Goal: Task Accomplishment & Management: Manage account settings

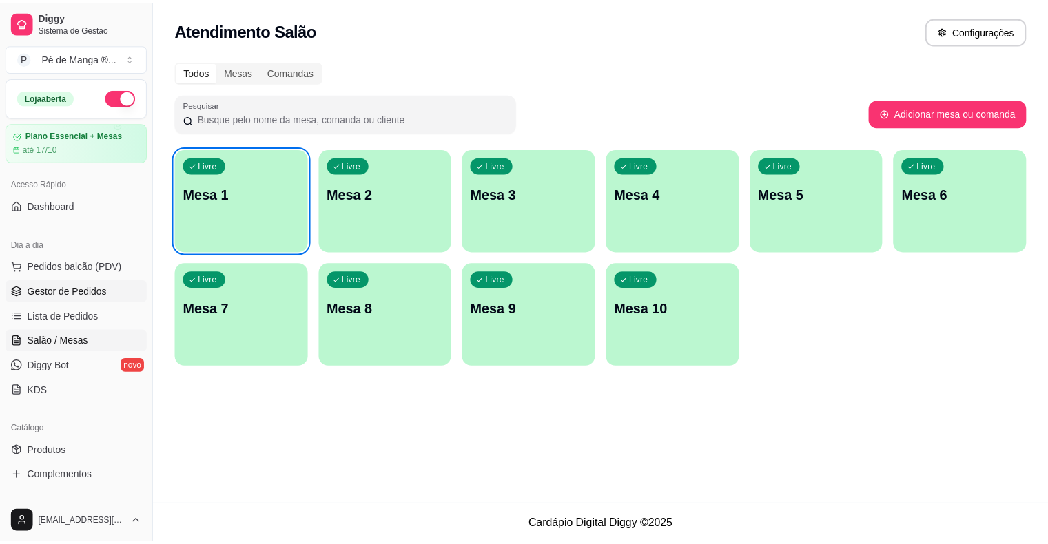
scroll to position [69, 0]
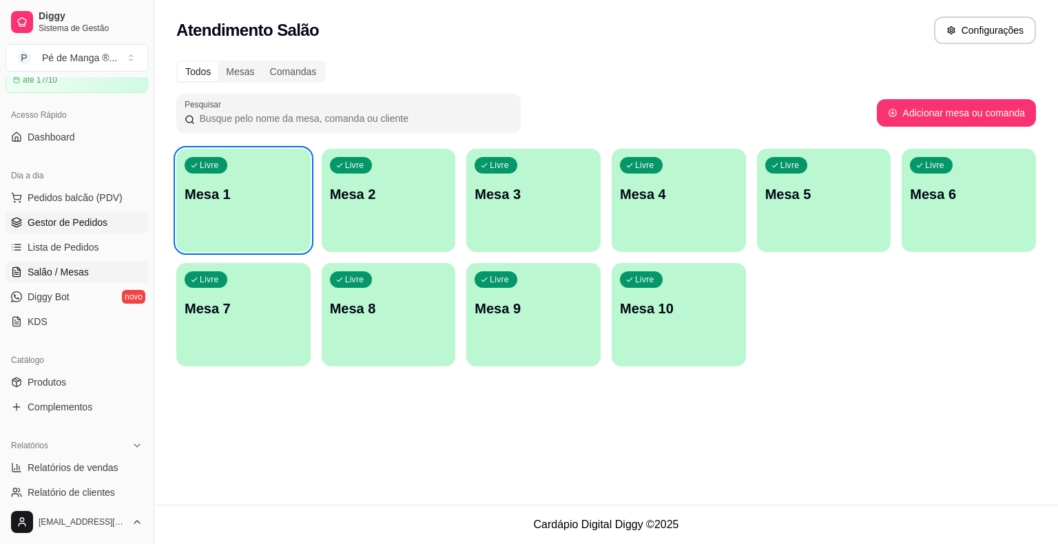
click at [60, 232] on link "Gestor de Pedidos" at bounding box center [77, 223] width 143 height 22
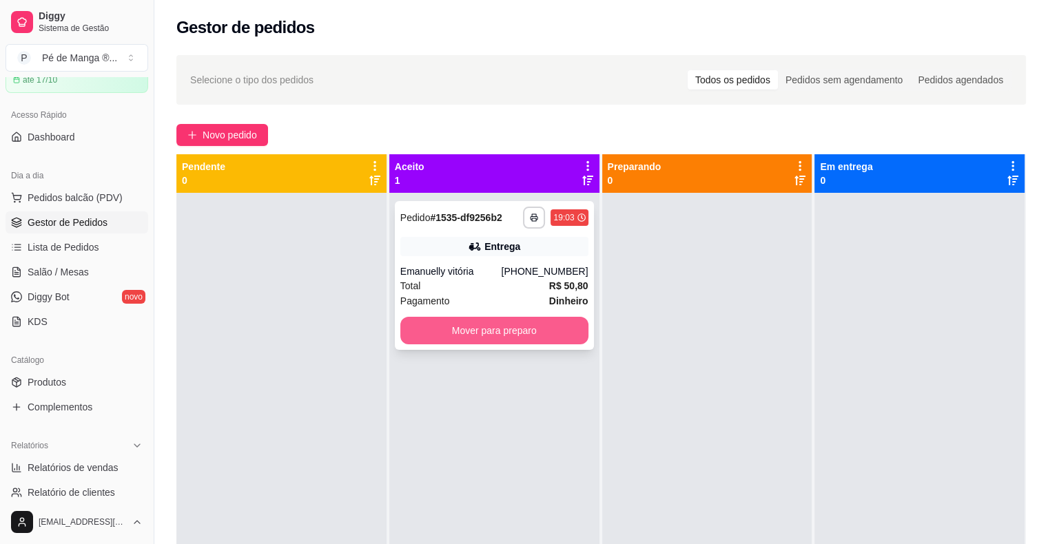
click at [482, 331] on button "Mover para preparo" at bounding box center [494, 331] width 188 height 28
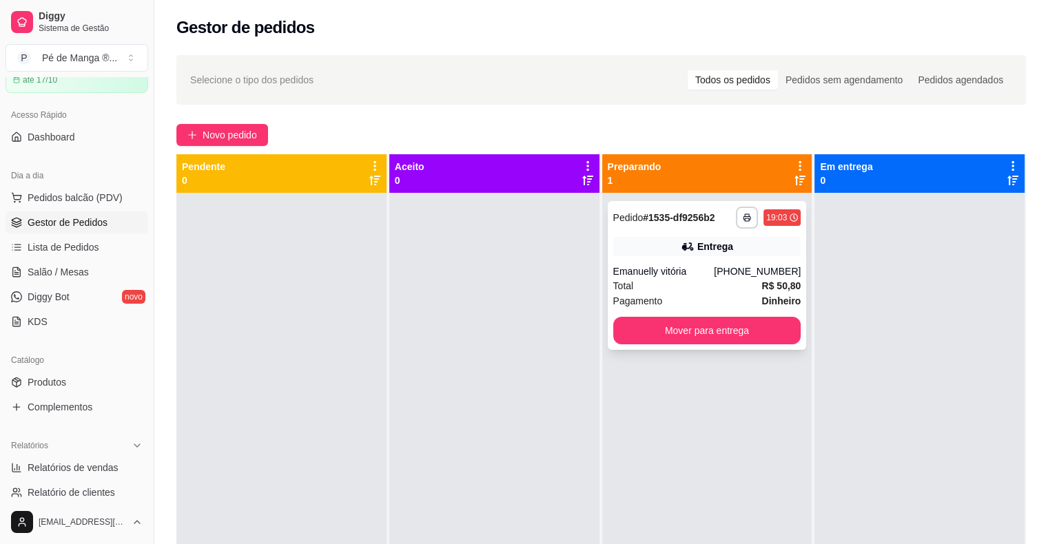
click at [690, 303] on div "Pagamento Dinheiro" at bounding box center [707, 301] width 188 height 15
click at [681, 288] on div "Total R$ 50,80" at bounding box center [707, 285] width 188 height 15
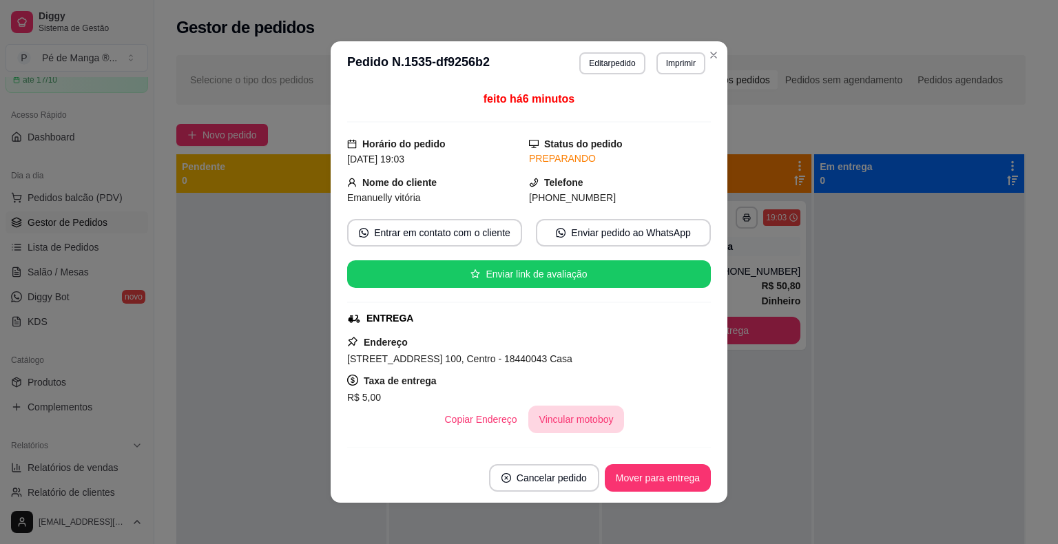
click at [573, 424] on button "Vincular motoboy" at bounding box center [577, 420] width 96 height 28
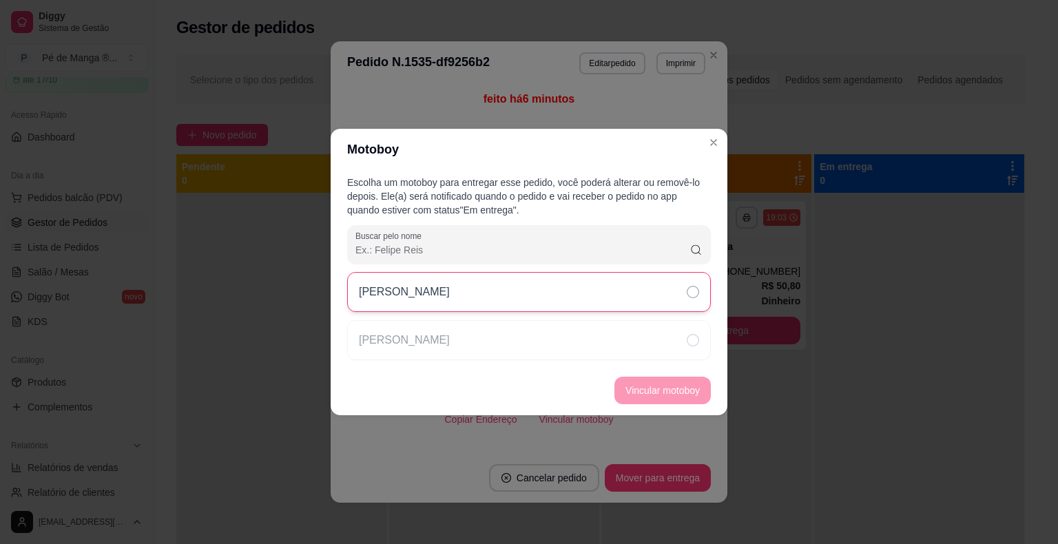
click at [533, 307] on div "[PERSON_NAME]" at bounding box center [529, 292] width 364 height 40
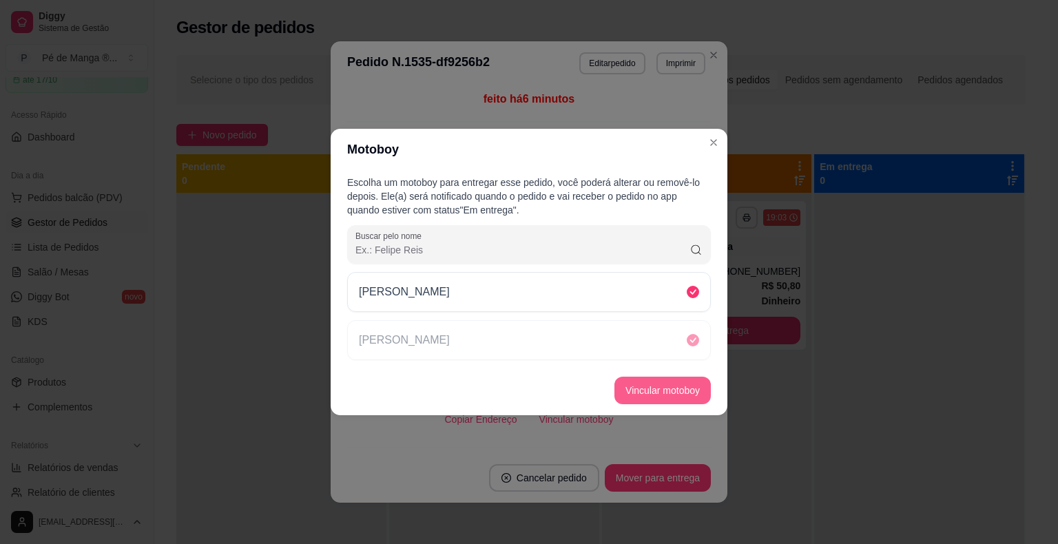
click at [662, 389] on button "Vincular motoboy" at bounding box center [663, 391] width 96 height 28
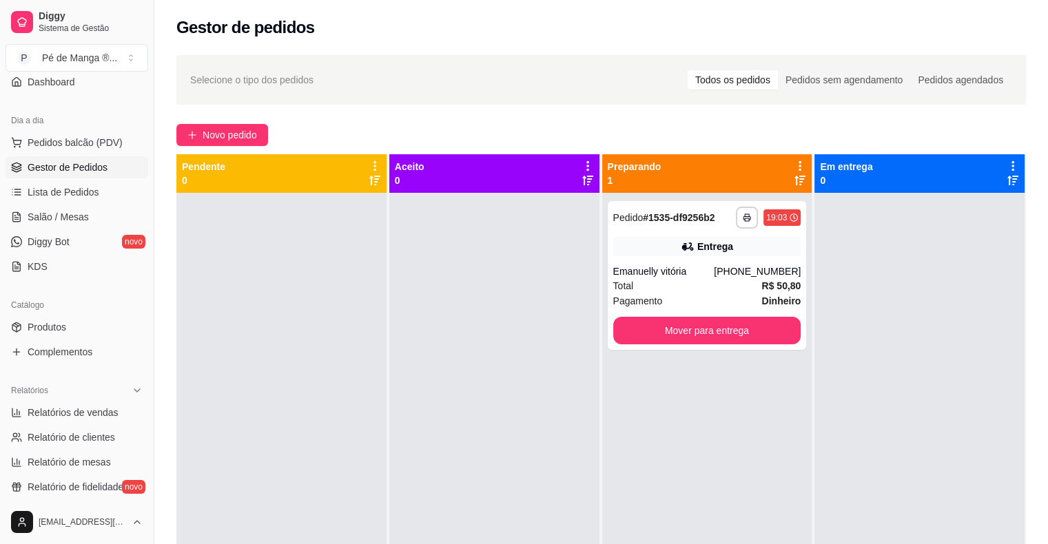
scroll to position [207, 0]
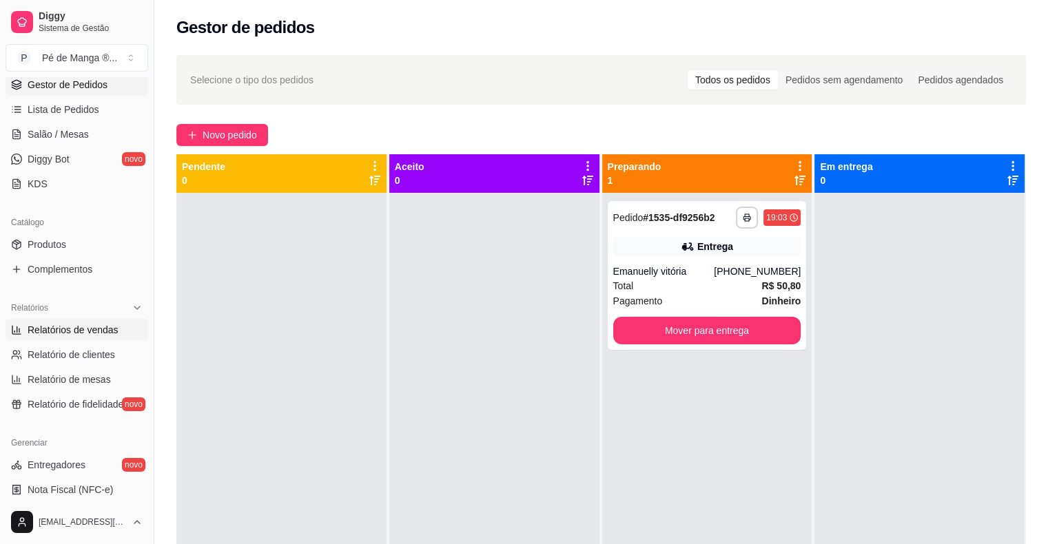
click at [108, 335] on span "Relatórios de vendas" at bounding box center [73, 330] width 91 height 14
select select "ALL"
select select "0"
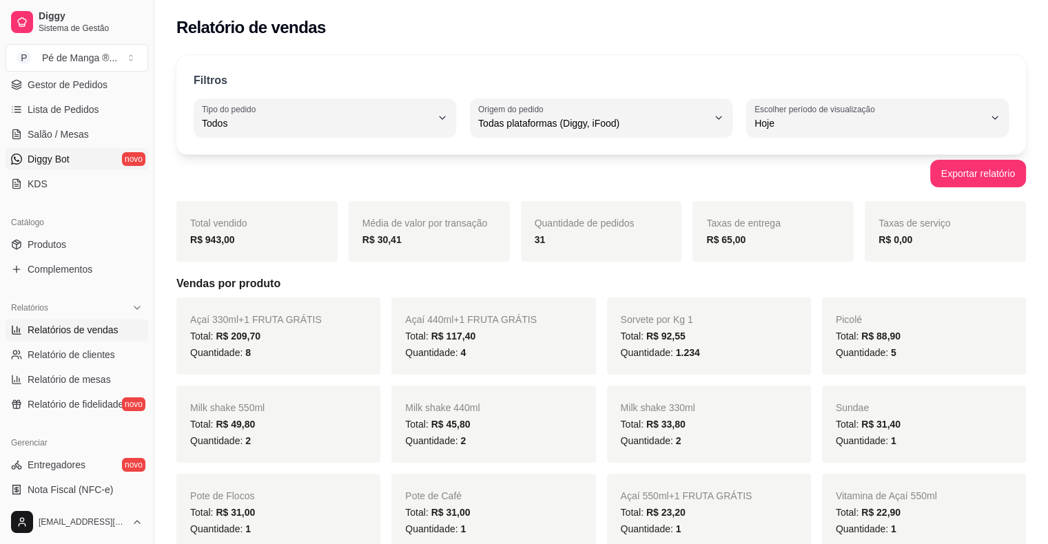
scroll to position [69, 0]
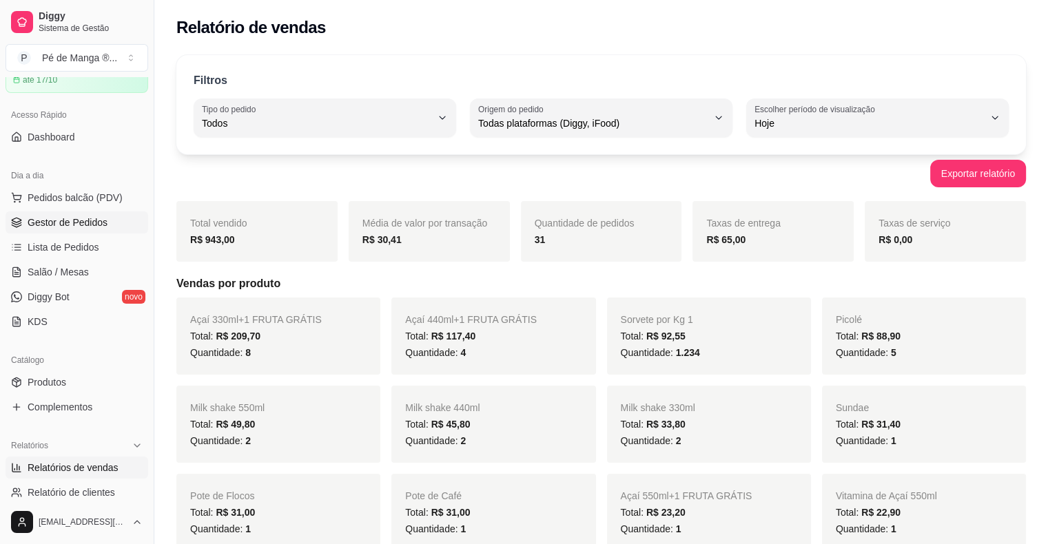
click at [72, 222] on span "Gestor de Pedidos" at bounding box center [68, 223] width 80 height 14
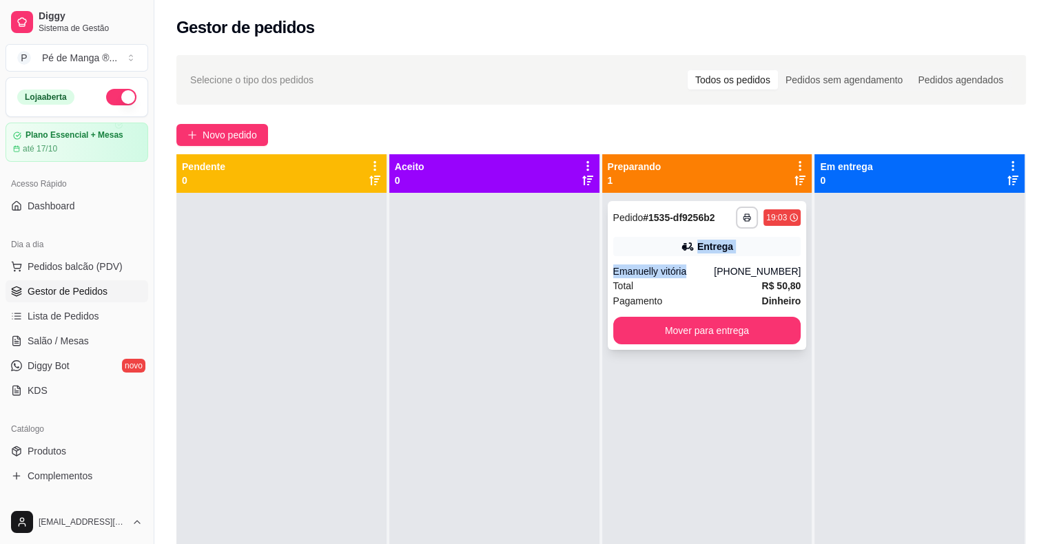
click at [694, 256] on div "**********" at bounding box center [707, 275] width 199 height 149
click at [932, 367] on div at bounding box center [920, 465] width 210 height 544
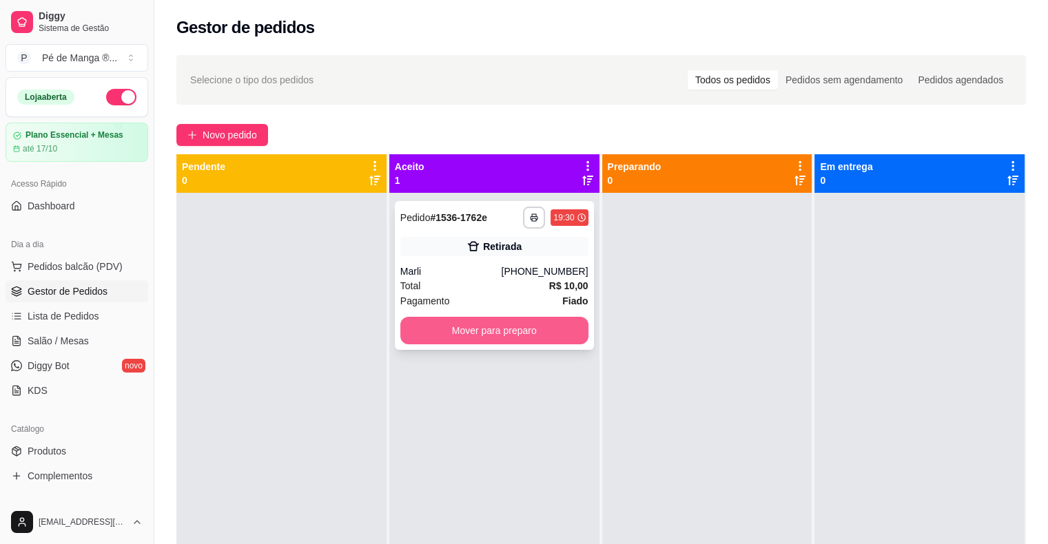
click at [546, 335] on button "Mover para preparo" at bounding box center [494, 331] width 188 height 28
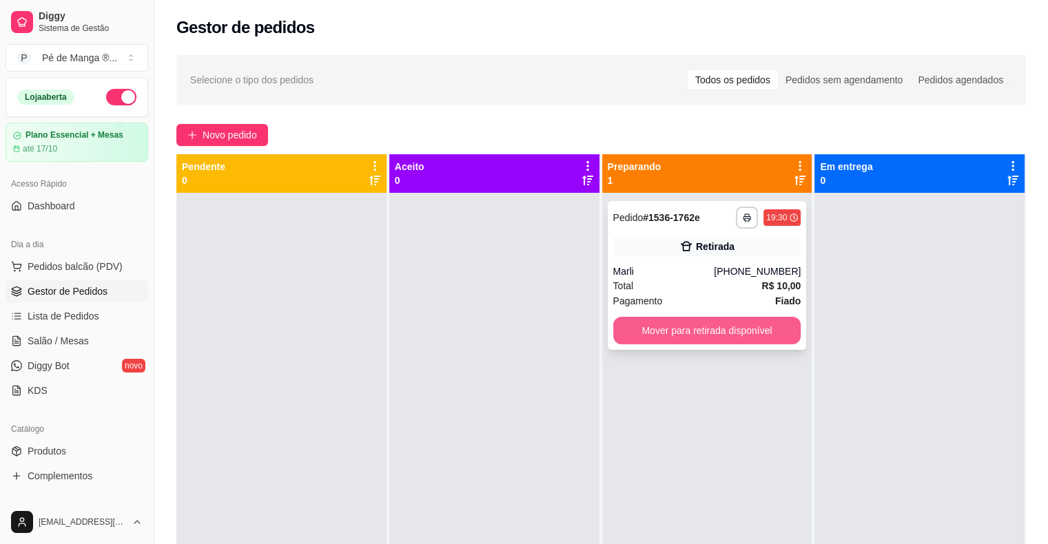
click at [719, 332] on button "Mover para retirada disponível" at bounding box center [707, 331] width 188 height 28
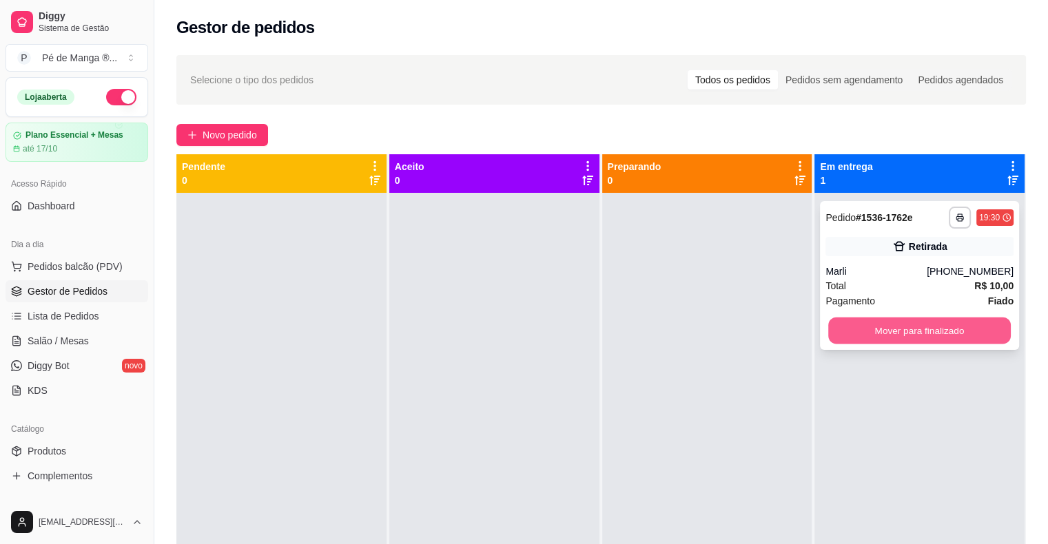
click at [846, 335] on button "Mover para finalizado" at bounding box center [919, 331] width 183 height 27
click at [116, 343] on link "Salão / Mesas" at bounding box center [77, 341] width 143 height 22
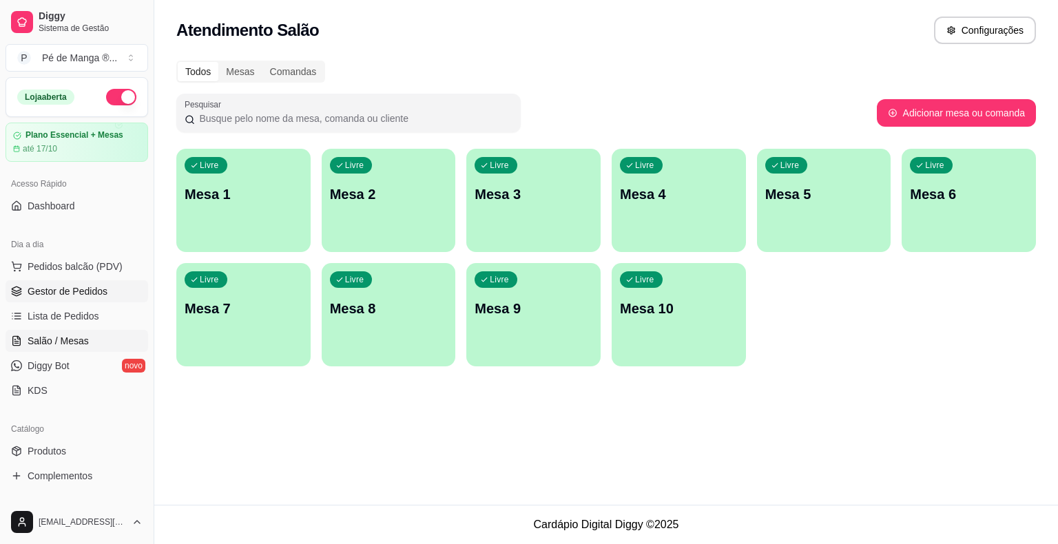
click at [86, 296] on span "Gestor de Pedidos" at bounding box center [68, 292] width 80 height 14
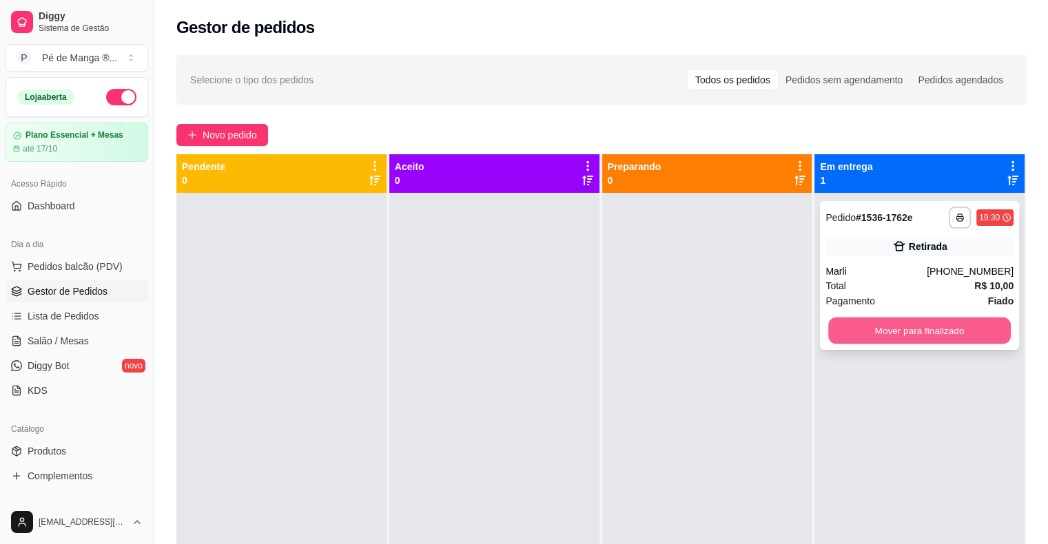
click at [945, 332] on button "Mover para finalizado" at bounding box center [919, 331] width 183 height 27
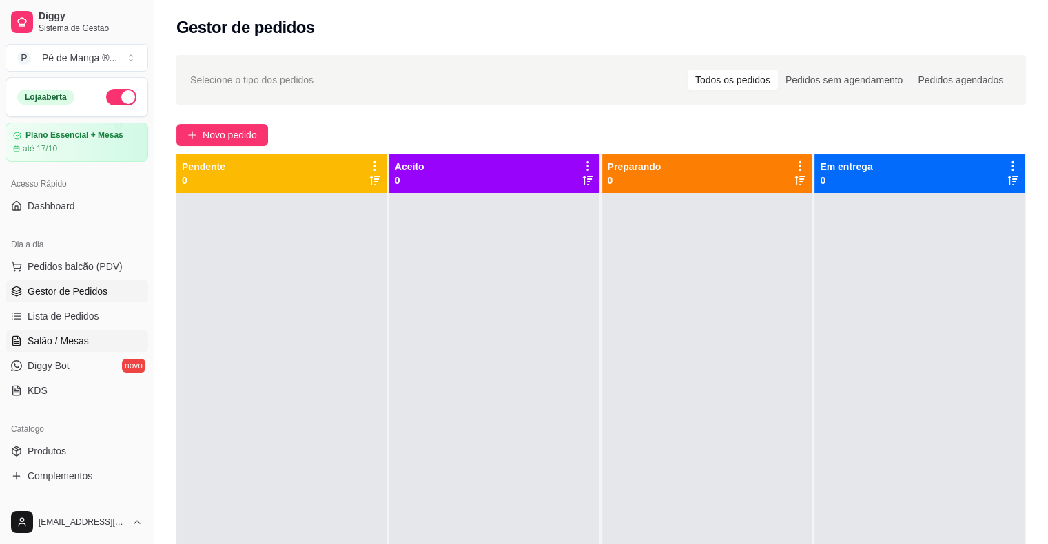
click at [42, 332] on link "Salão / Mesas" at bounding box center [77, 341] width 143 height 22
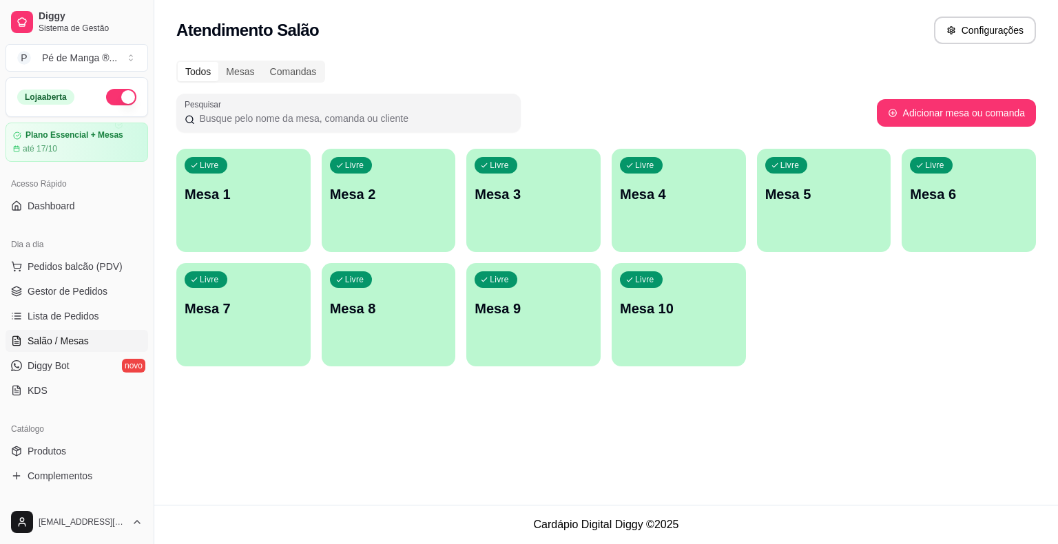
click at [227, 172] on div "Livre Mesa 1" at bounding box center [243, 192] width 134 height 87
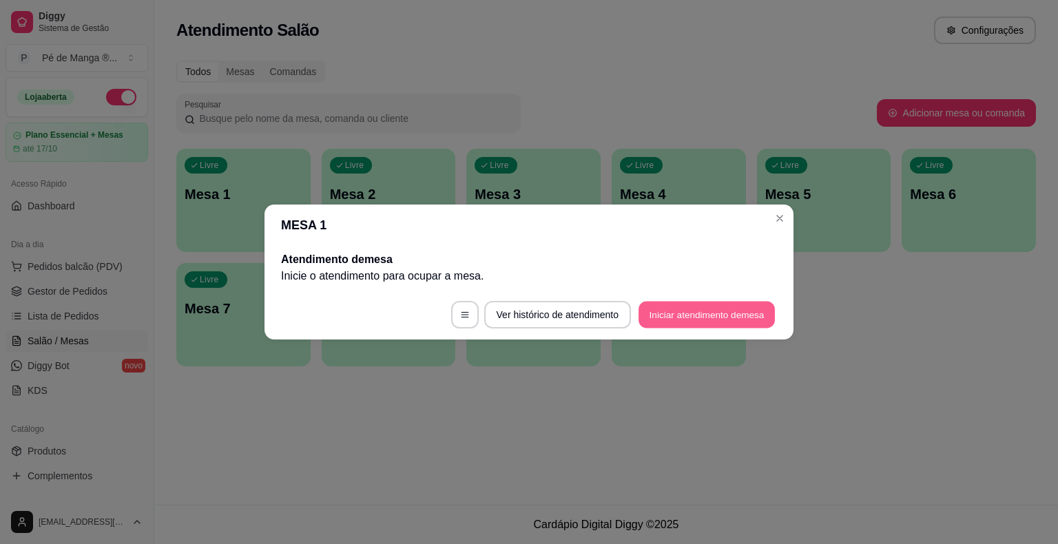
click at [714, 320] on button "Iniciar atendimento de mesa" at bounding box center [707, 315] width 136 height 27
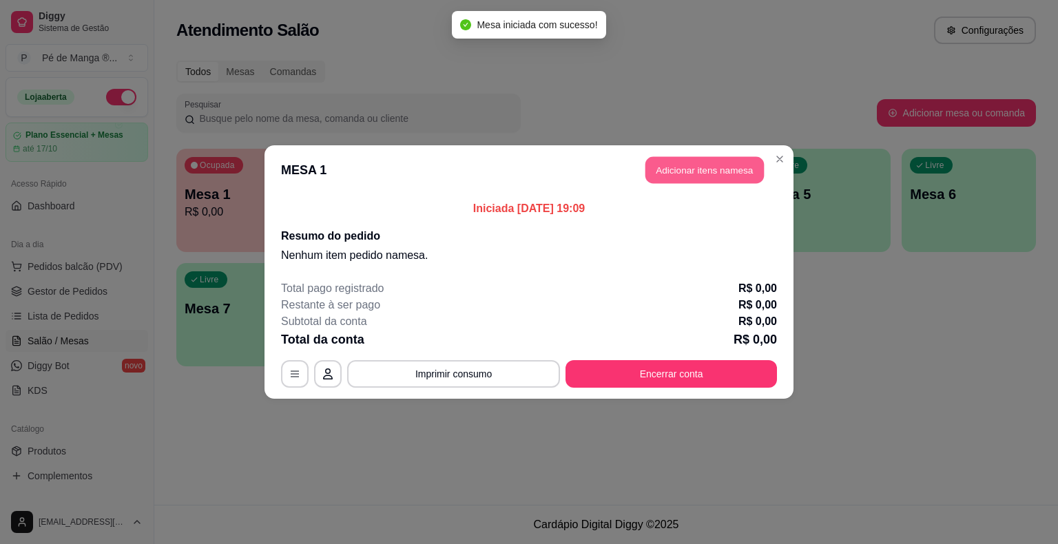
click at [689, 178] on button "Adicionar itens na mesa" at bounding box center [705, 170] width 119 height 27
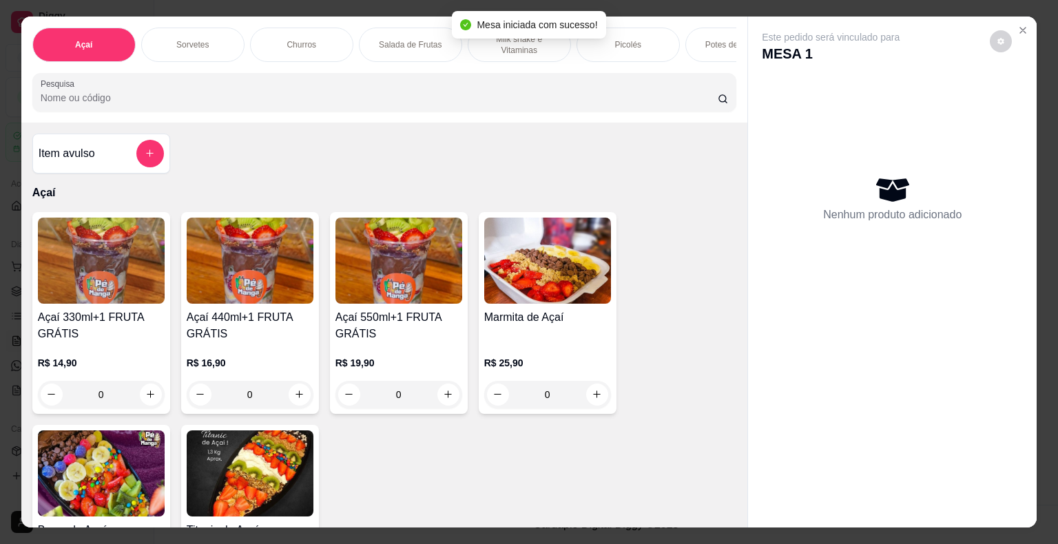
drag, startPoint x: 626, startPoint y: 34, endPoint x: 633, endPoint y: 32, distance: 7.0
click at [631, 32] on div "Picolés" at bounding box center [628, 45] width 103 height 34
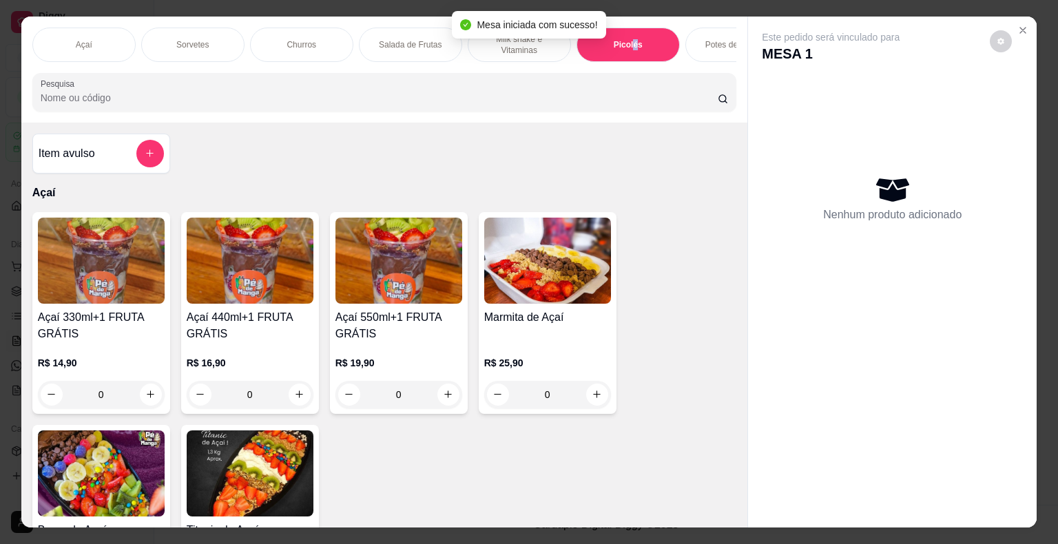
scroll to position [33, 0]
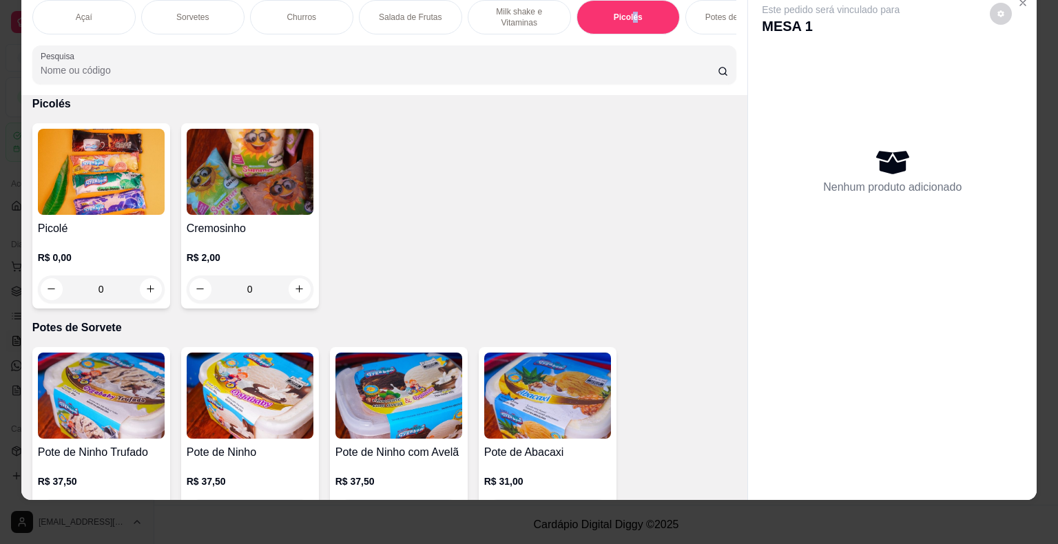
click at [109, 208] on img at bounding box center [101, 172] width 127 height 86
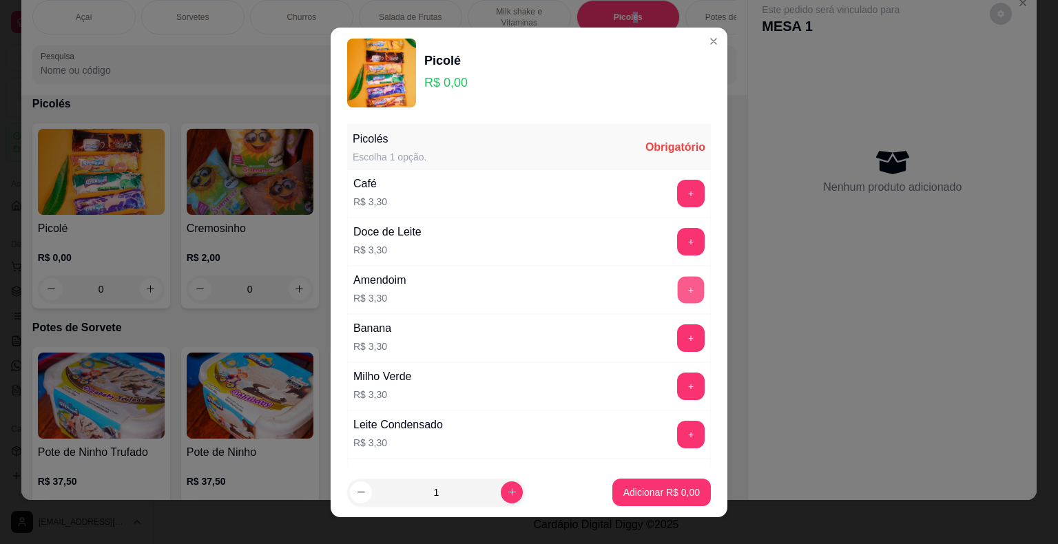
click at [678, 278] on button "+" at bounding box center [691, 289] width 27 height 27
click at [678, 280] on button "+" at bounding box center [691, 289] width 27 height 27
click at [678, 287] on button "+" at bounding box center [691, 289] width 27 height 27
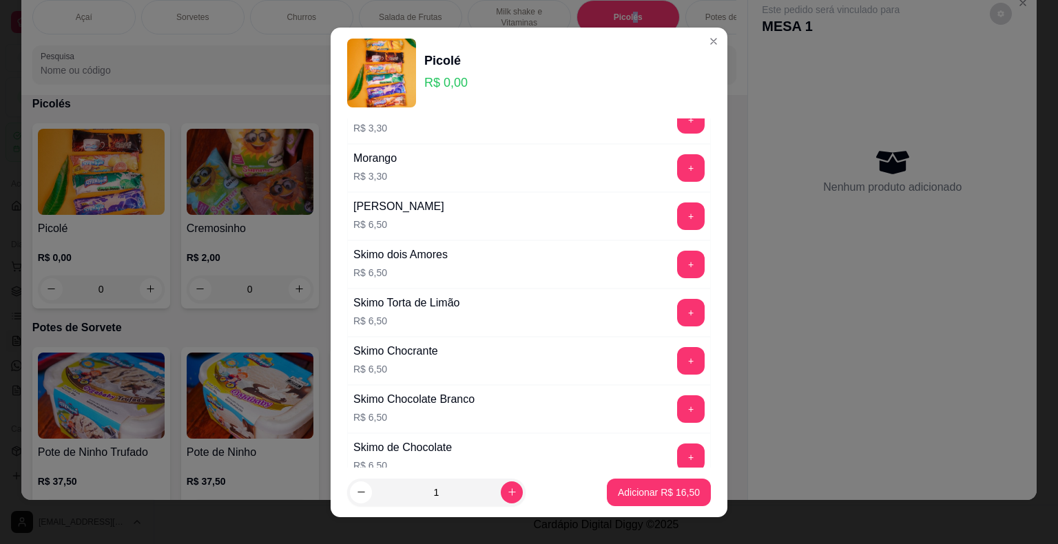
scroll to position [954, 0]
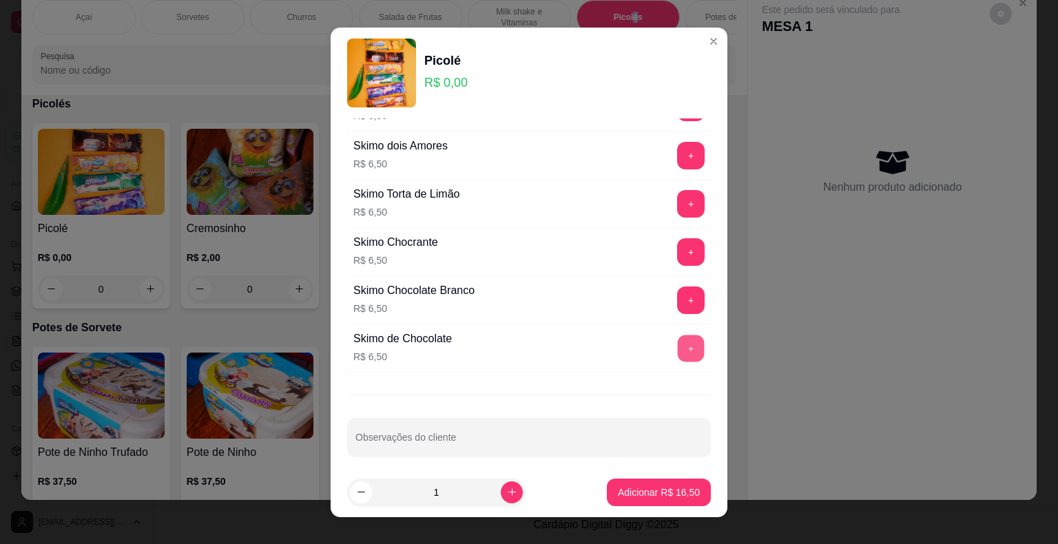
click at [678, 340] on button "+" at bounding box center [691, 348] width 27 height 27
click at [673, 489] on p "Adicionar R$ 23,00" at bounding box center [659, 492] width 80 height 13
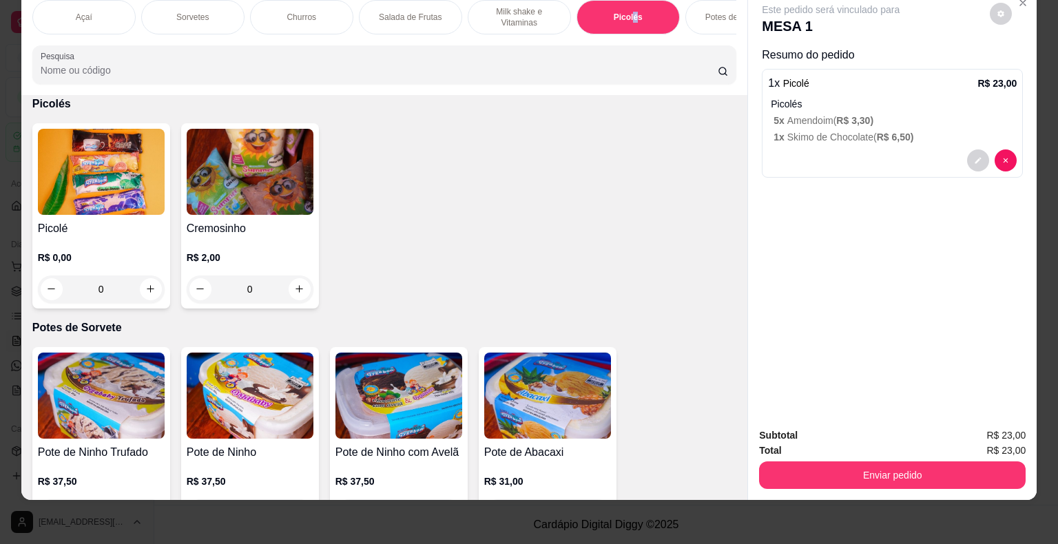
click at [908, 462] on button "Enviar pedido" at bounding box center [892, 476] width 267 height 28
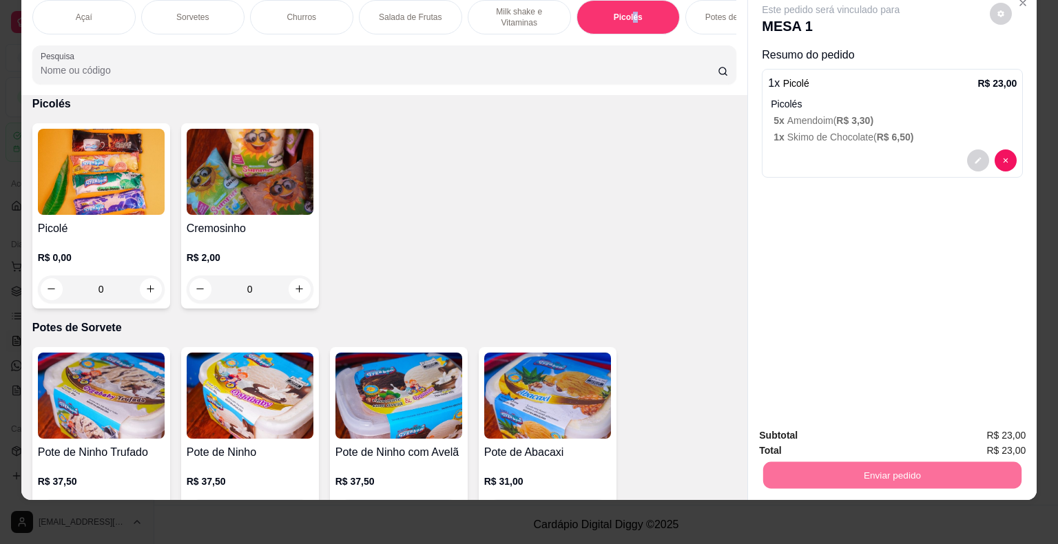
click at [979, 431] on button "Enviar pedido" at bounding box center [991, 431] width 78 height 26
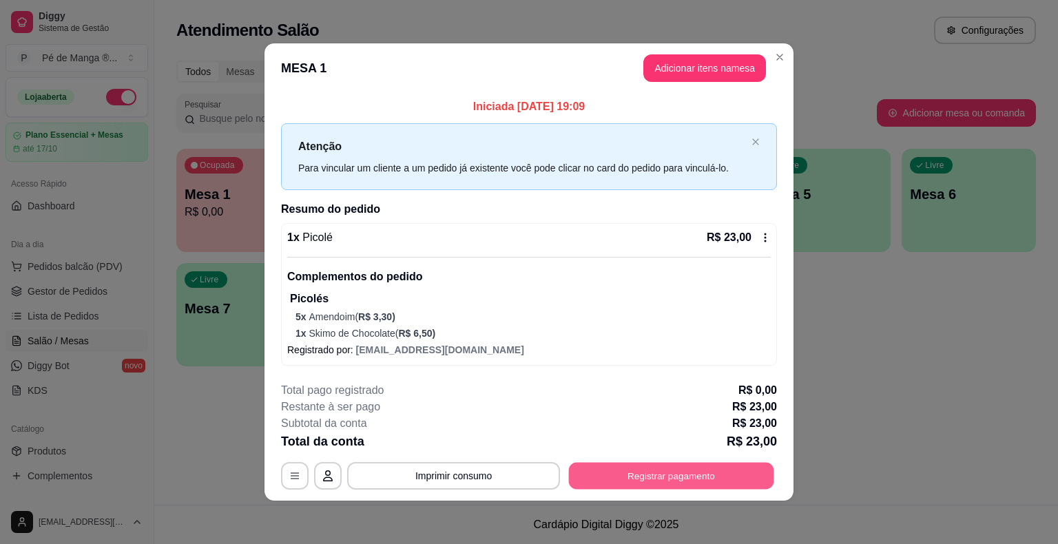
click at [677, 482] on button "Registrar pagamento" at bounding box center [671, 476] width 205 height 27
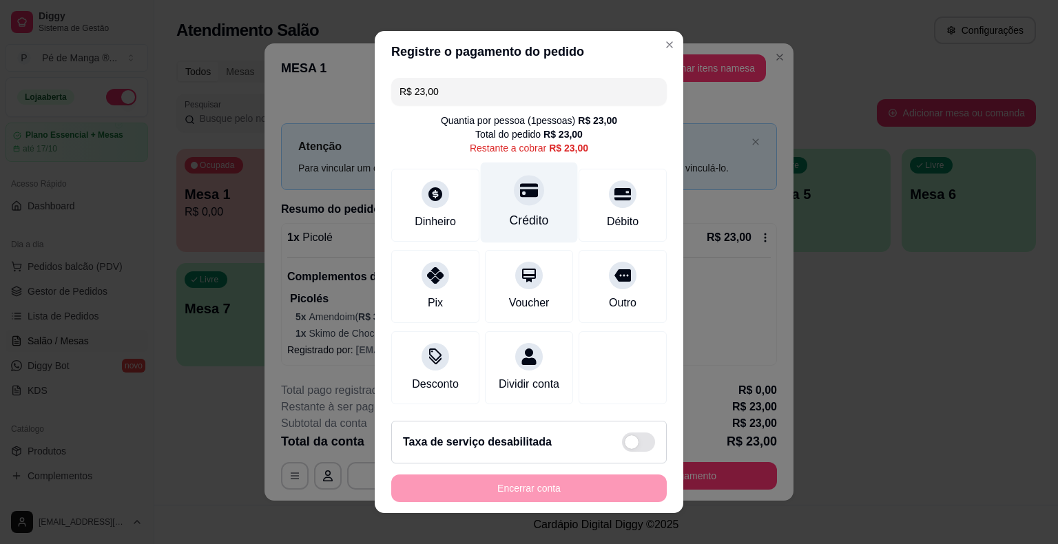
click at [522, 214] on div "Crédito" at bounding box center [529, 221] width 39 height 18
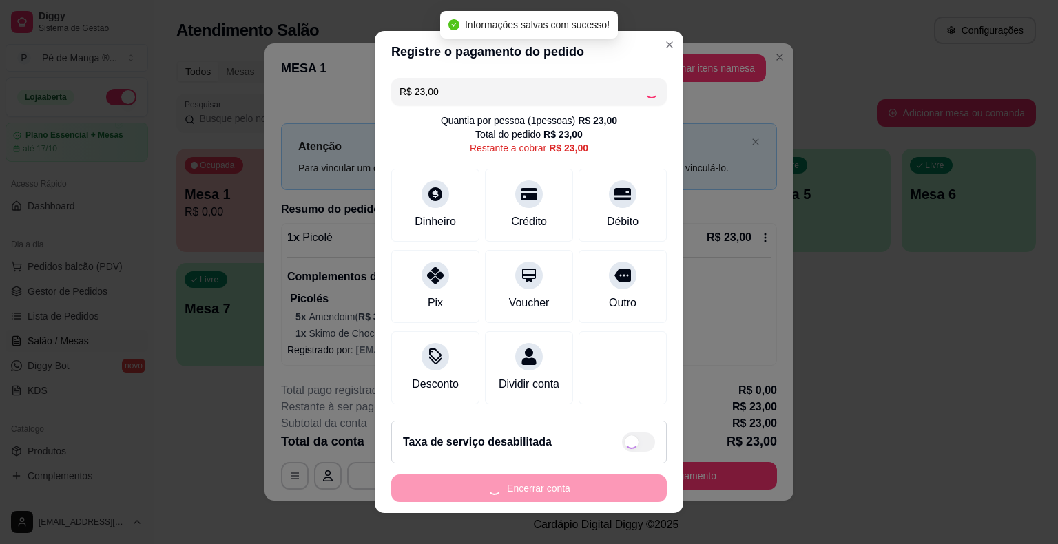
type input "R$ 0,00"
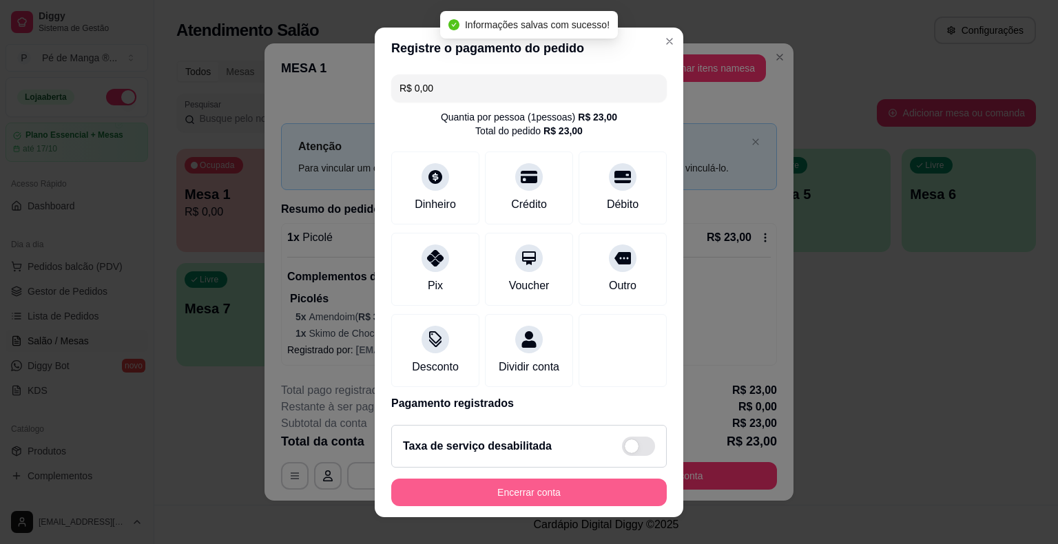
click at [573, 491] on button "Encerrar conta" at bounding box center [529, 493] width 276 height 28
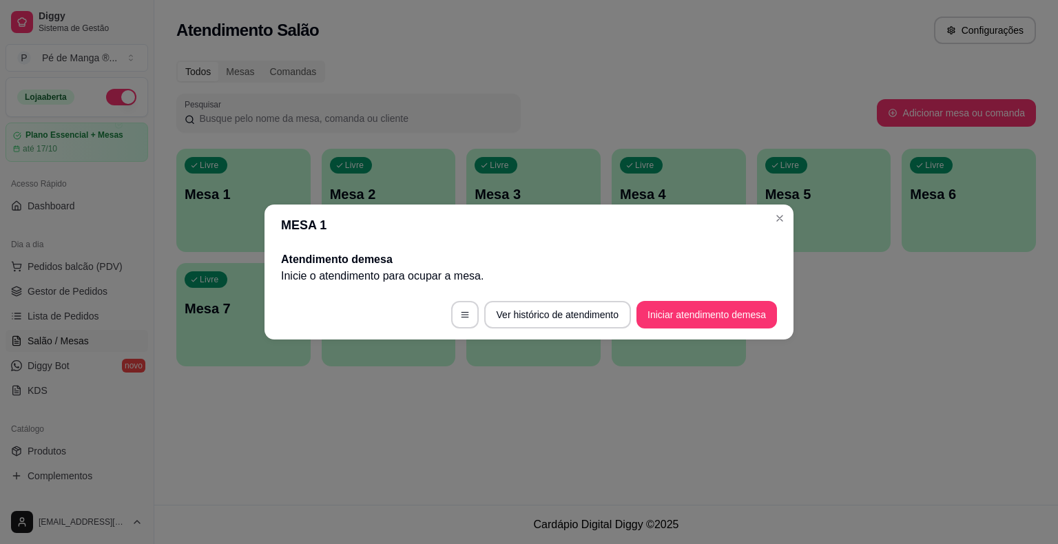
click at [781, 206] on div "MESA 1 Atendimento de mesa Inicie o atendimento para ocupar a mesa . Ver histór…" at bounding box center [529, 272] width 1058 height 544
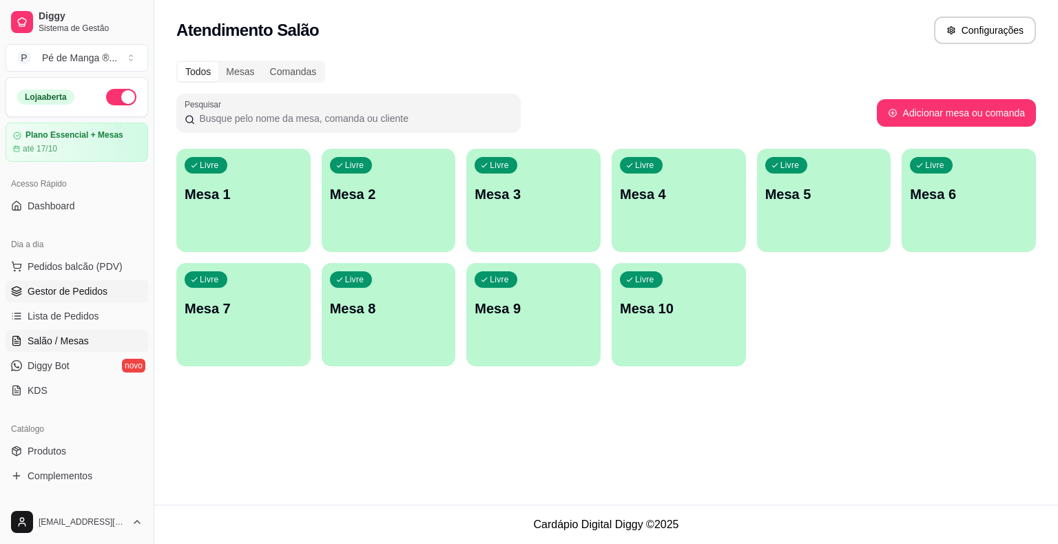
click at [119, 293] on link "Gestor de Pedidos" at bounding box center [77, 291] width 143 height 22
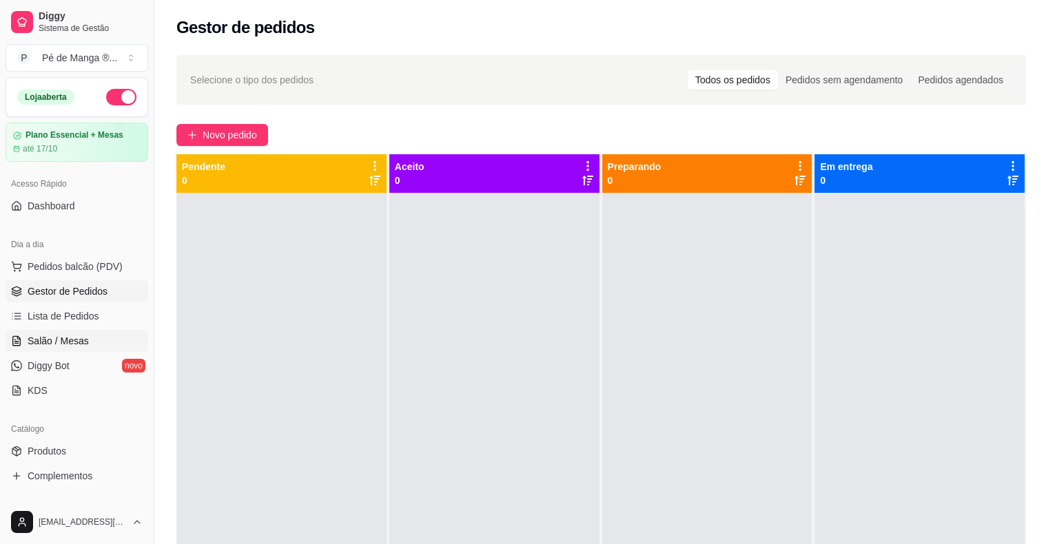
click at [74, 334] on span "Salão / Mesas" at bounding box center [58, 341] width 61 height 14
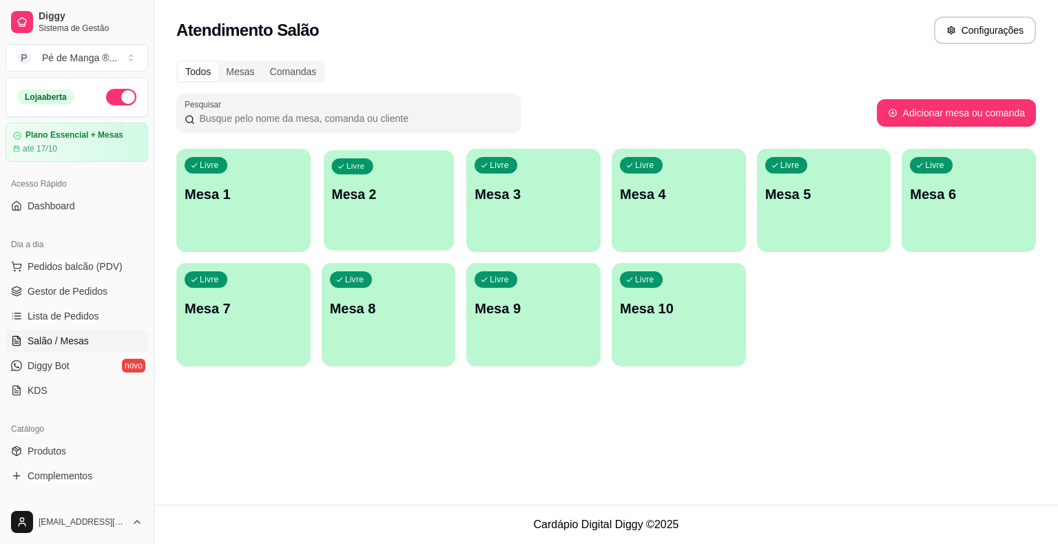
click at [324, 188] on div "Livre Mesa 2" at bounding box center [389, 192] width 130 height 84
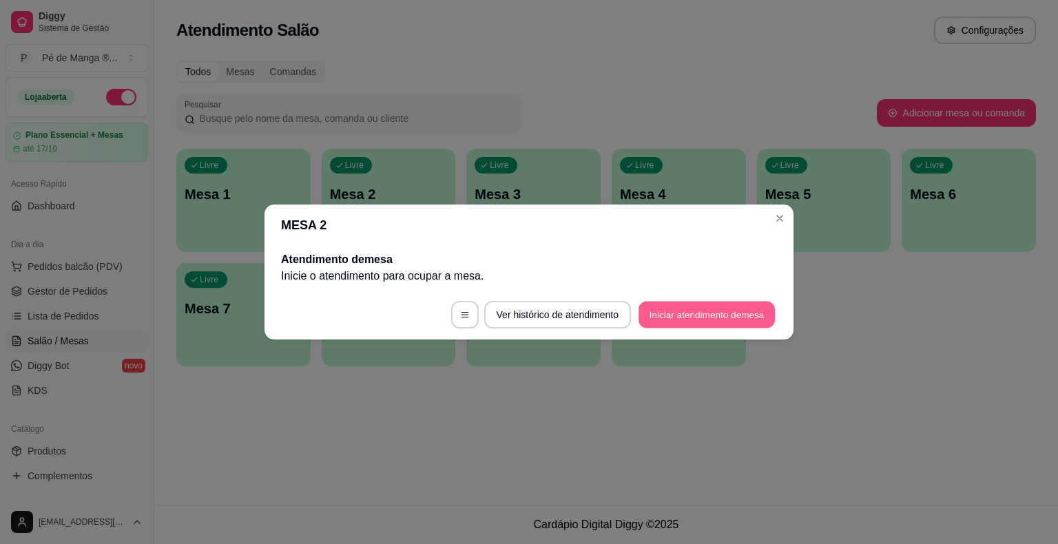
click at [735, 316] on button "Iniciar atendimento de mesa" at bounding box center [707, 315] width 136 height 27
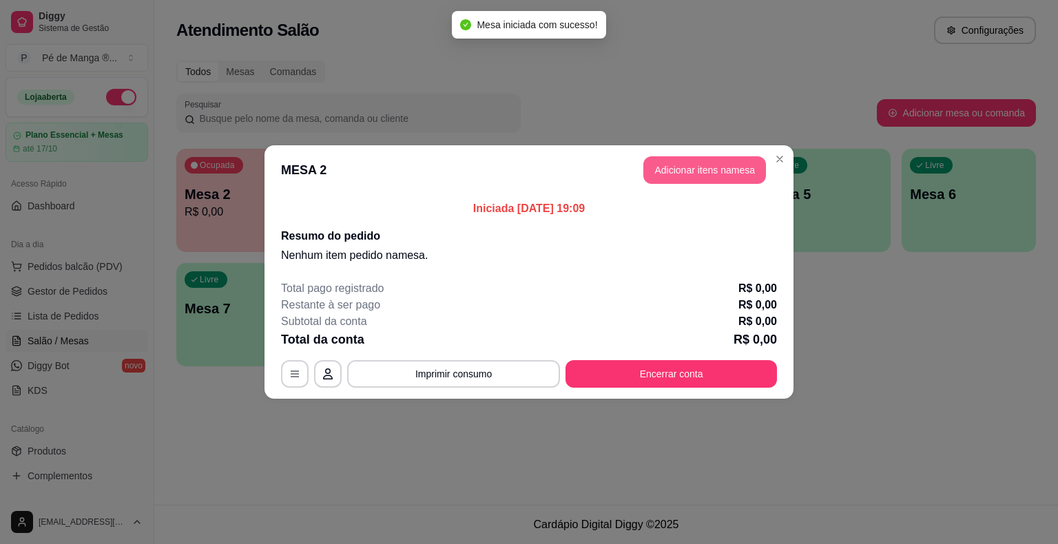
click at [721, 168] on button "Adicionar itens na mesa" at bounding box center [705, 170] width 123 height 28
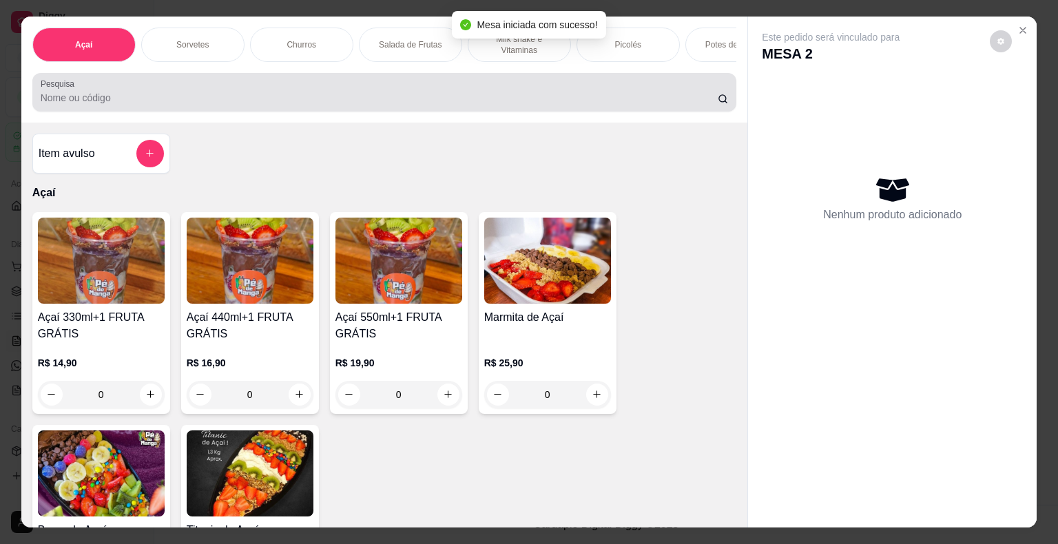
click at [631, 45] on div "Picolés" at bounding box center [628, 45] width 103 height 34
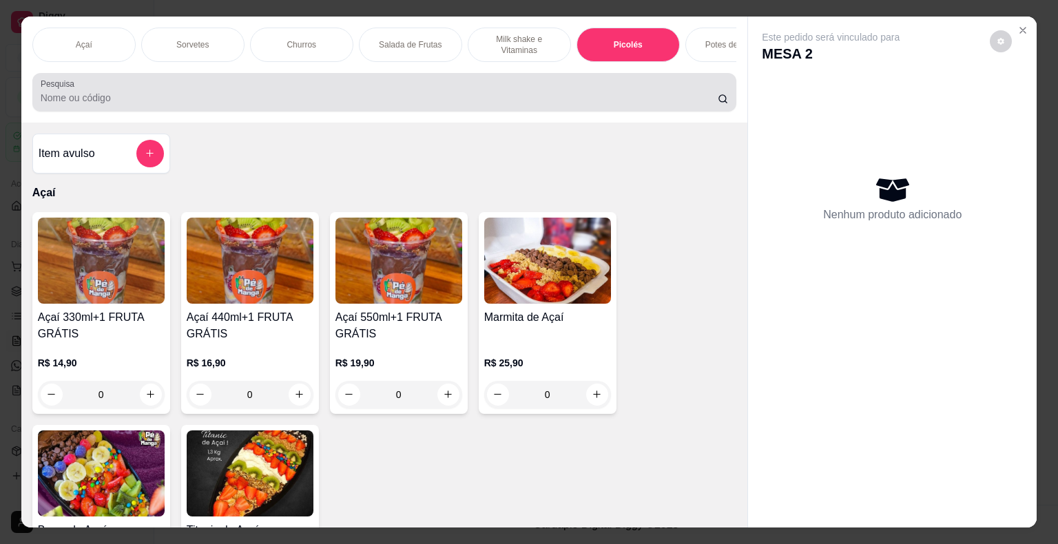
scroll to position [33, 0]
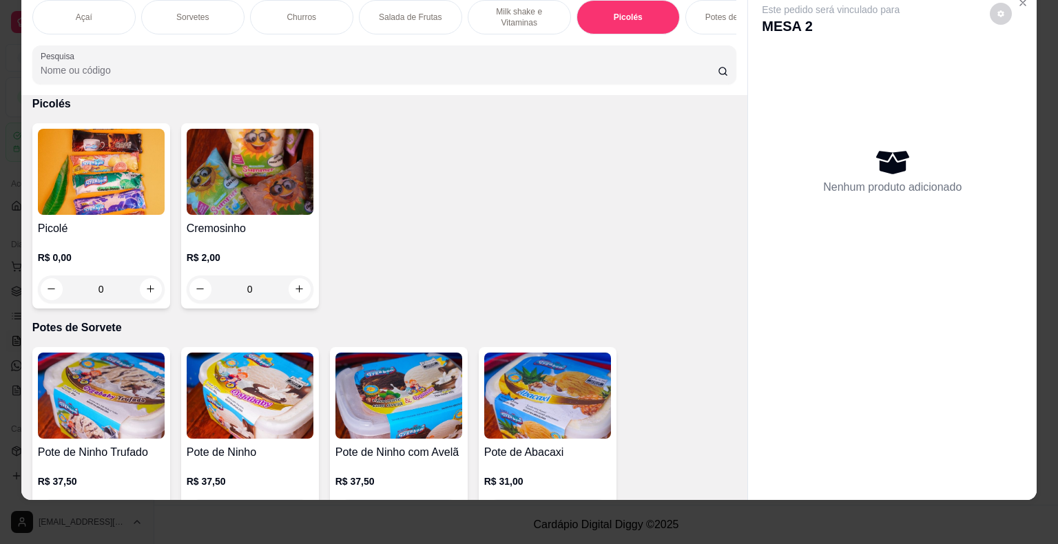
click at [102, 221] on h4 "Picolé" at bounding box center [101, 229] width 127 height 17
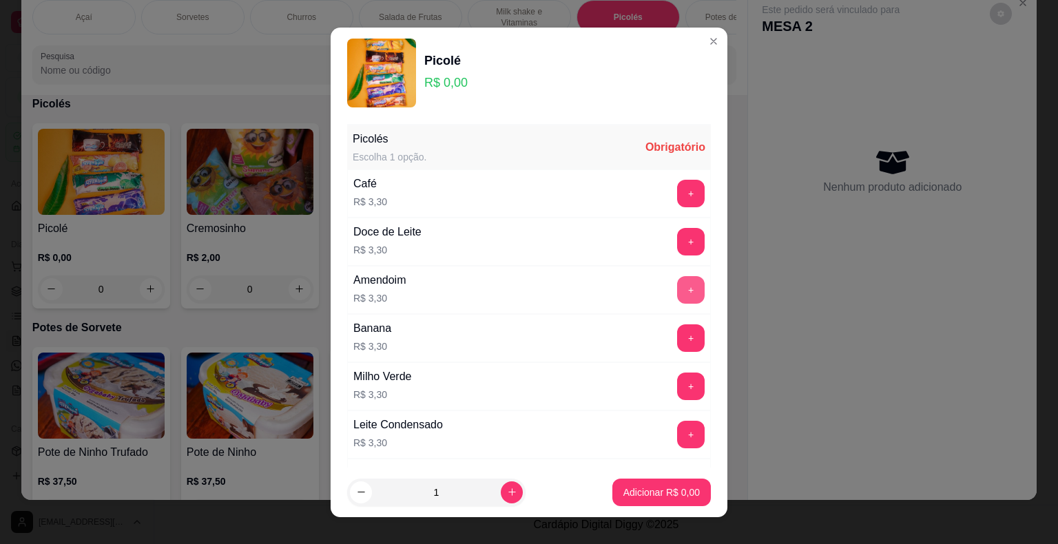
click at [677, 288] on button "+" at bounding box center [691, 290] width 28 height 28
click at [617, 282] on button "-" at bounding box center [630, 289] width 27 height 27
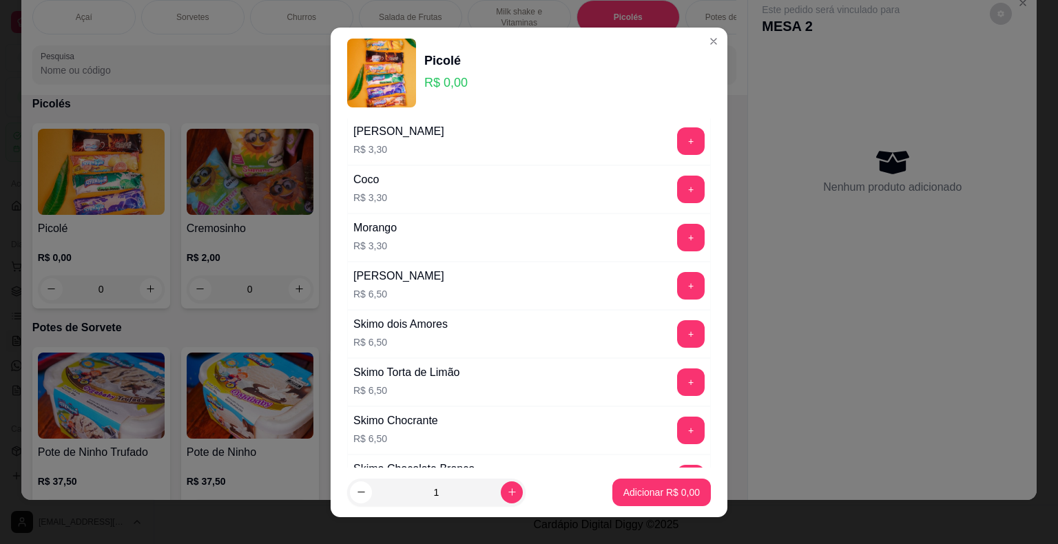
scroll to position [827, 0]
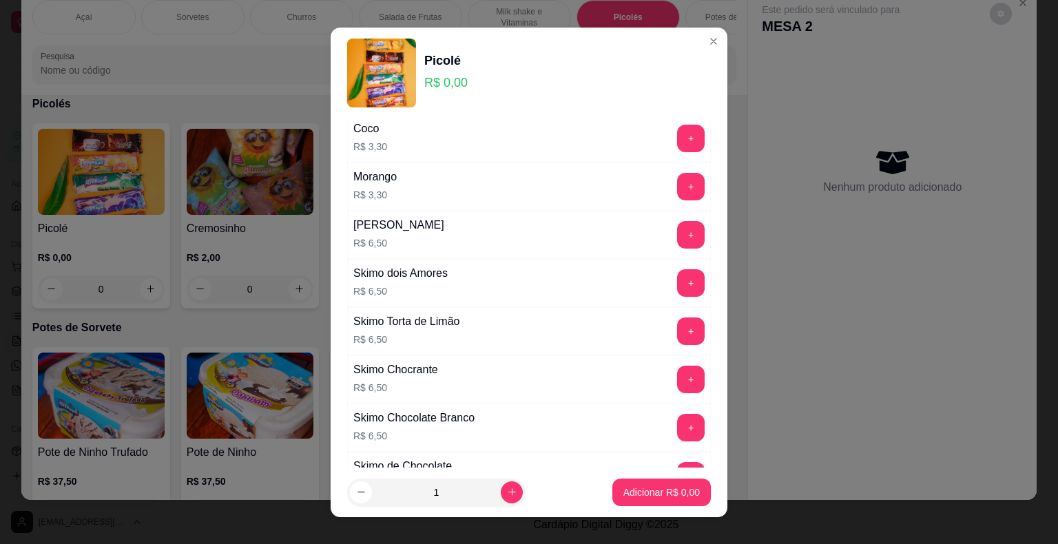
click at [670, 404] on div "Skimo Chocolate Branco R$ 6,50 +" at bounding box center [529, 428] width 364 height 48
click at [677, 374] on button "+" at bounding box center [691, 380] width 28 height 28
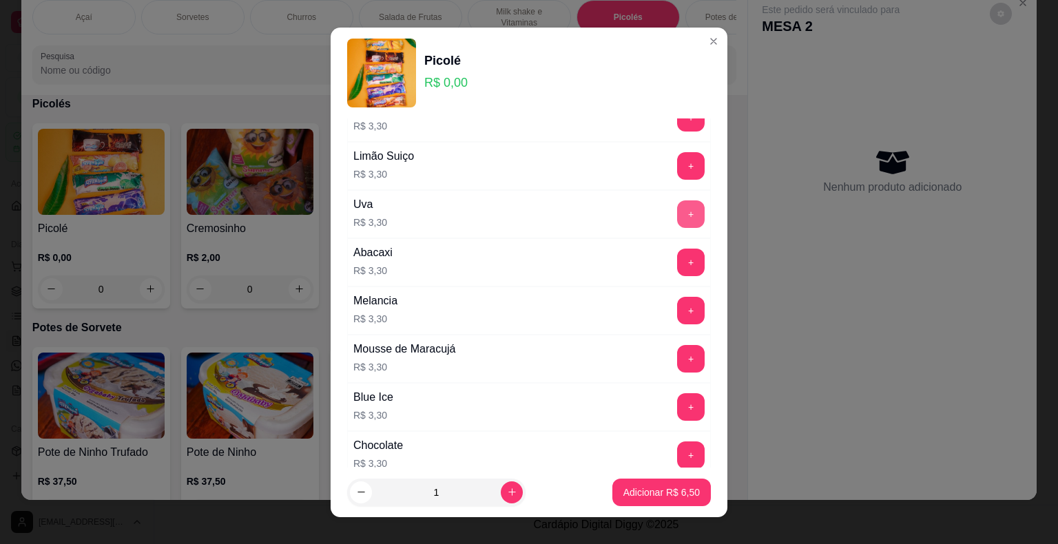
click at [677, 210] on button "+" at bounding box center [691, 215] width 28 height 28
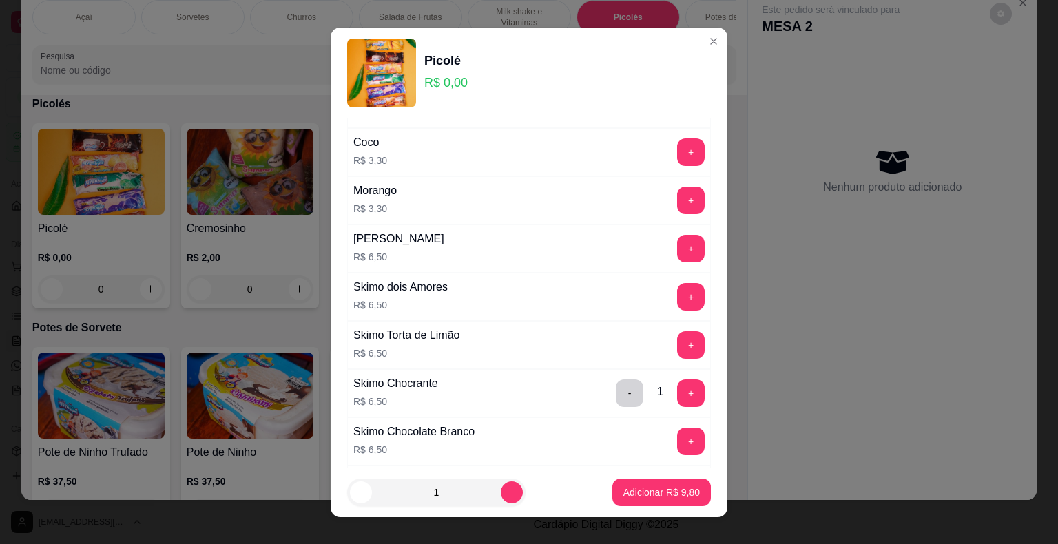
scroll to position [896, 0]
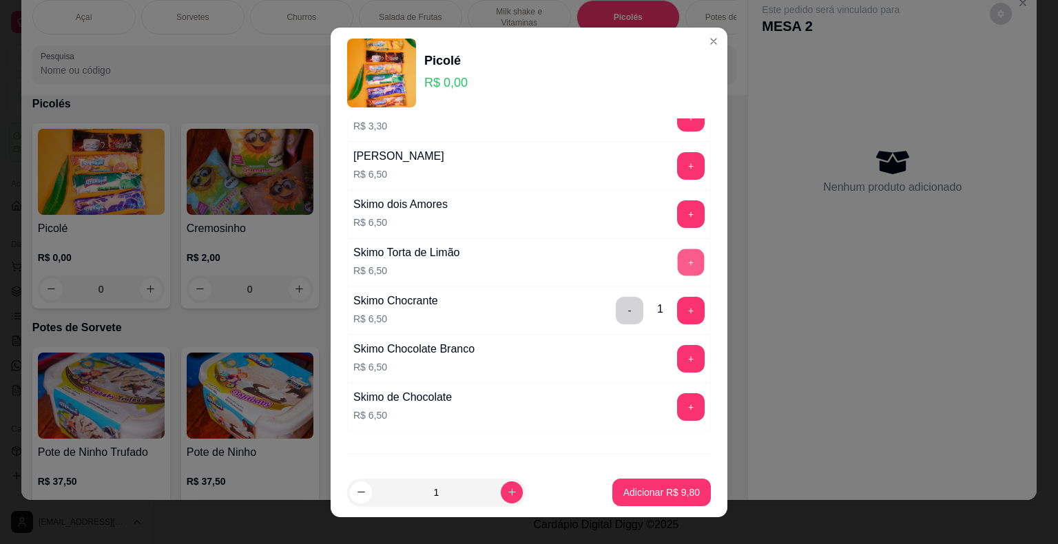
click at [678, 250] on button "+" at bounding box center [691, 262] width 27 height 27
click at [632, 495] on p "Adicionar R$ 16,30" at bounding box center [659, 493] width 82 height 14
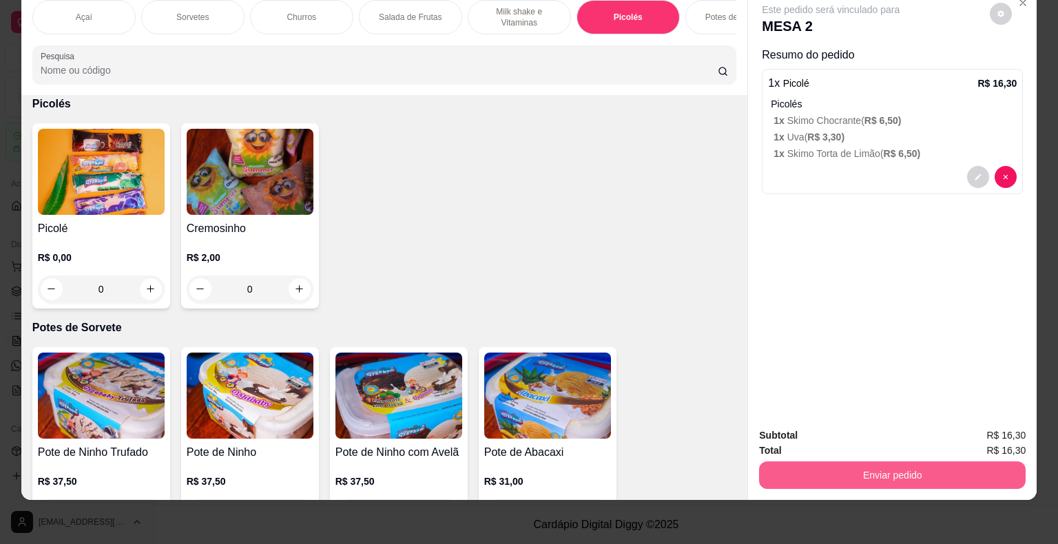
click at [874, 462] on button "Enviar pedido" at bounding box center [892, 476] width 267 height 28
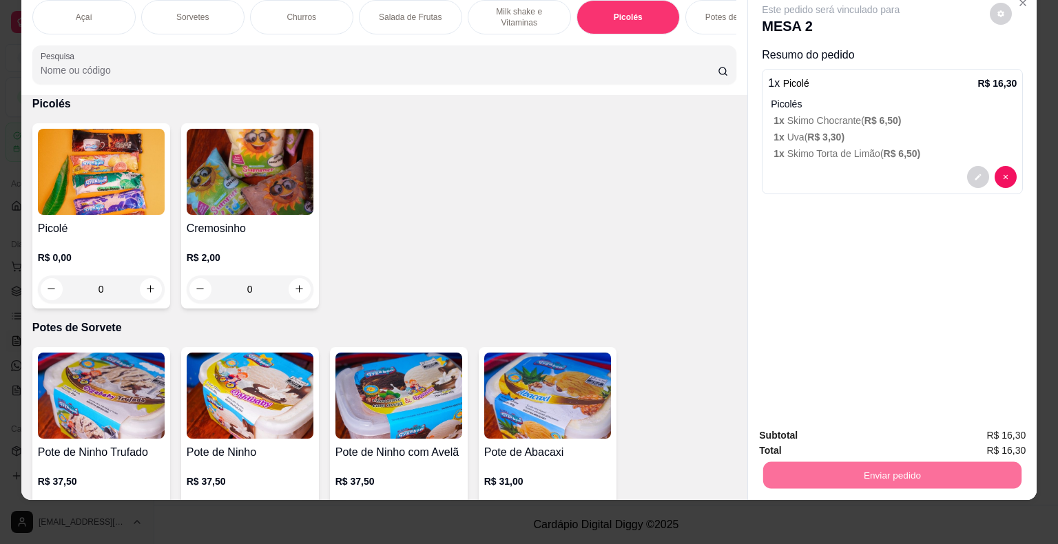
click at [985, 431] on button "Enviar pedido" at bounding box center [991, 431] width 78 height 26
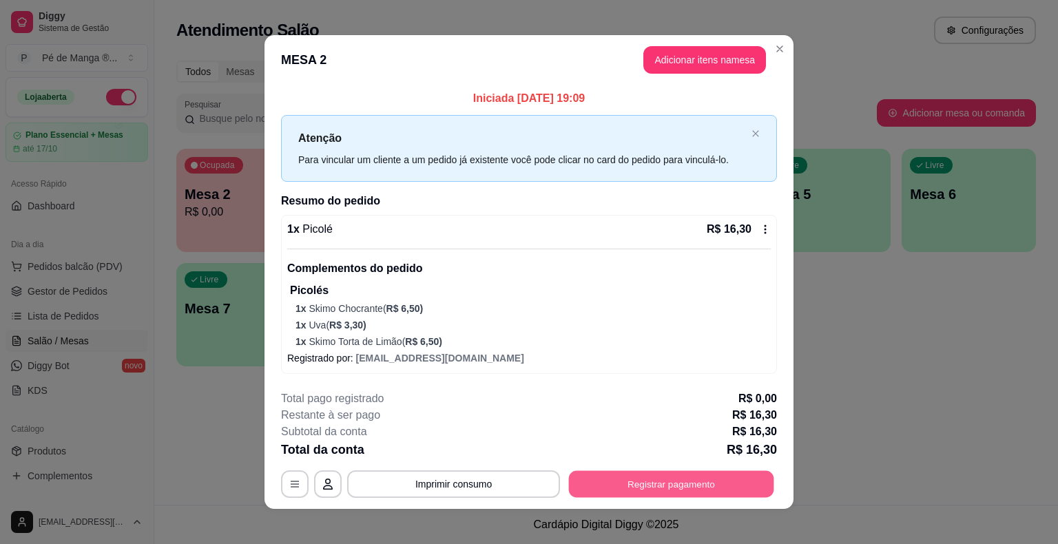
click at [652, 479] on button "Registrar pagamento" at bounding box center [671, 484] width 205 height 27
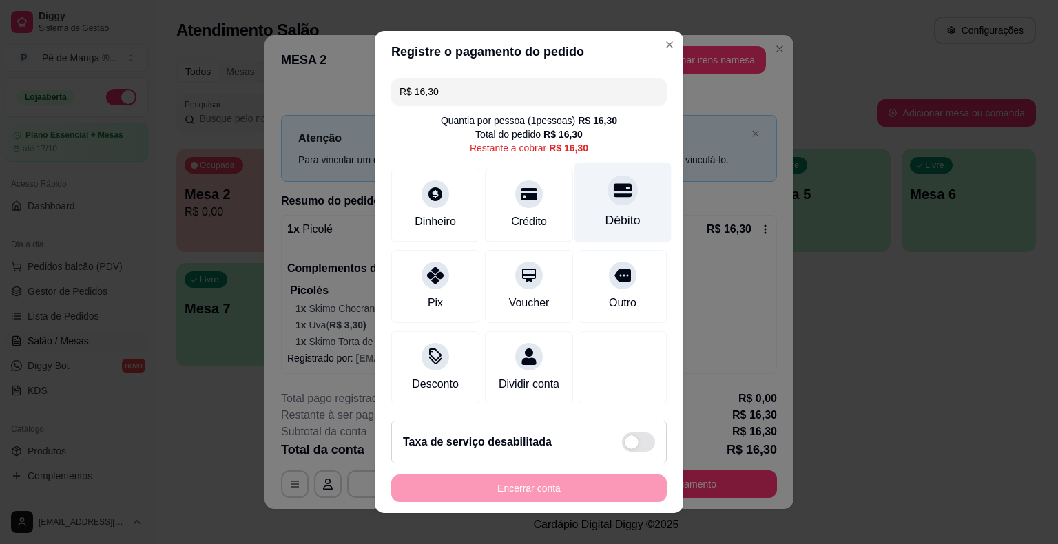
click at [595, 200] on div "Débito" at bounding box center [623, 203] width 97 height 81
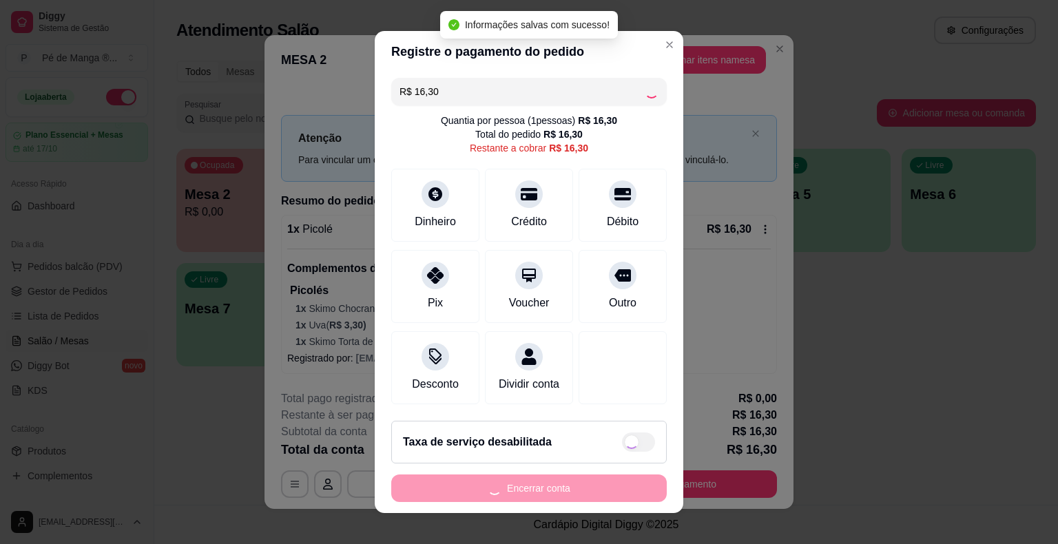
type input "R$ 0,00"
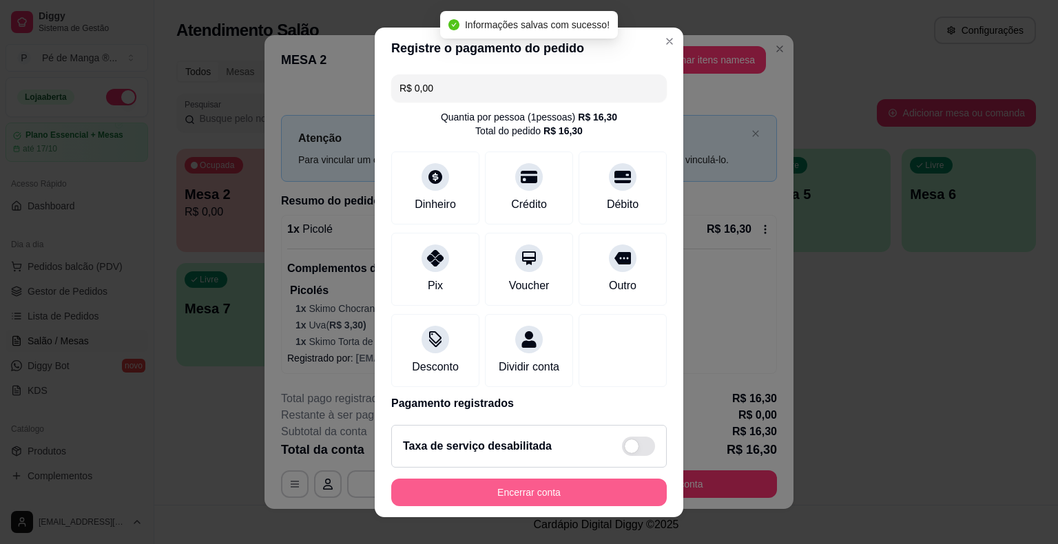
click at [586, 493] on button "Encerrar conta" at bounding box center [529, 493] width 276 height 28
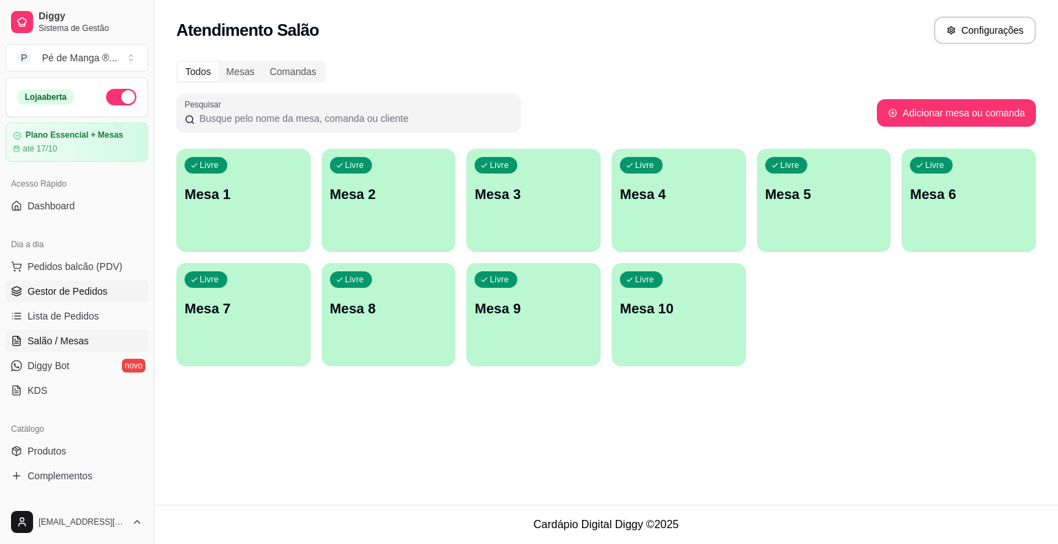
click at [91, 295] on span "Gestor de Pedidos" at bounding box center [68, 292] width 80 height 14
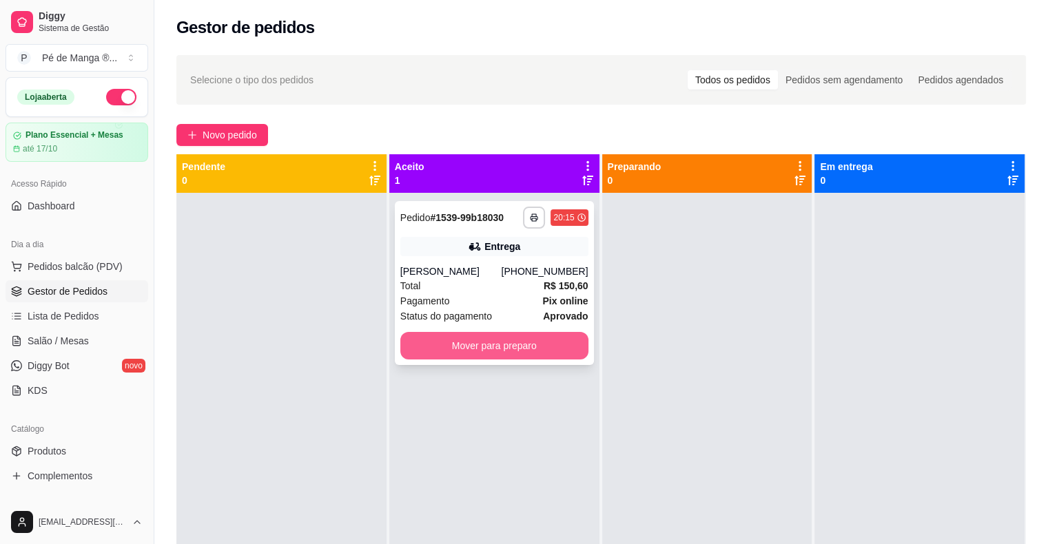
click at [539, 343] on button "Mover para preparo" at bounding box center [494, 346] width 188 height 28
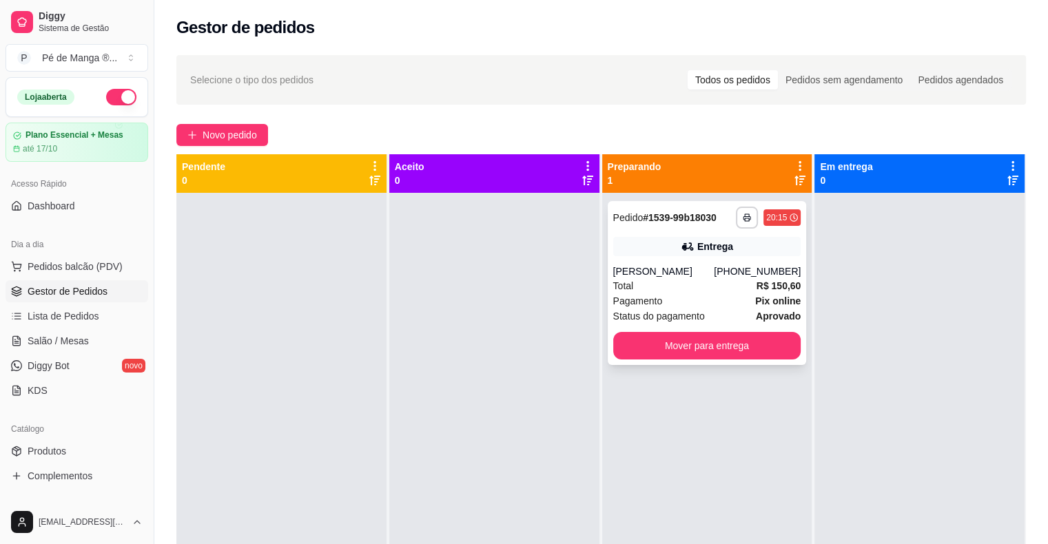
drag, startPoint x: 628, startPoint y: 272, endPoint x: 684, endPoint y: 260, distance: 56.9
click at [684, 260] on div "**********" at bounding box center [707, 283] width 199 height 164
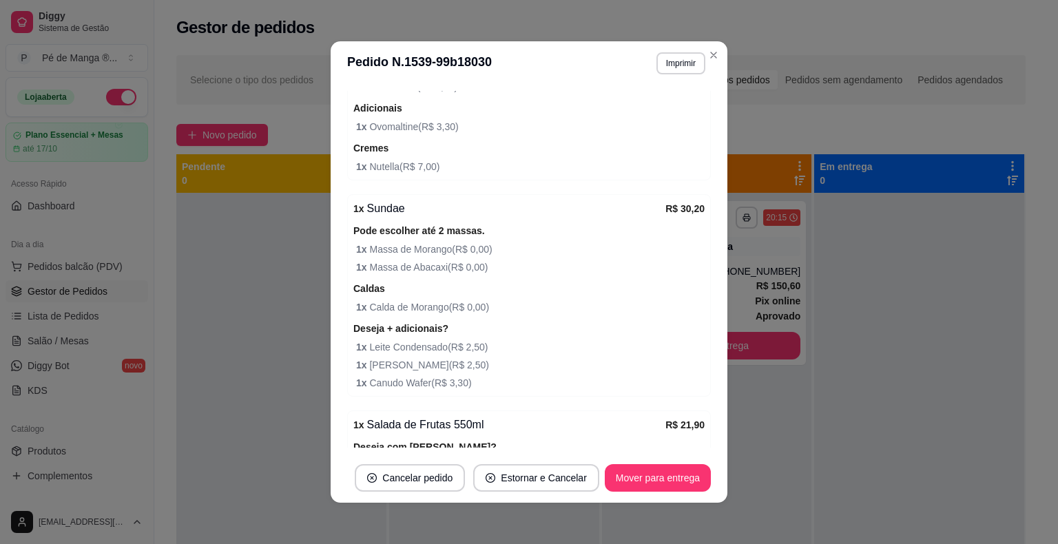
scroll to position [1086, 0]
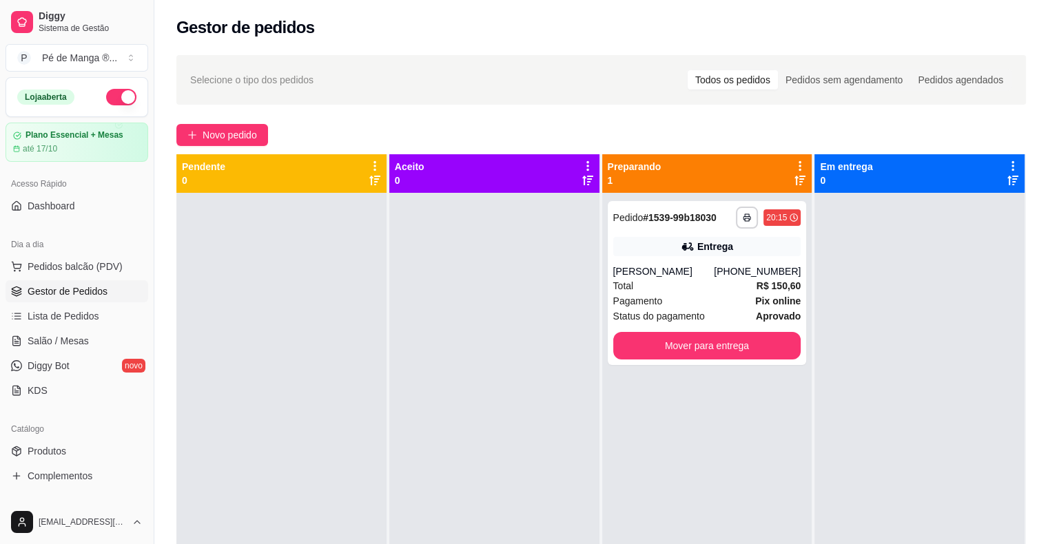
click at [701, 426] on div "**********" at bounding box center [707, 465] width 210 height 544
click at [99, 345] on link "Salão / Mesas" at bounding box center [77, 341] width 143 height 22
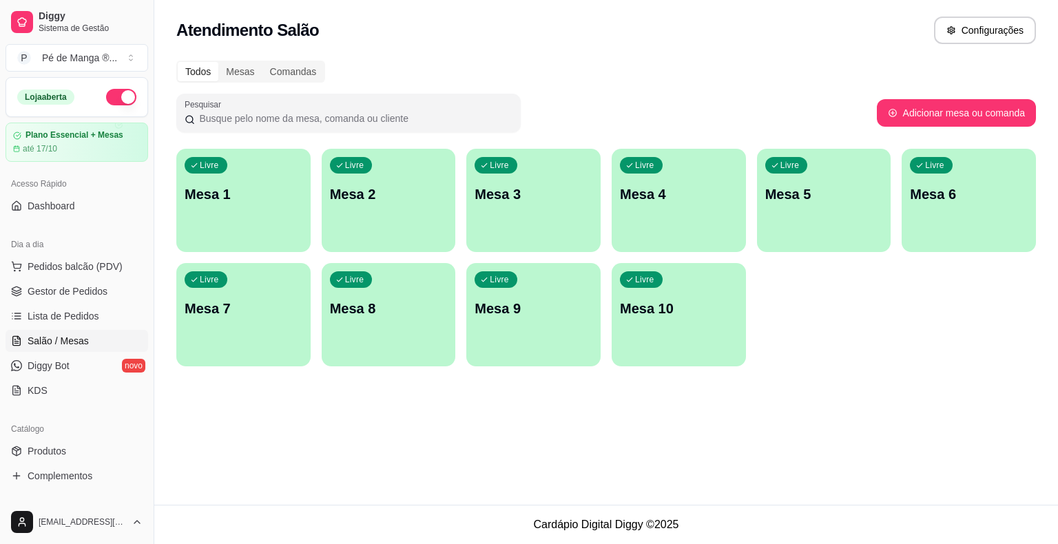
click at [265, 223] on div "Livre Mesa 1" at bounding box center [243, 192] width 134 height 87
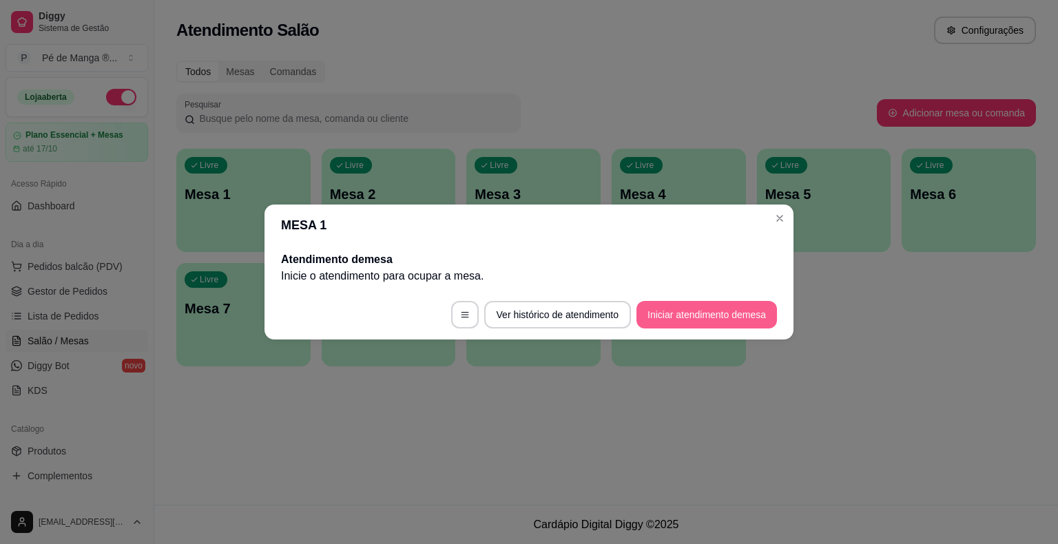
click at [704, 320] on button "Iniciar atendimento de mesa" at bounding box center [707, 315] width 141 height 28
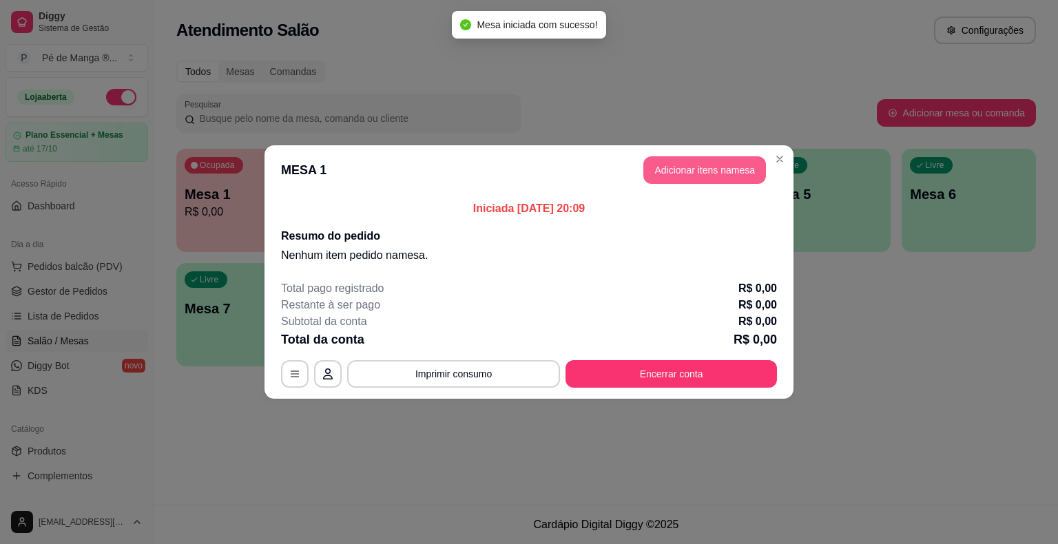
click at [740, 172] on button "Adicionar itens na mesa" at bounding box center [705, 170] width 123 height 28
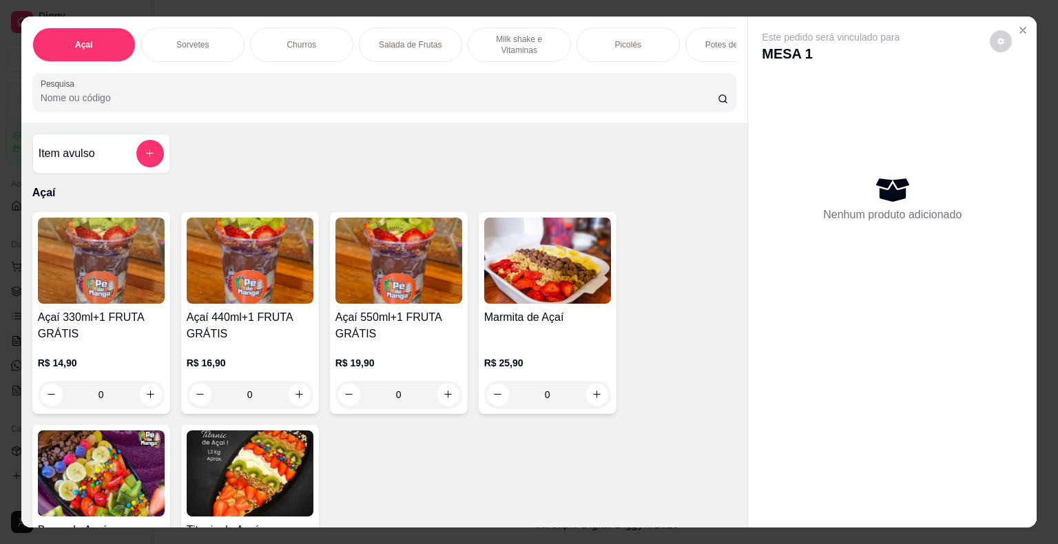
click at [119, 270] on img at bounding box center [101, 261] width 127 height 86
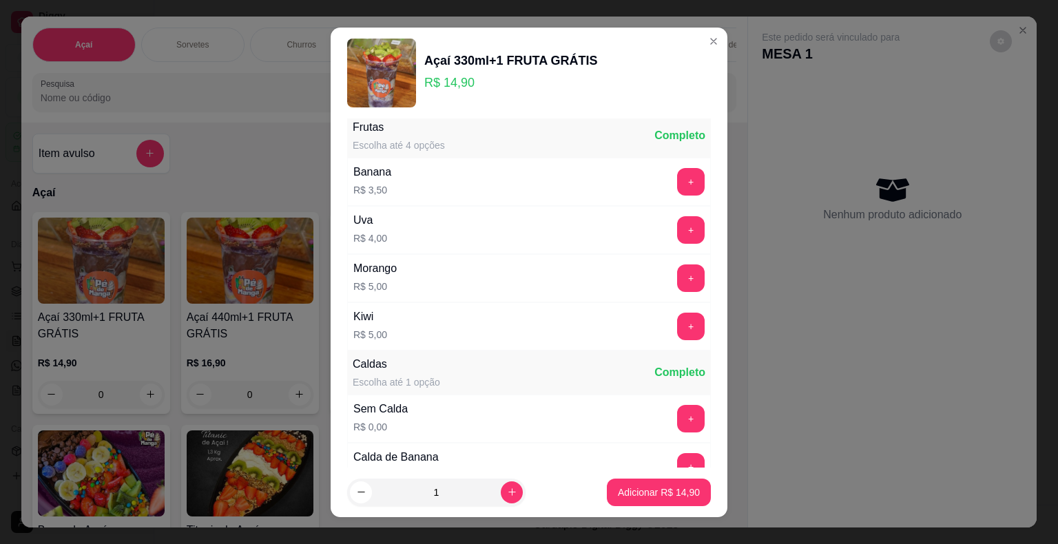
scroll to position [345, 0]
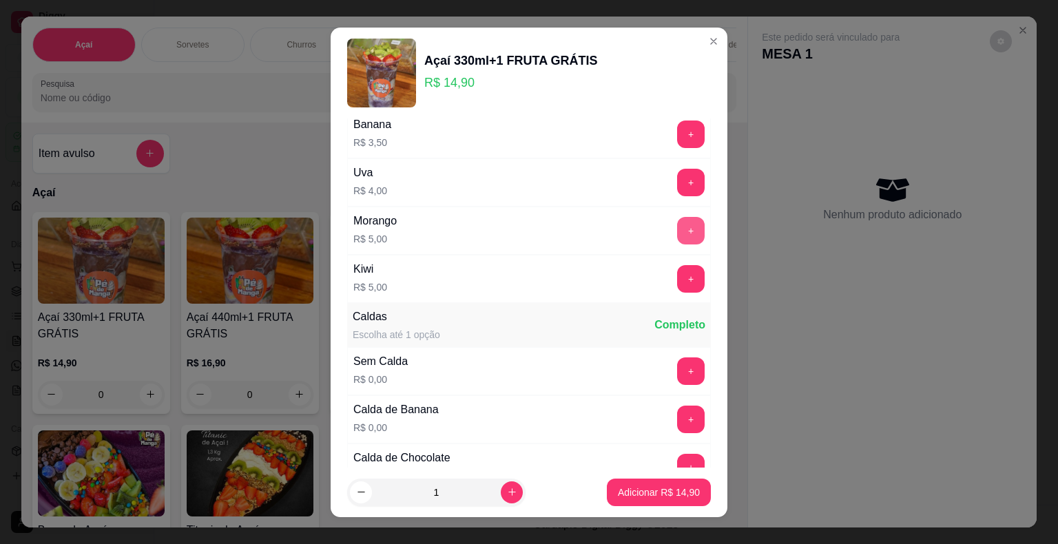
click at [677, 220] on button "+" at bounding box center [691, 231] width 28 height 28
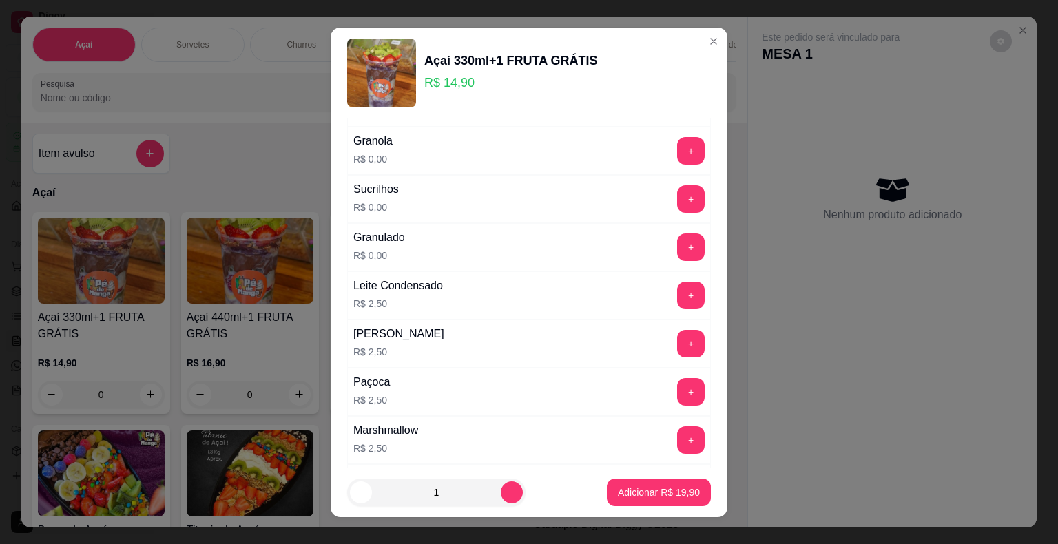
scroll to position [1240, 0]
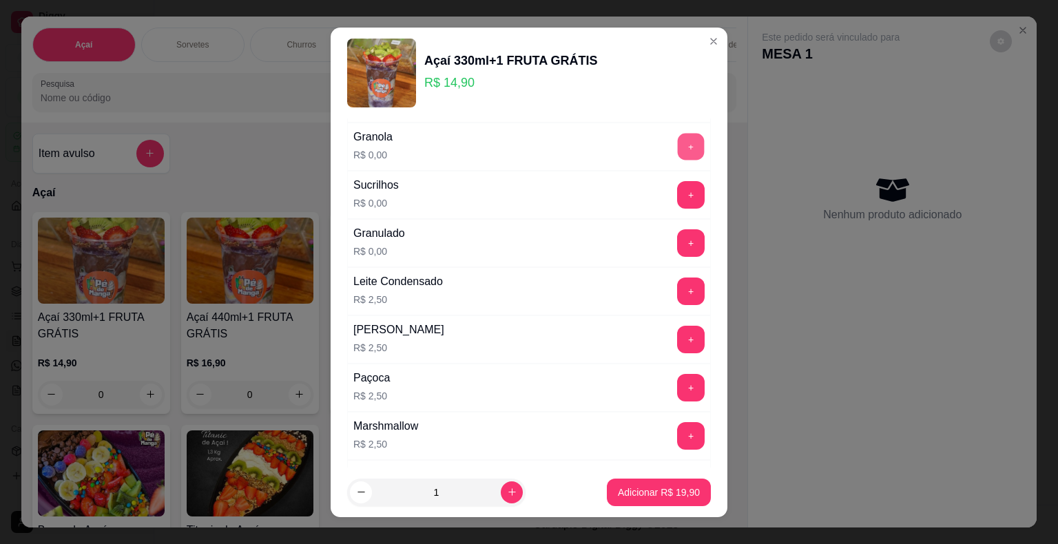
click at [678, 136] on button "+" at bounding box center [691, 146] width 27 height 27
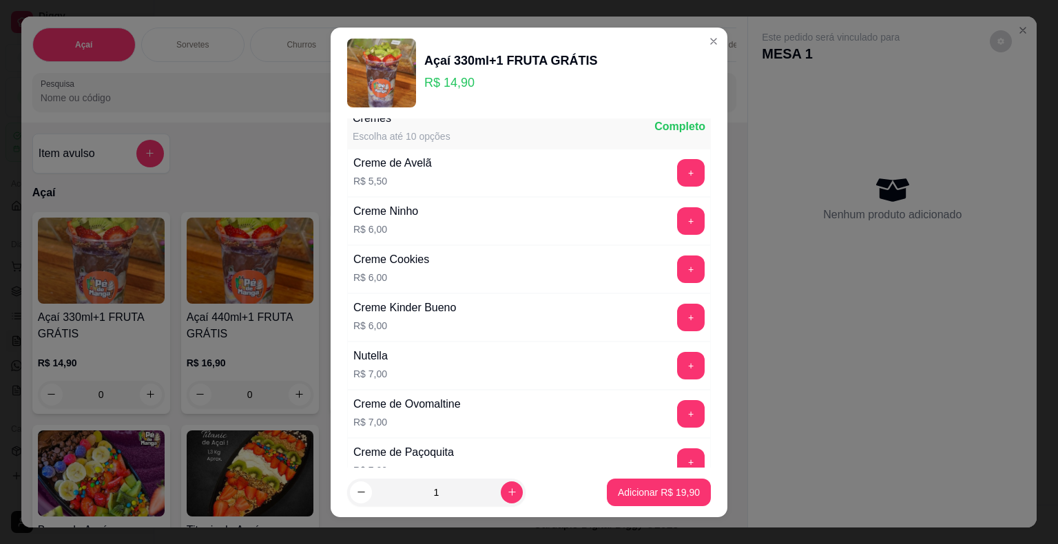
scroll to position [2963, 0]
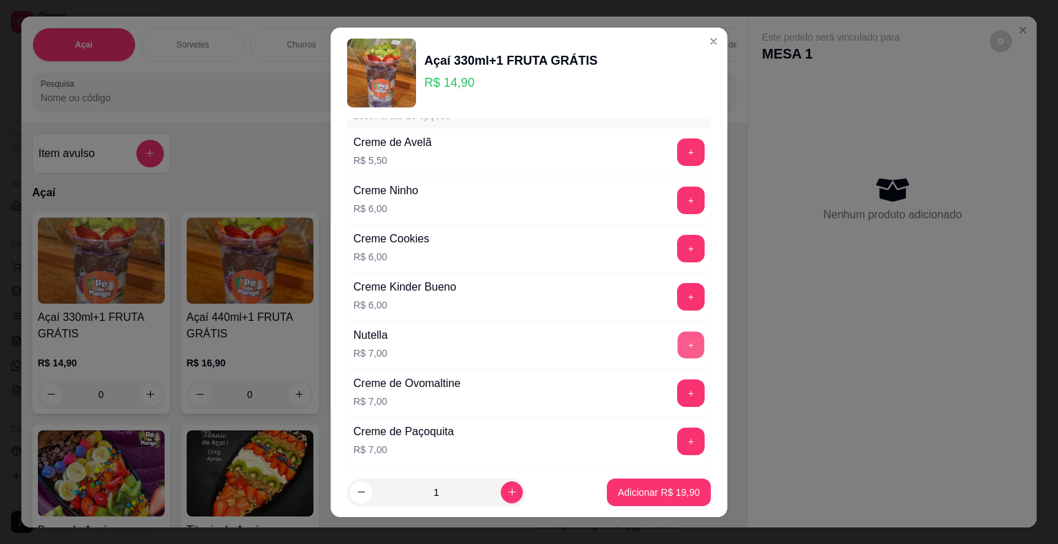
click at [678, 331] on button "+" at bounding box center [691, 344] width 27 height 27
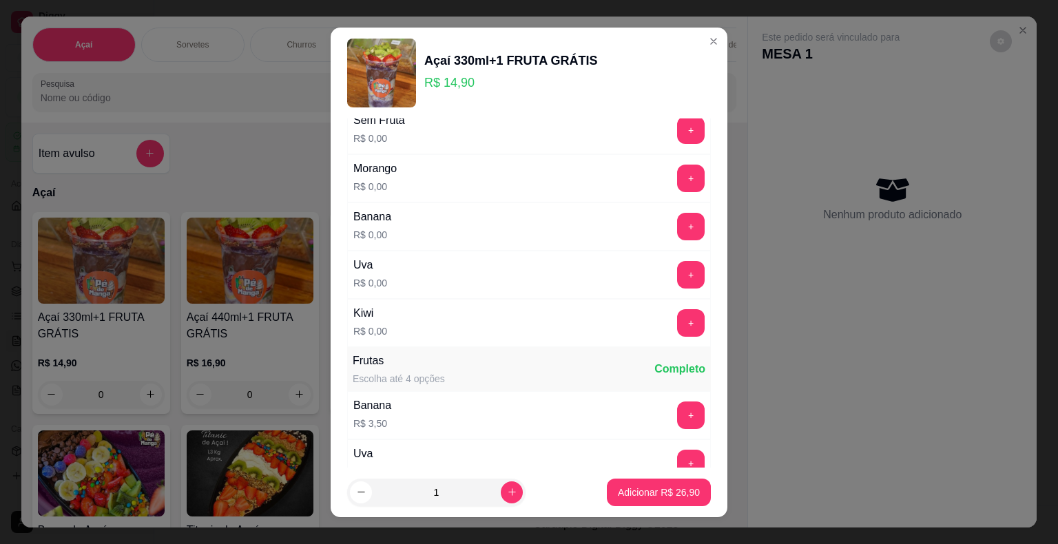
scroll to position [0, 0]
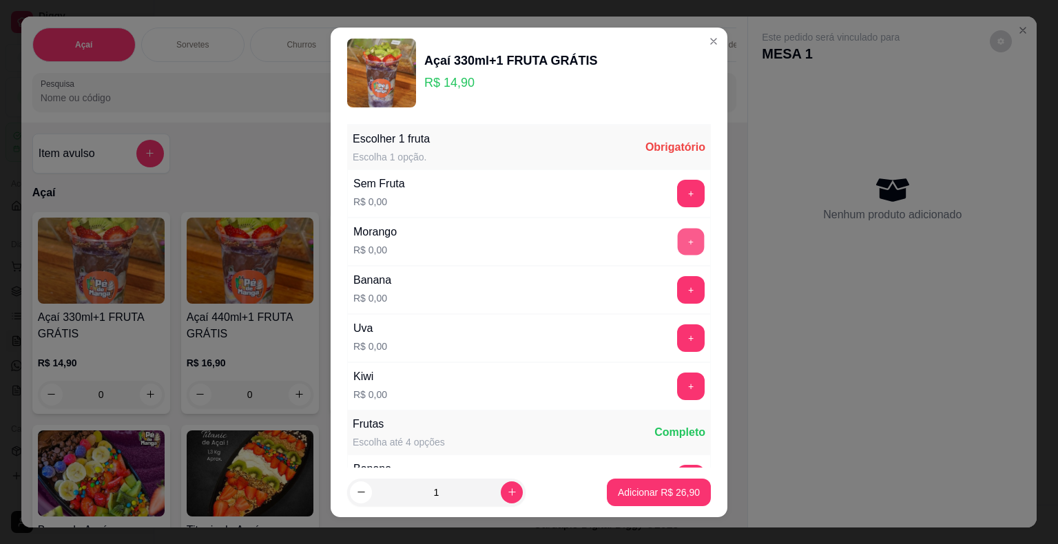
click at [678, 245] on button "+" at bounding box center [691, 241] width 27 height 27
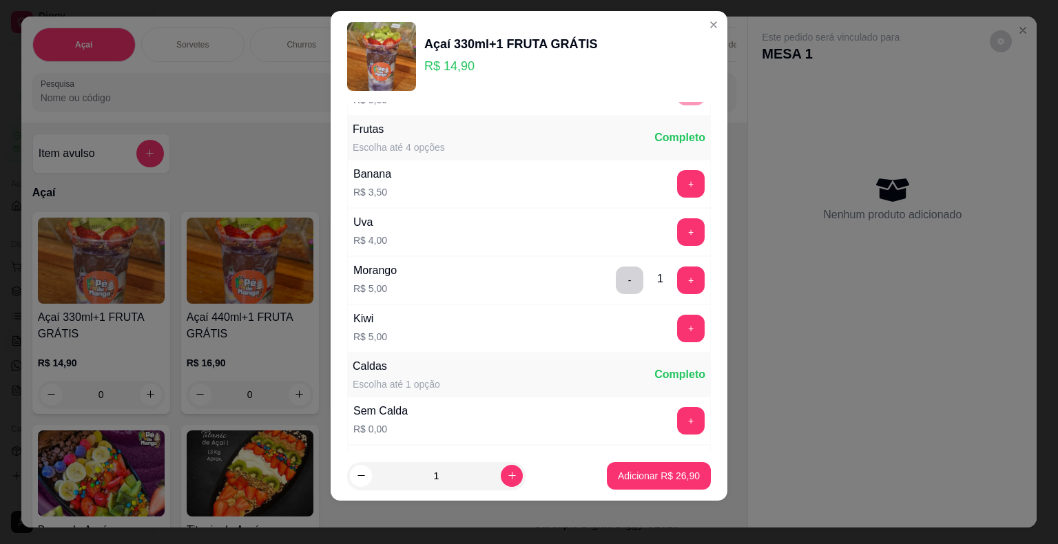
scroll to position [290, 0]
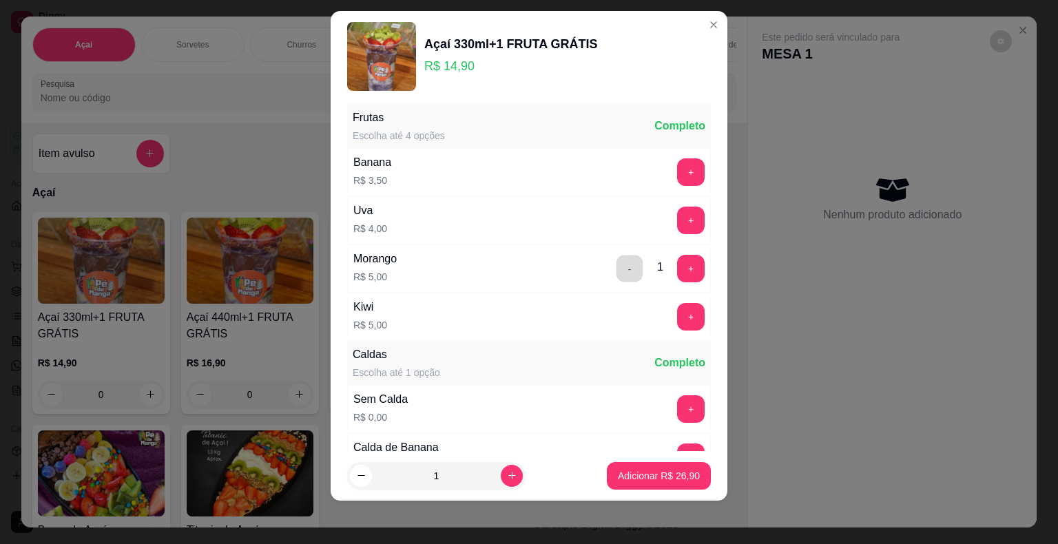
click at [617, 255] on button "-" at bounding box center [630, 268] width 27 height 27
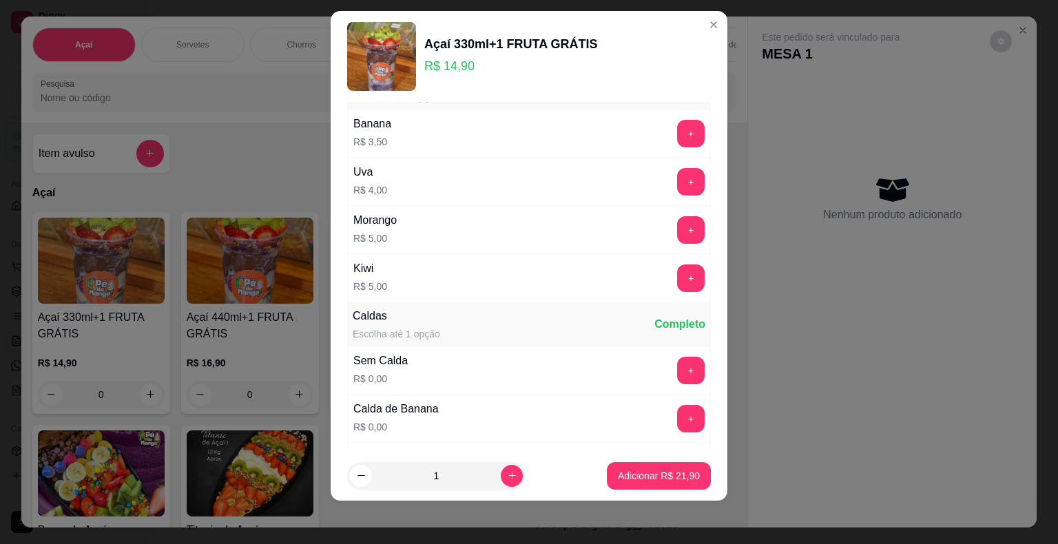
scroll to position [359, 0]
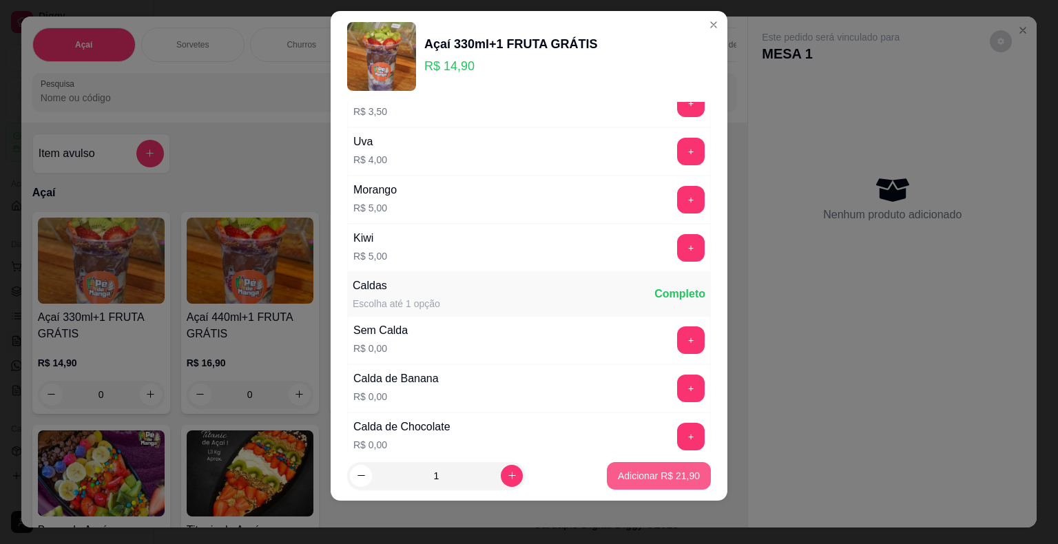
click at [672, 467] on button "Adicionar R$ 21,90" at bounding box center [659, 476] width 104 height 28
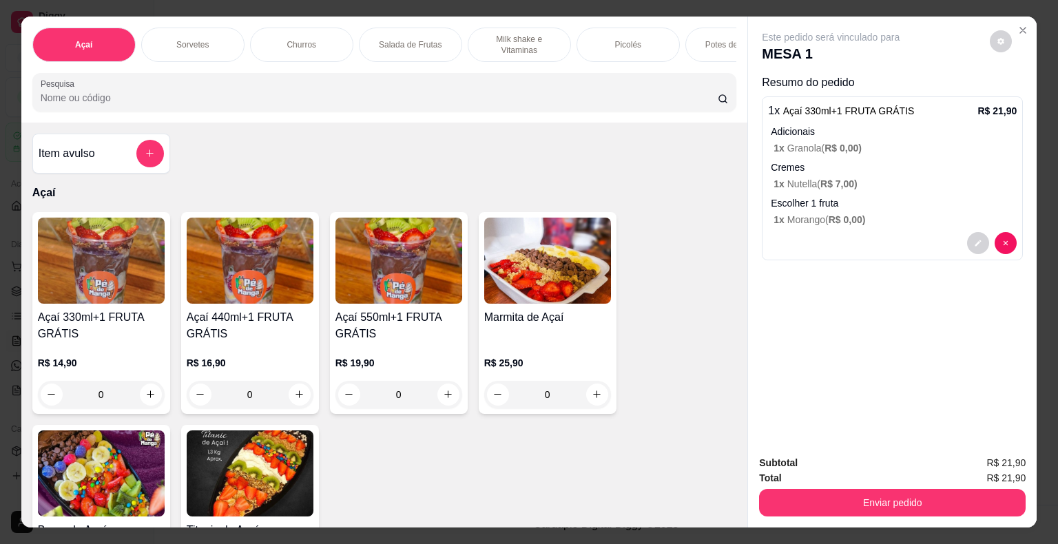
click at [194, 43] on p "Sorvetes" at bounding box center [192, 44] width 32 height 11
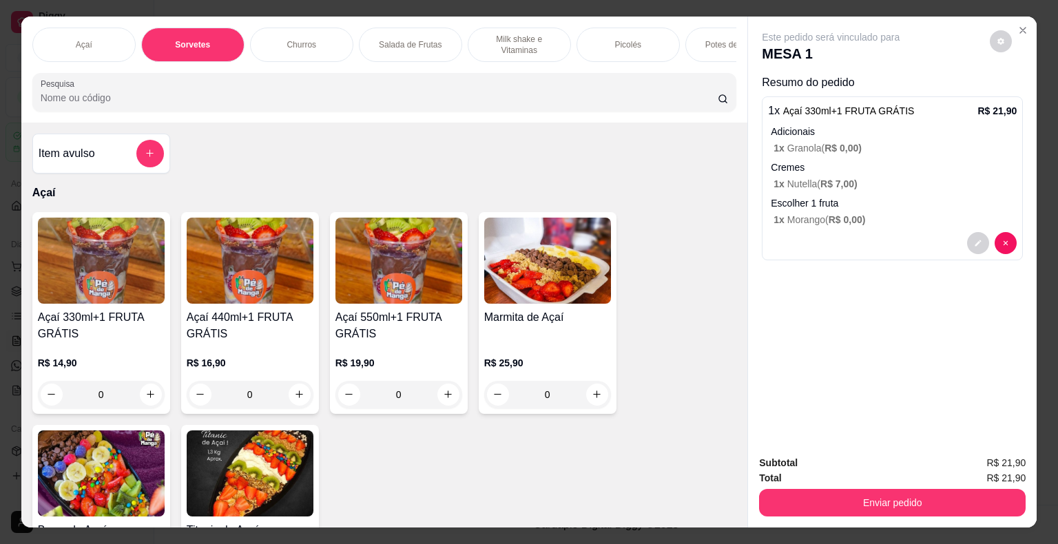
scroll to position [33, 0]
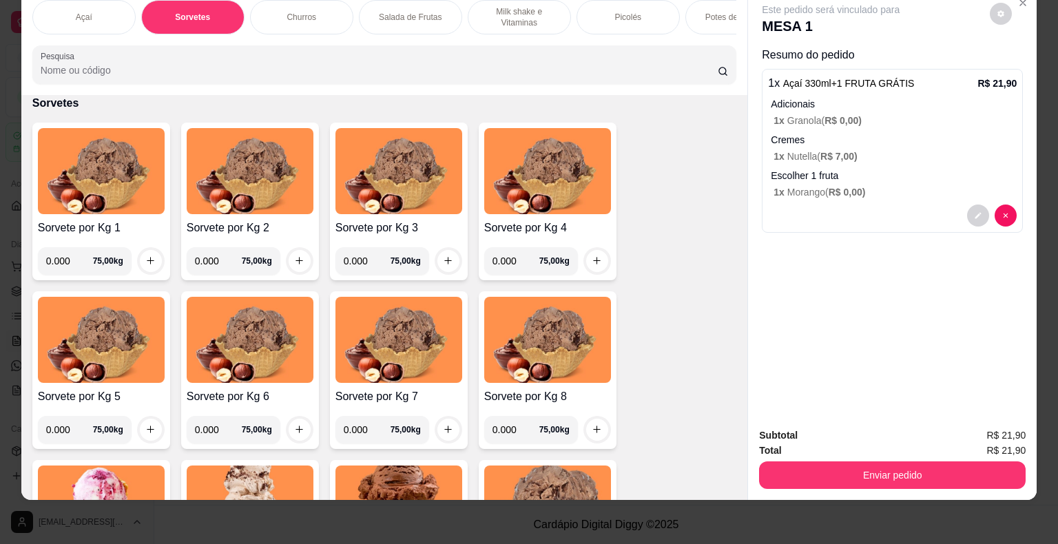
click at [69, 266] on input "0.000" at bounding box center [69, 261] width 47 height 28
type input "0.180"
click at [146, 261] on icon "increase-product-quantity" at bounding box center [150, 261] width 10 height 10
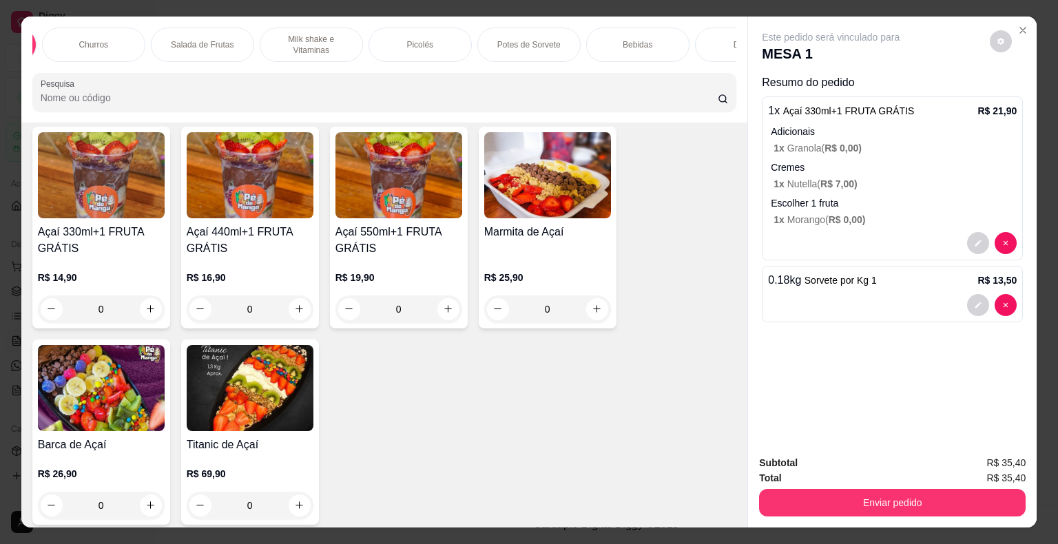
scroll to position [0, 378]
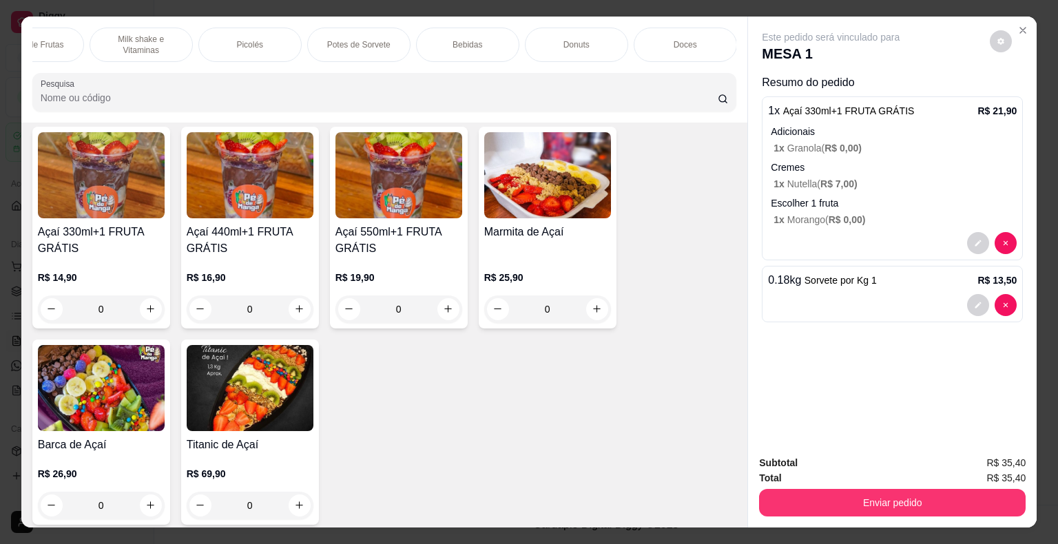
click at [686, 51] on div "Doces" at bounding box center [685, 45] width 103 height 34
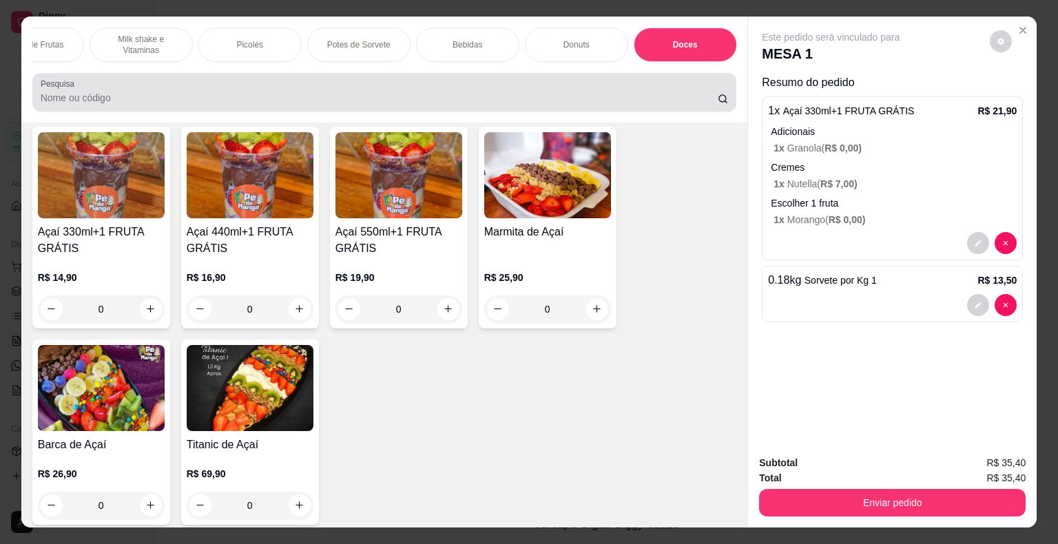
scroll to position [33, 0]
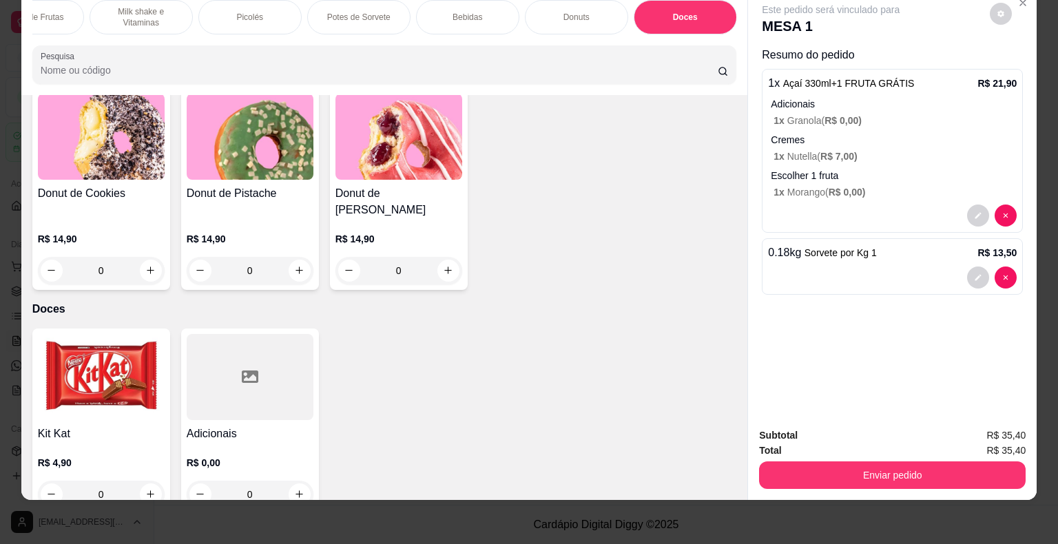
click at [237, 456] on p "R$ 0,00" at bounding box center [250, 463] width 127 height 14
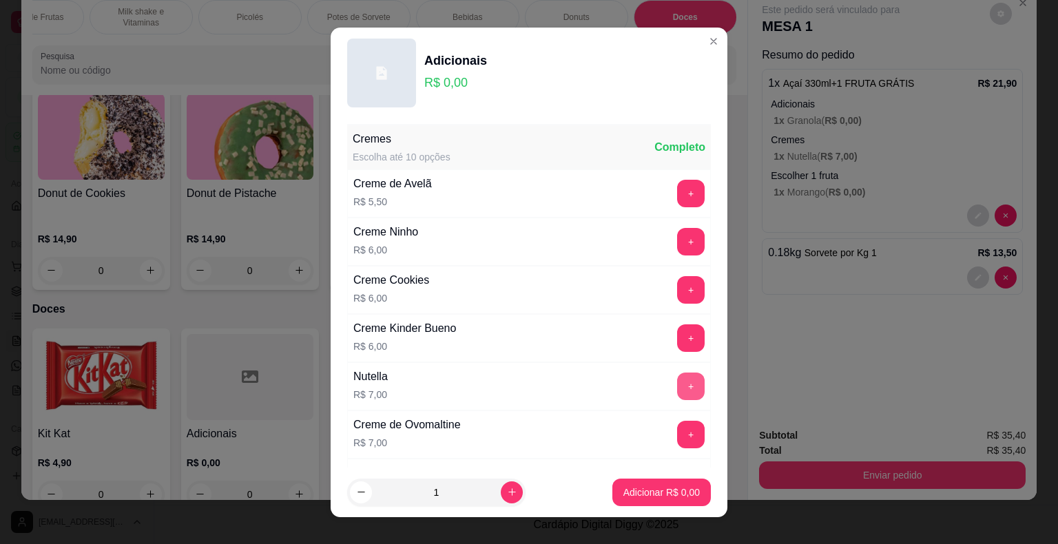
click at [677, 385] on button "+" at bounding box center [691, 387] width 28 height 28
click at [653, 486] on p "Adicionar R$ 7,00" at bounding box center [661, 492] width 74 height 13
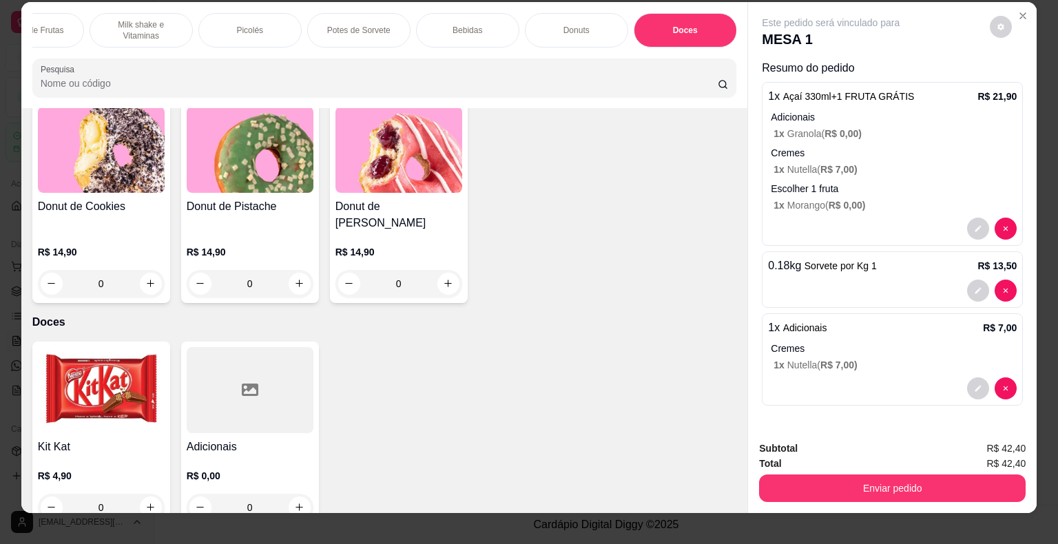
scroll to position [0, 0]
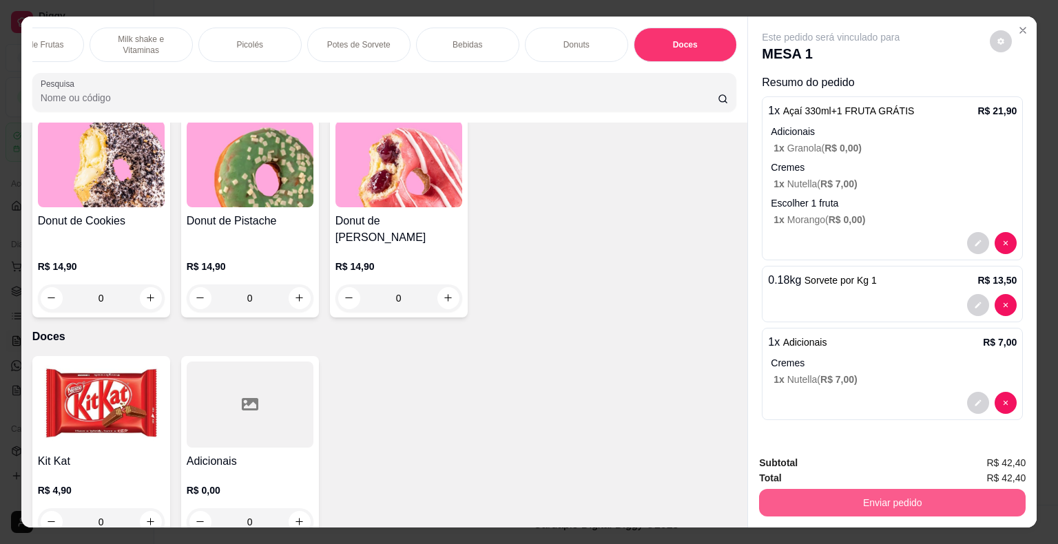
click at [868, 501] on button "Enviar pedido" at bounding box center [892, 503] width 267 height 28
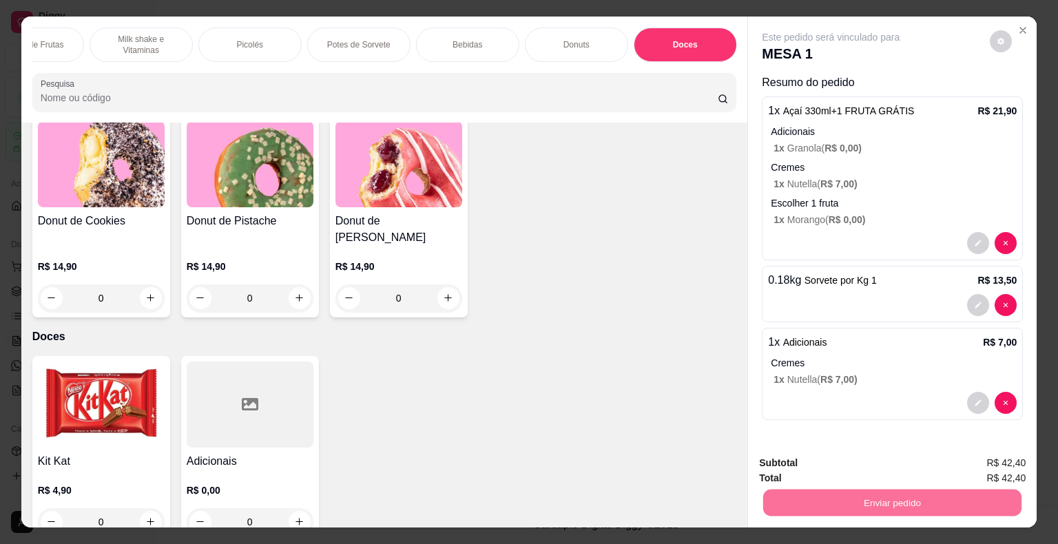
click at [992, 464] on button "Enviar pedido" at bounding box center [990, 463] width 76 height 25
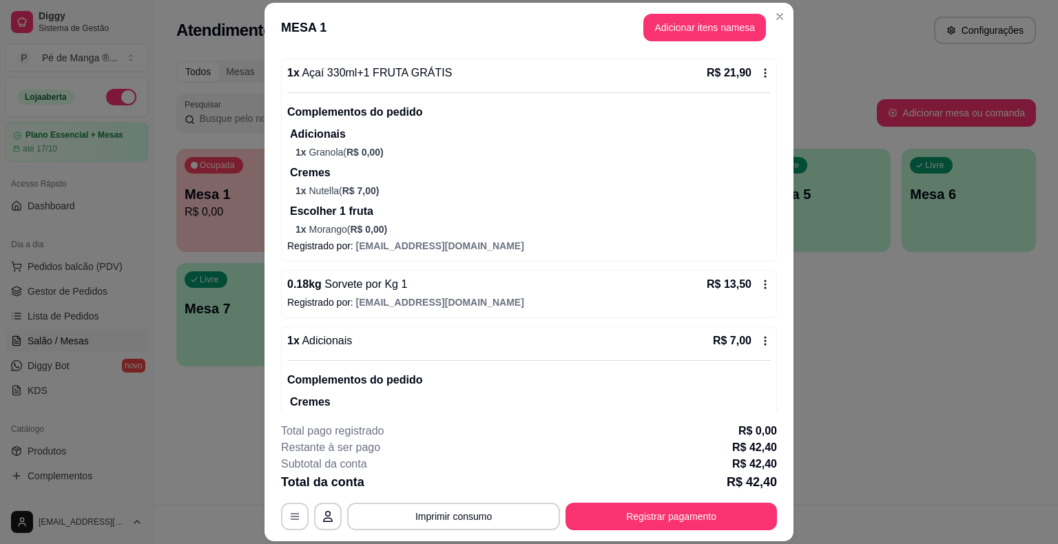
scroll to position [138, 0]
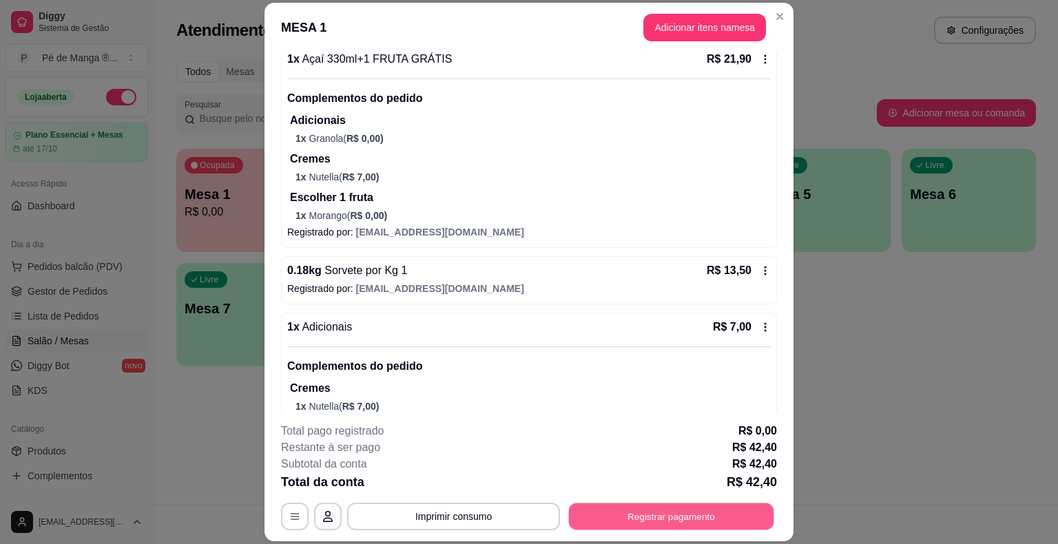
click at [681, 526] on button "Registrar pagamento" at bounding box center [671, 517] width 205 height 27
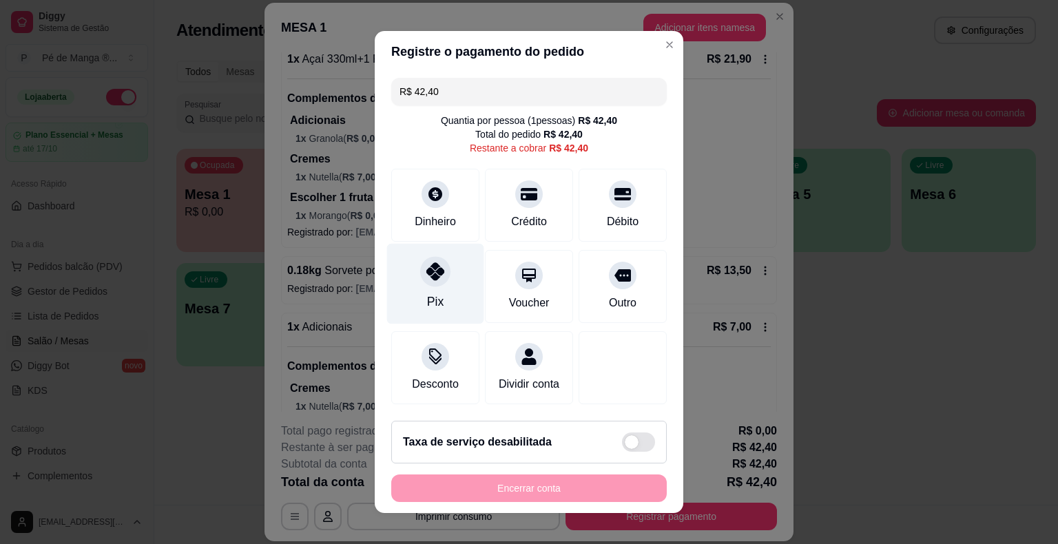
click at [441, 280] on div at bounding box center [435, 271] width 30 height 30
type input "R$ 0,00"
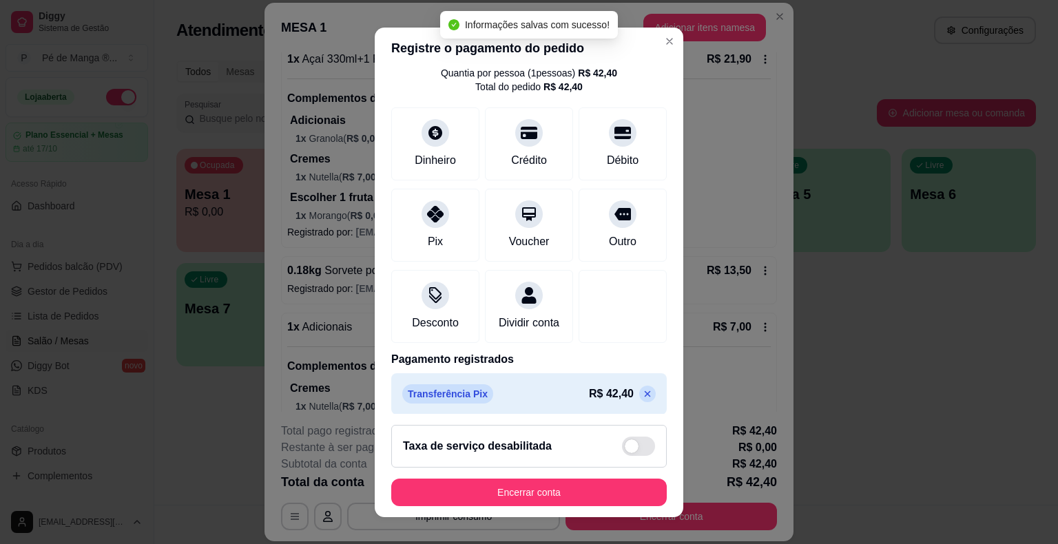
scroll to position [65, 0]
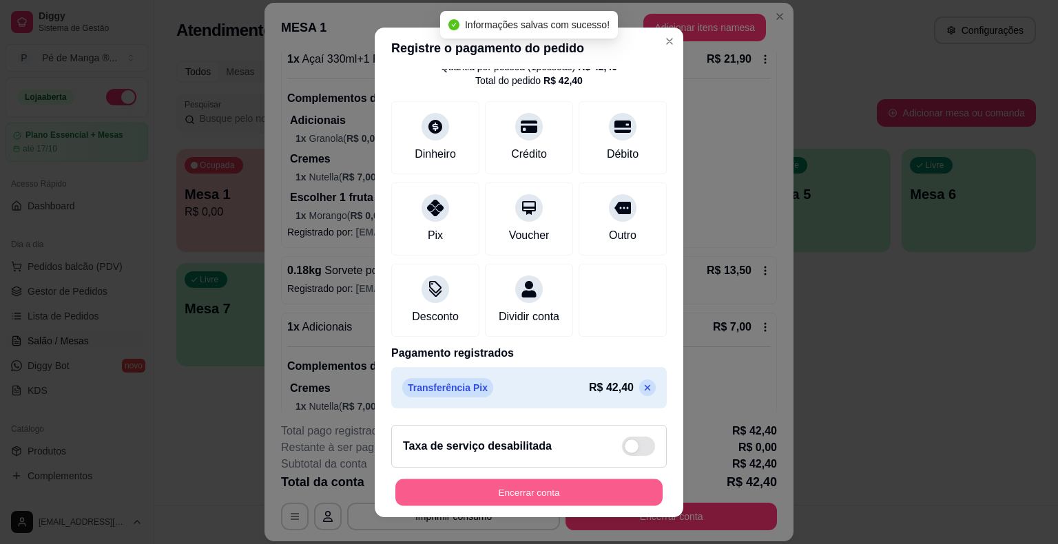
click at [541, 494] on button "Encerrar conta" at bounding box center [529, 492] width 267 height 27
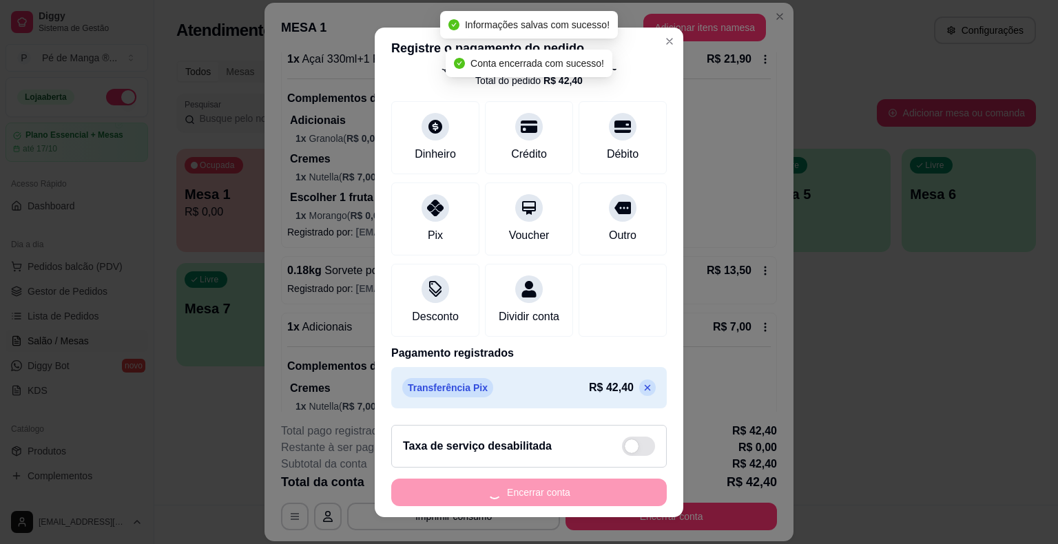
scroll to position [0, 0]
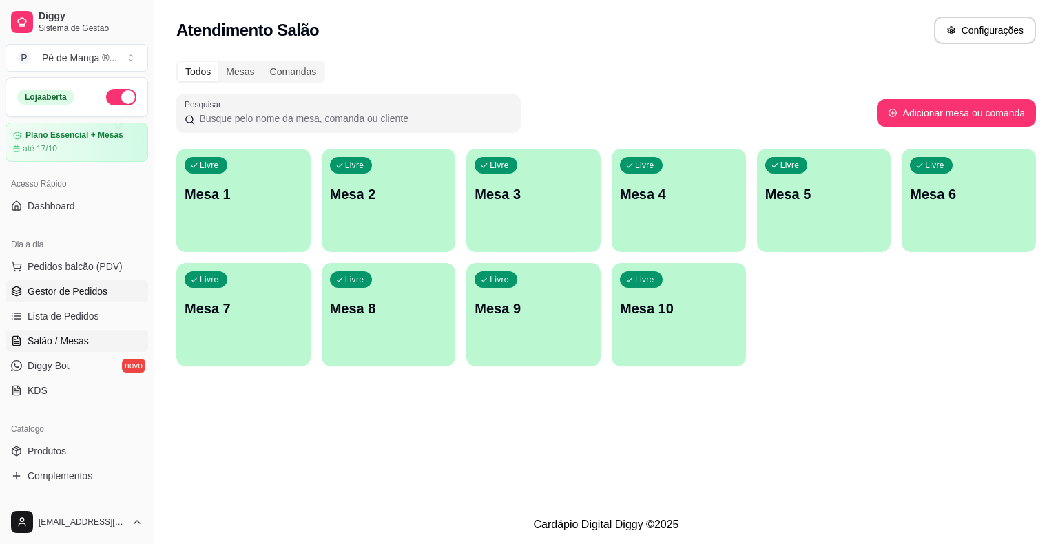
click at [68, 294] on span "Gestor de Pedidos" at bounding box center [68, 292] width 80 height 14
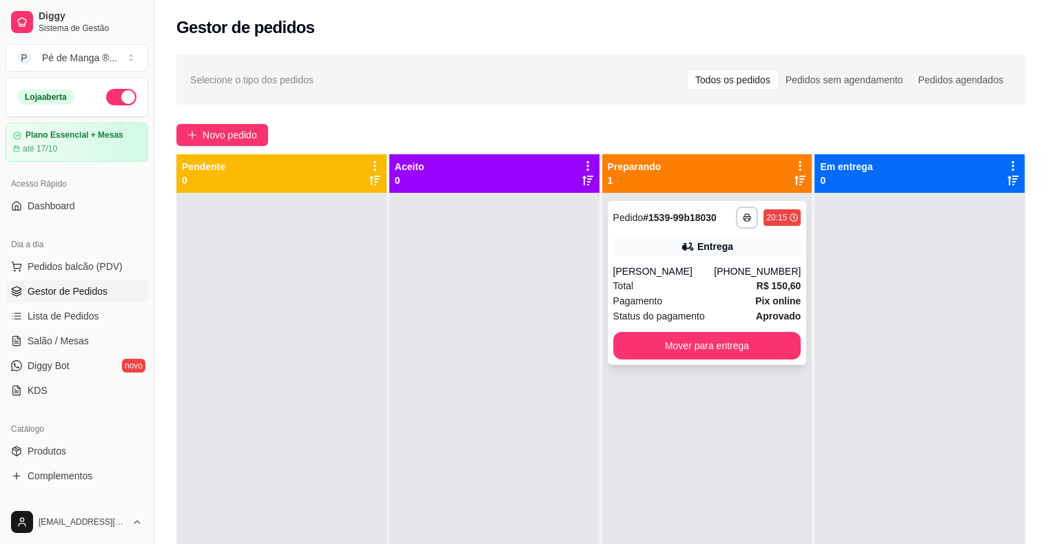
click at [670, 302] on div "Pagamento Pix online" at bounding box center [707, 301] width 188 height 15
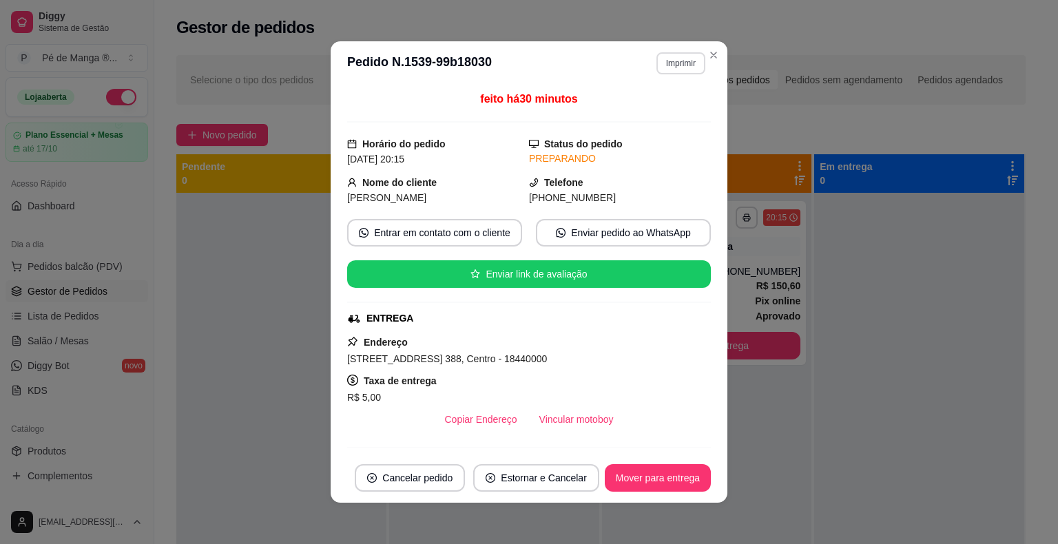
click at [668, 65] on button "Imprimir" at bounding box center [681, 63] width 49 height 22
click at [641, 114] on button "IMPRESSORA" at bounding box center [652, 111] width 96 height 21
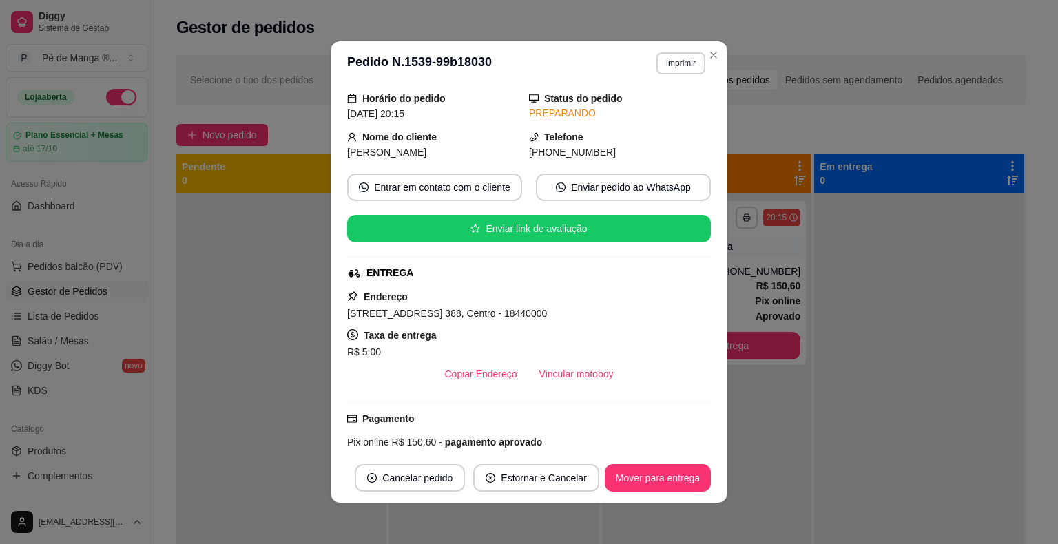
scroll to position [69, 0]
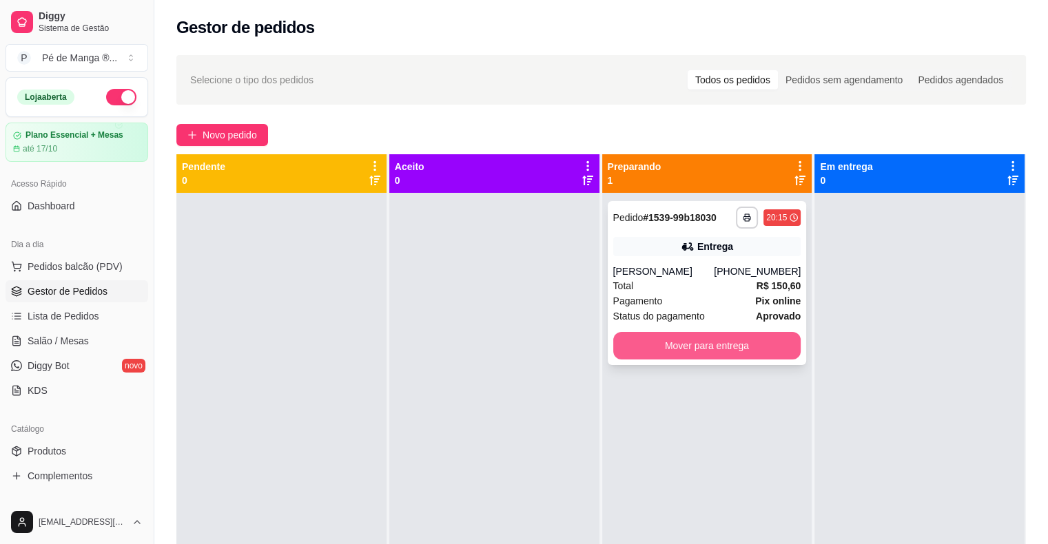
click at [736, 342] on button "Mover para entrega" at bounding box center [707, 346] width 188 height 28
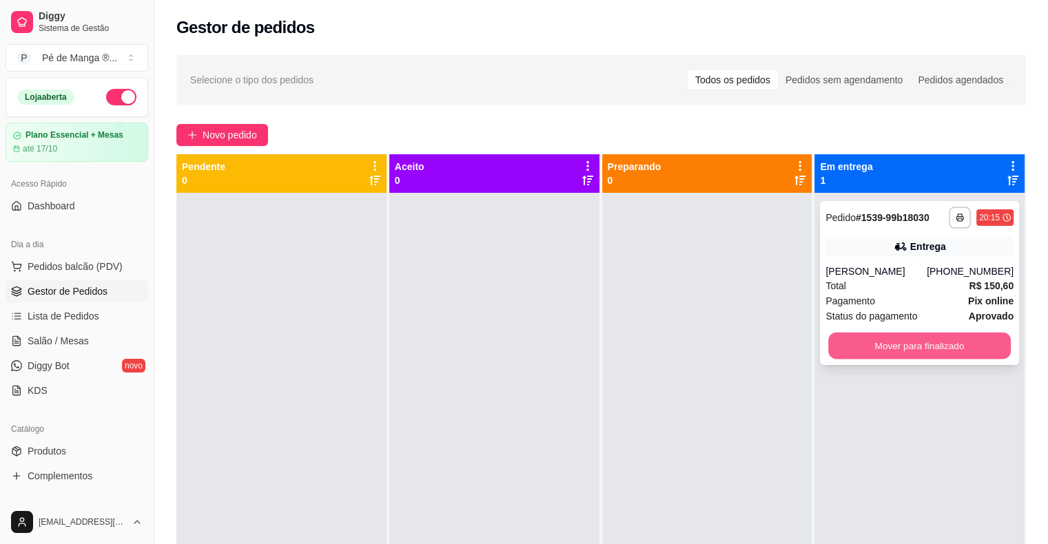
click at [911, 345] on button "Mover para finalizado" at bounding box center [919, 346] width 183 height 27
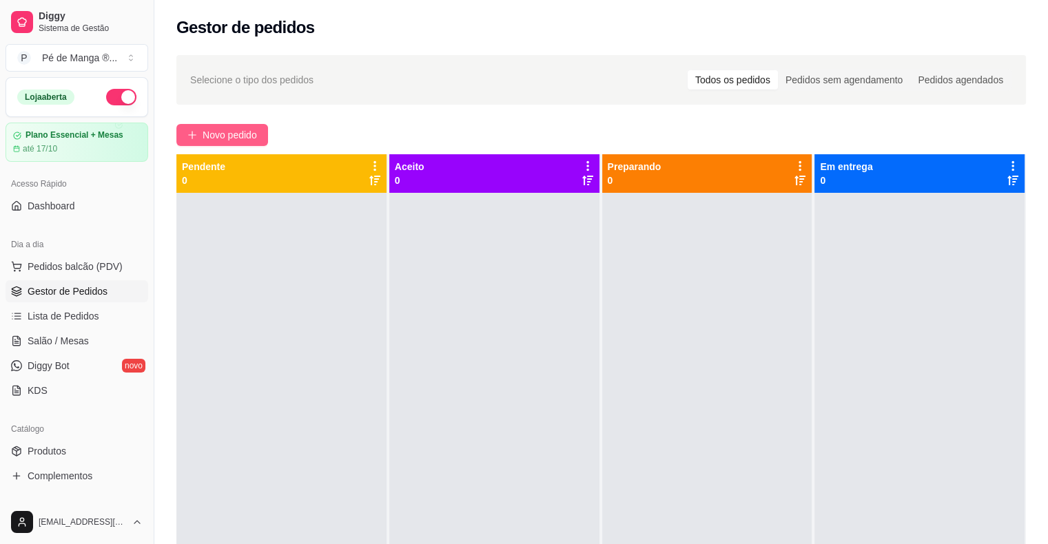
click at [198, 136] on button "Novo pedido" at bounding box center [222, 135] width 92 height 22
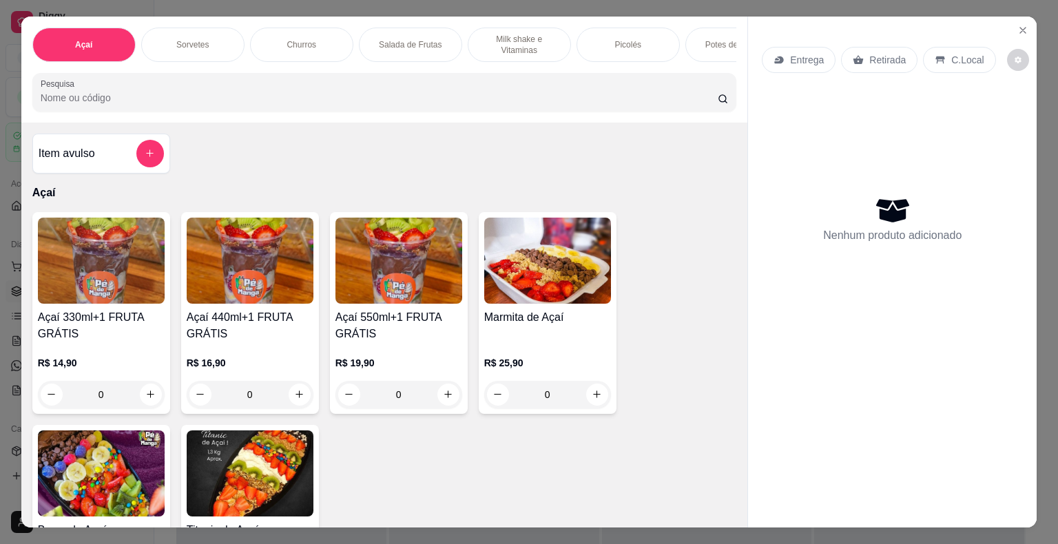
click at [403, 296] on img at bounding box center [399, 261] width 127 height 86
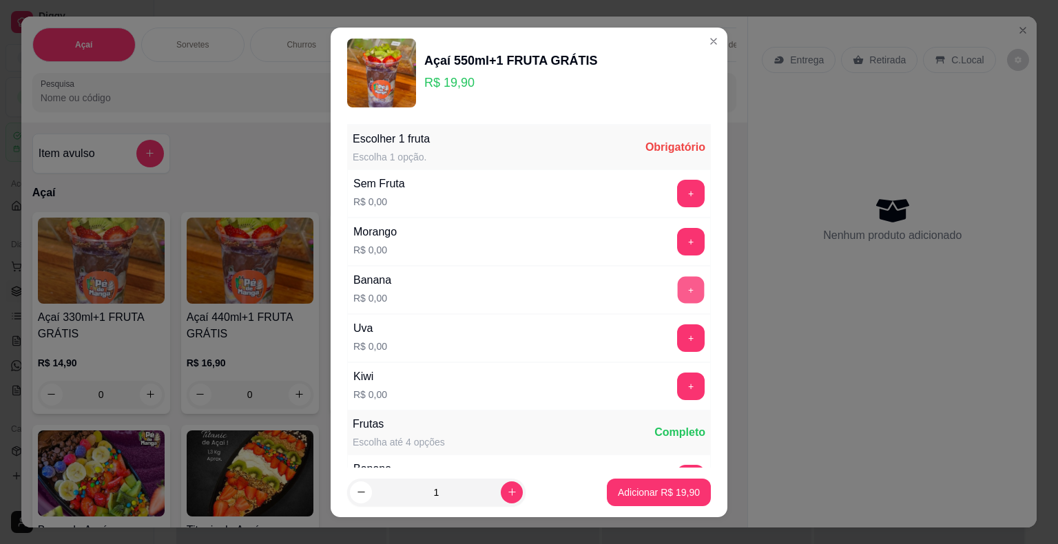
click at [678, 282] on button "+" at bounding box center [691, 289] width 27 height 27
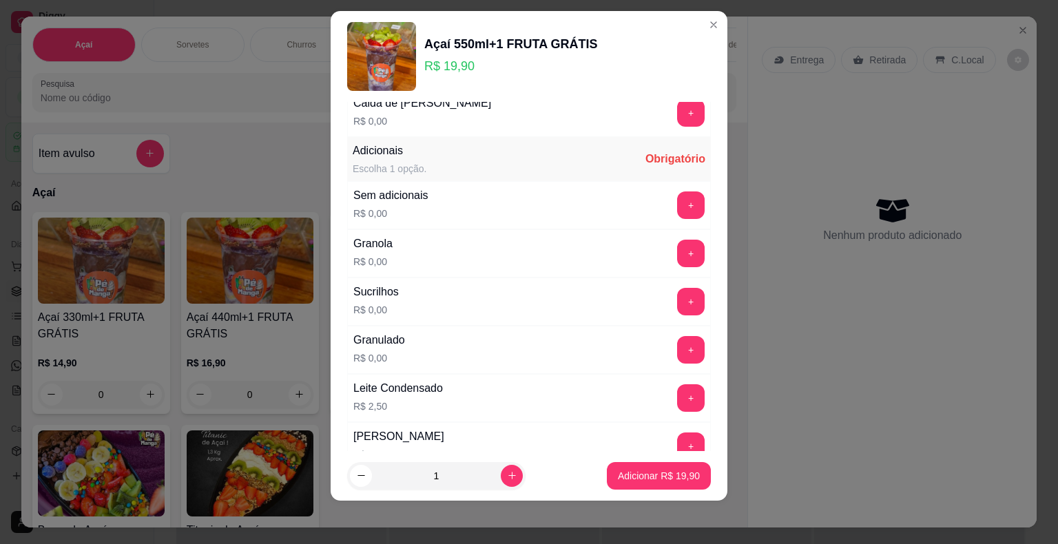
scroll to position [1255, 0]
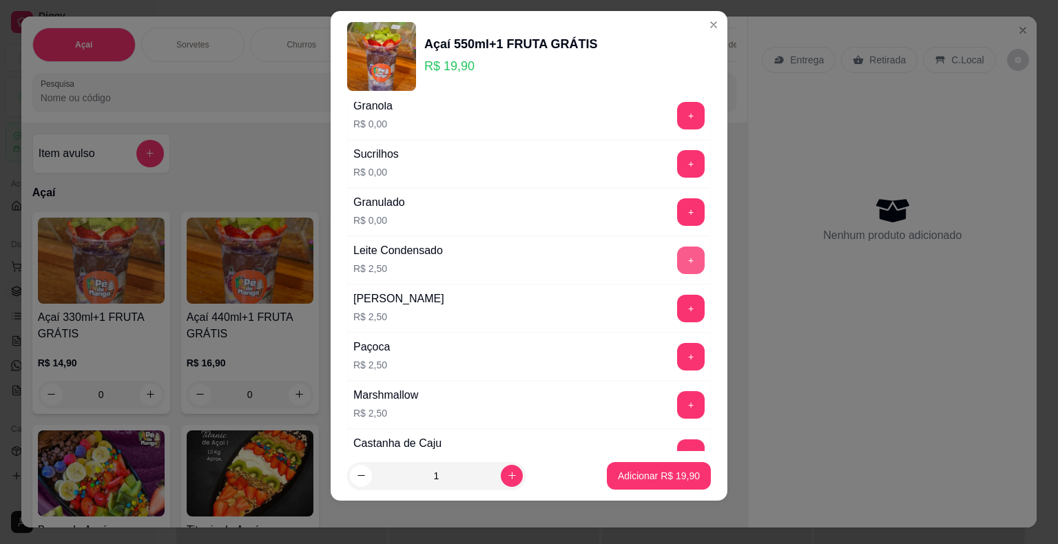
click at [677, 254] on button "+" at bounding box center [691, 261] width 28 height 28
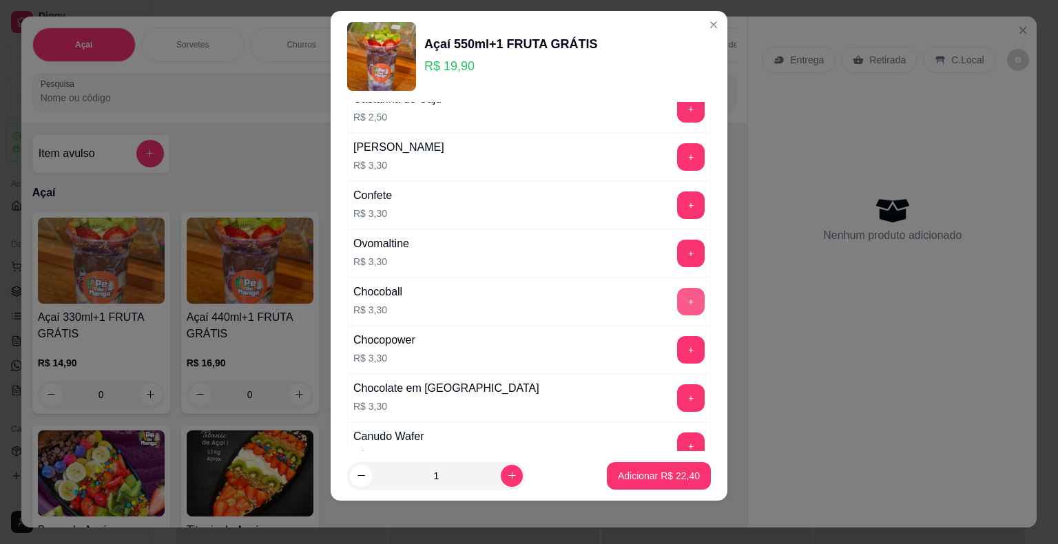
scroll to position [1530, 0]
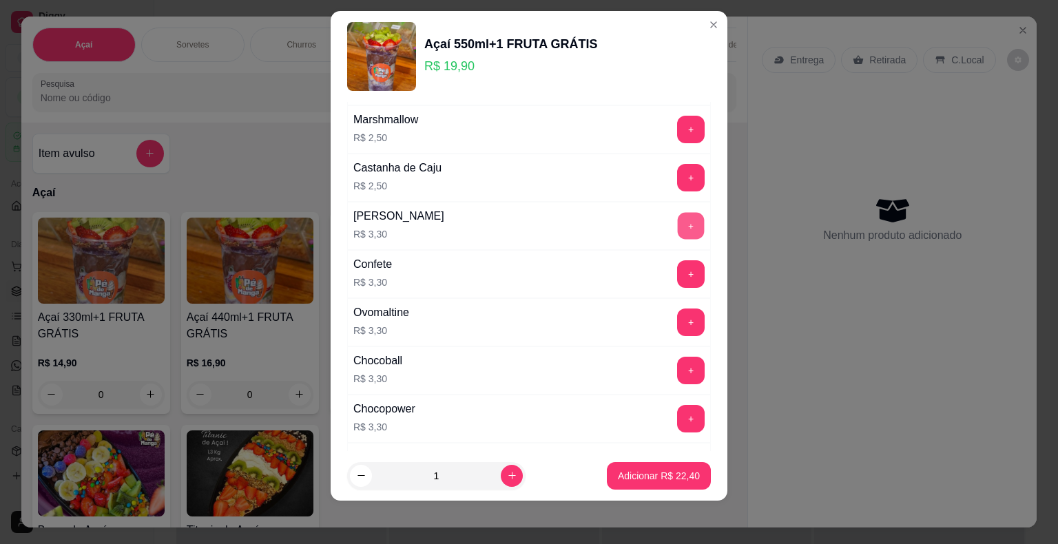
click at [678, 214] on button "+" at bounding box center [691, 225] width 27 height 27
click at [650, 474] on p "Adicionar R$ 25,70" at bounding box center [659, 476] width 82 height 14
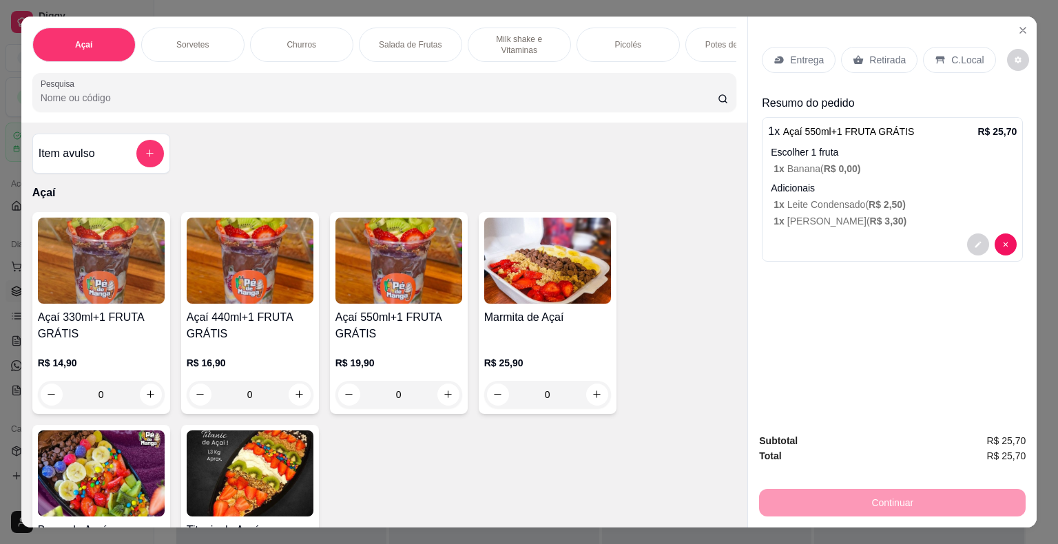
click at [372, 331] on h4 "Açaí 550ml+1 FRUTA GRÁTIS" at bounding box center [399, 325] width 127 height 33
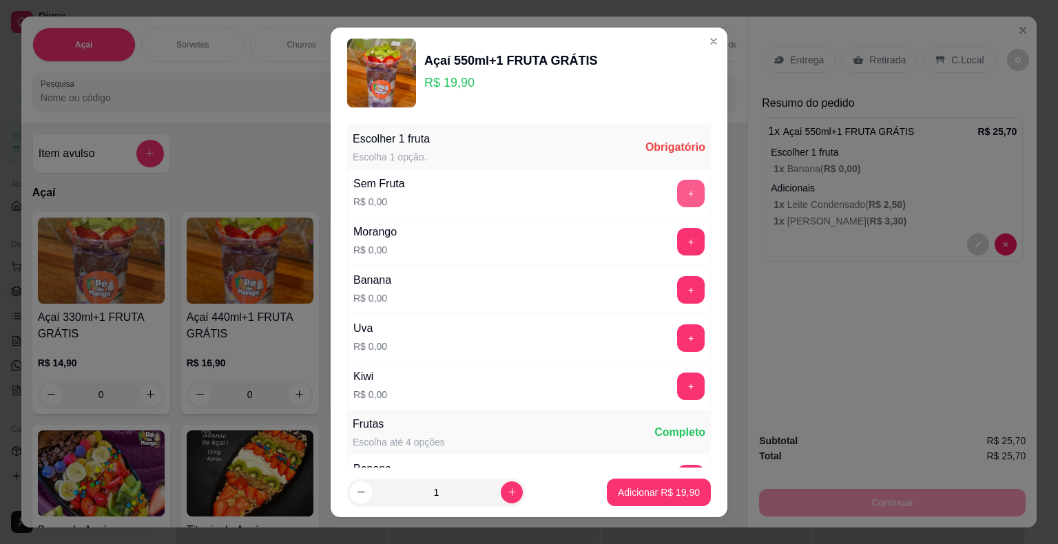
click at [677, 190] on button "+" at bounding box center [691, 194] width 28 height 28
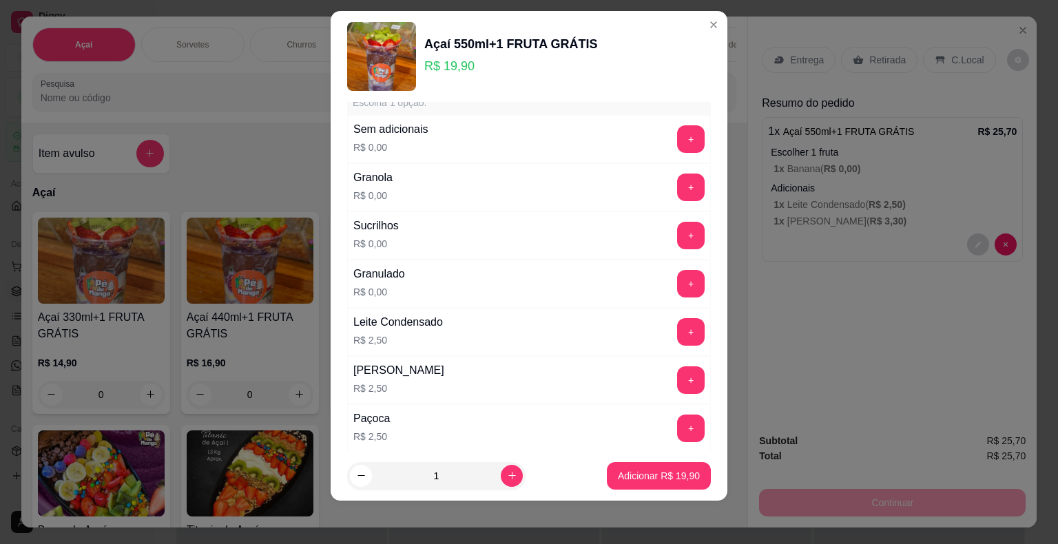
scroll to position [1186, 0]
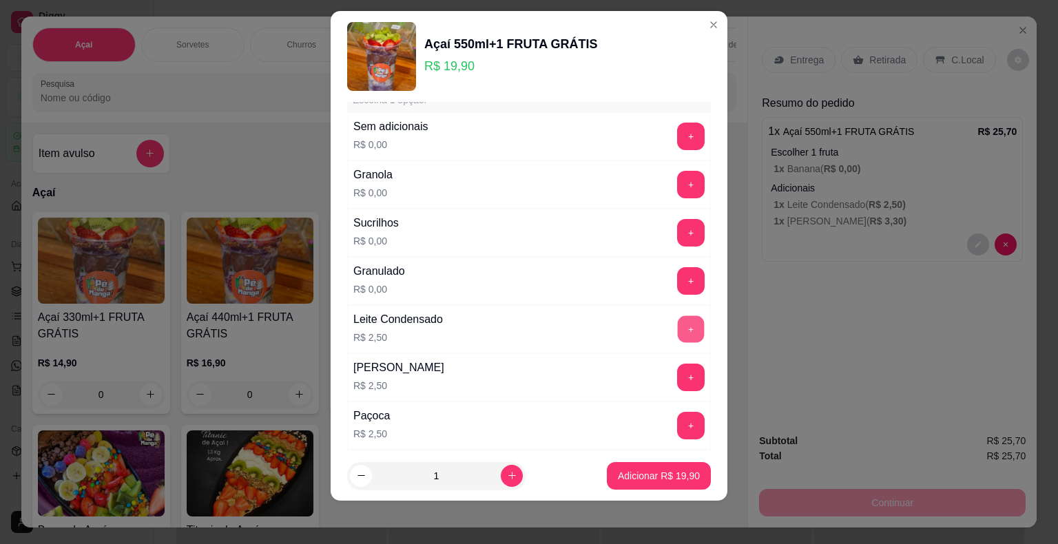
click at [678, 325] on button "+" at bounding box center [691, 329] width 27 height 27
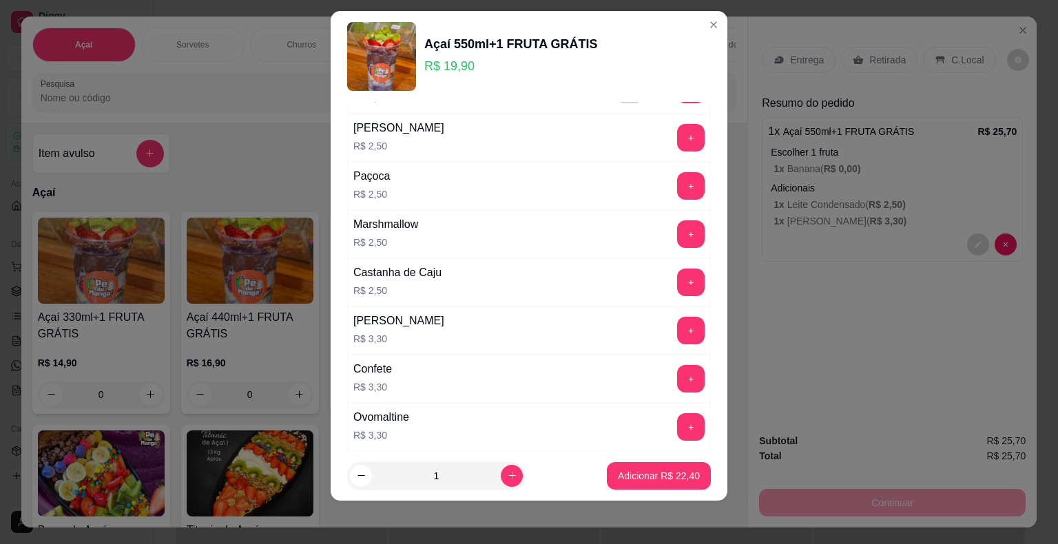
scroll to position [1462, 0]
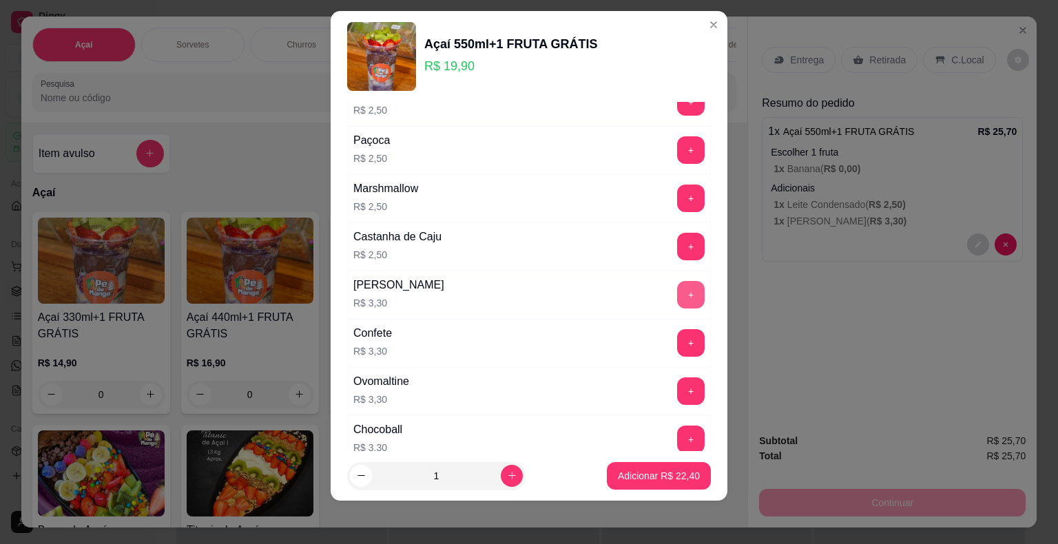
click at [677, 289] on button "+" at bounding box center [691, 295] width 28 height 28
click at [628, 470] on p "Adicionar R$ 25,70" at bounding box center [659, 475] width 80 height 13
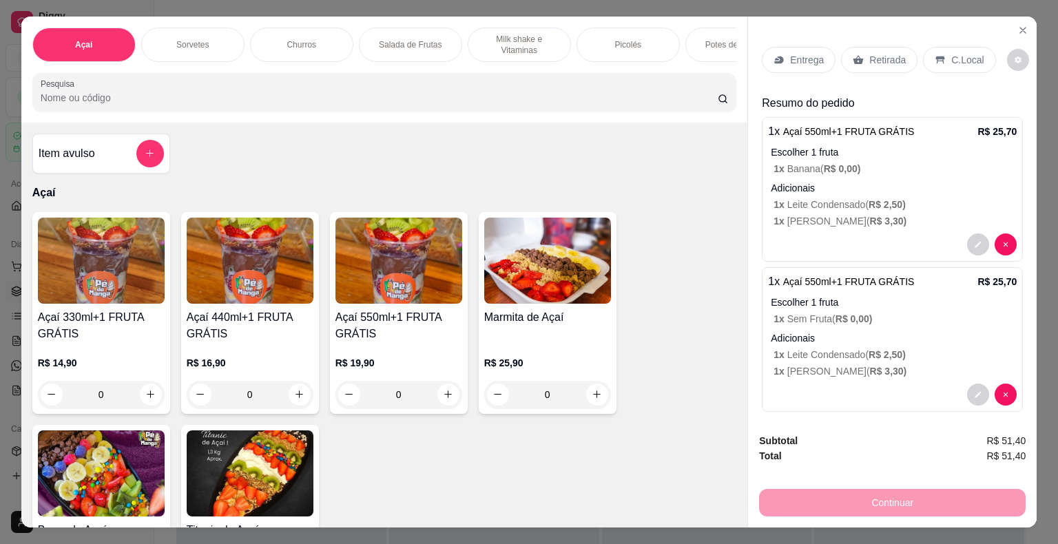
click at [801, 53] on p "Entrega" at bounding box center [807, 60] width 34 height 14
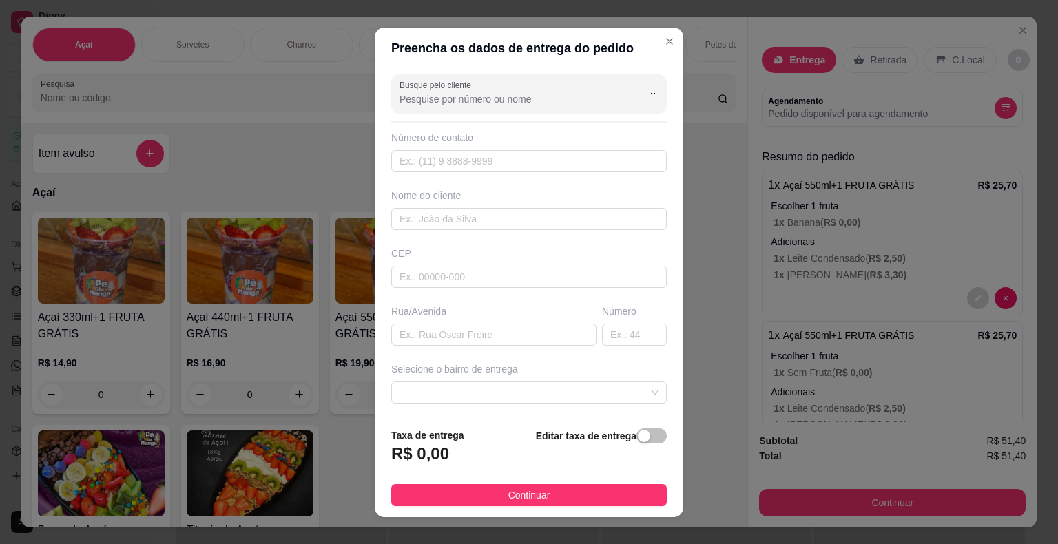
click at [528, 99] on input "Busque pelo cliente" at bounding box center [510, 99] width 221 height 14
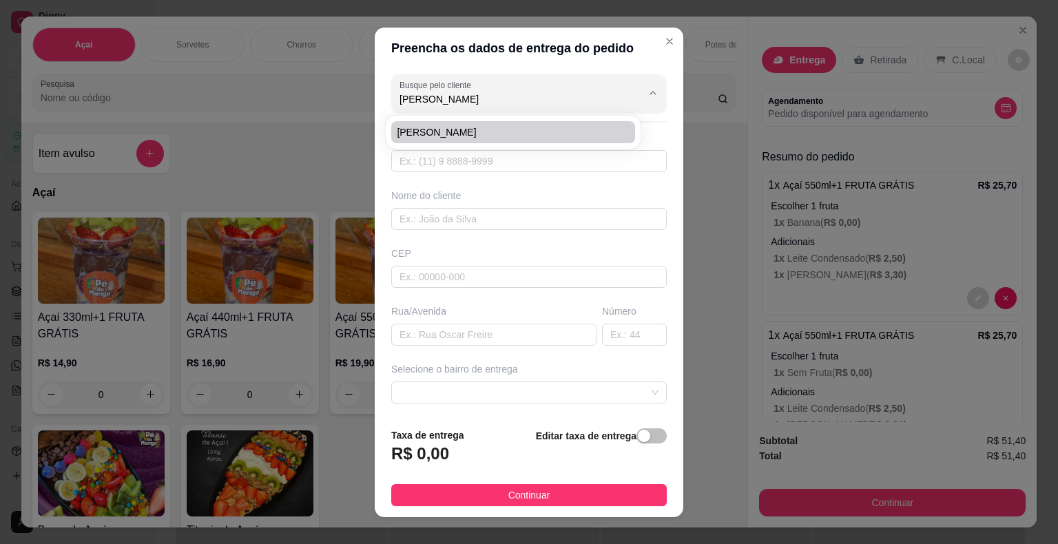
click at [504, 125] on span "[PERSON_NAME]" at bounding box center [506, 132] width 219 height 14
type input "[PERSON_NAME]"
type input "15996204206"
type input "[PERSON_NAME]"
type input "18440000"
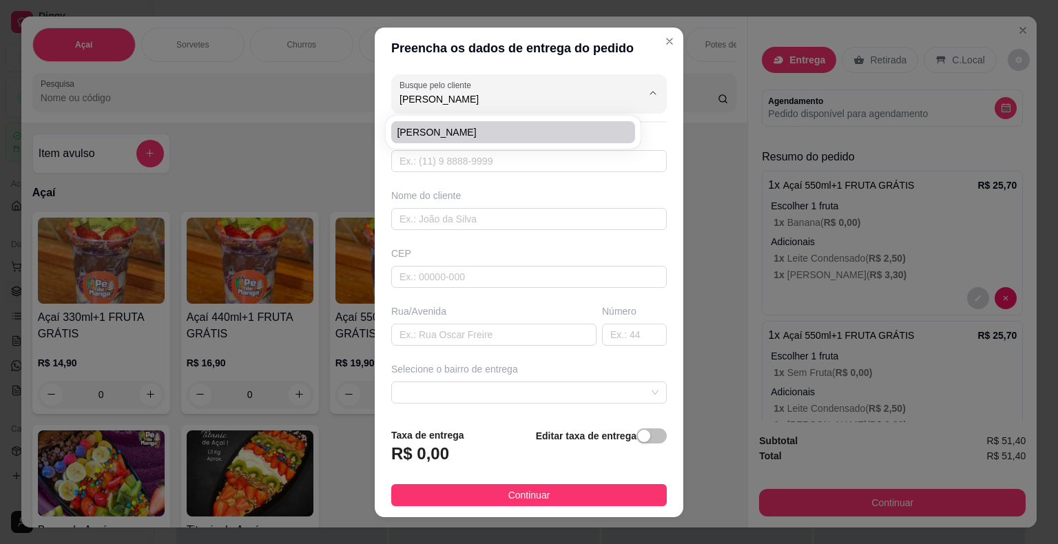
type input "[GEOGRAPHIC_DATA]"
type input "290"
type input "Itaberá"
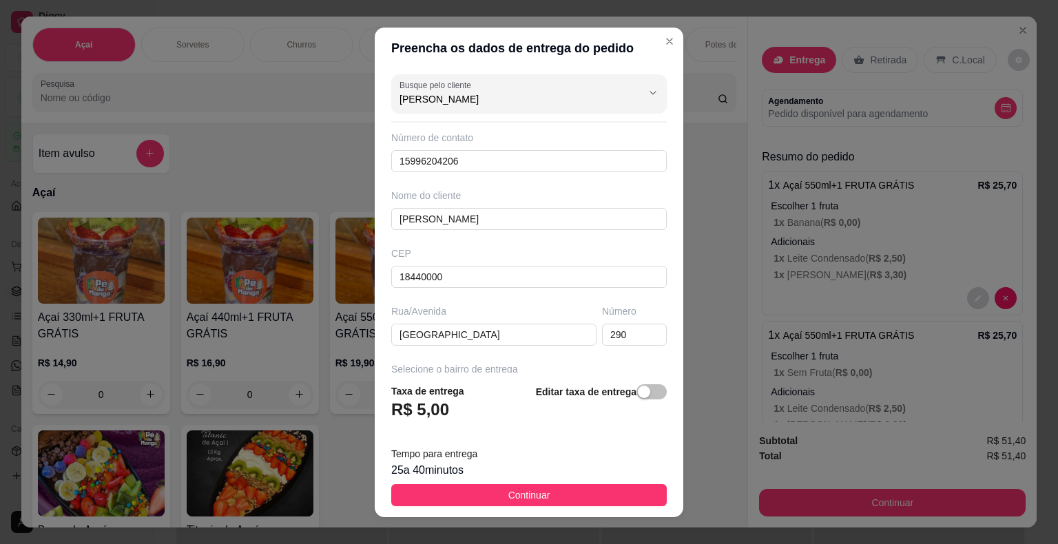
type input "[PERSON_NAME]"
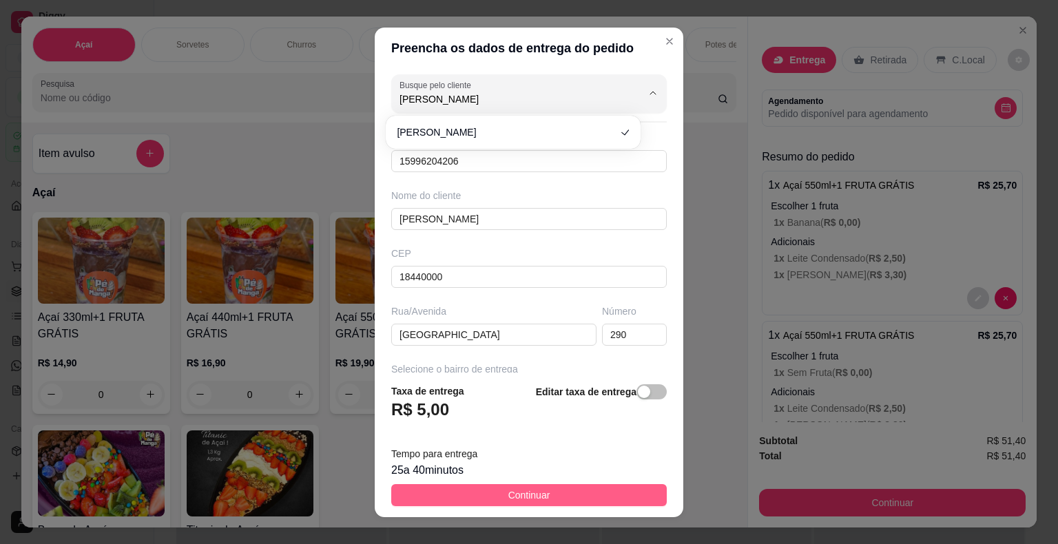
click at [557, 497] on button "Continuar" at bounding box center [529, 495] width 276 height 22
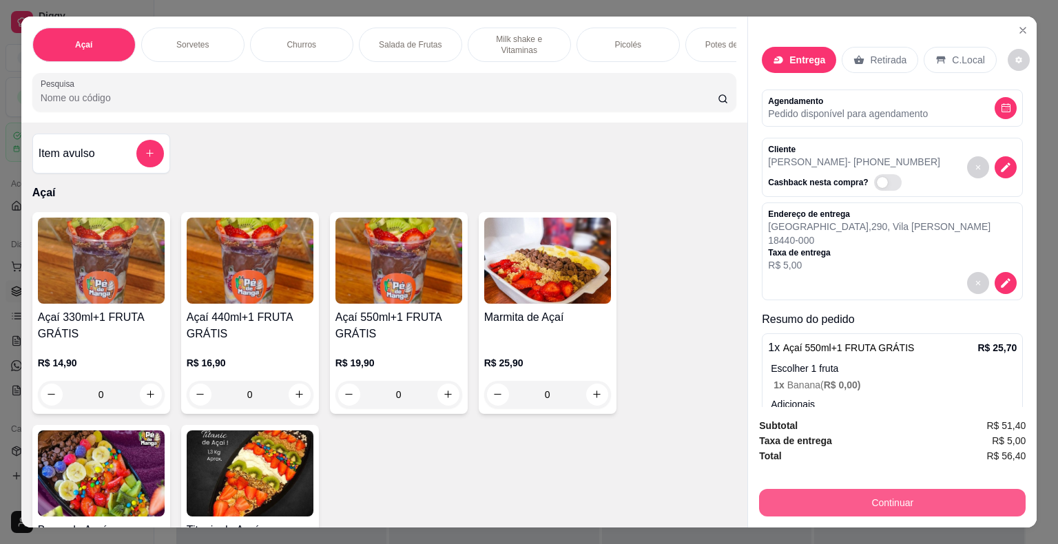
click at [792, 494] on button "Continuar" at bounding box center [892, 503] width 267 height 28
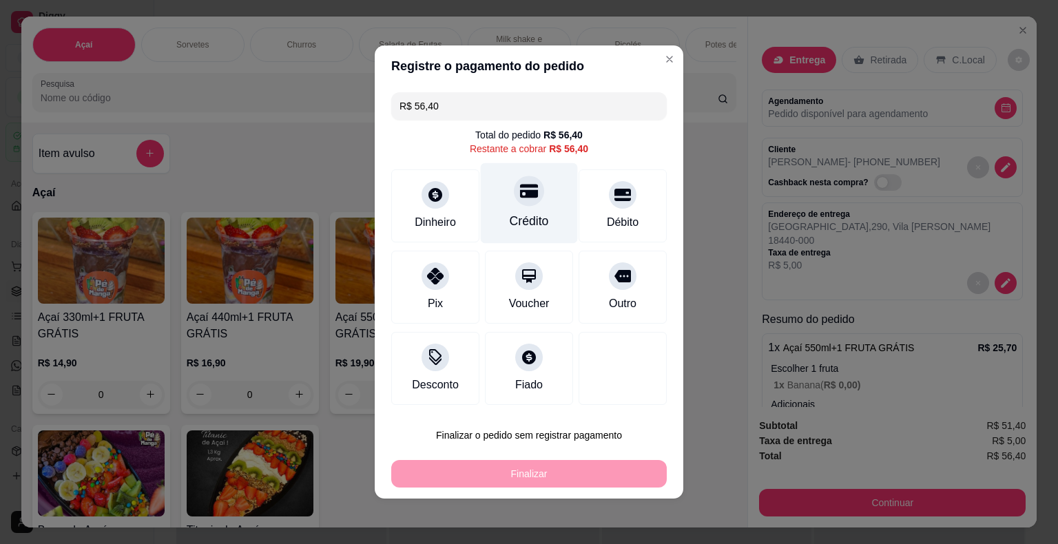
drag, startPoint x: 492, startPoint y: 196, endPoint x: 524, endPoint y: 203, distance: 32.6
click at [521, 203] on div "Crédito" at bounding box center [529, 203] width 97 height 81
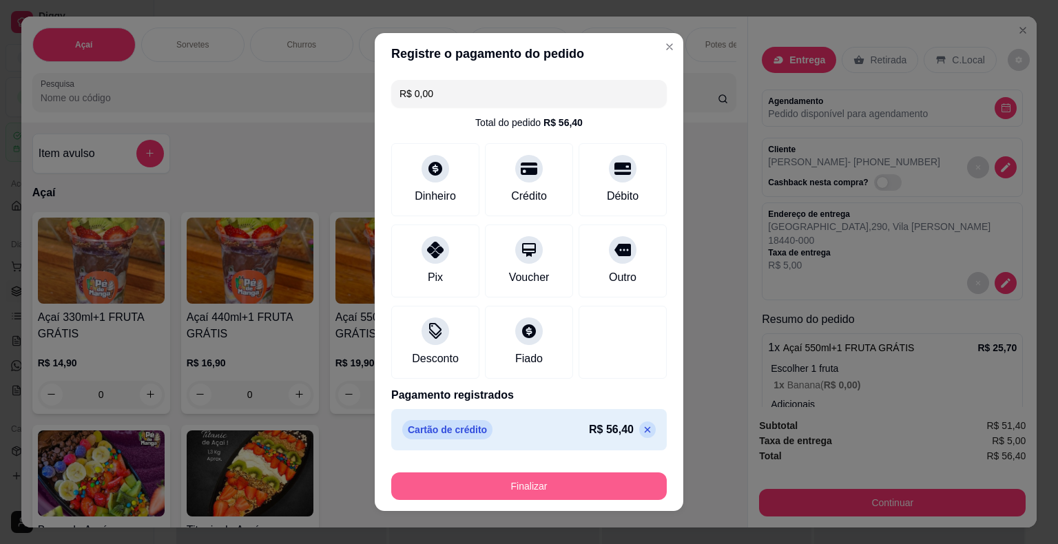
click at [562, 478] on button "Finalizar" at bounding box center [529, 487] width 276 height 28
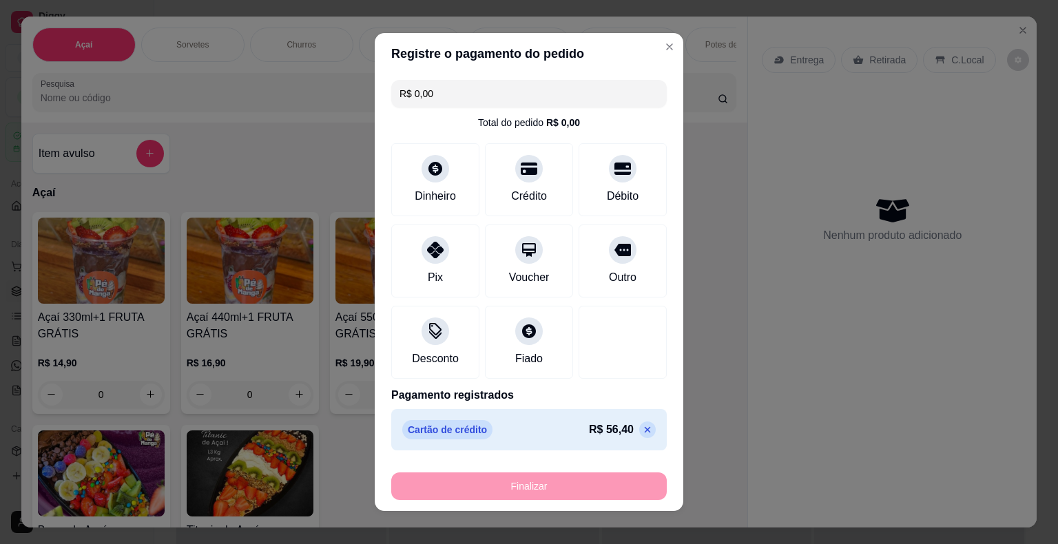
type input "-R$ 56,40"
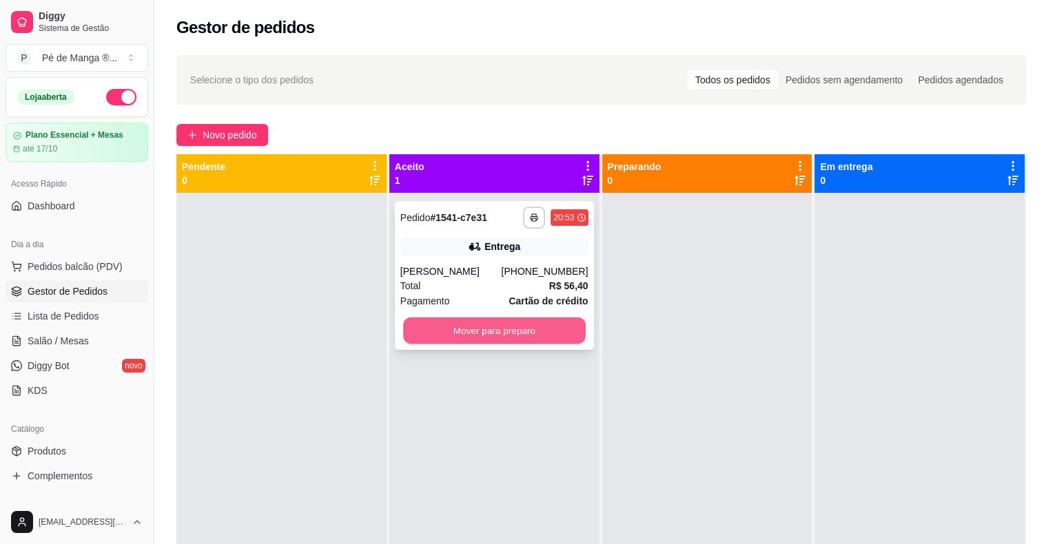
click at [471, 331] on button "Mover para preparo" at bounding box center [494, 331] width 183 height 27
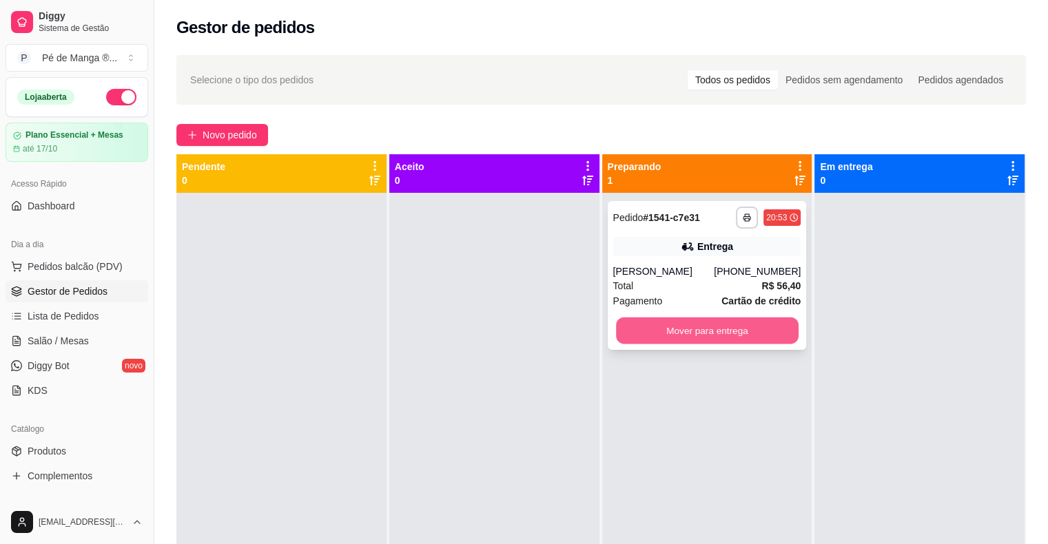
click at [755, 330] on button "Mover para entrega" at bounding box center [707, 331] width 183 height 27
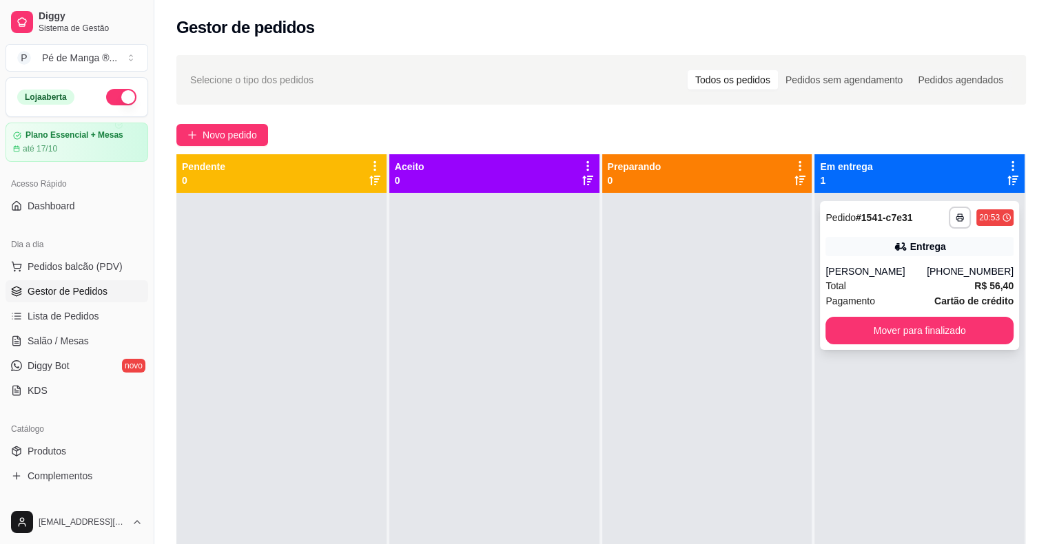
click at [881, 333] on button "Mover para finalizado" at bounding box center [920, 331] width 188 height 28
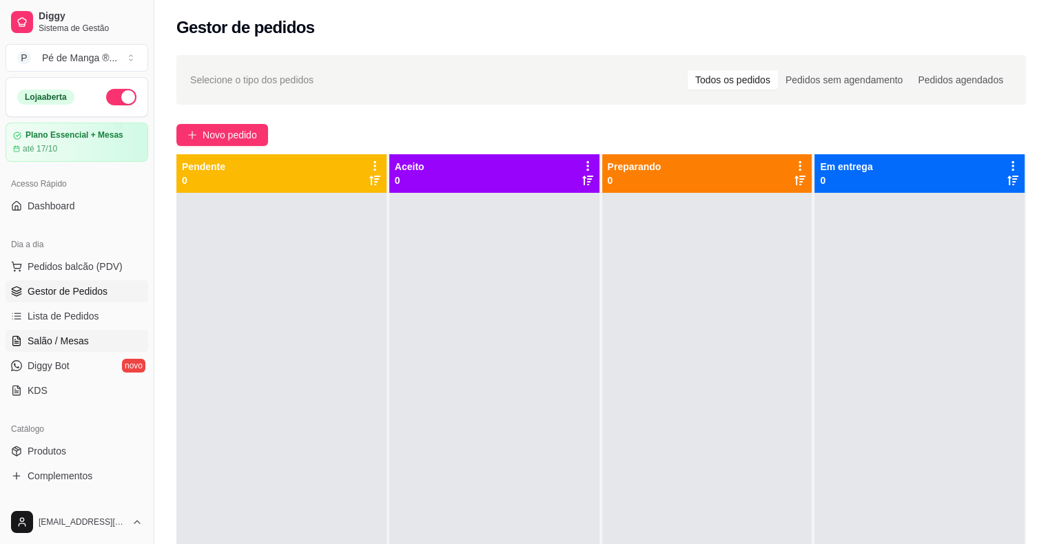
click at [108, 339] on link "Salão / Mesas" at bounding box center [77, 341] width 143 height 22
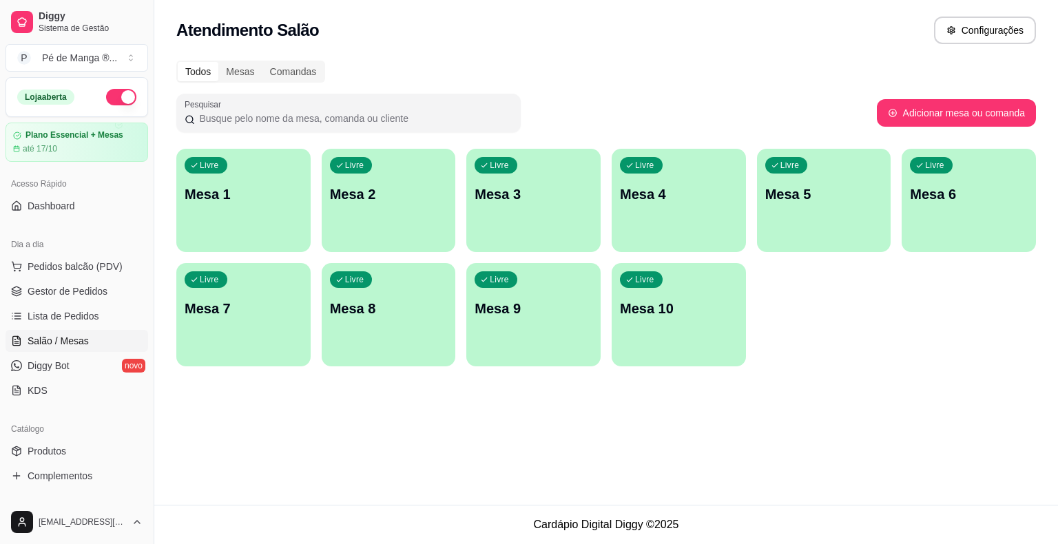
click at [275, 220] on div "Livre Mesa 1" at bounding box center [243, 192] width 134 height 87
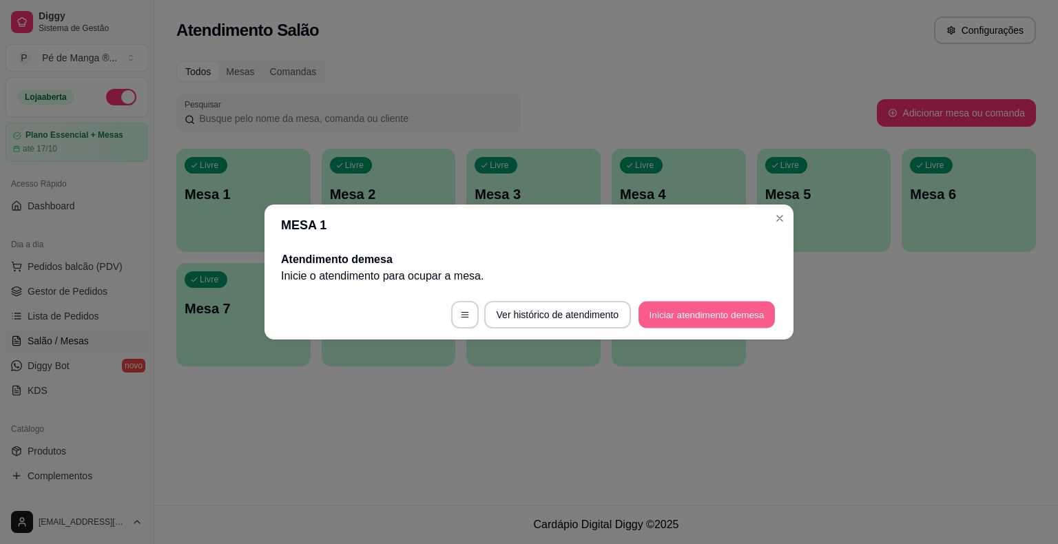
click at [717, 320] on button "Iniciar atendimento de mesa" at bounding box center [707, 315] width 136 height 27
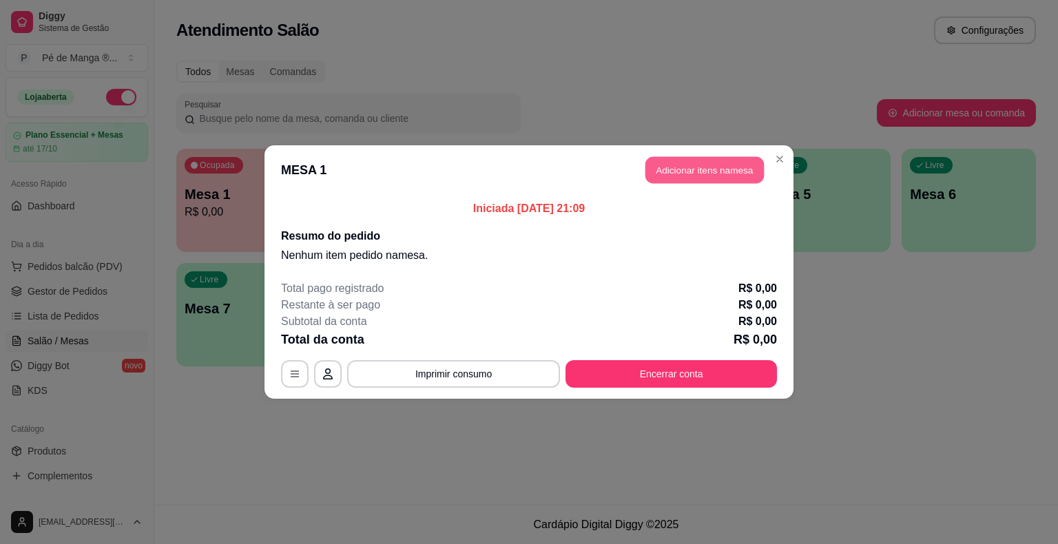
click at [757, 175] on button "Adicionar itens na mesa" at bounding box center [705, 170] width 119 height 27
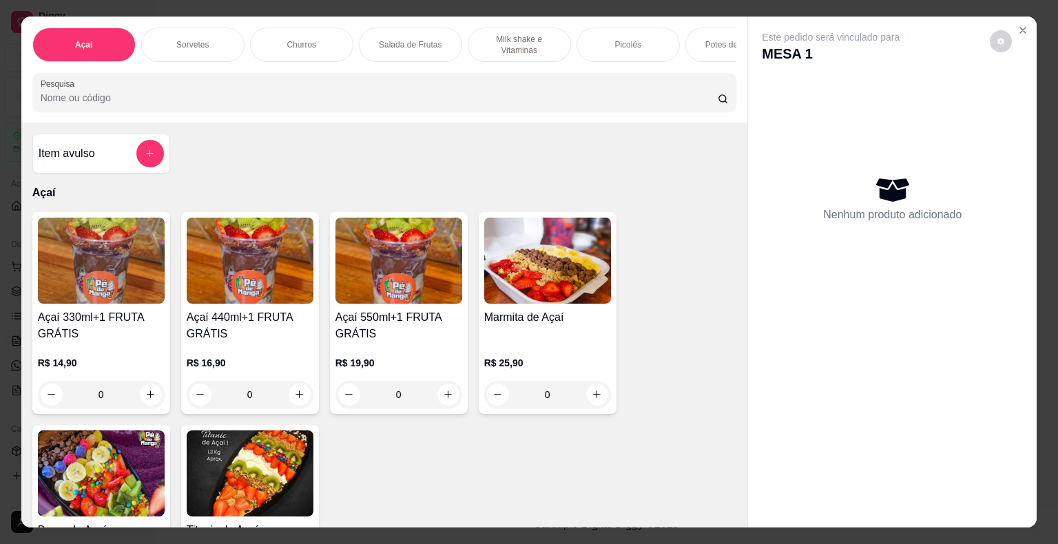
click at [611, 45] on div "Picolés" at bounding box center [628, 45] width 103 height 34
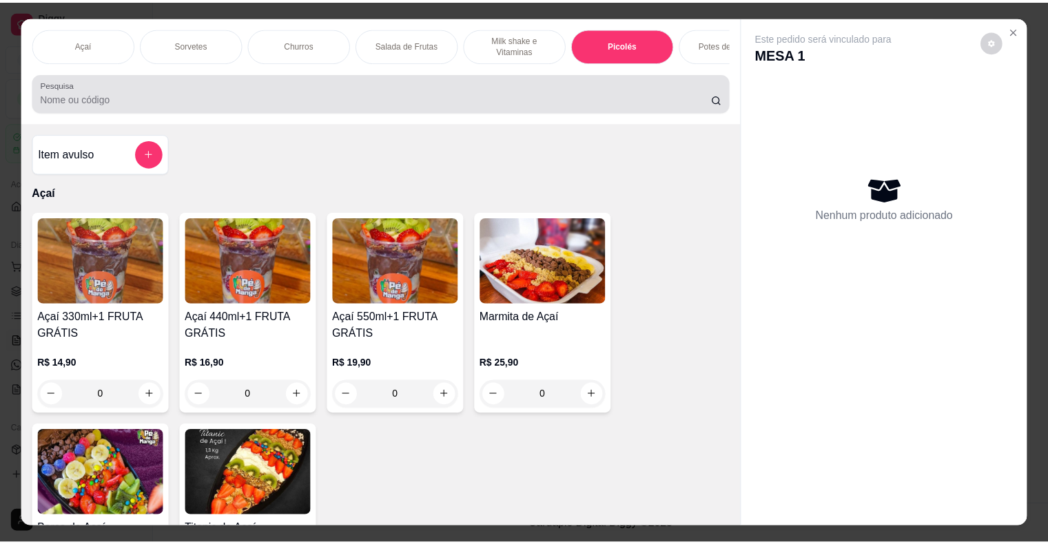
scroll to position [33, 0]
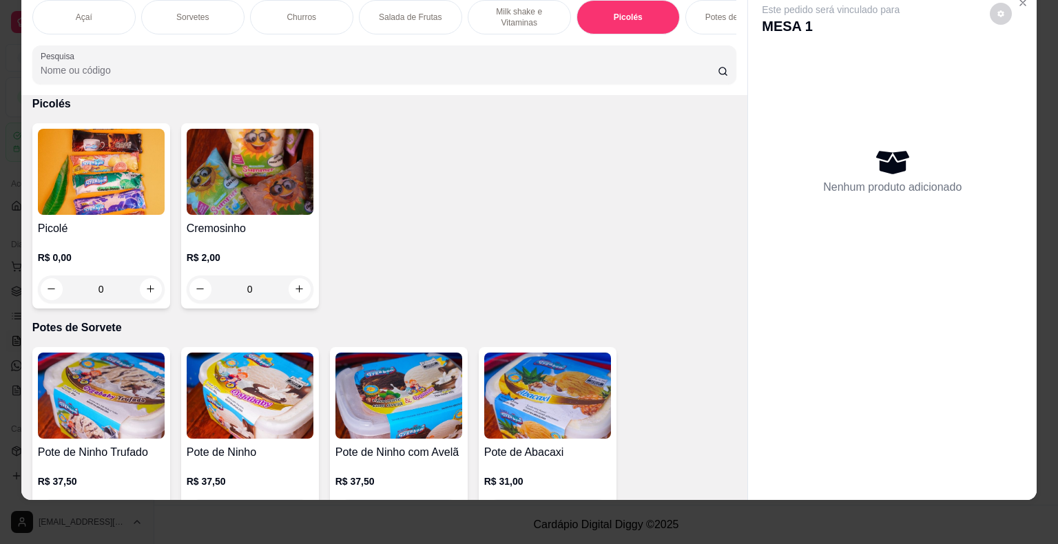
click at [84, 225] on h4 "Picolé" at bounding box center [101, 229] width 127 height 17
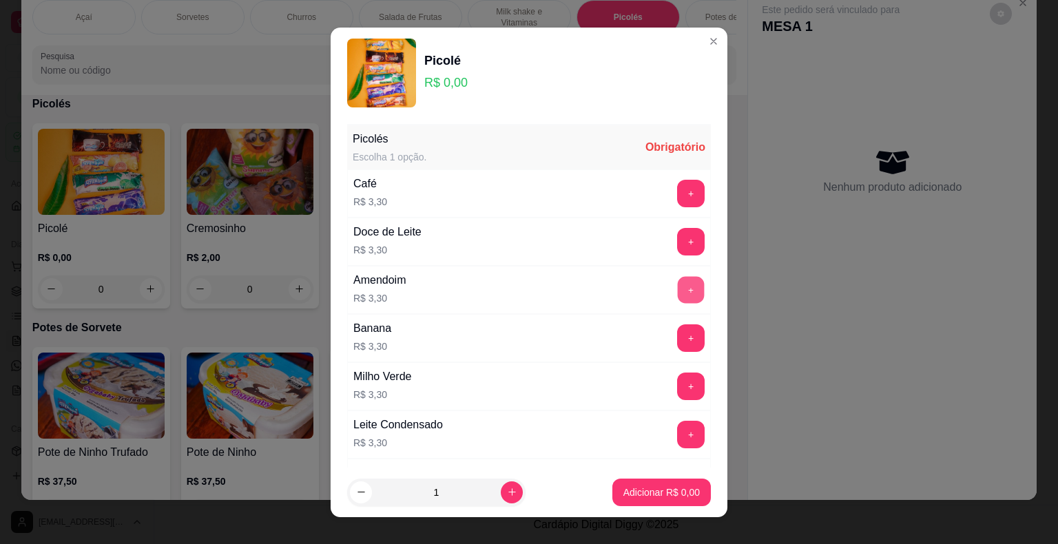
click at [678, 289] on button "+" at bounding box center [691, 289] width 27 height 27
click at [645, 497] on p "Adicionar R$ 6,60" at bounding box center [661, 492] width 74 height 13
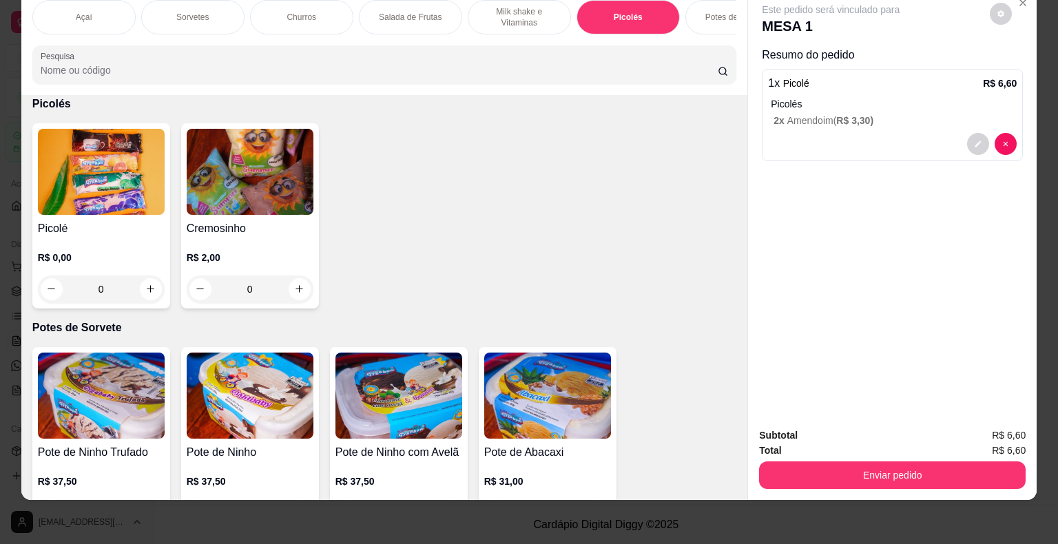
click at [113, 234] on h4 "Picolé" at bounding box center [101, 229] width 127 height 17
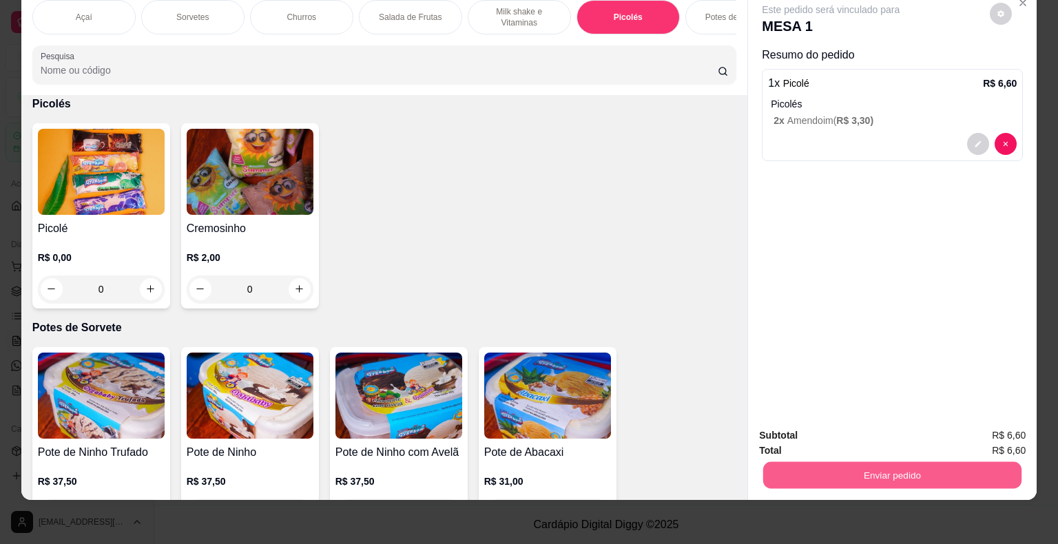
click at [845, 464] on button "Enviar pedido" at bounding box center [893, 475] width 258 height 27
click at [976, 428] on button "Enviar pedido" at bounding box center [991, 431] width 78 height 26
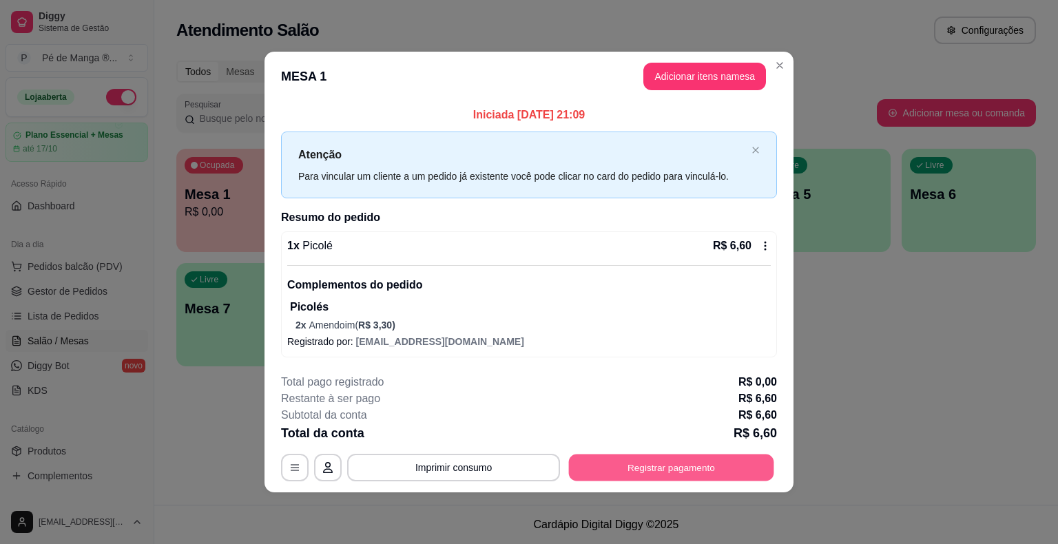
click at [697, 473] on button "Registrar pagamento" at bounding box center [671, 468] width 205 height 27
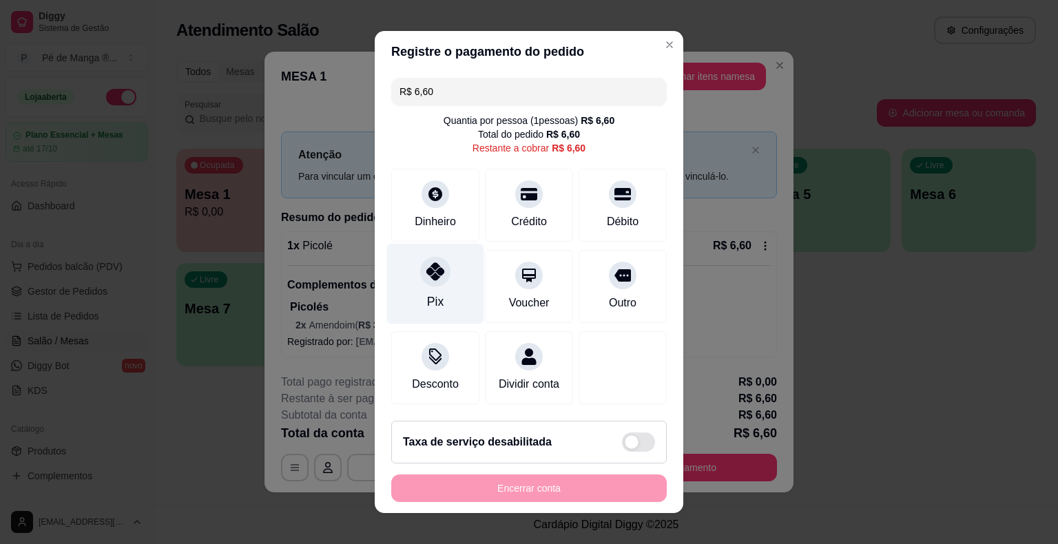
click at [430, 270] on icon at bounding box center [436, 272] width 18 height 18
type input "R$ 0,00"
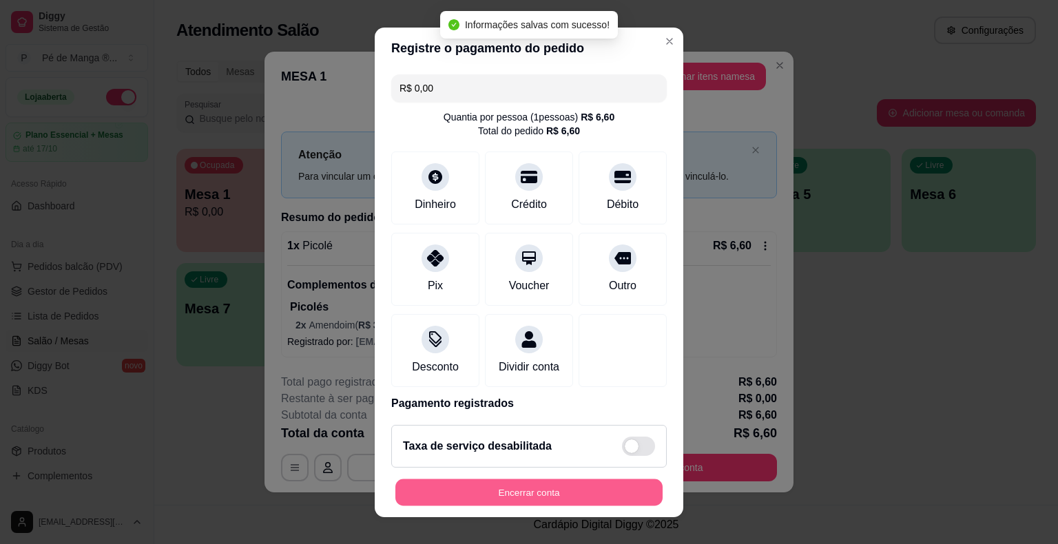
click at [502, 482] on button "Encerrar conta" at bounding box center [529, 492] width 267 height 27
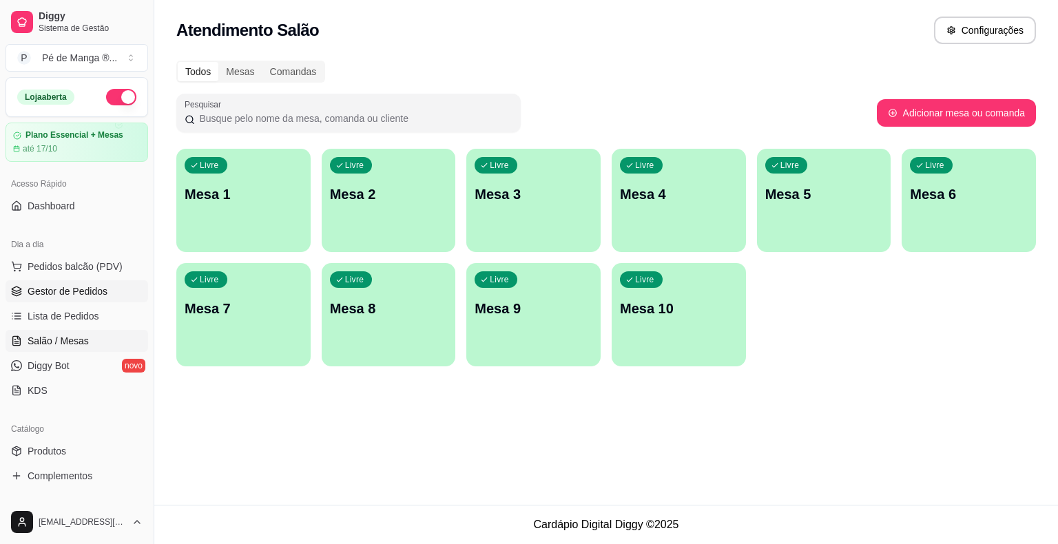
click at [103, 288] on span "Gestor de Pedidos" at bounding box center [68, 292] width 80 height 14
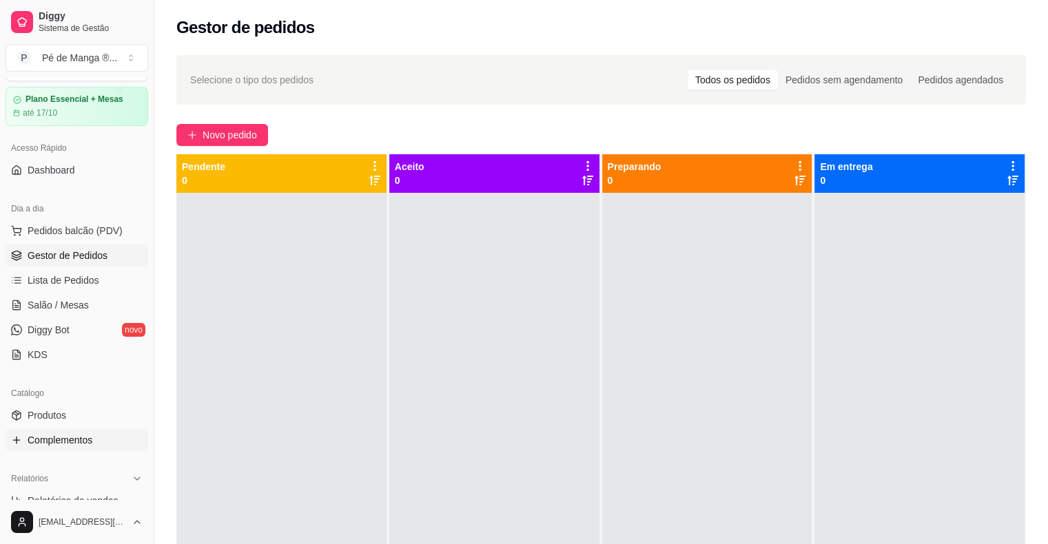
scroll to position [138, 0]
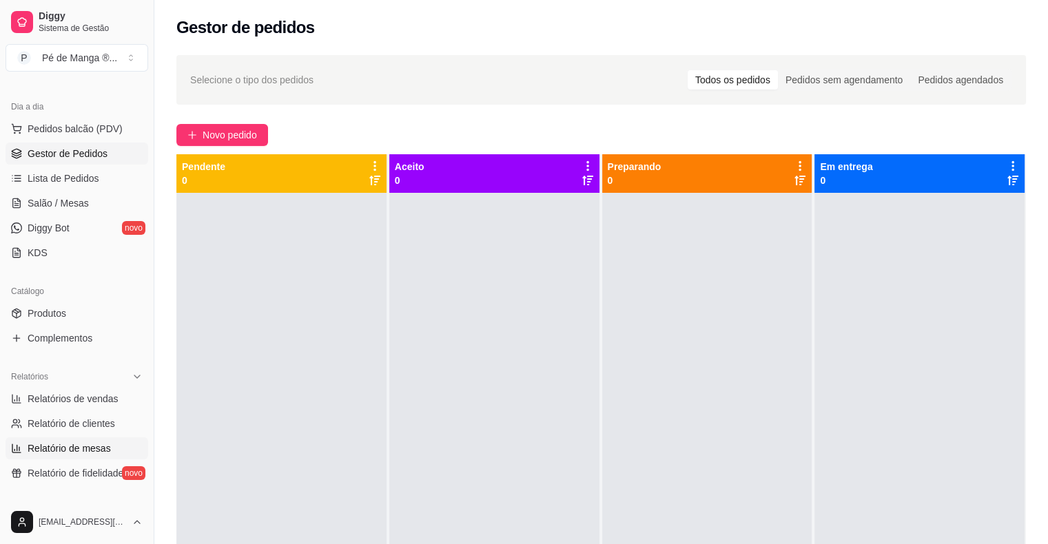
click at [123, 445] on link "Relatório de mesas" at bounding box center [77, 449] width 143 height 22
select select "TOTAL_OF_ORDERS"
select select "7"
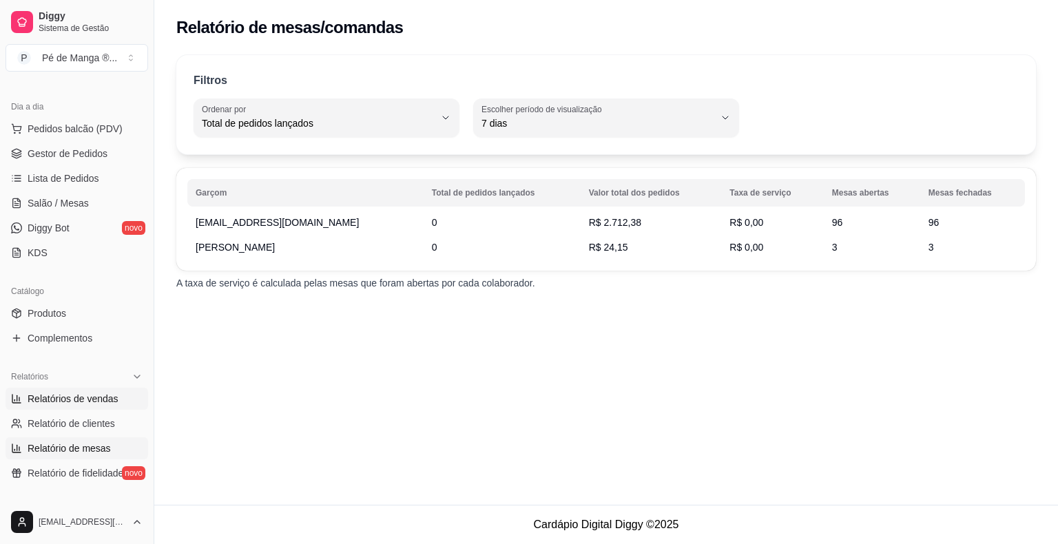
click at [122, 400] on link "Relatórios de vendas" at bounding box center [77, 399] width 143 height 22
select select "ALL"
select select "0"
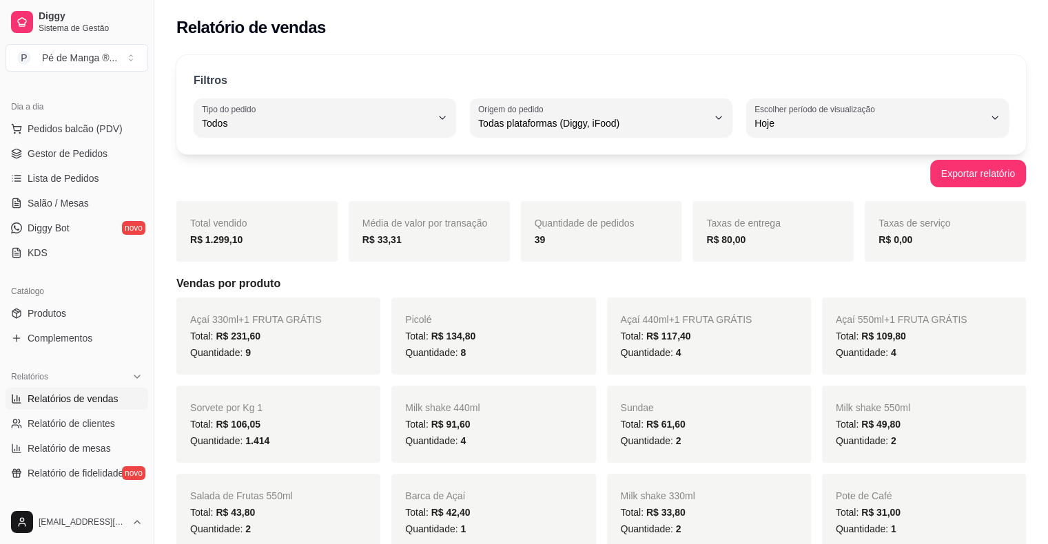
scroll to position [69, 0]
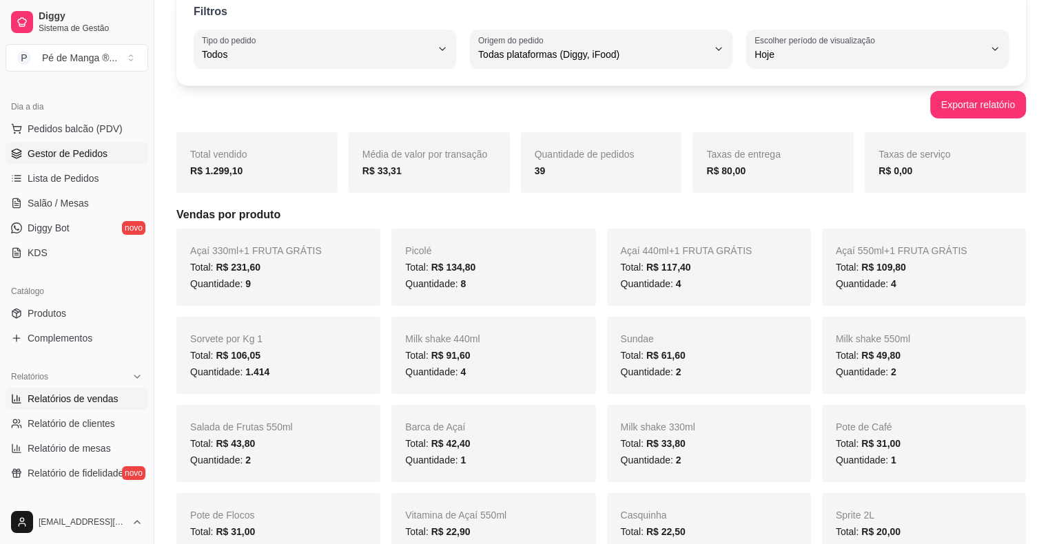
click at [94, 153] on span "Gestor de Pedidos" at bounding box center [68, 154] width 80 height 14
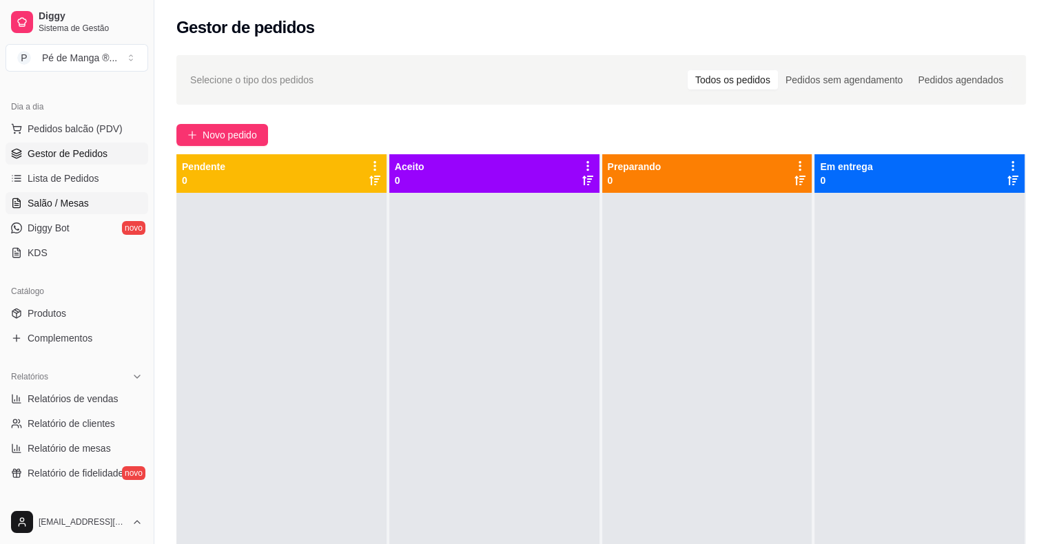
click at [96, 197] on link "Salão / Mesas" at bounding box center [77, 203] width 143 height 22
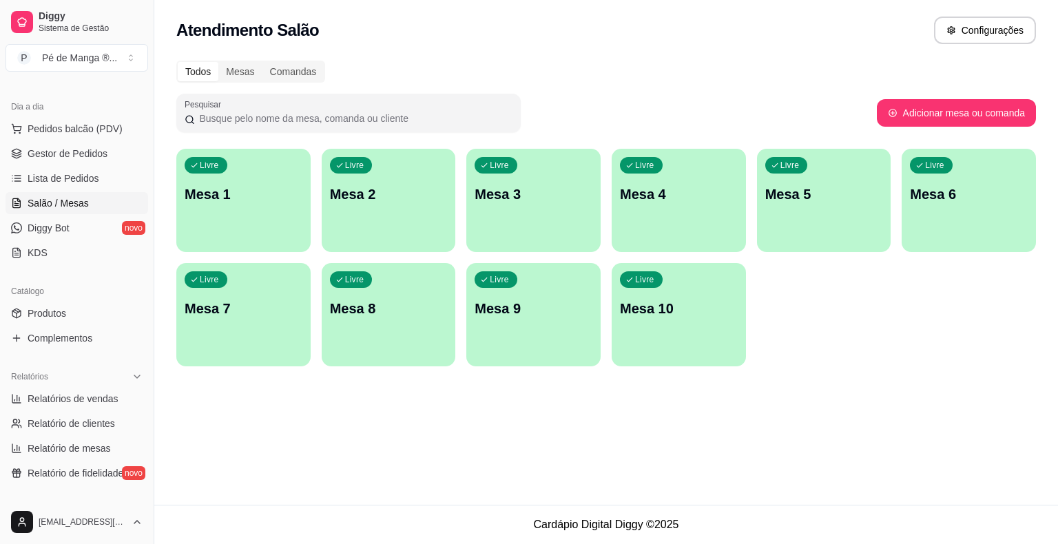
click at [262, 216] on div "Livre Mesa 1" at bounding box center [243, 192] width 134 height 87
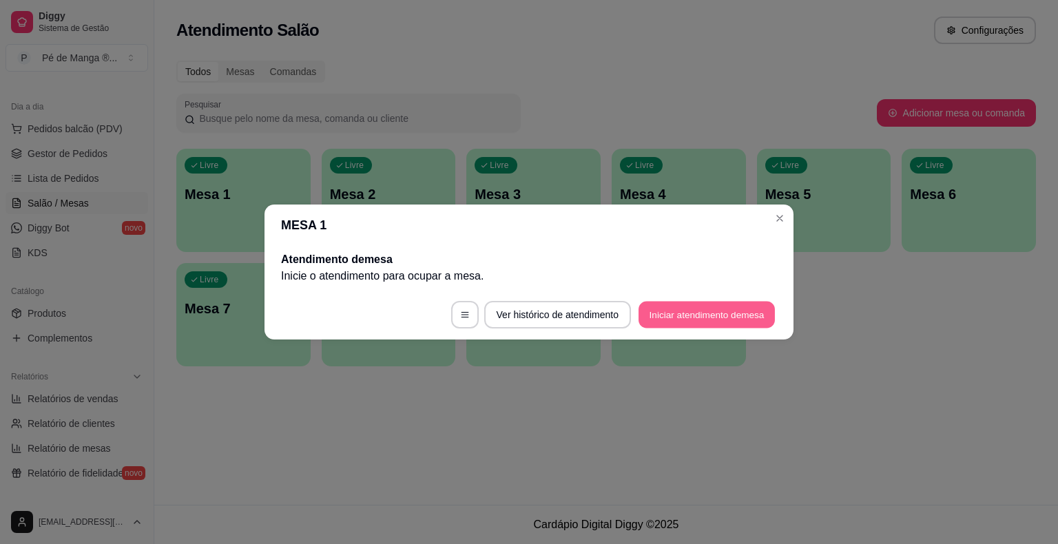
click at [731, 323] on button "Iniciar atendimento de mesa" at bounding box center [707, 315] width 136 height 27
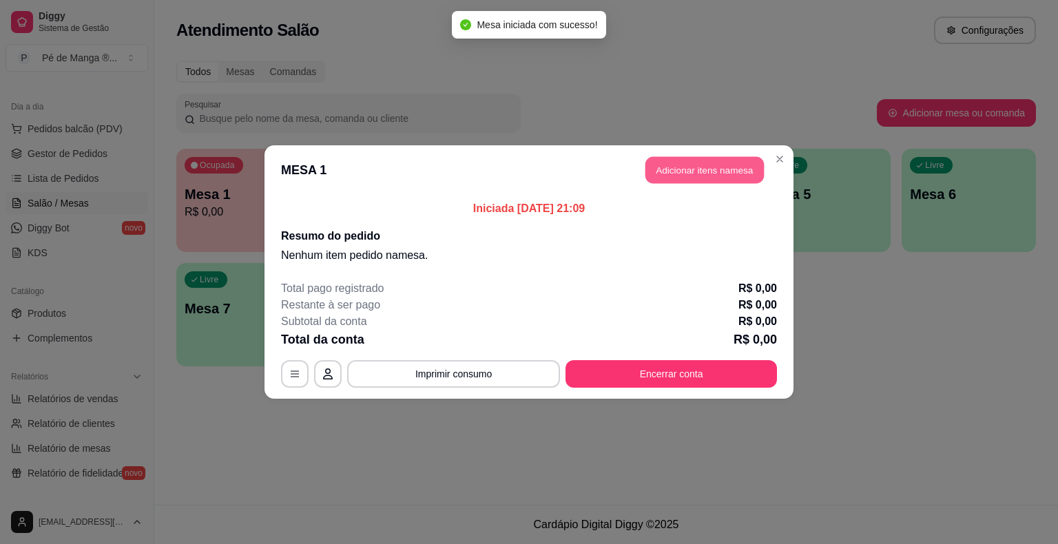
click at [719, 170] on button "Adicionar itens na mesa" at bounding box center [705, 170] width 119 height 27
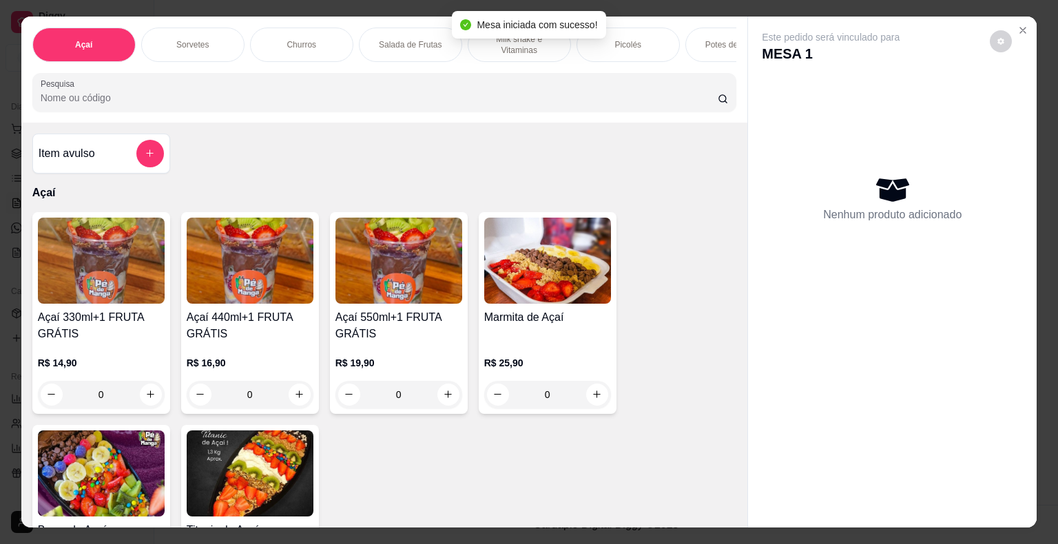
click at [206, 45] on div "Sorvetes" at bounding box center [192, 45] width 103 height 34
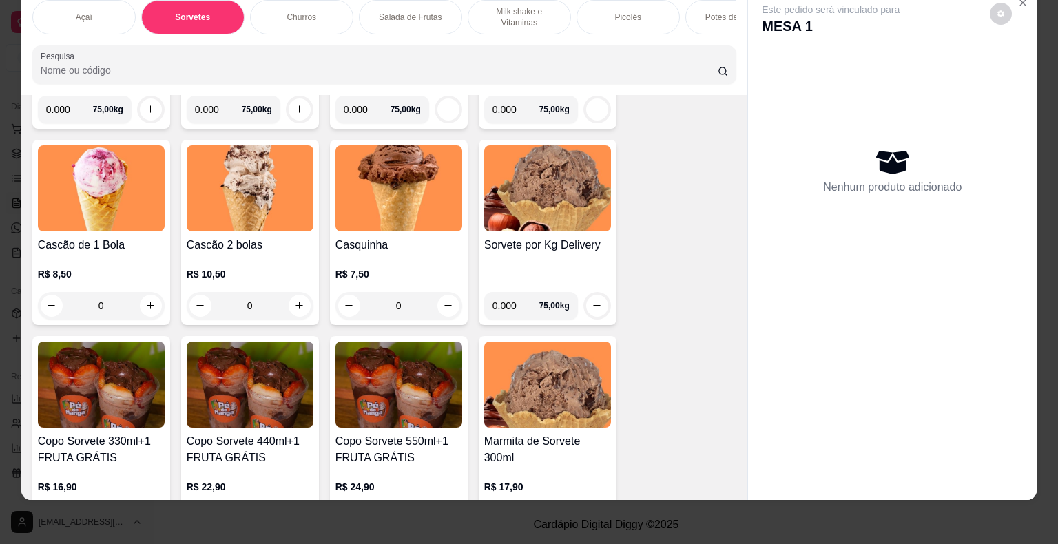
scroll to position [843, 0]
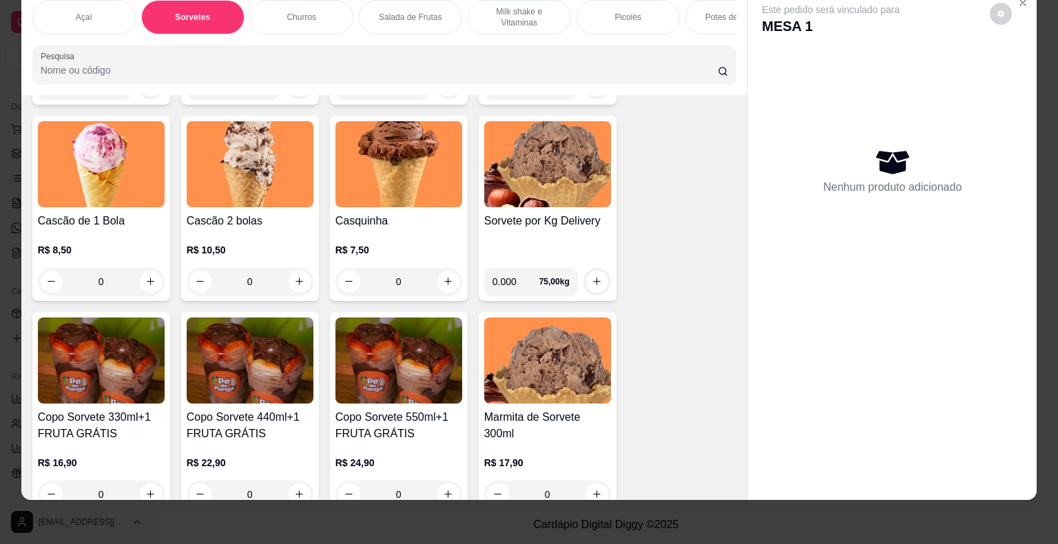
click at [299, 280] on div "0" at bounding box center [250, 282] width 127 height 28
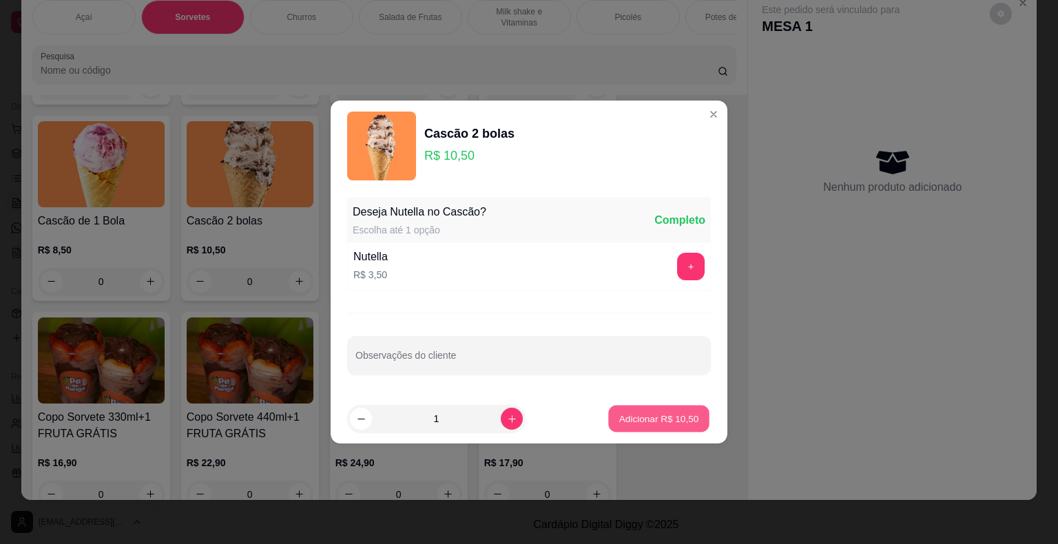
click at [642, 420] on p "Adicionar R$ 10,50" at bounding box center [659, 418] width 80 height 13
type input "1"
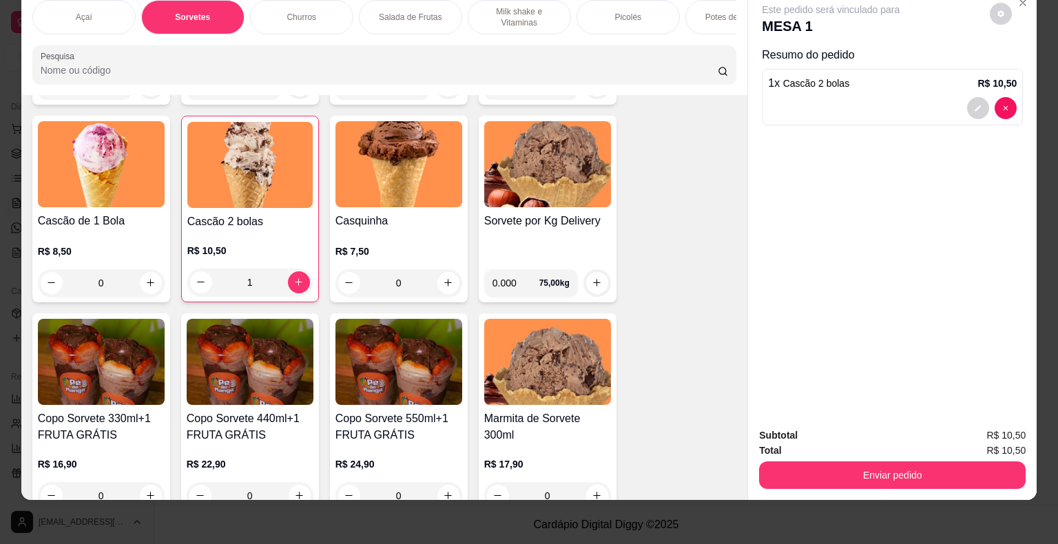
click at [147, 280] on div "0" at bounding box center [101, 283] width 127 height 28
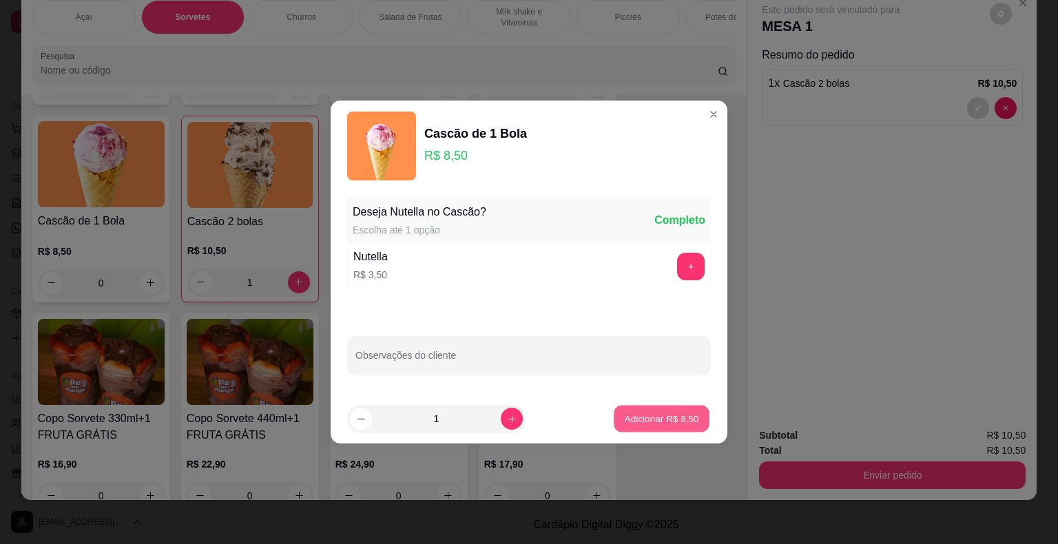
click at [662, 420] on p "Adicionar R$ 8,50" at bounding box center [661, 418] width 74 height 13
type input "1"
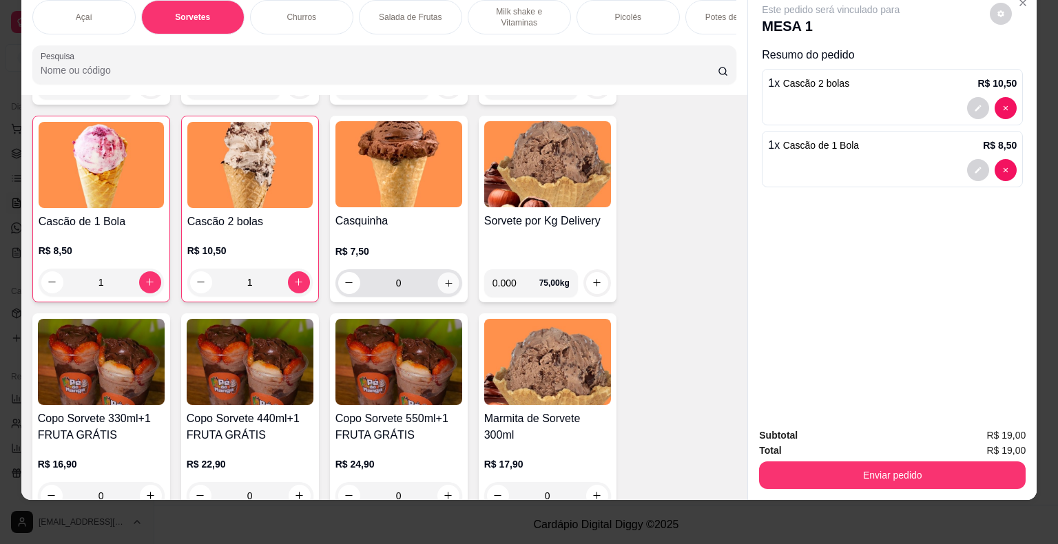
click at [444, 287] on button "increase-product-quantity" at bounding box center [448, 282] width 21 height 21
type input "1"
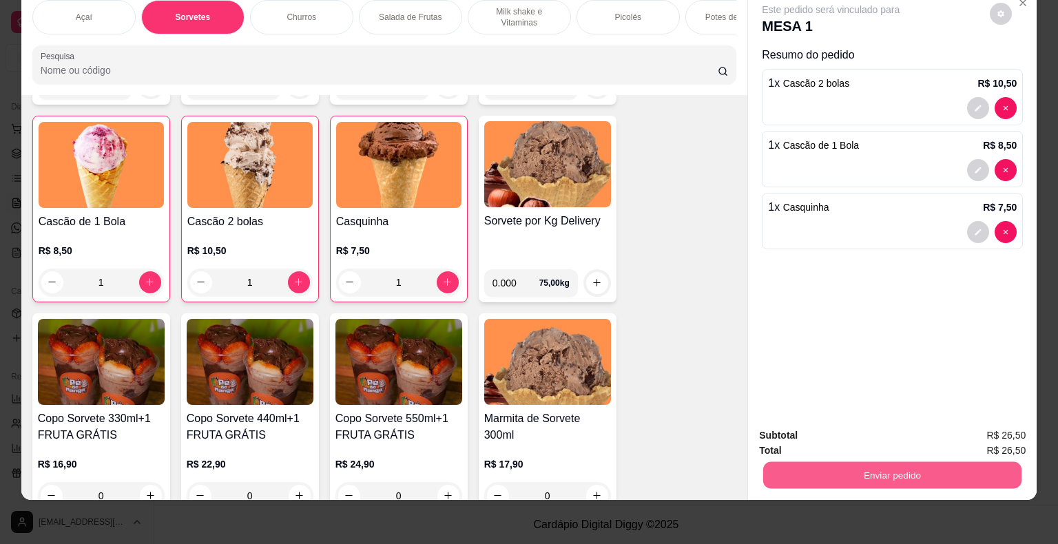
click at [839, 462] on button "Enviar pedido" at bounding box center [893, 475] width 258 height 27
click at [996, 424] on button "Enviar pedido" at bounding box center [990, 430] width 76 height 25
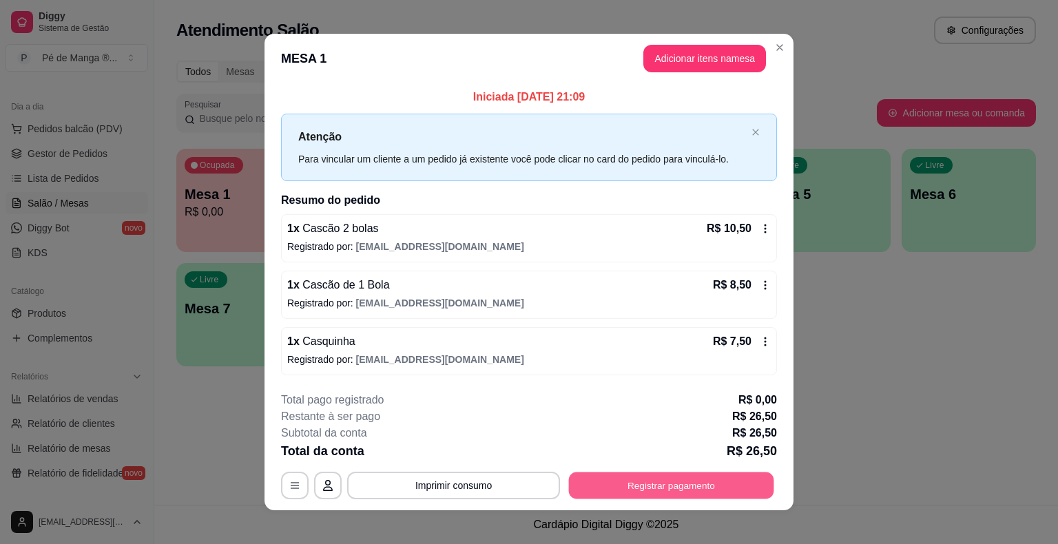
click at [626, 478] on button "Registrar pagamento" at bounding box center [671, 485] width 205 height 27
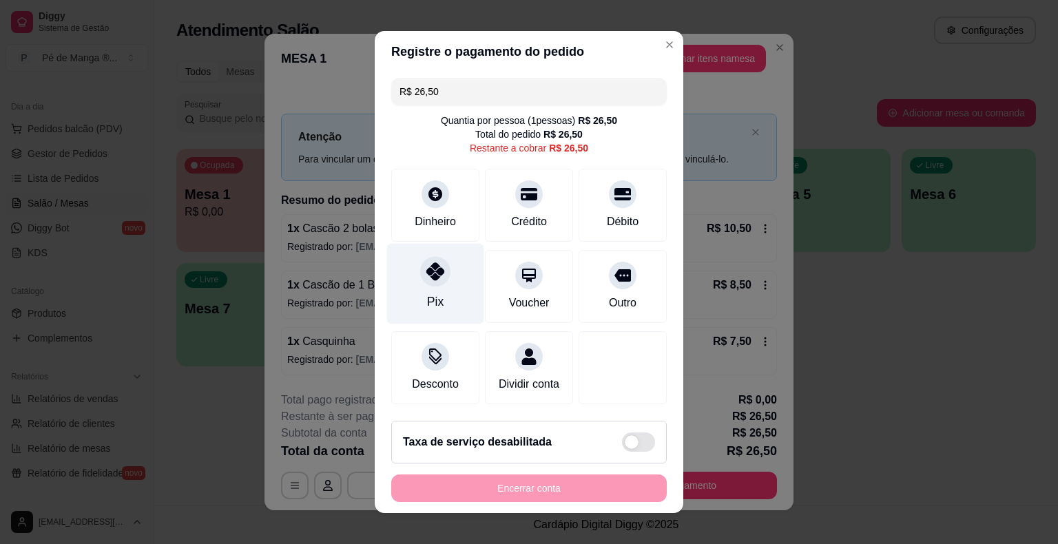
click at [442, 293] on div "Pix" at bounding box center [435, 284] width 97 height 81
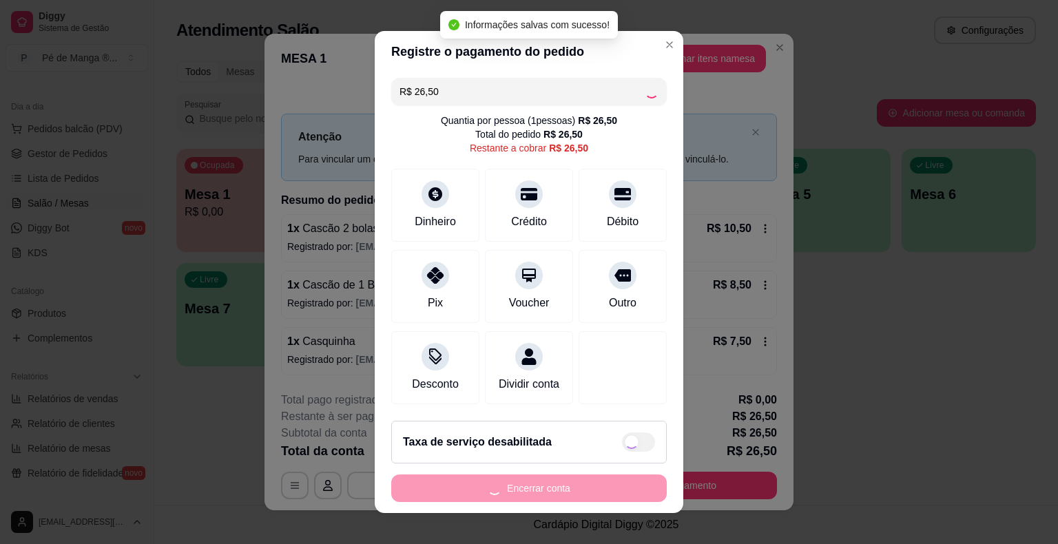
type input "R$ 0,00"
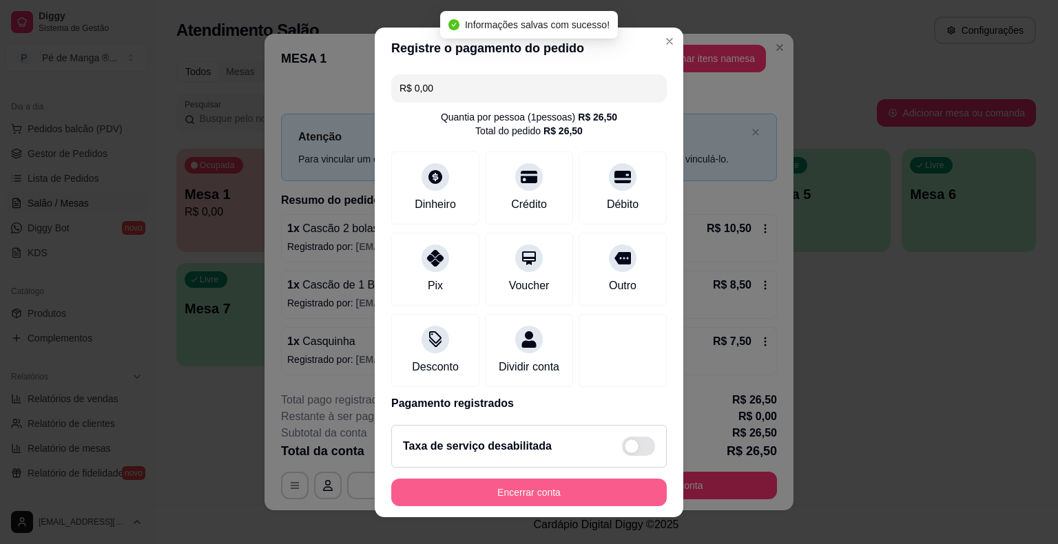
click at [565, 489] on button "Encerrar conta" at bounding box center [529, 493] width 276 height 28
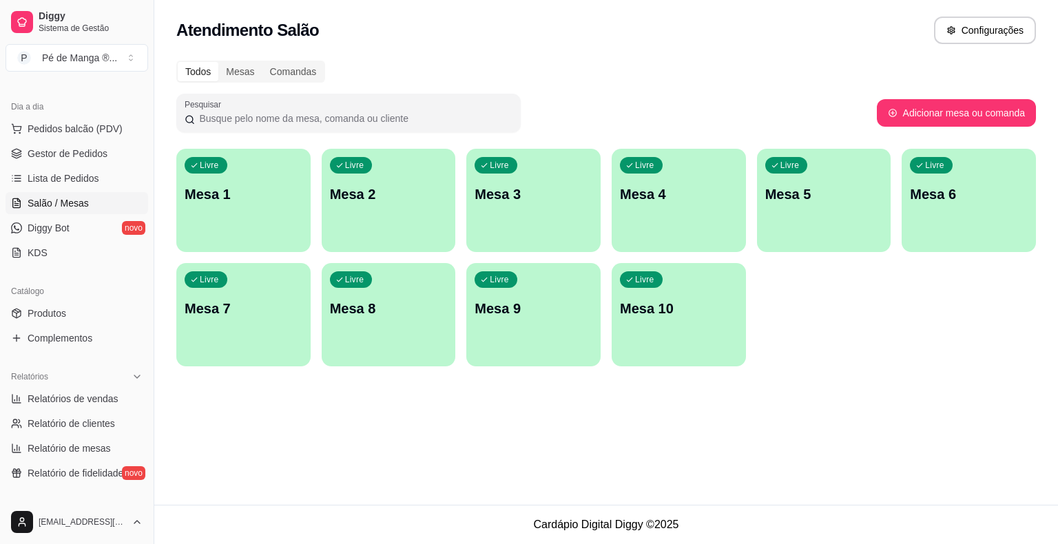
click at [234, 195] on p "Mesa 1" at bounding box center [244, 194] width 118 height 19
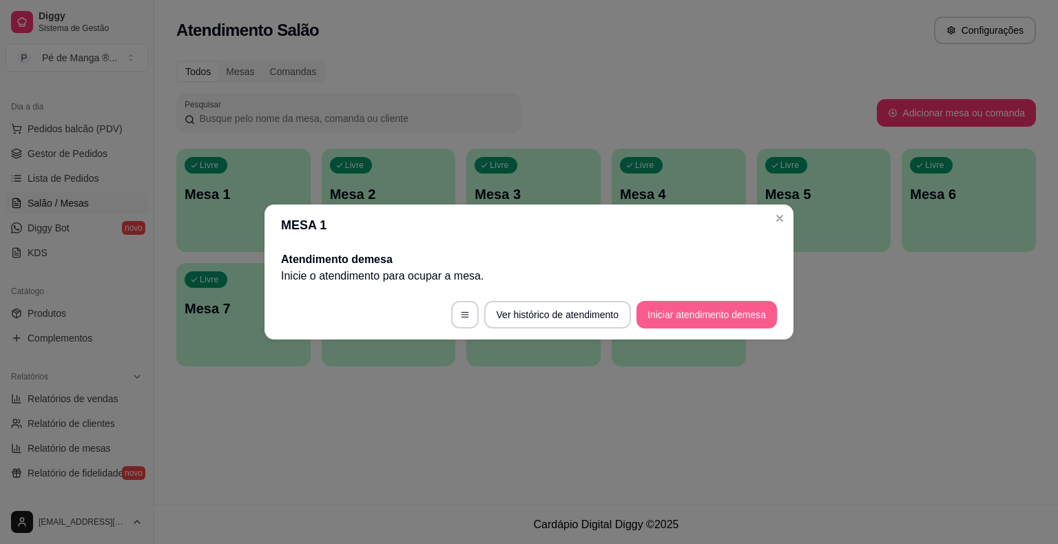
click at [699, 316] on button "Iniciar atendimento de mesa" at bounding box center [707, 315] width 141 height 28
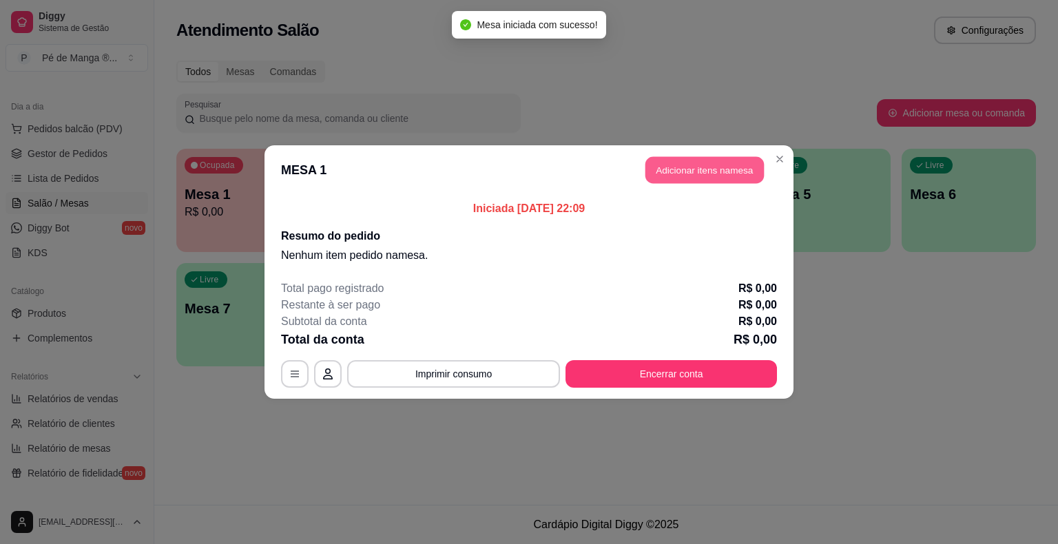
click at [708, 174] on button "Adicionar itens na mesa" at bounding box center [705, 170] width 119 height 27
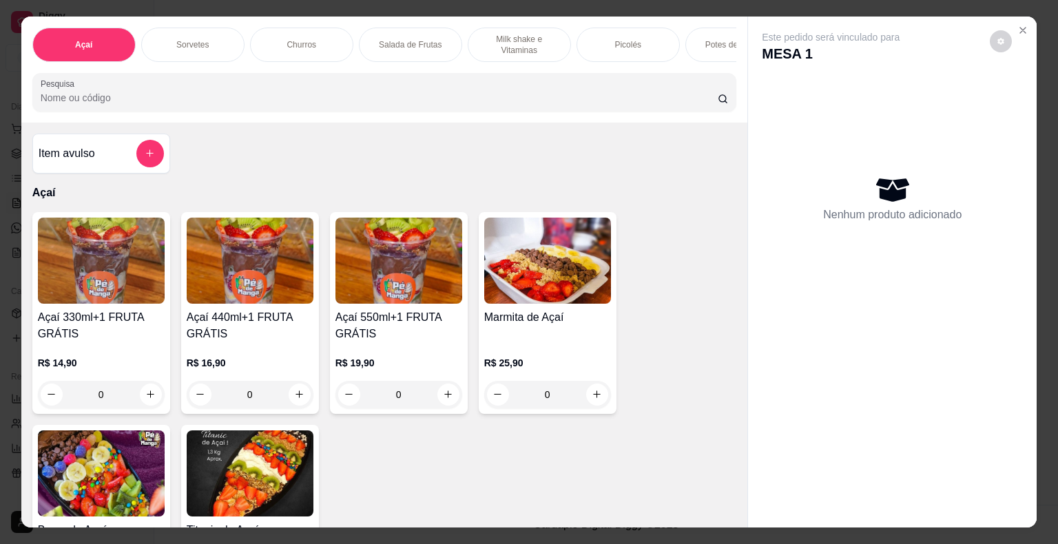
click at [79, 296] on img at bounding box center [101, 261] width 127 height 86
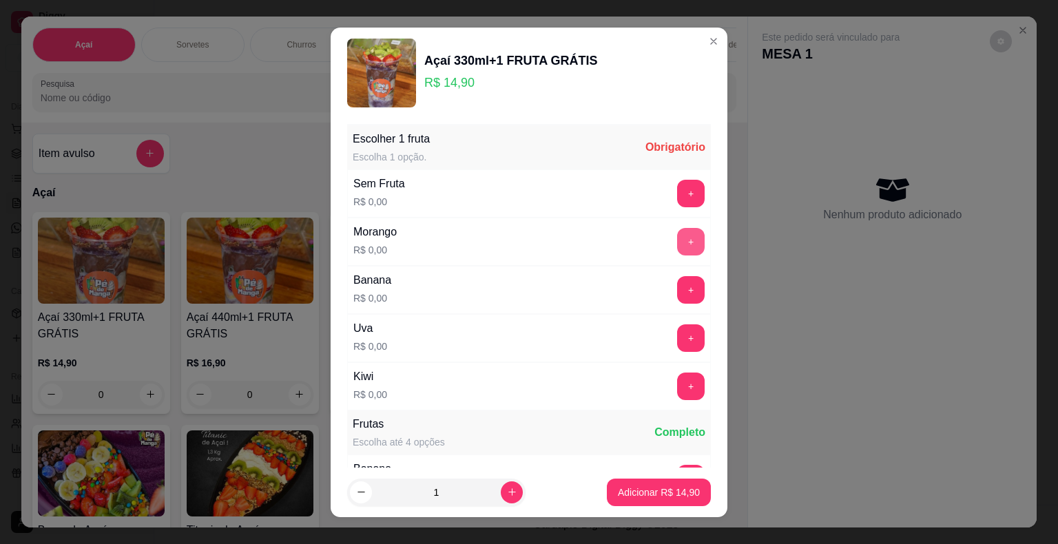
click at [663, 226] on div "Morango R$ 0,00 +" at bounding box center [529, 242] width 364 height 48
click at [677, 234] on button "+" at bounding box center [691, 242] width 28 height 28
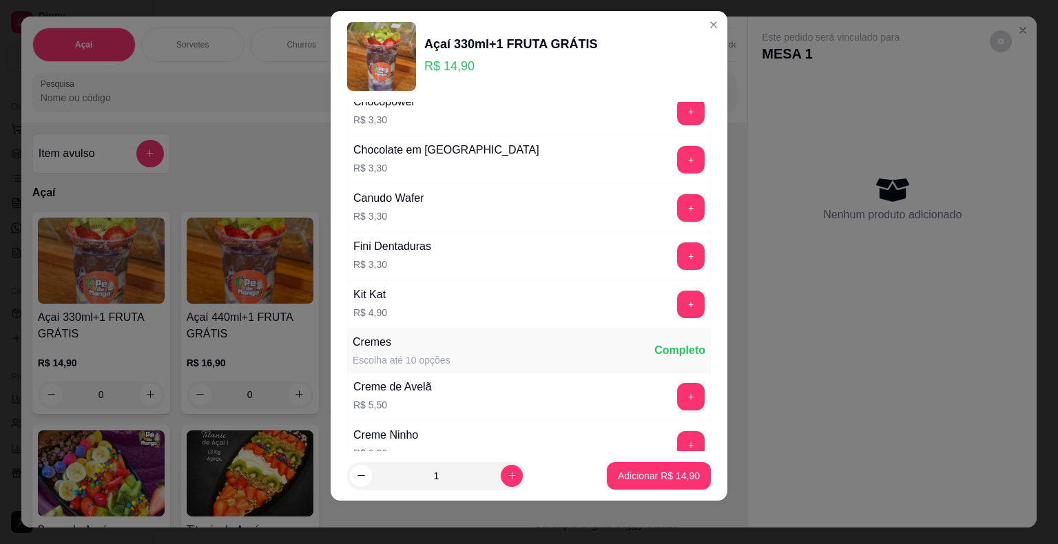
scroll to position [2840, 0]
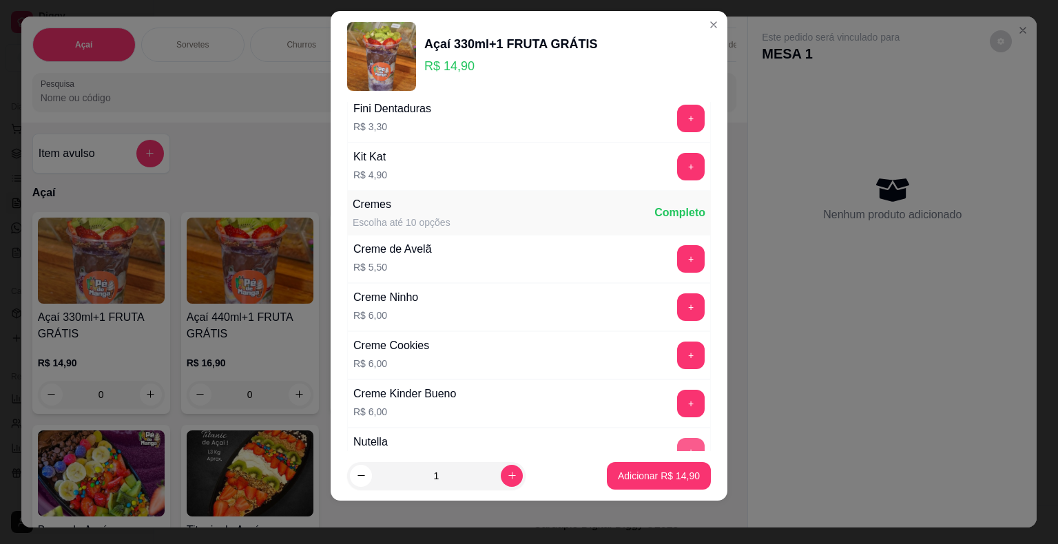
click at [677, 438] on button "+" at bounding box center [691, 452] width 28 height 28
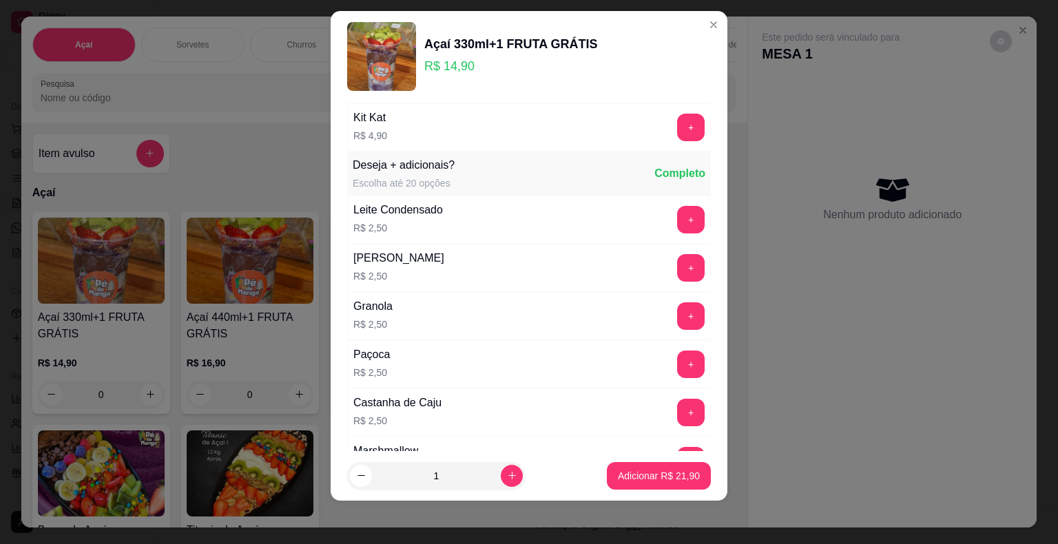
scroll to position [2013, 0]
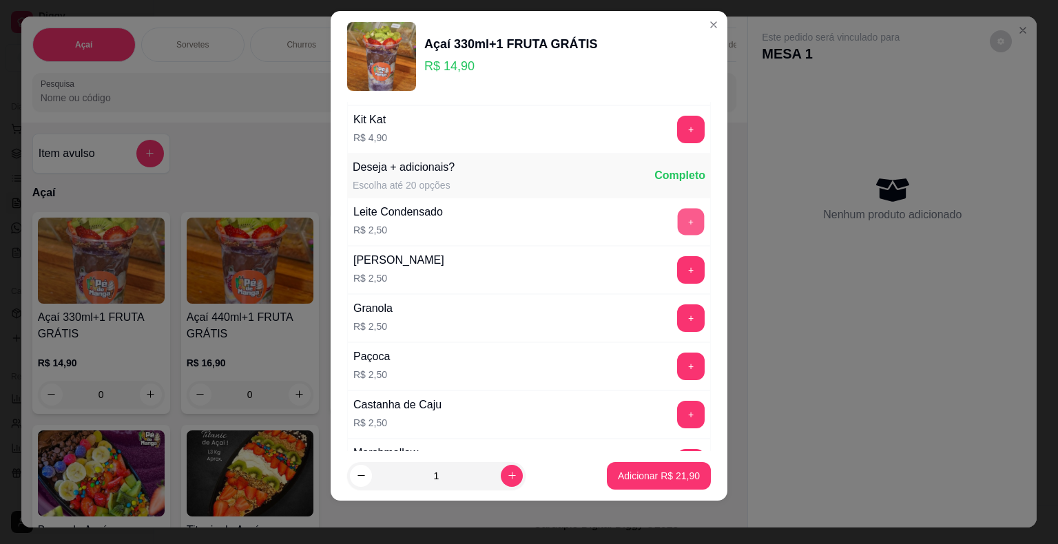
click at [678, 219] on button "+" at bounding box center [691, 221] width 27 height 27
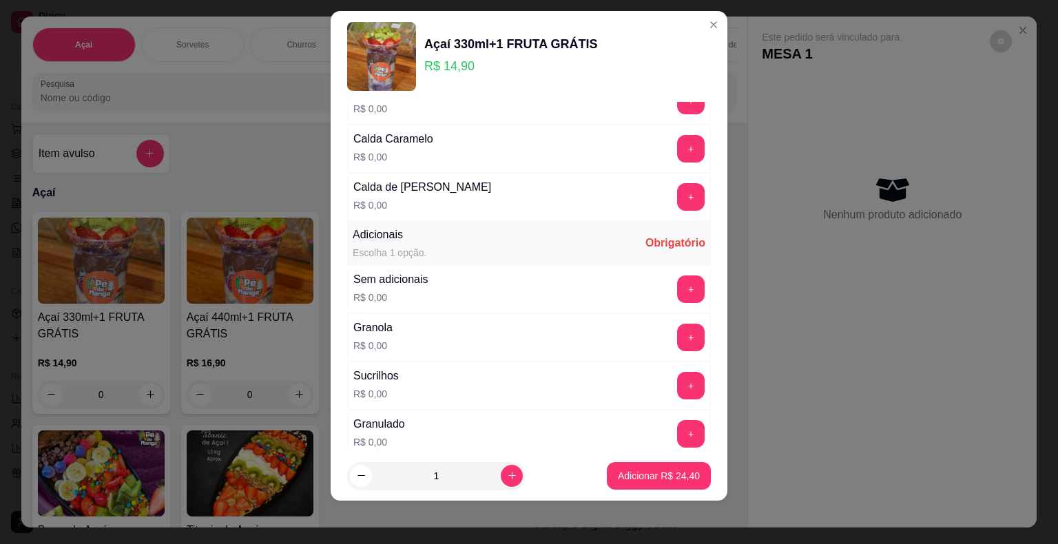
scroll to position [1021, 0]
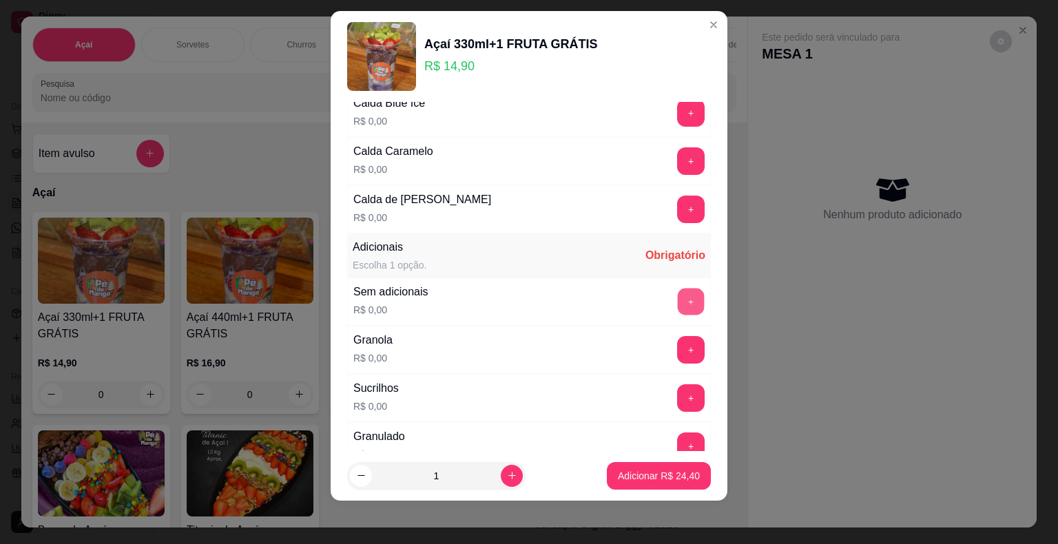
click at [678, 298] on button "+" at bounding box center [691, 301] width 27 height 27
click at [672, 482] on p "Adicionar R$ 24,40" at bounding box center [659, 476] width 82 height 14
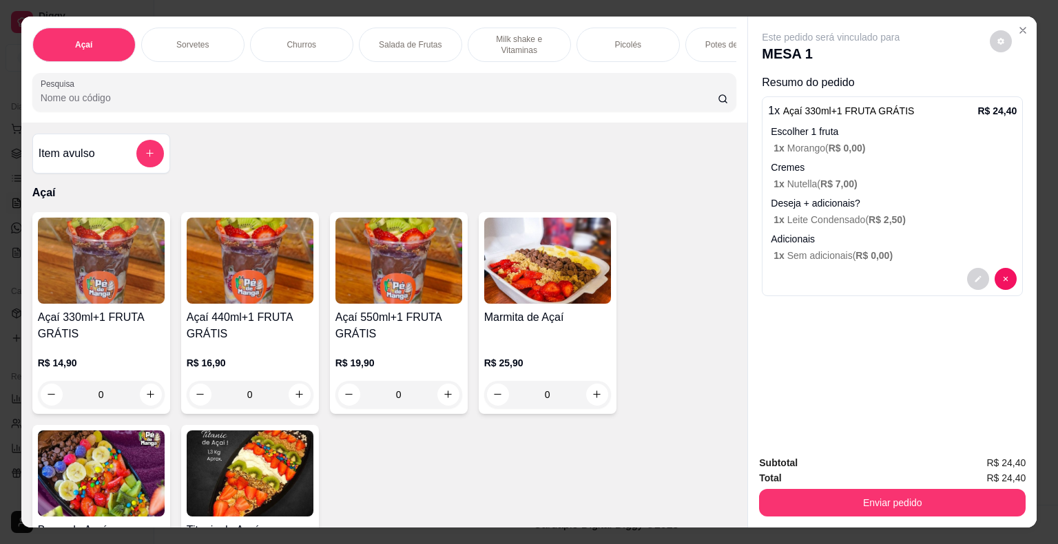
click at [187, 30] on div "Sorvetes" at bounding box center [192, 45] width 103 height 34
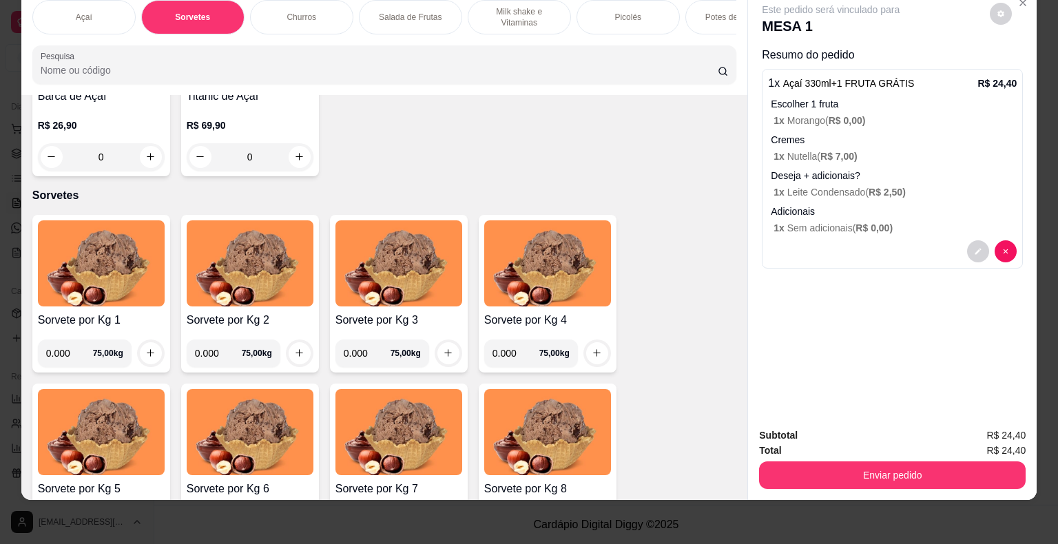
scroll to position [292, 0]
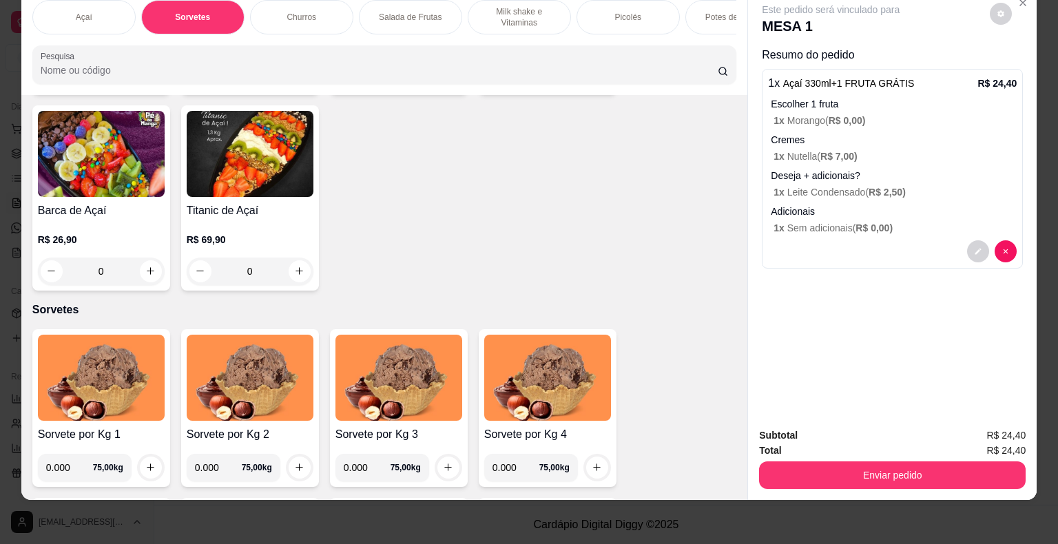
click at [102, 15] on div "Açaí" at bounding box center [83, 17] width 103 height 34
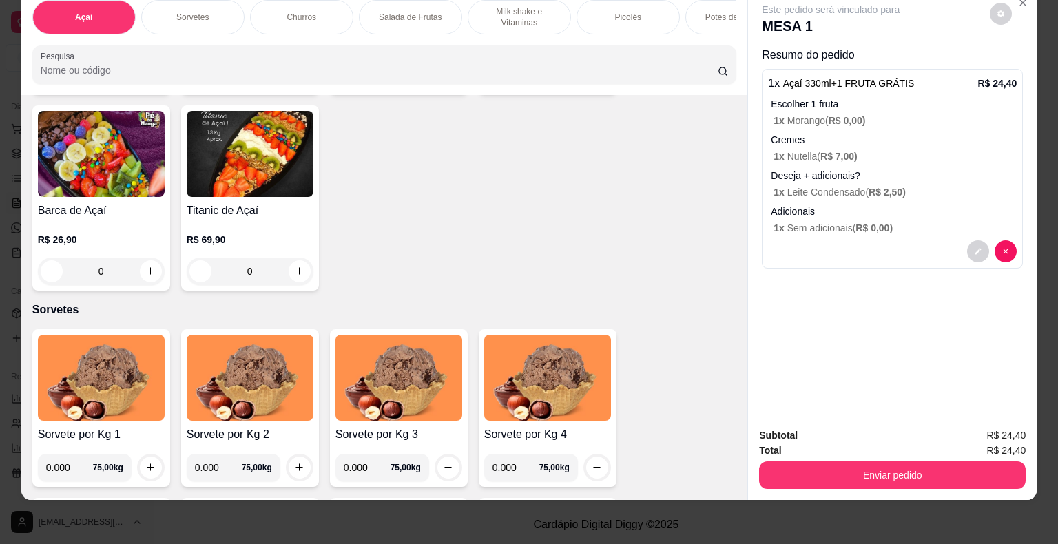
scroll to position [61, 0]
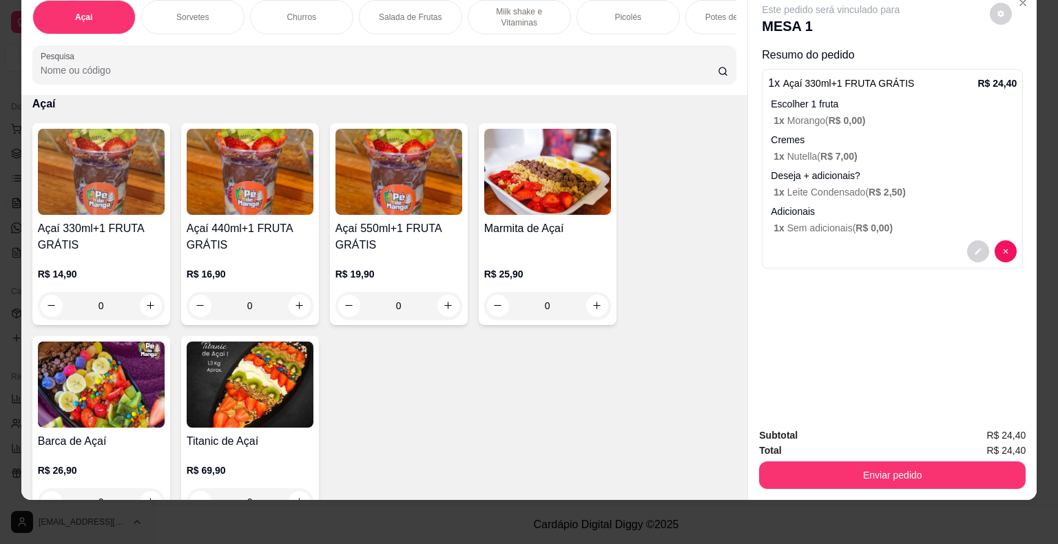
click at [232, 205] on img at bounding box center [250, 172] width 127 height 86
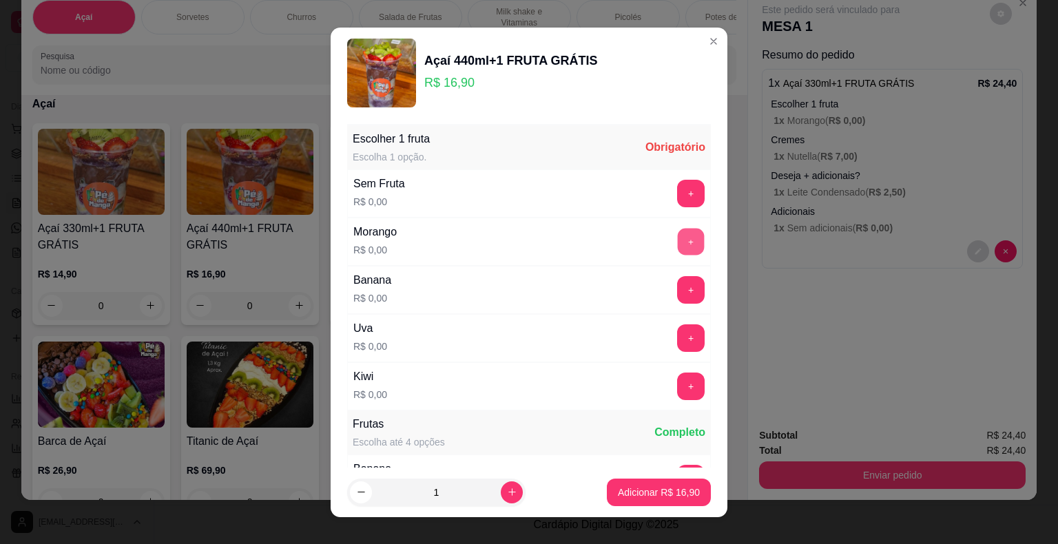
click at [678, 240] on button "+" at bounding box center [691, 241] width 27 height 27
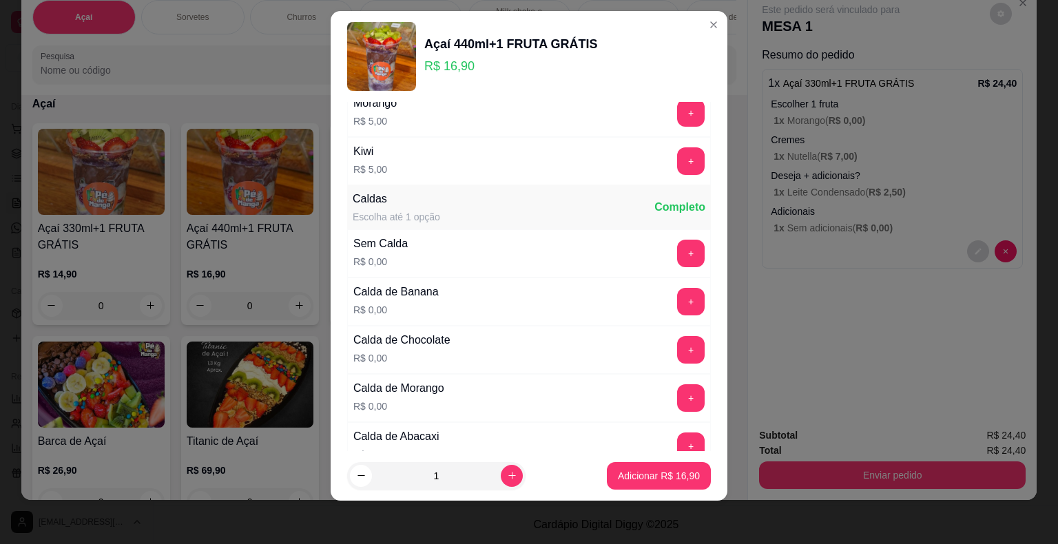
scroll to position [428, 0]
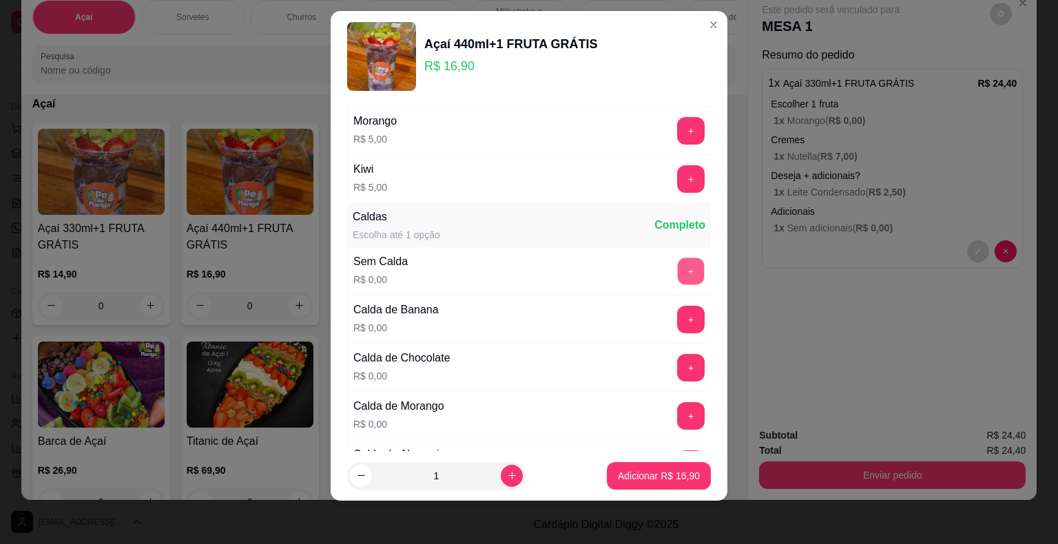
click at [678, 269] on button "+" at bounding box center [691, 271] width 27 height 27
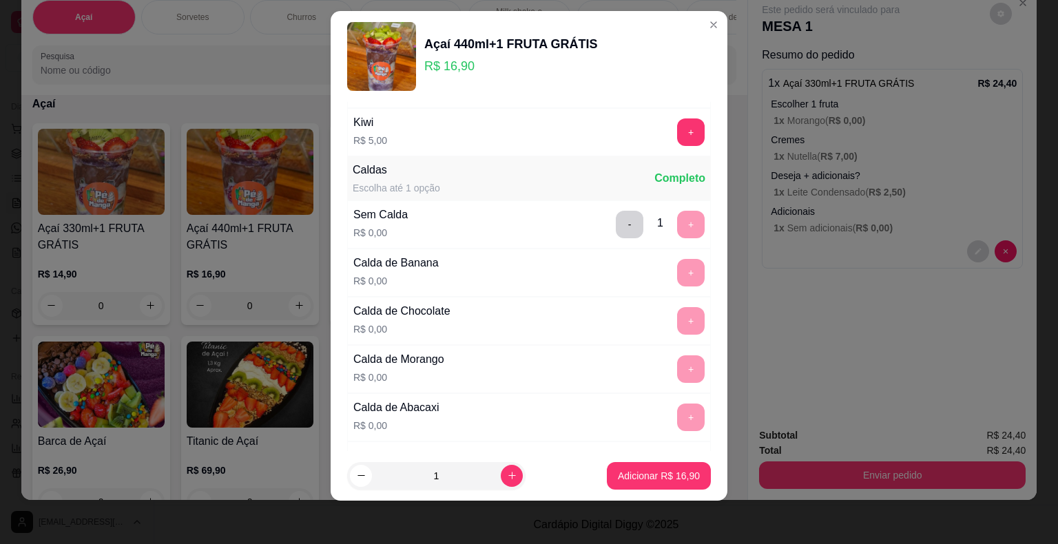
scroll to position [497, 0]
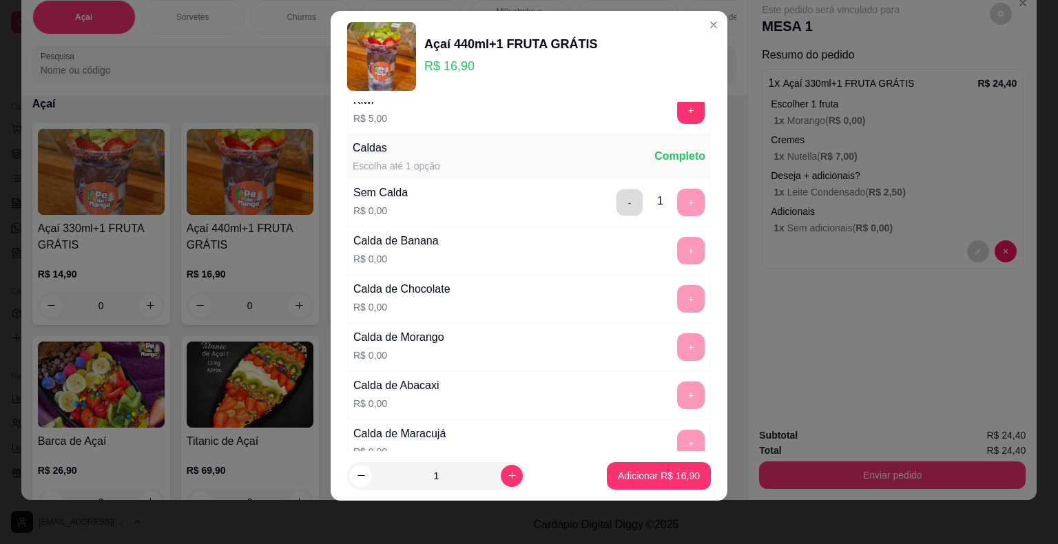
click at [617, 204] on button "-" at bounding box center [630, 202] width 27 height 27
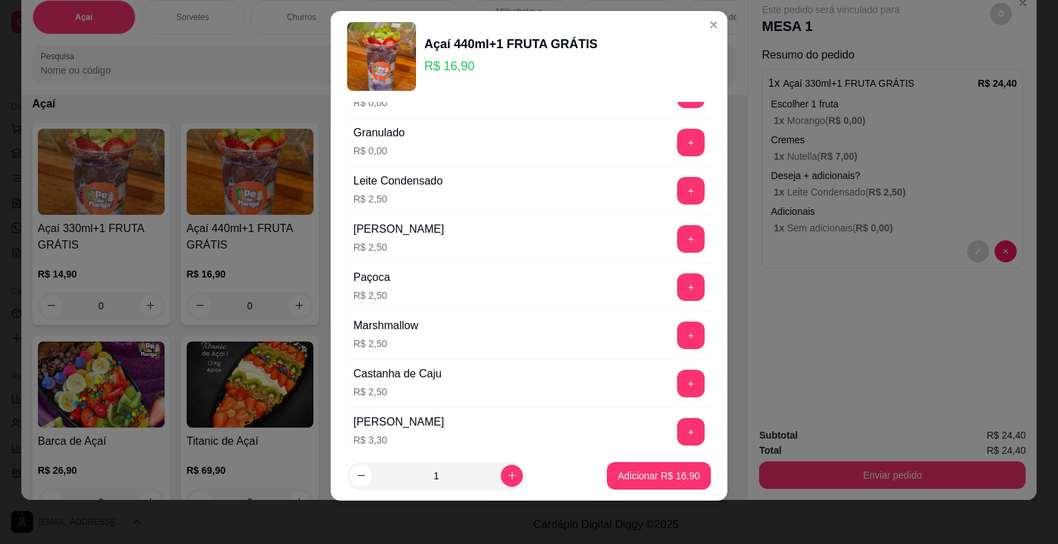
scroll to position [1324, 0]
click at [677, 181] on button "+" at bounding box center [691, 192] width 28 height 28
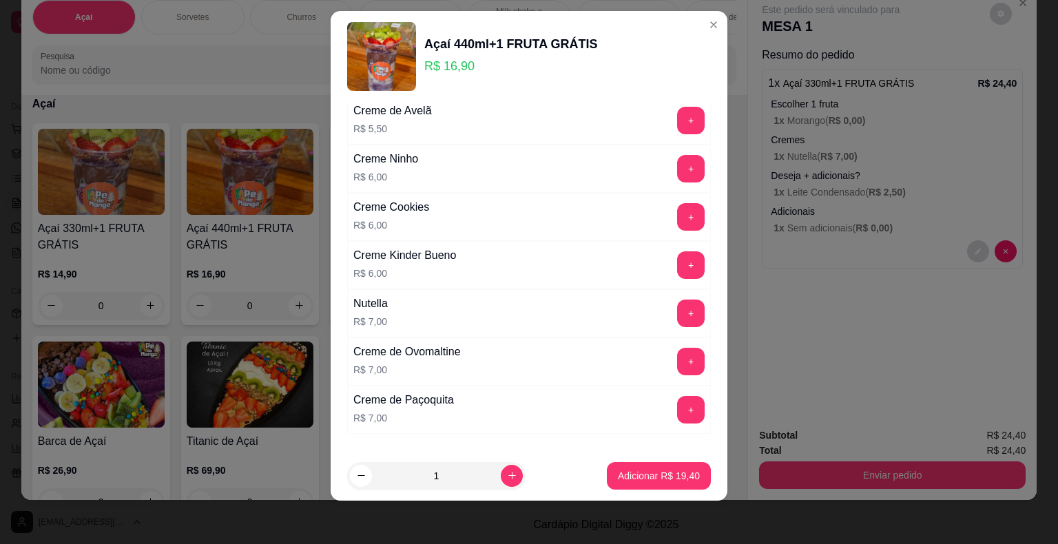
scroll to position [2151, 0]
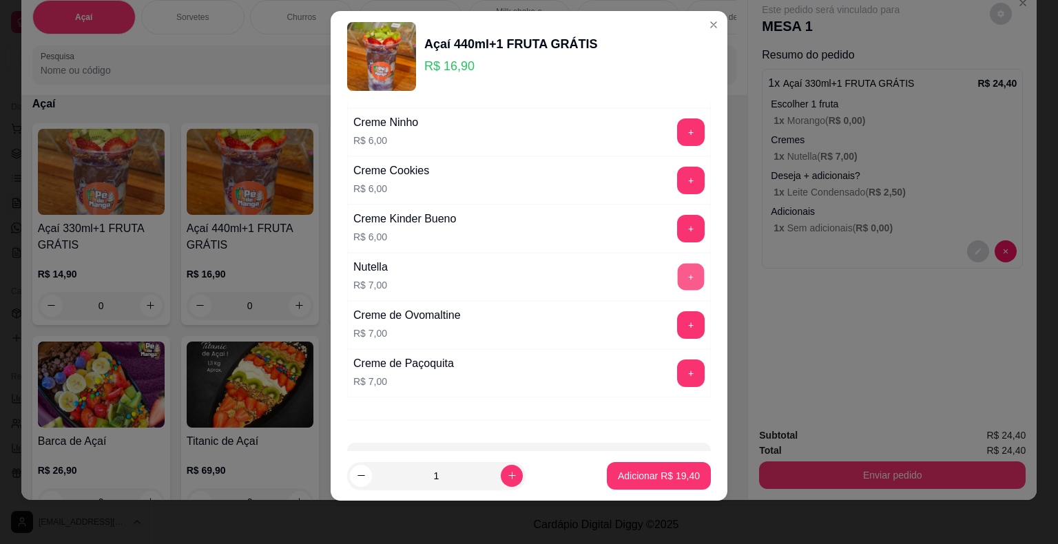
click at [678, 263] on button "+" at bounding box center [691, 276] width 27 height 27
click at [648, 478] on p "Adicionar R$ 26,40" at bounding box center [659, 475] width 80 height 13
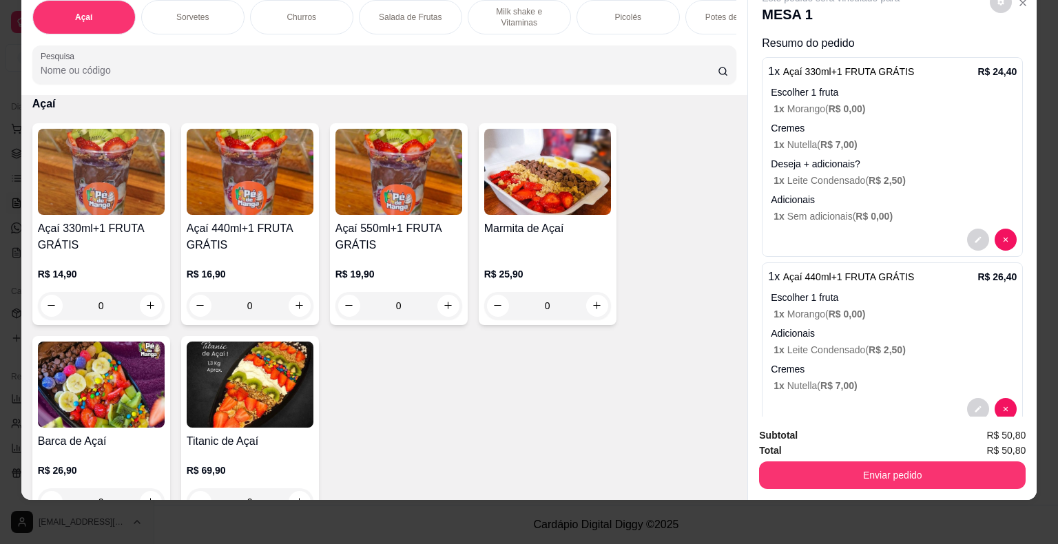
scroll to position [0, 0]
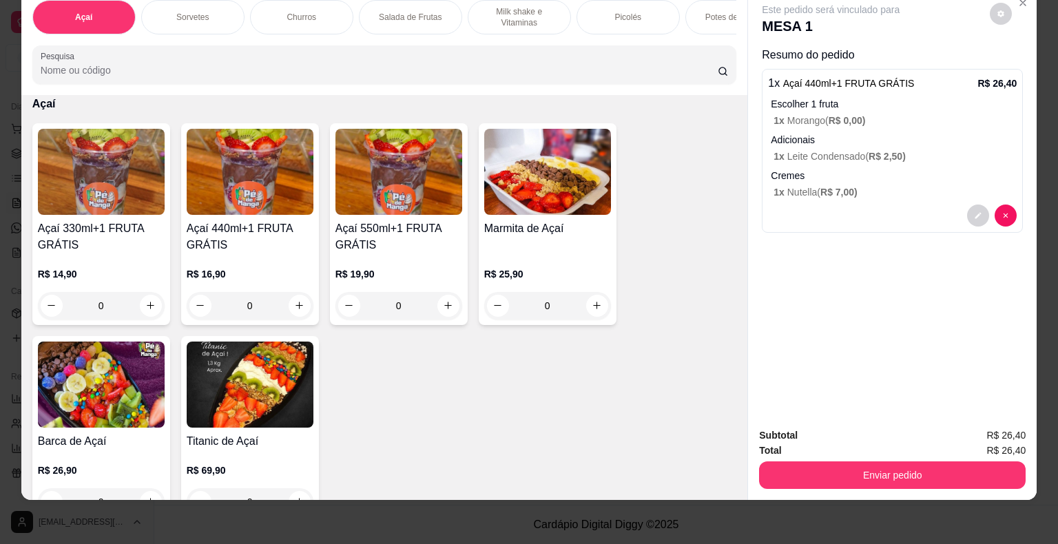
click at [176, 12] on p "Sorvetes" at bounding box center [192, 17] width 32 height 11
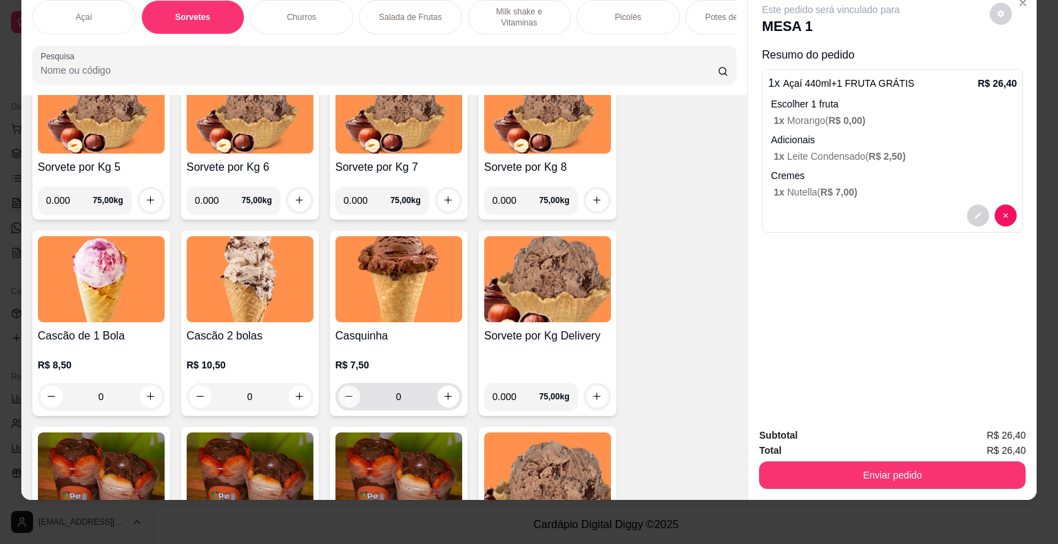
scroll to position [775, 0]
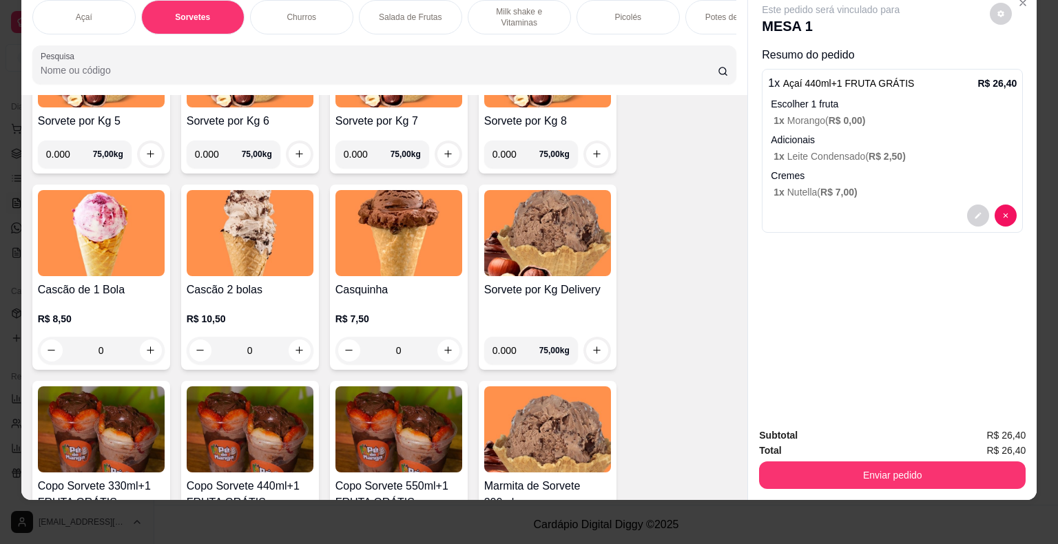
click at [139, 350] on div "0" at bounding box center [101, 351] width 127 height 28
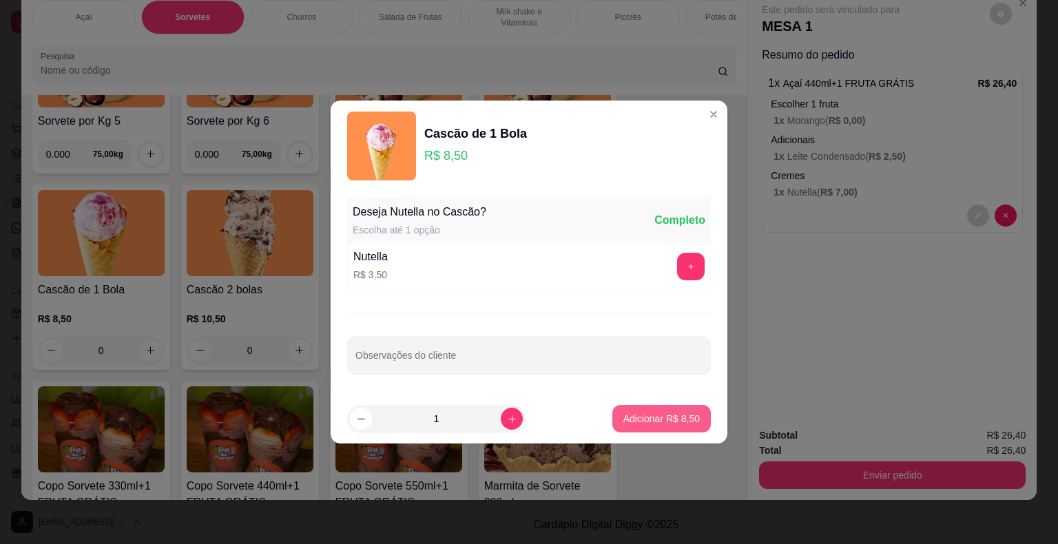
click at [679, 414] on p "Adicionar R$ 8,50" at bounding box center [662, 419] width 76 height 14
type input "1"
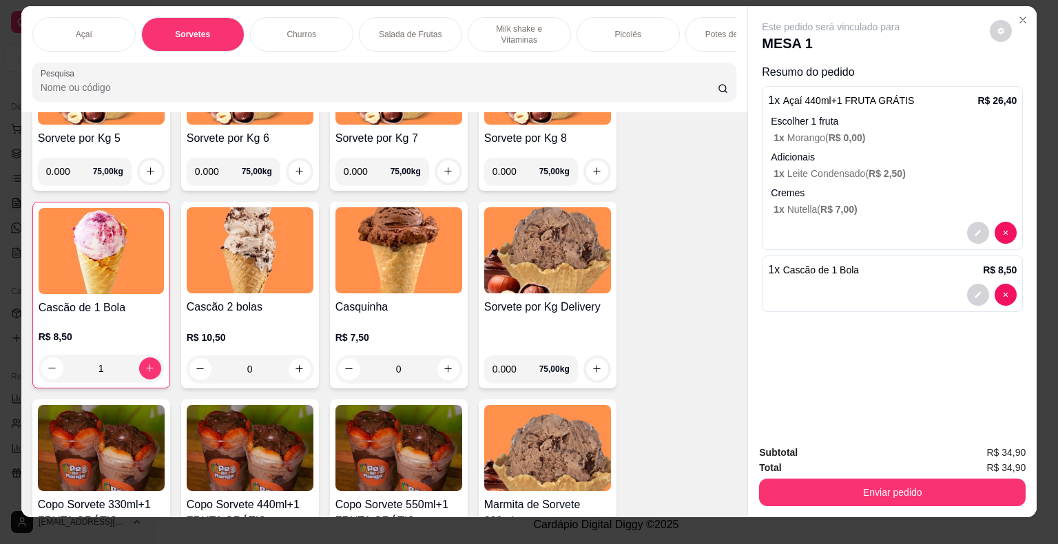
scroll to position [0, 0]
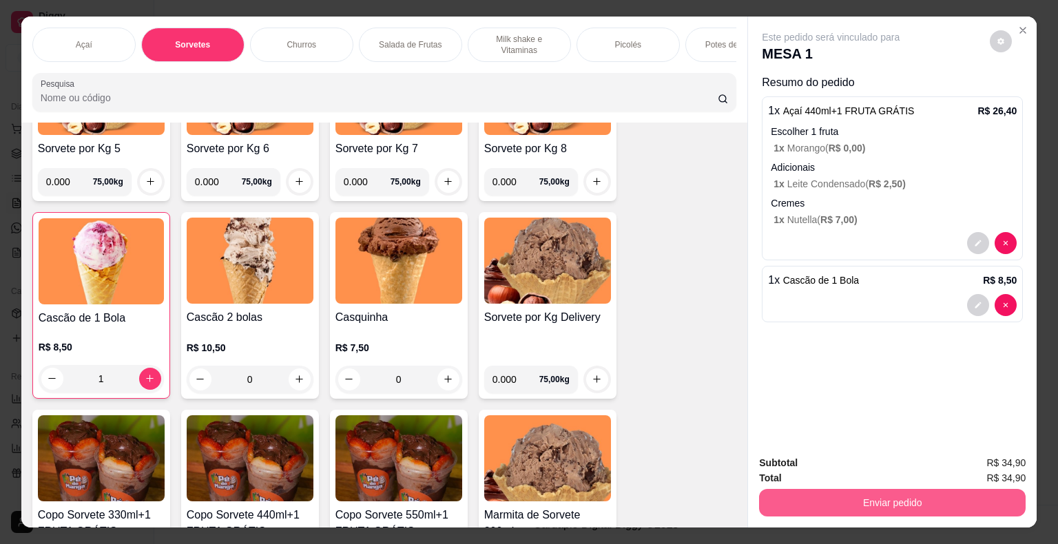
click at [919, 497] on button "Enviar pedido" at bounding box center [892, 503] width 267 height 28
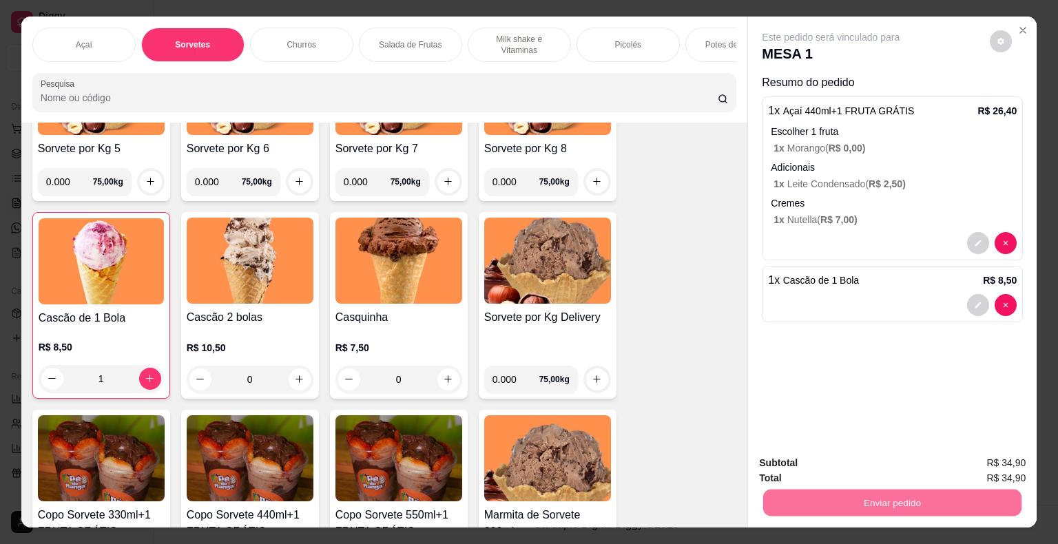
click at [992, 464] on button "Enviar pedido" at bounding box center [991, 464] width 78 height 26
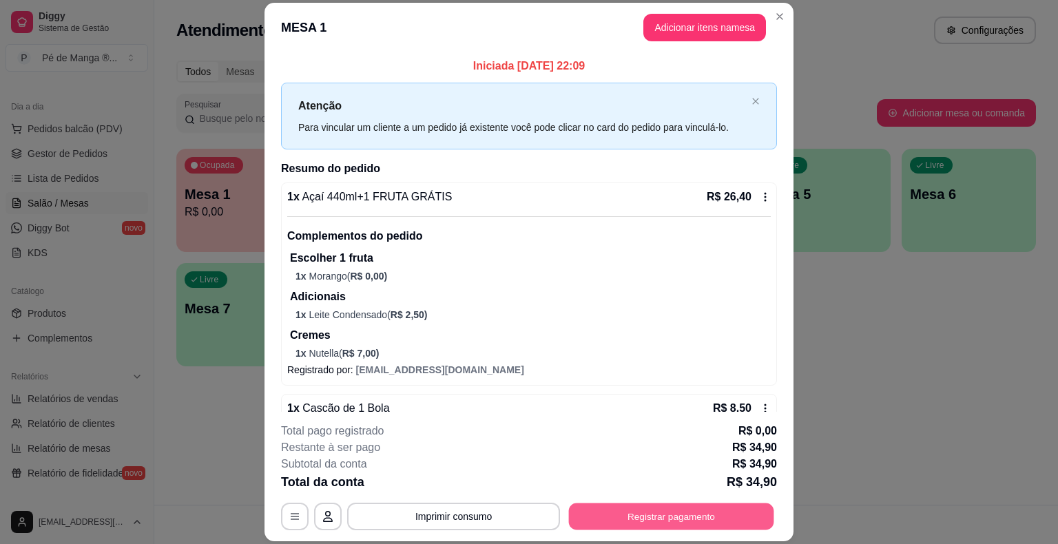
click at [680, 511] on button "Registrar pagamento" at bounding box center [671, 517] width 205 height 27
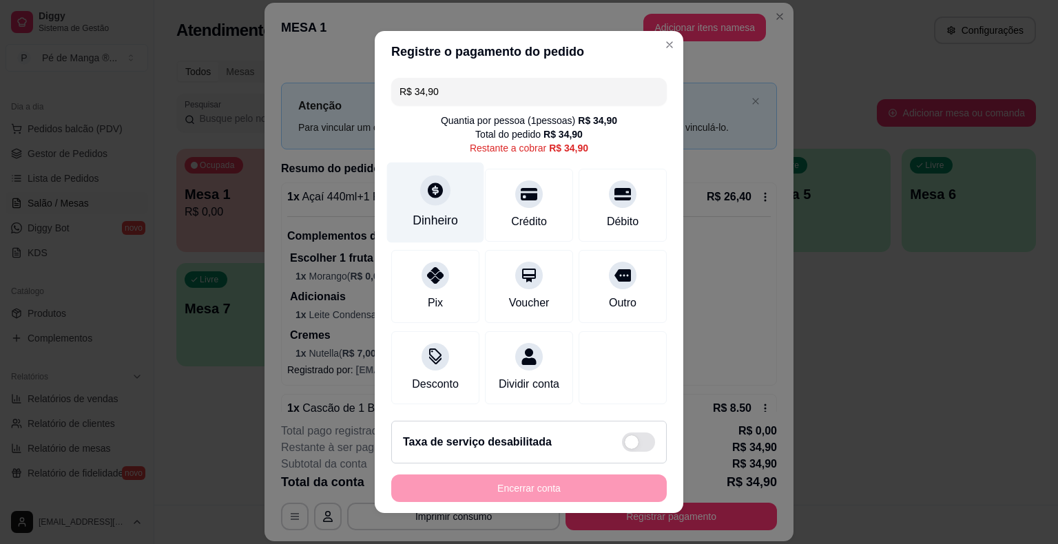
click at [438, 214] on div "Dinheiro" at bounding box center [435, 221] width 45 height 18
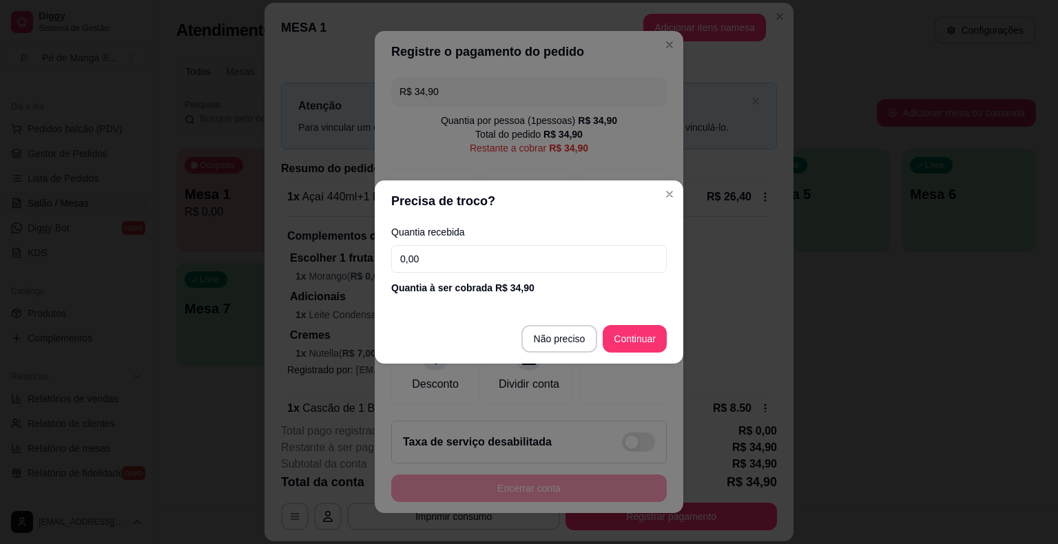
click at [485, 261] on input "0,00" at bounding box center [529, 259] width 276 height 28
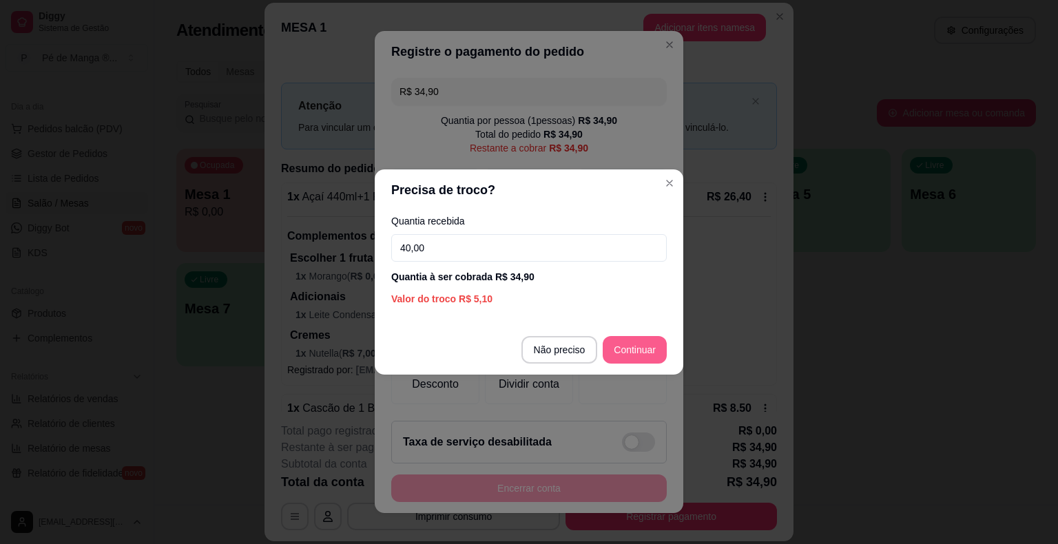
type input "40,00"
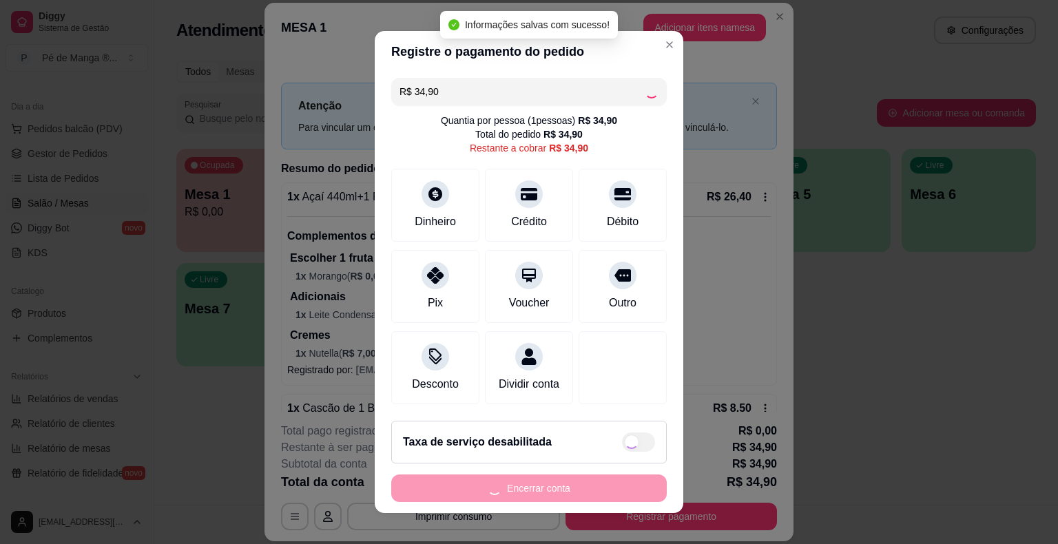
type input "R$ 0,00"
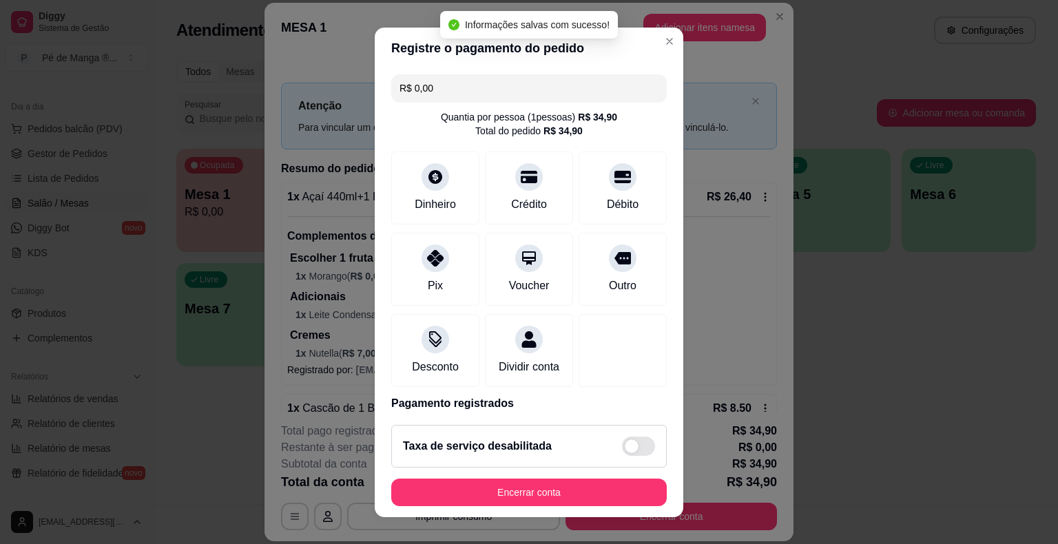
click at [549, 489] on button "Encerrar conta" at bounding box center [529, 493] width 276 height 28
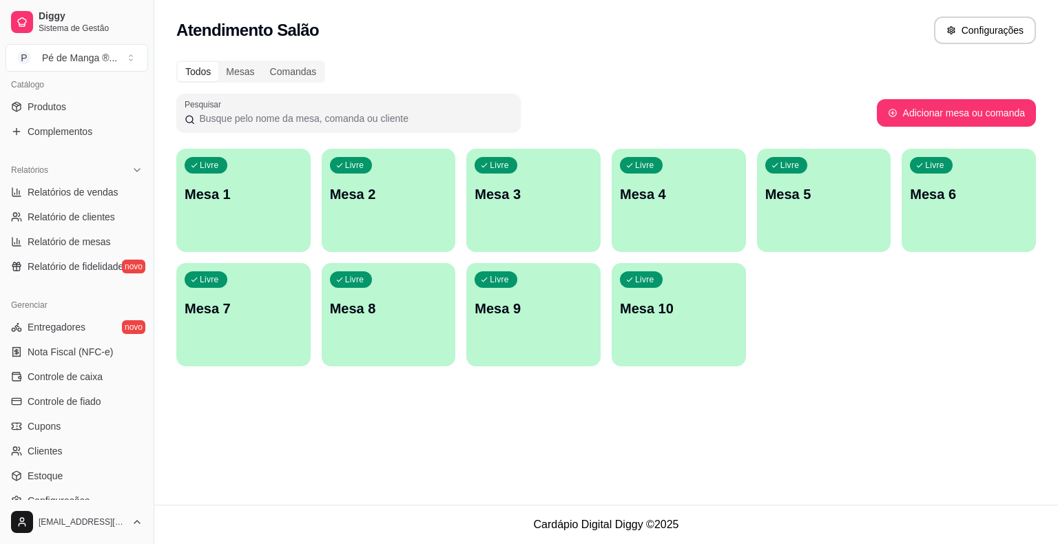
scroll to position [413, 0]
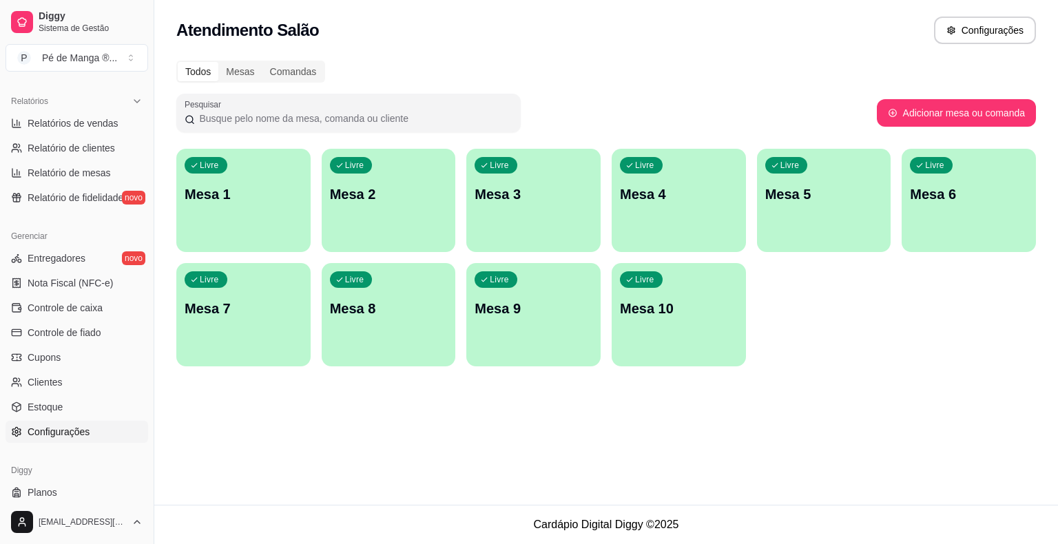
click at [91, 438] on link "Configurações" at bounding box center [77, 432] width 143 height 22
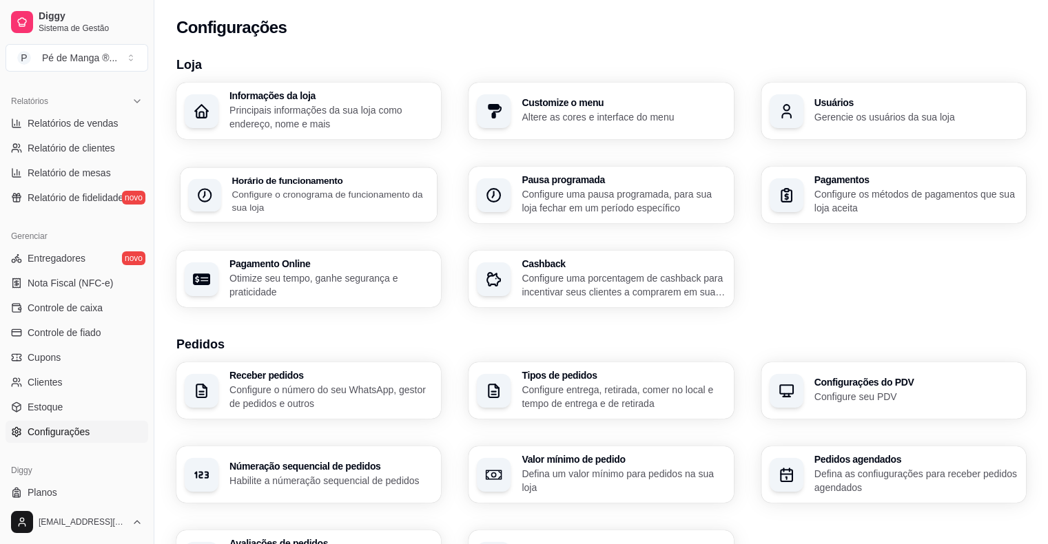
click at [285, 214] on p "Configure o cronograma de funcionamento da sua loja" at bounding box center [330, 200] width 197 height 27
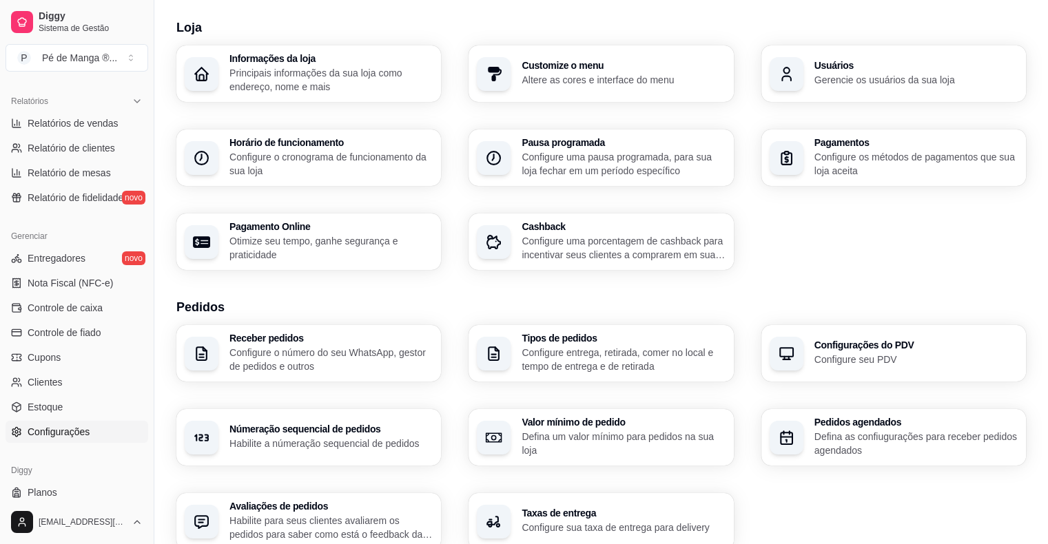
scroll to position [69, 0]
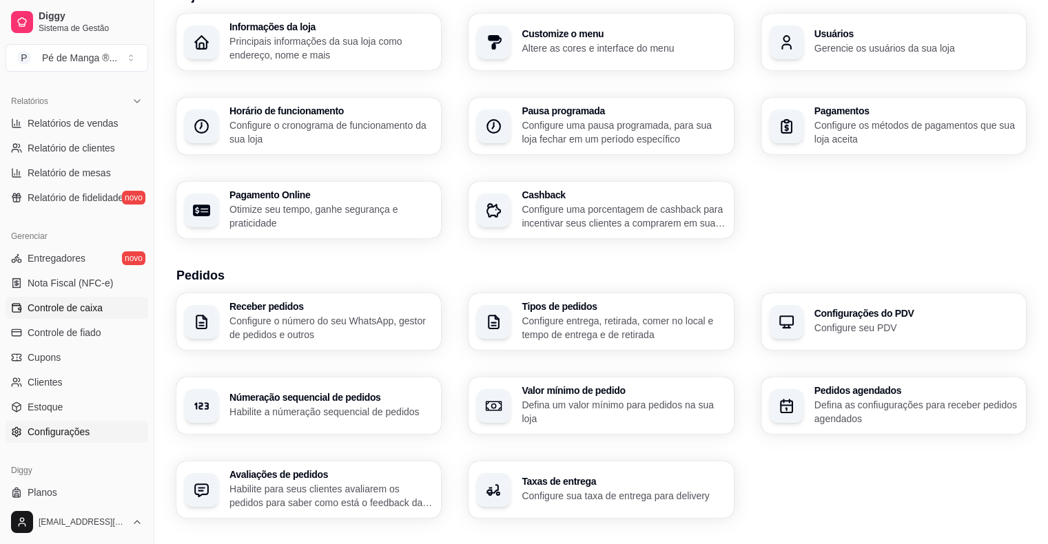
click at [77, 308] on span "Controle de caixa" at bounding box center [65, 308] width 75 height 14
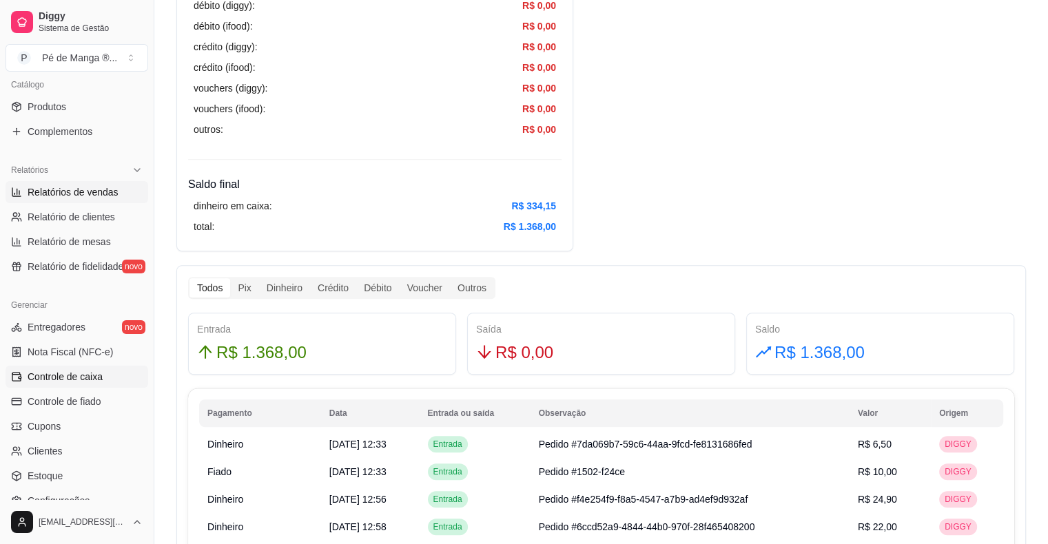
scroll to position [345, 0]
click at [97, 194] on span "Relatórios de vendas" at bounding box center [73, 192] width 91 height 14
select select "ALL"
select select "0"
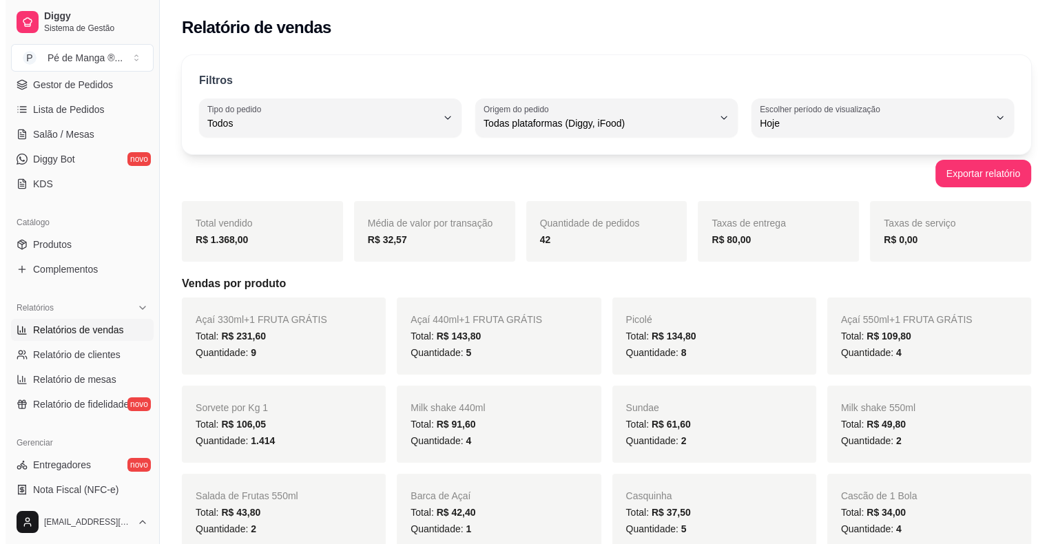
scroll to position [138, 0]
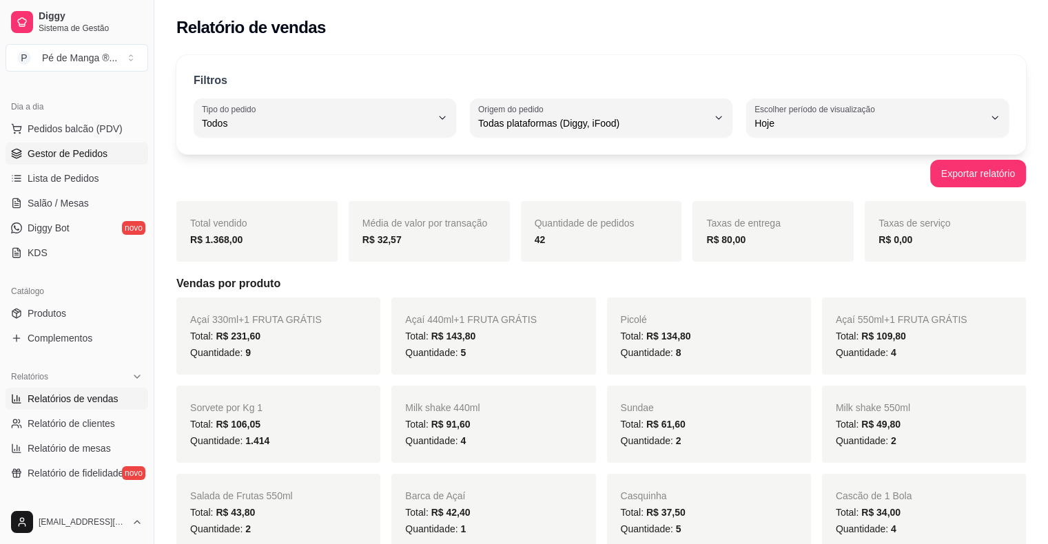
click at [92, 158] on span "Gestor de Pedidos" at bounding box center [68, 154] width 80 height 14
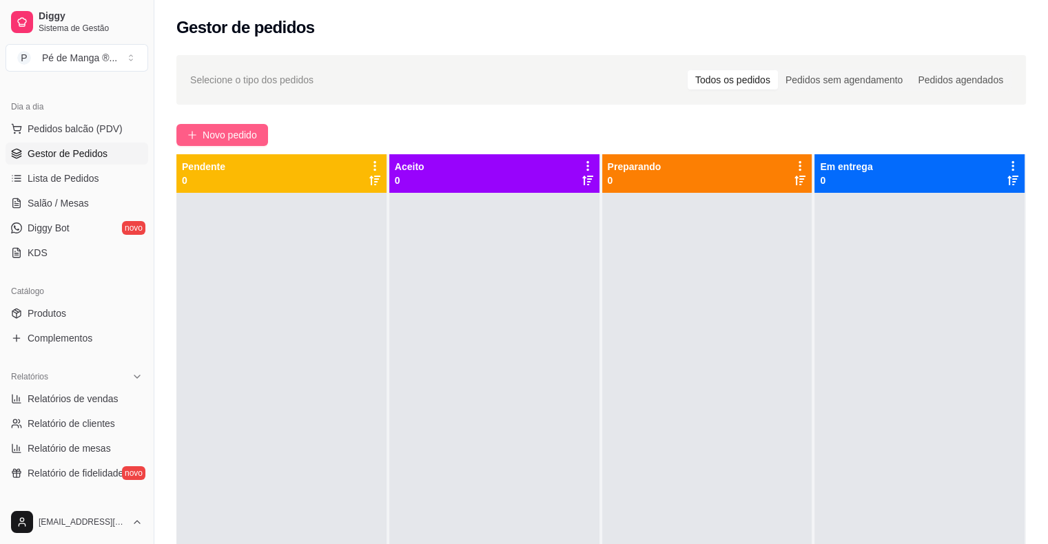
click at [239, 136] on span "Novo pedido" at bounding box center [230, 134] width 54 height 15
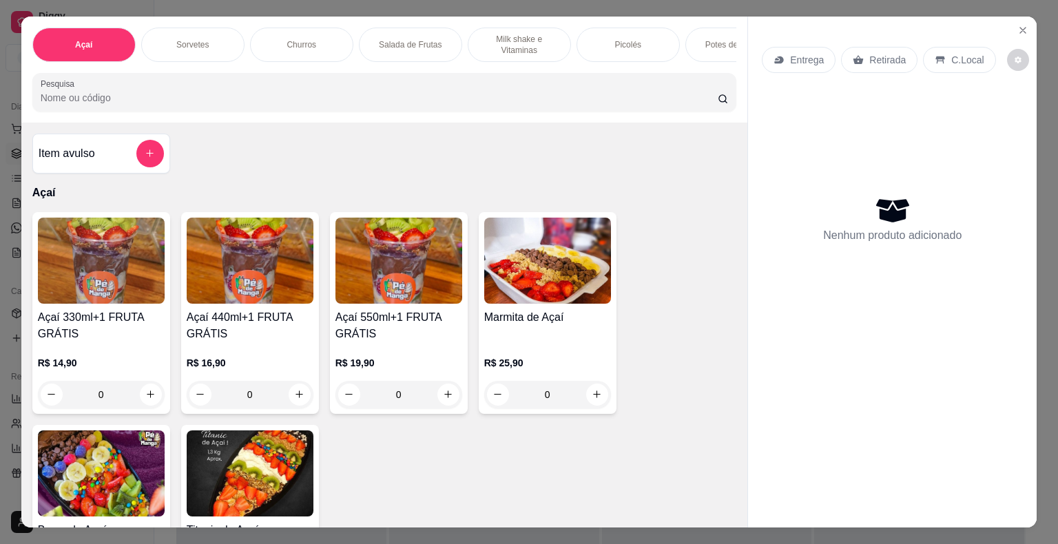
click at [100, 329] on h4 "Açaí 330ml+1 FRUTA GRÁTIS" at bounding box center [101, 325] width 127 height 33
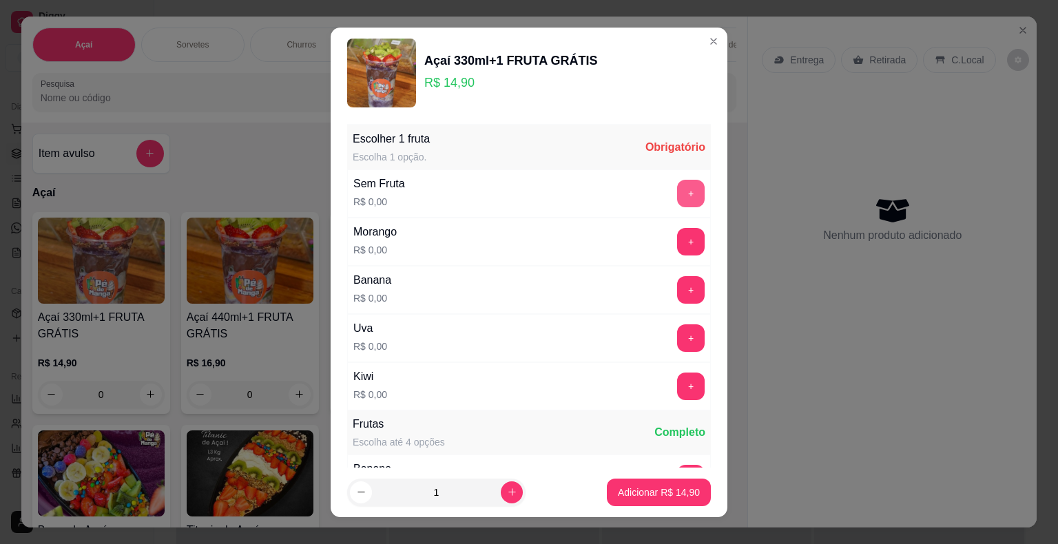
click at [677, 192] on button "+" at bounding box center [691, 194] width 28 height 28
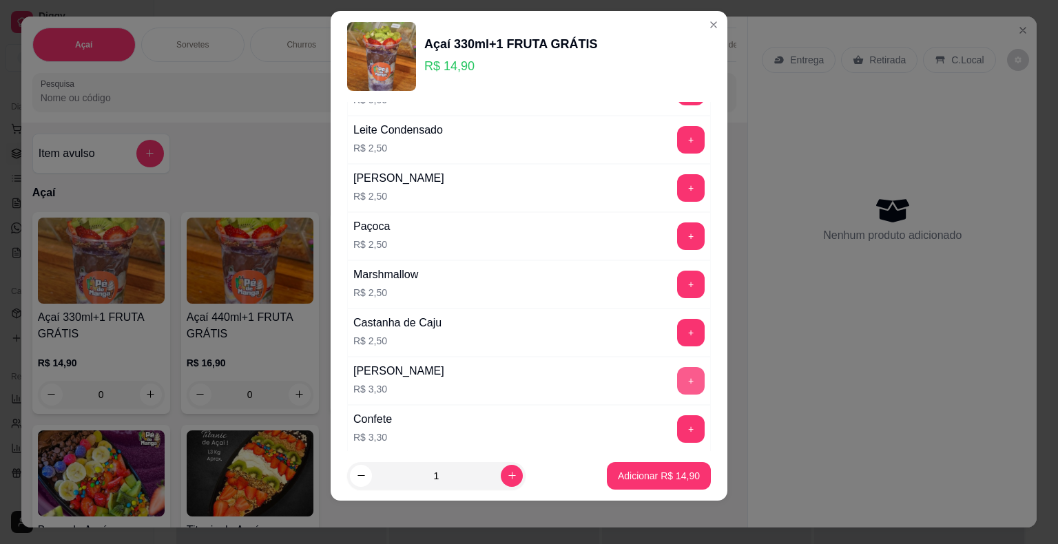
scroll to position [1462, 0]
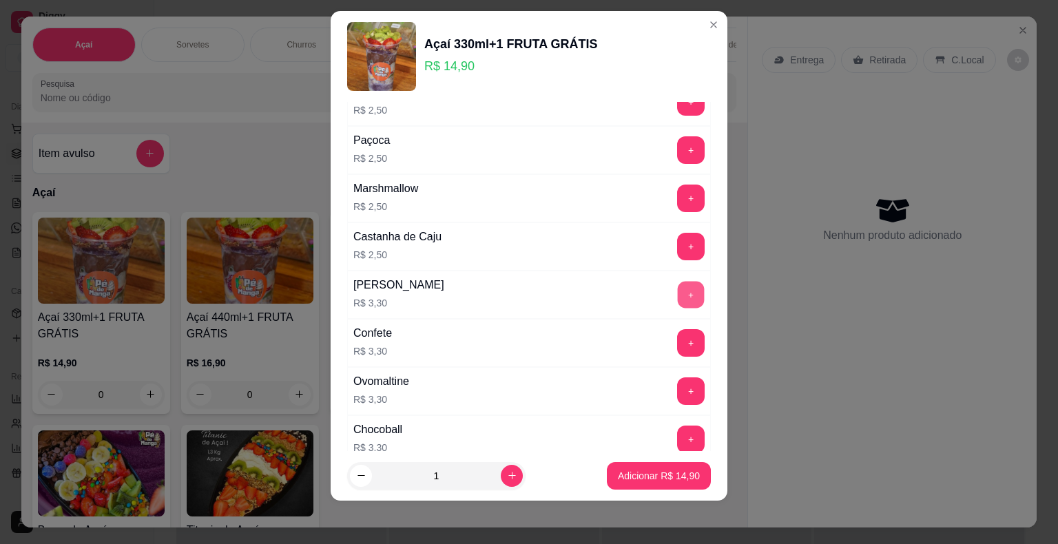
click at [678, 290] on button "+" at bounding box center [691, 294] width 27 height 27
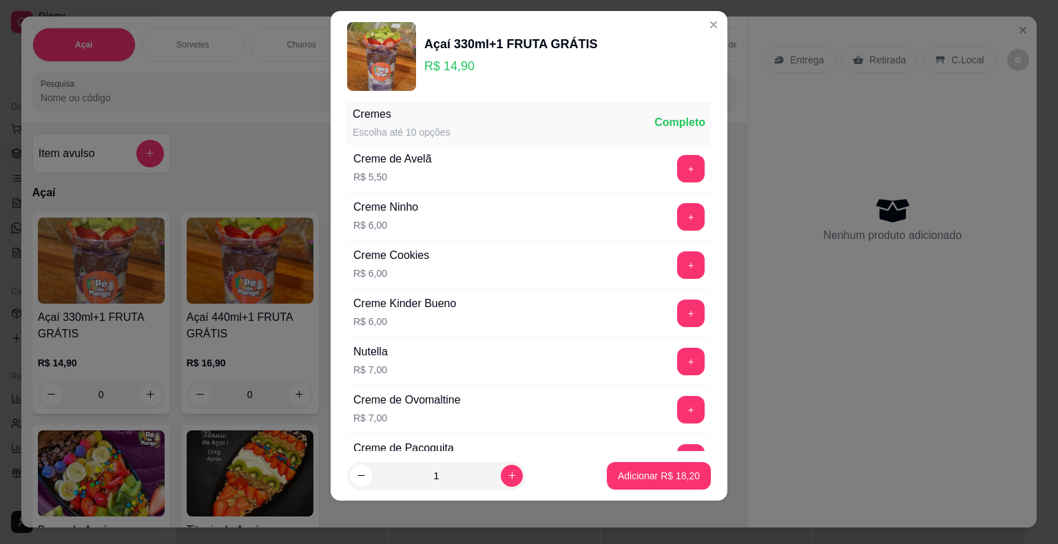
scroll to position [2840, 0]
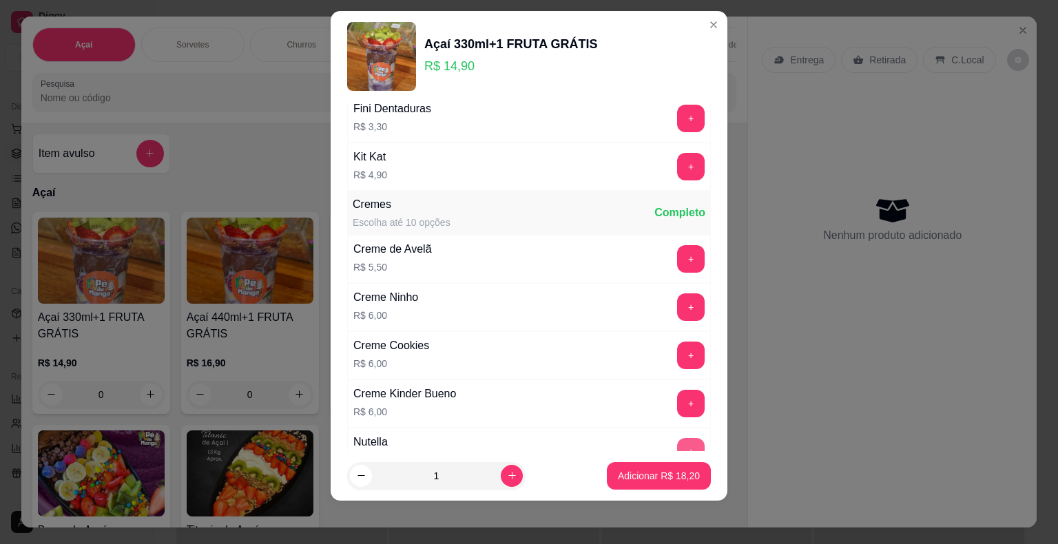
click at [677, 438] on button "+" at bounding box center [691, 452] width 28 height 28
click at [667, 478] on p "Adicionar R$ 25,20" at bounding box center [659, 476] width 82 height 14
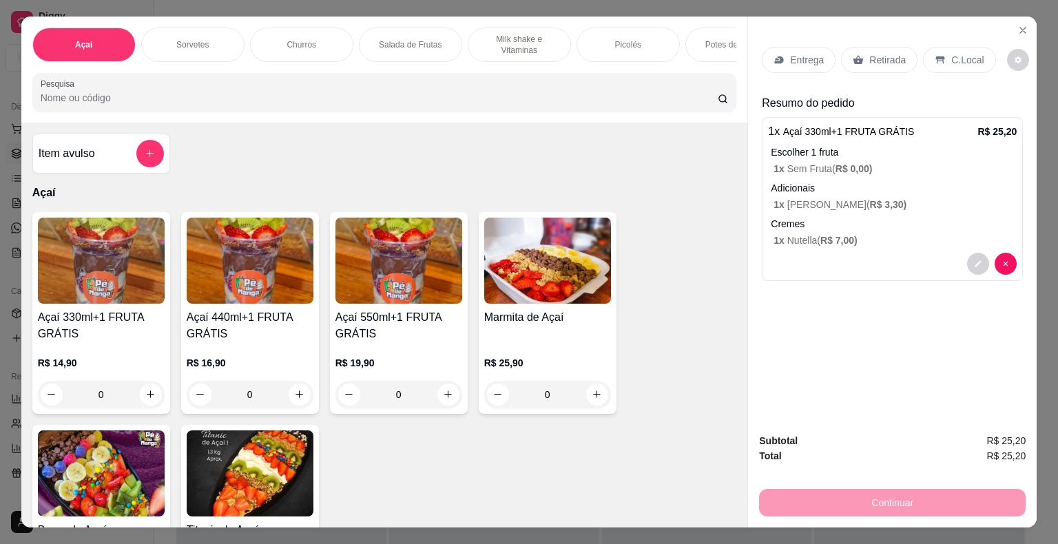
click at [773, 60] on div "Entrega" at bounding box center [799, 60] width 74 height 26
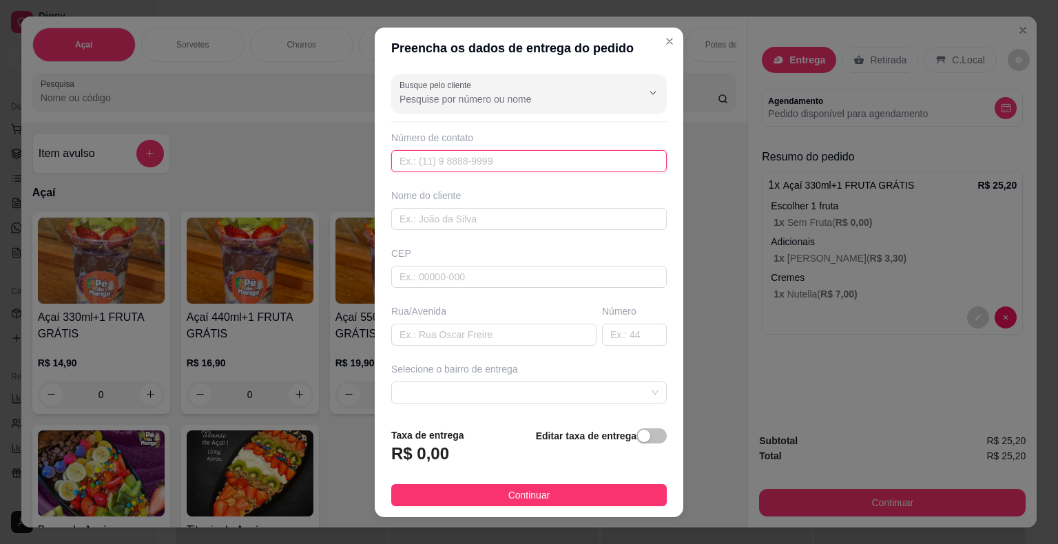
click at [480, 153] on input "text" at bounding box center [529, 161] width 276 height 22
paste input "[PHONE_NUMBER]"
type input "[PHONE_NUMBER]"
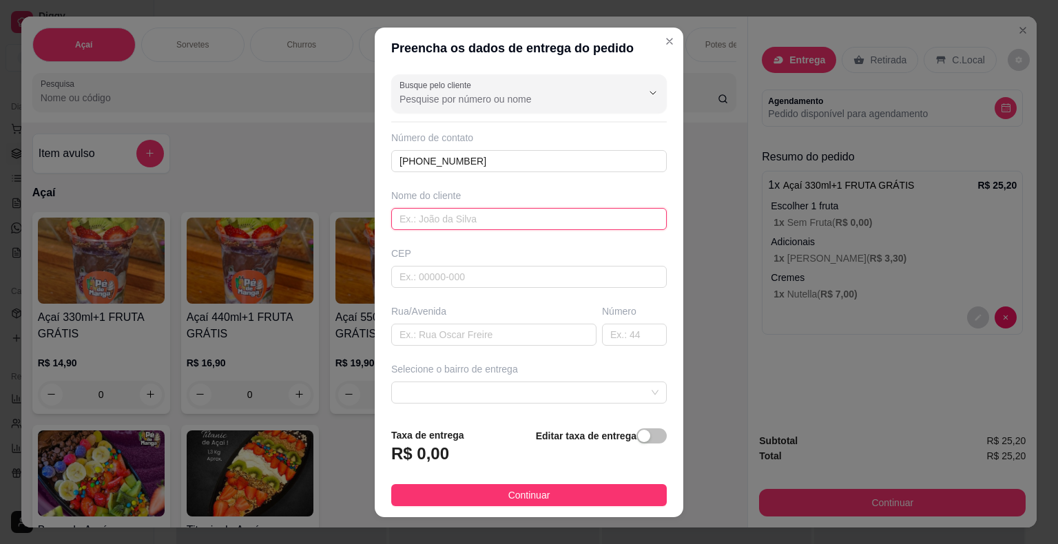
click at [505, 221] on input "text" at bounding box center [529, 219] width 276 height 22
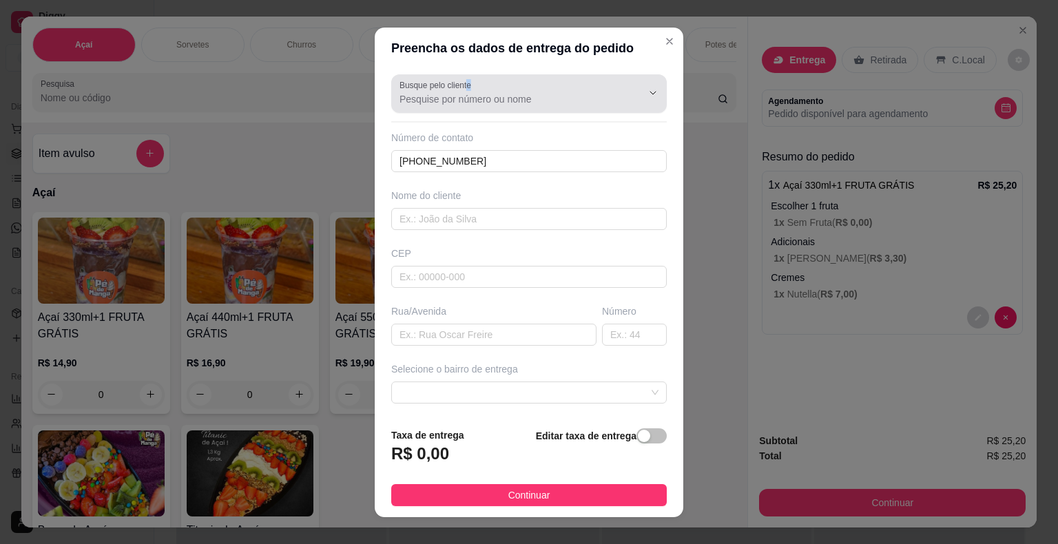
click at [462, 84] on label "Busque pelo cliente" at bounding box center [438, 85] width 76 height 12
click at [460, 87] on label "Busque pelo cliente" at bounding box center [438, 85] width 76 height 12
click at [460, 92] on input "Busque pelo cliente" at bounding box center [510, 99] width 221 height 14
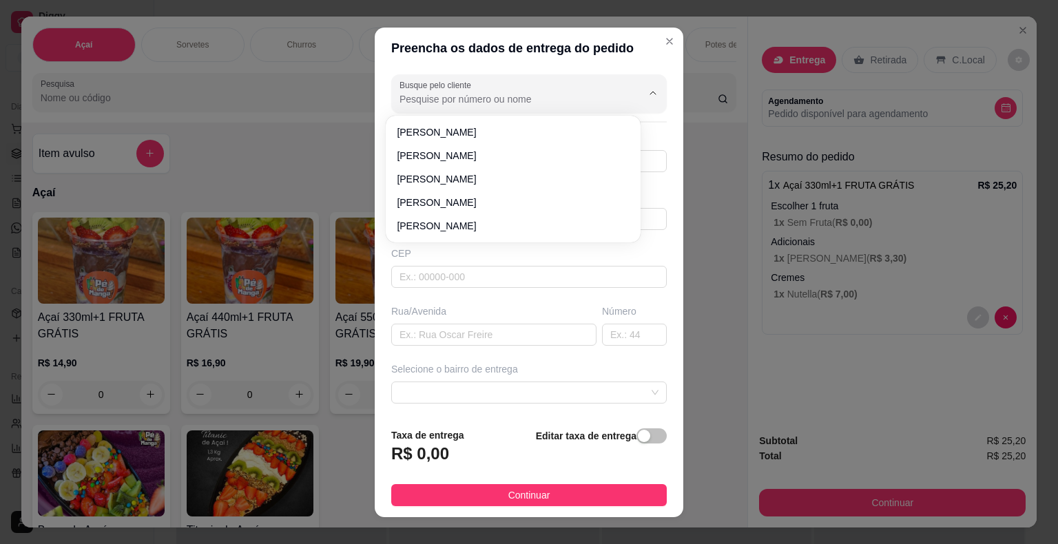
paste input "15 99834-7323"
type input "15 99834-7323"
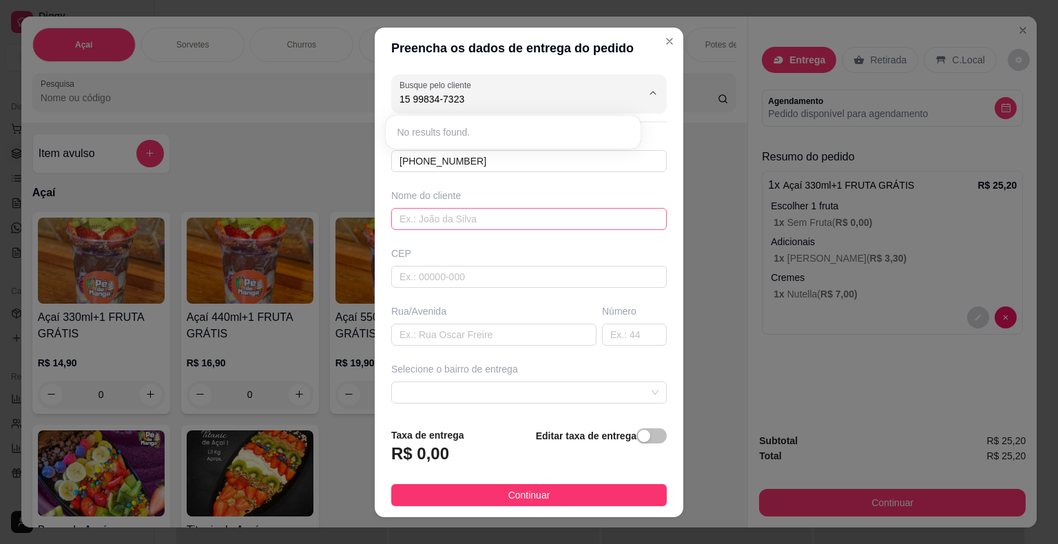
click at [450, 216] on input "text" at bounding box center [529, 219] width 276 height 22
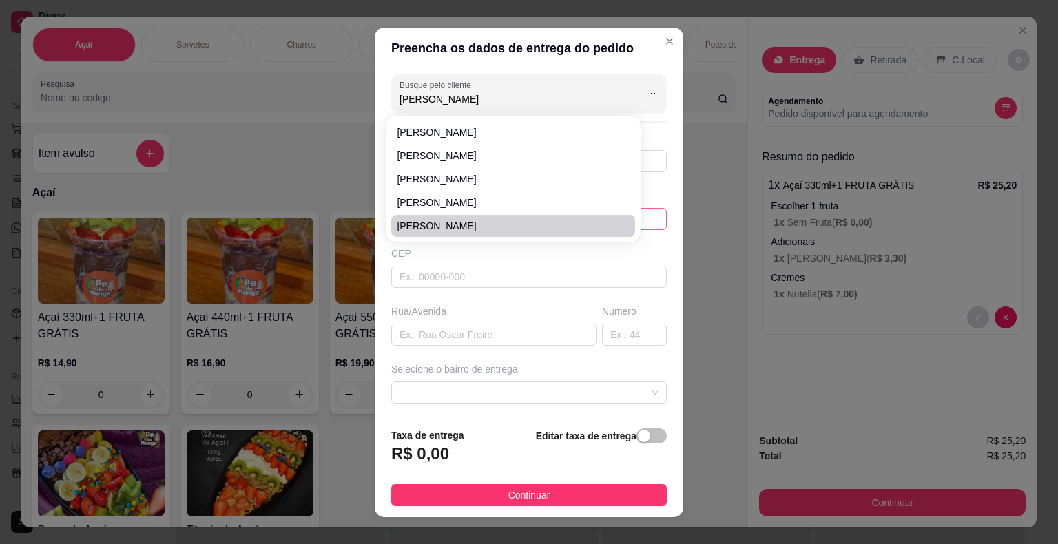
type input "[PERSON_NAME]"
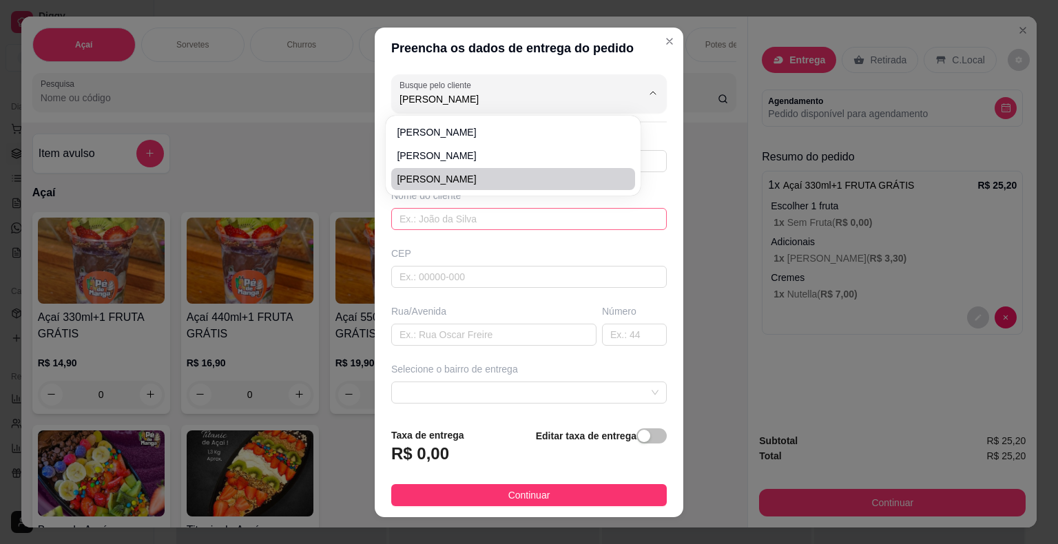
click at [438, 223] on input "text" at bounding box center [529, 219] width 276 height 22
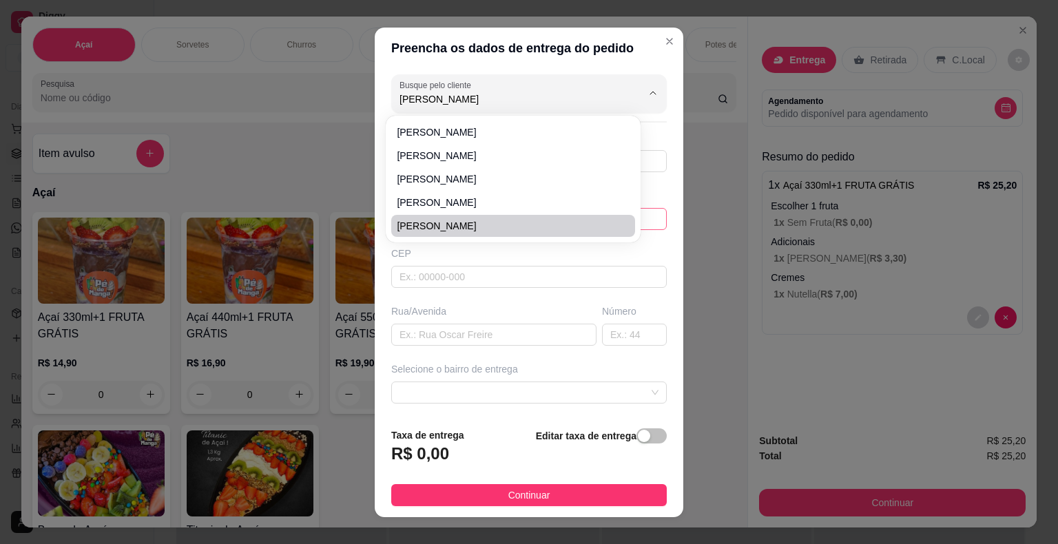
type input "[PERSON_NAME]"
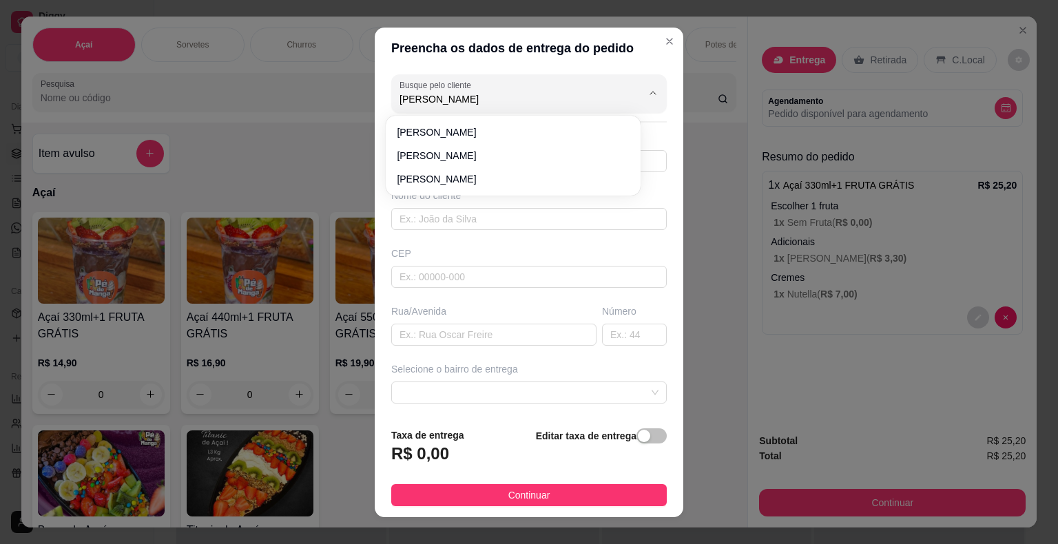
click at [444, 260] on div "CEP" at bounding box center [529, 267] width 284 height 41
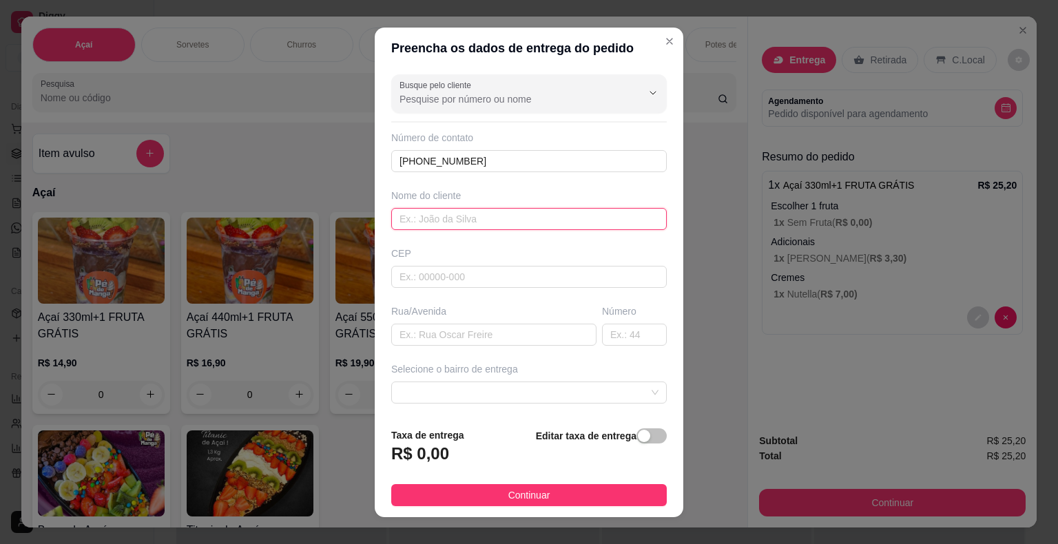
click at [443, 215] on input "text" at bounding box center [529, 219] width 276 height 22
click at [443, 216] on input "text" at bounding box center [529, 219] width 276 height 22
type input "[PERSON_NAME]"
click at [456, 336] on input "text" at bounding box center [493, 335] width 205 height 22
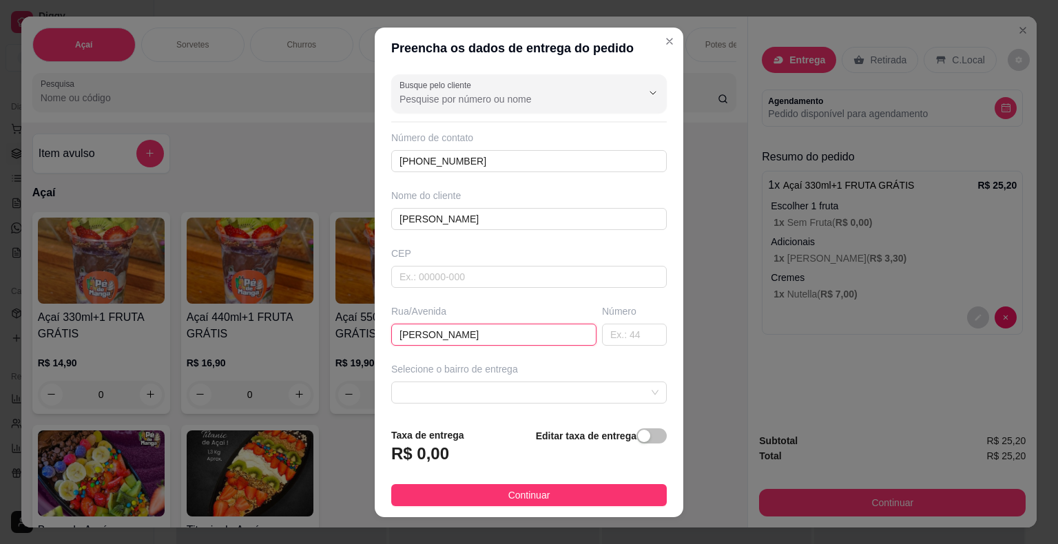
type input "[PERSON_NAME]"
click at [615, 350] on div "Busque pelo cliente Número de contato [PHONE_NUMBER] Nome do cliente [PERSON_NA…" at bounding box center [529, 243] width 309 height 348
click at [626, 340] on input "text" at bounding box center [634, 335] width 65 height 22
click at [580, 398] on span at bounding box center [529, 392] width 259 height 21
type input "599"
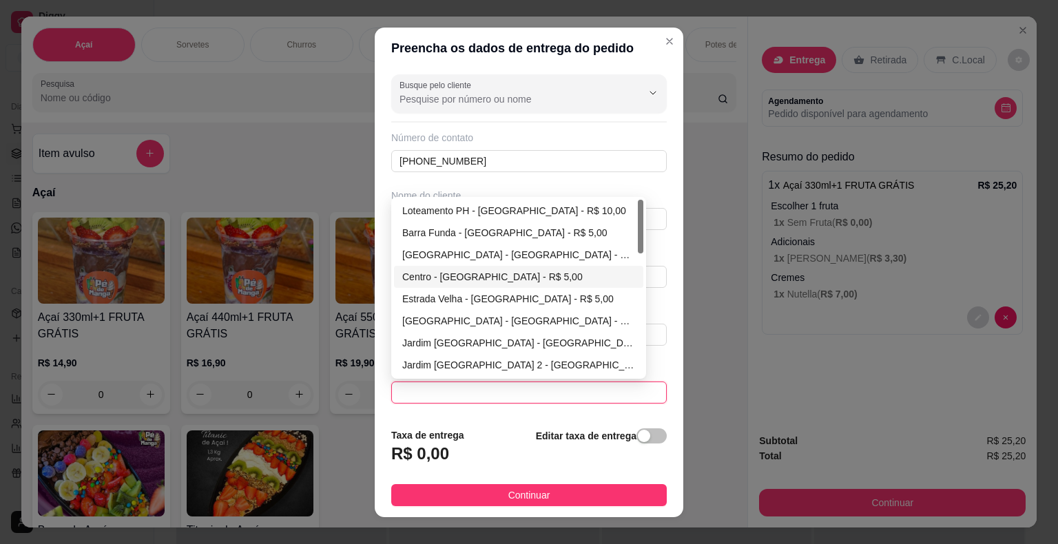
click at [444, 278] on div "Centro - [GEOGRAPHIC_DATA] - R$ 5,00" at bounding box center [518, 276] width 233 height 15
type input "Itaberá"
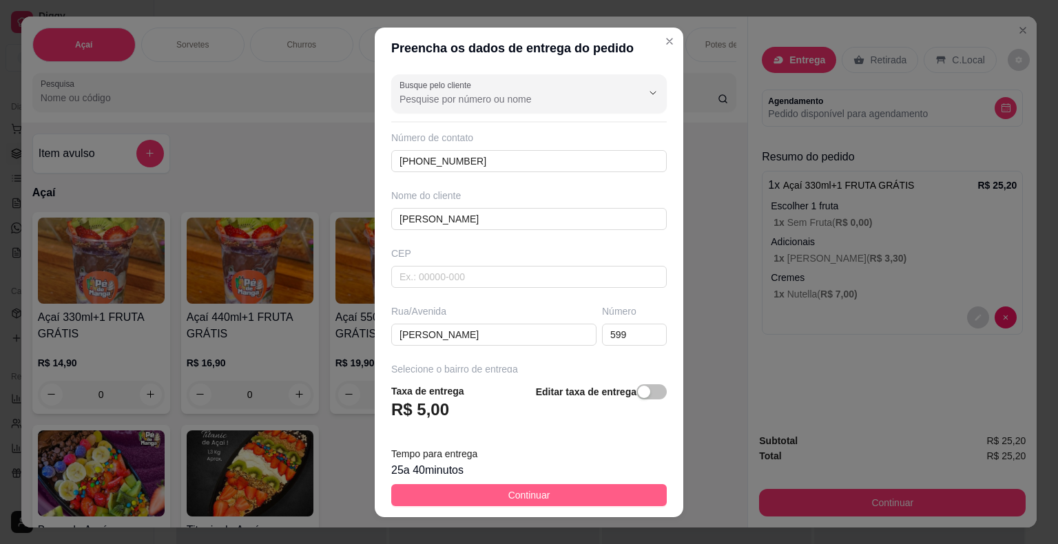
click at [539, 499] on span "Continuar" at bounding box center [530, 495] width 42 height 15
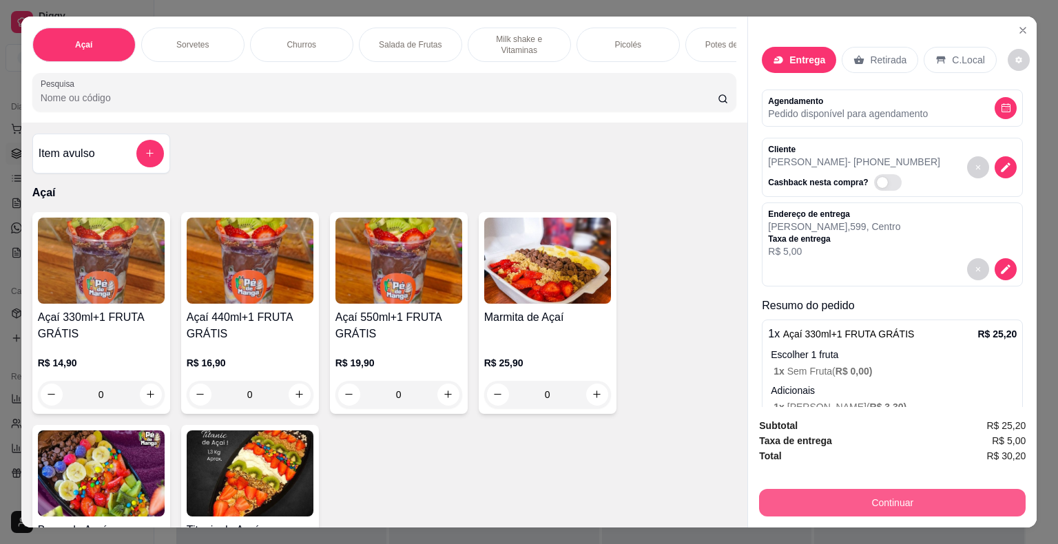
click at [850, 502] on button "Continuar" at bounding box center [892, 503] width 267 height 28
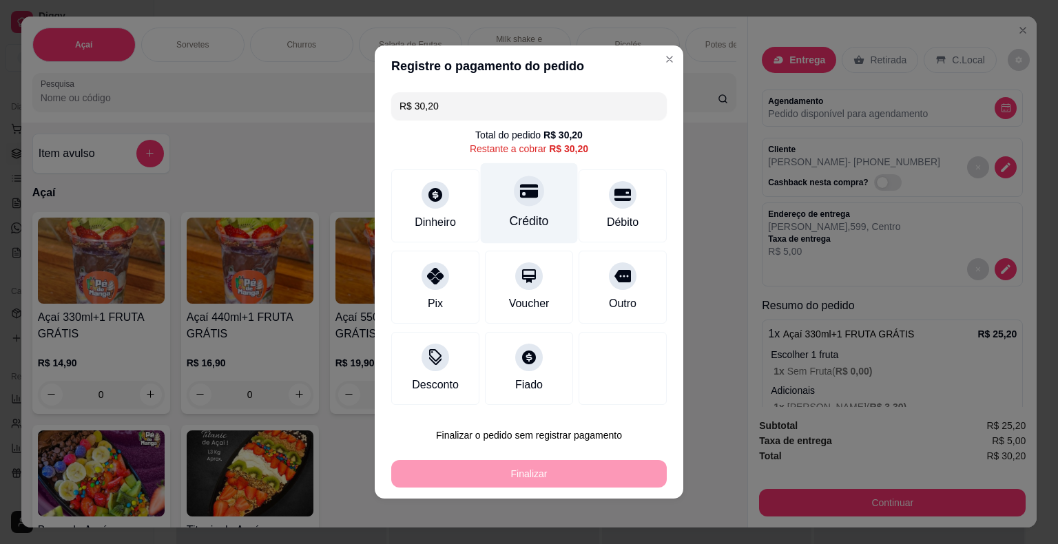
click at [526, 211] on div "Crédito" at bounding box center [529, 203] width 97 height 81
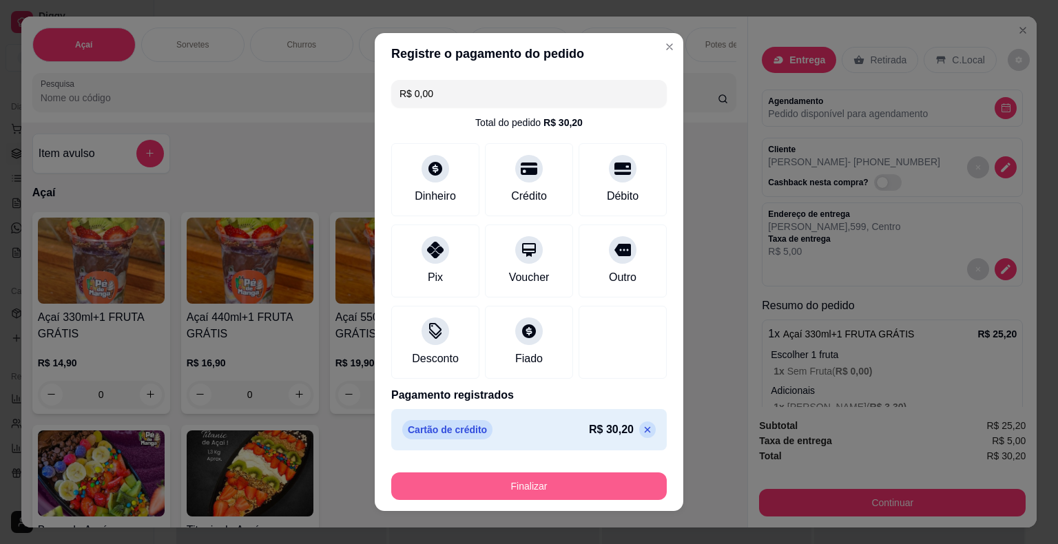
click at [489, 486] on button "Finalizar" at bounding box center [529, 487] width 276 height 28
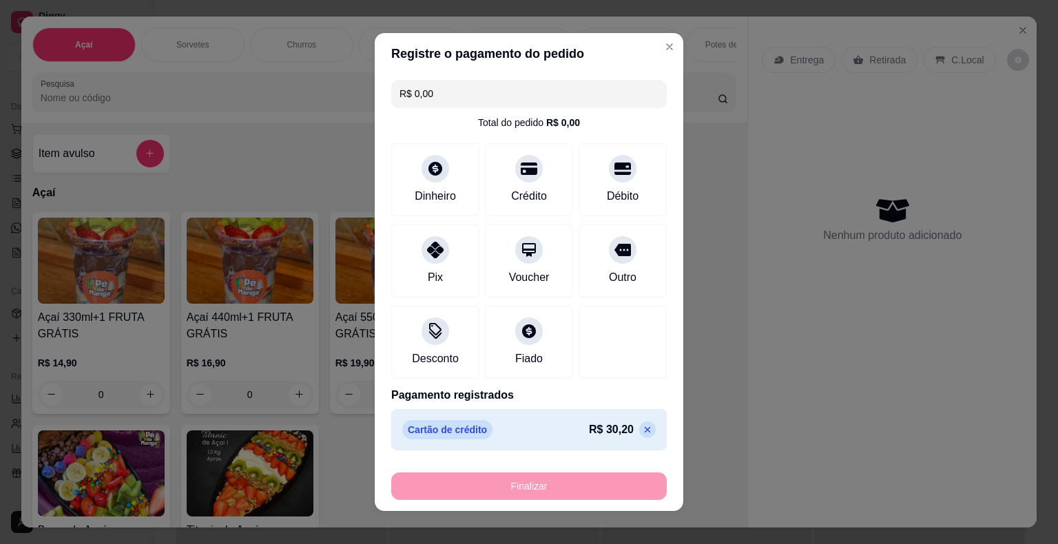
type input "-R$ 30,20"
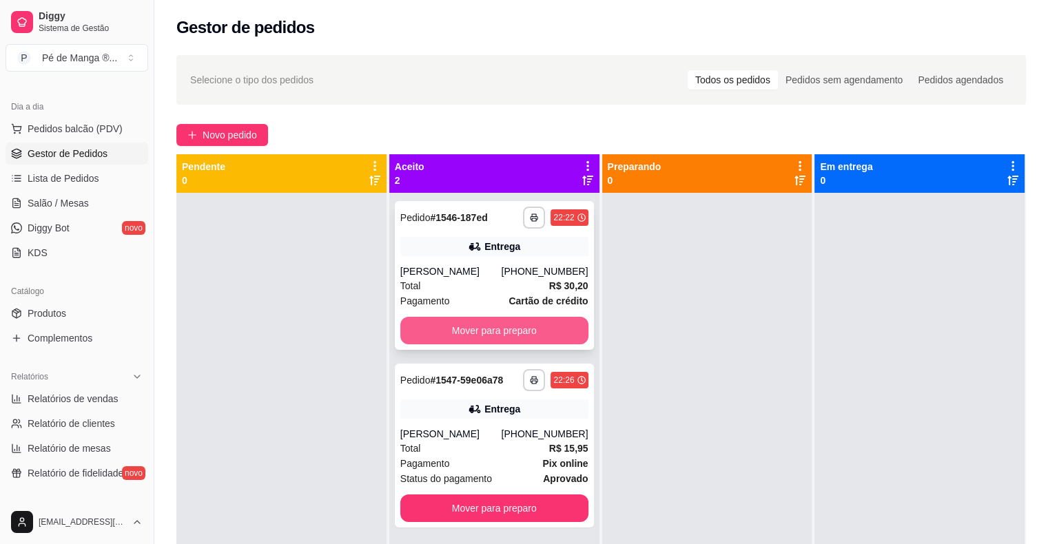
click at [544, 332] on button "Mover para preparo" at bounding box center [494, 331] width 188 height 28
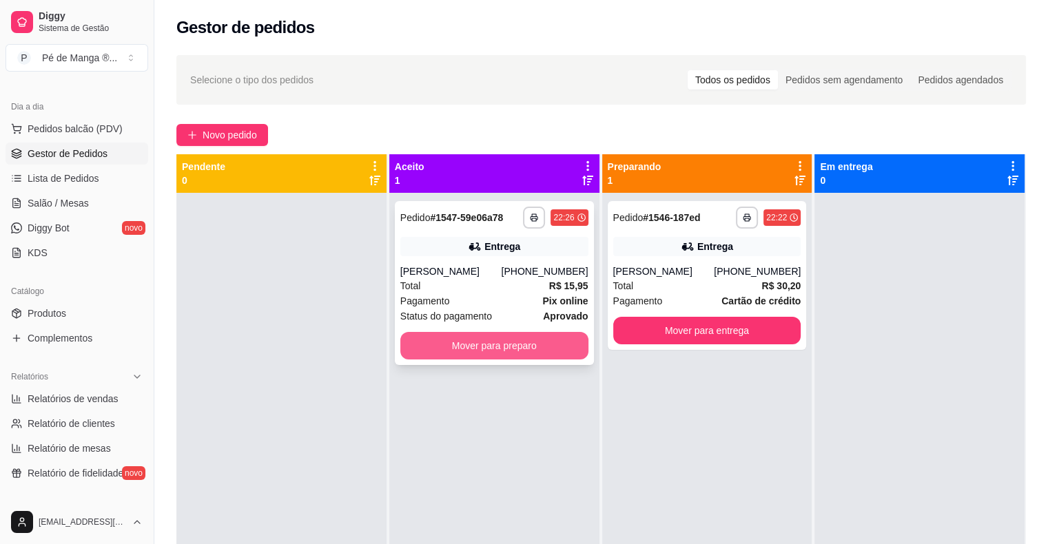
click at [551, 347] on button "Mover para preparo" at bounding box center [494, 346] width 188 height 28
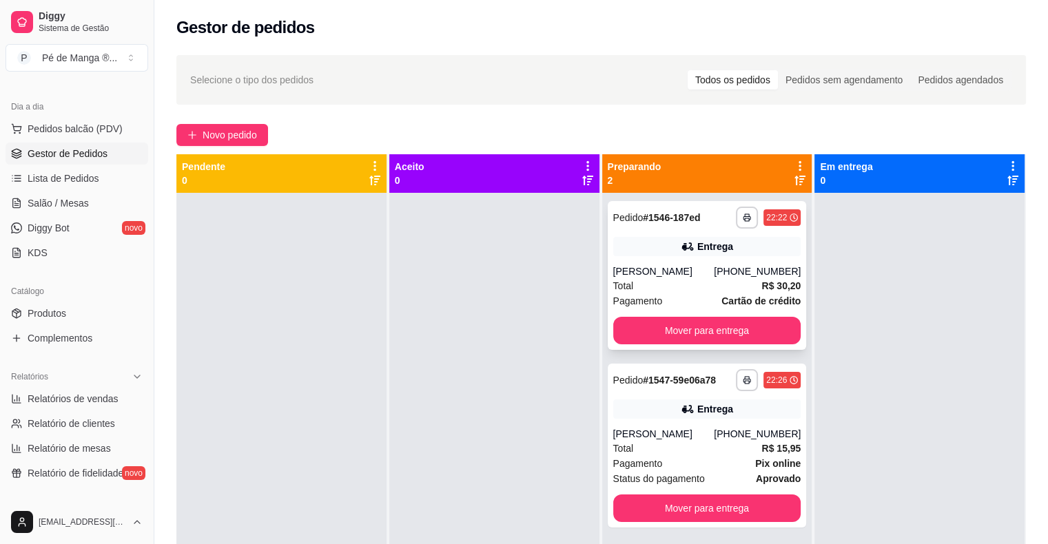
click at [693, 267] on div "[PERSON_NAME]" at bounding box center [663, 272] width 101 height 14
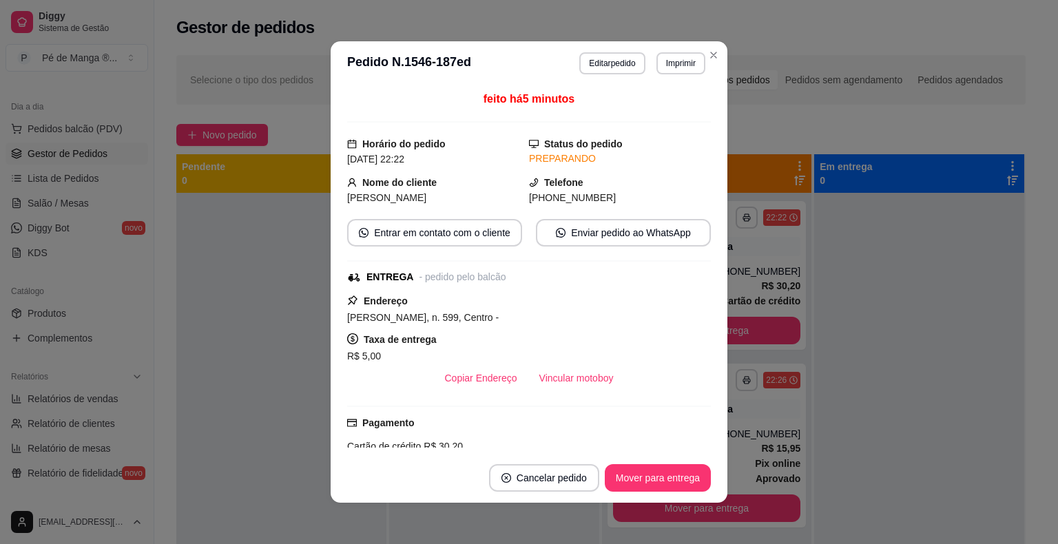
click at [544, 378] on button "Vincular motoboy" at bounding box center [577, 379] width 96 height 28
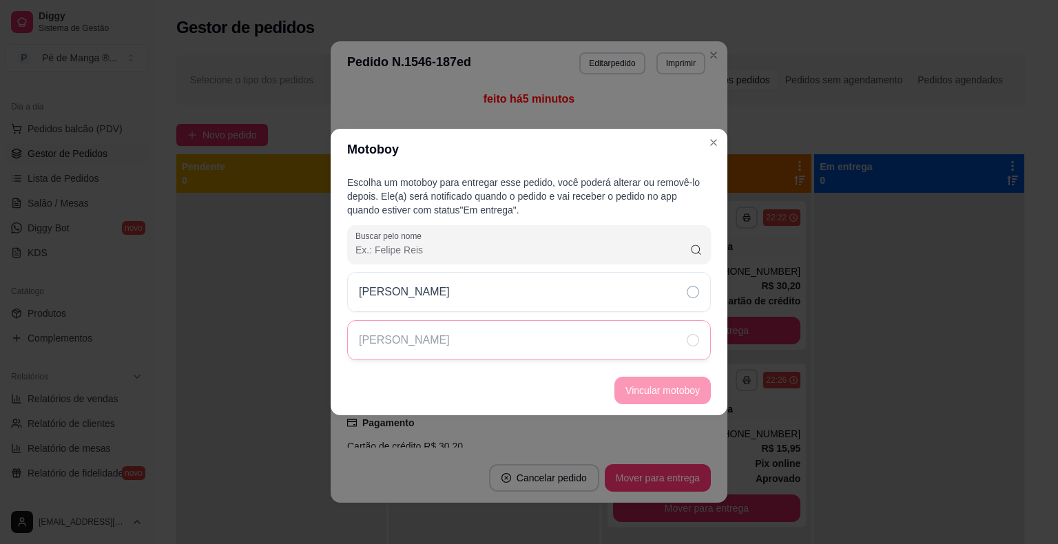
drag, startPoint x: 529, startPoint y: 288, endPoint x: 573, endPoint y: 324, distance: 56.3
click at [531, 288] on div "[PERSON_NAME]" at bounding box center [529, 292] width 364 height 40
click at [677, 398] on button "Vincular motoboy" at bounding box center [663, 391] width 94 height 27
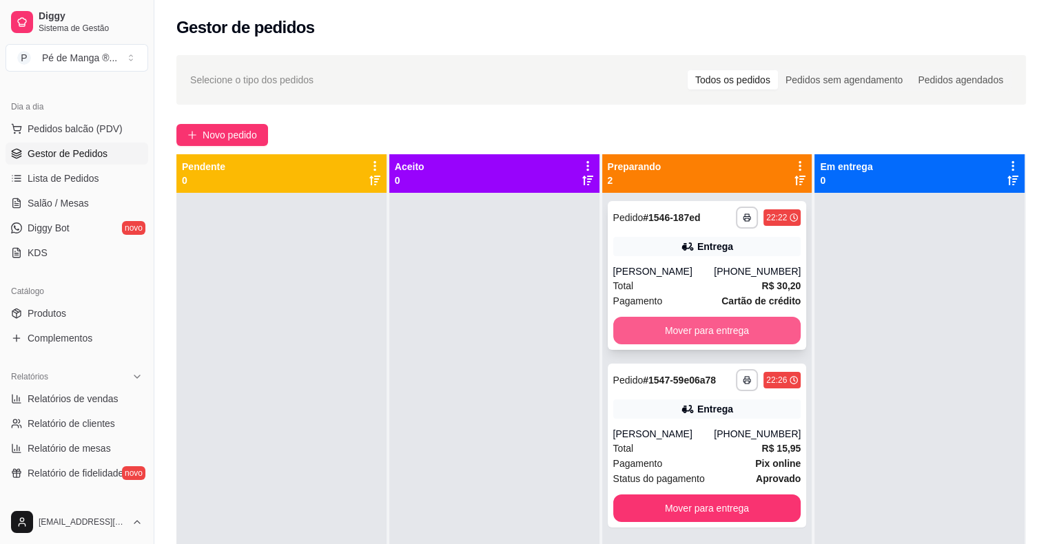
click at [741, 330] on button "Mover para entrega" at bounding box center [707, 331] width 188 height 28
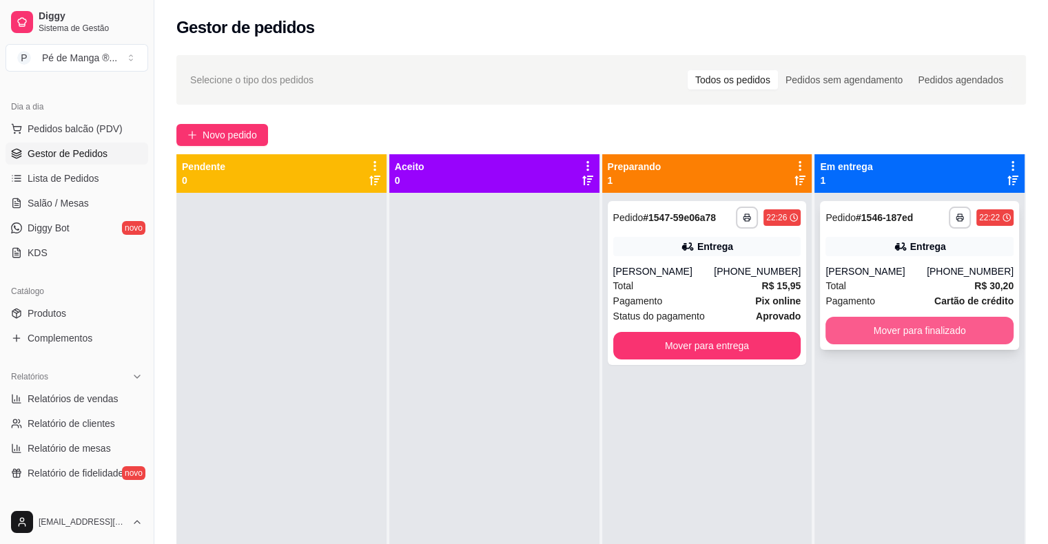
click at [943, 336] on button "Mover para finalizado" at bounding box center [920, 331] width 188 height 28
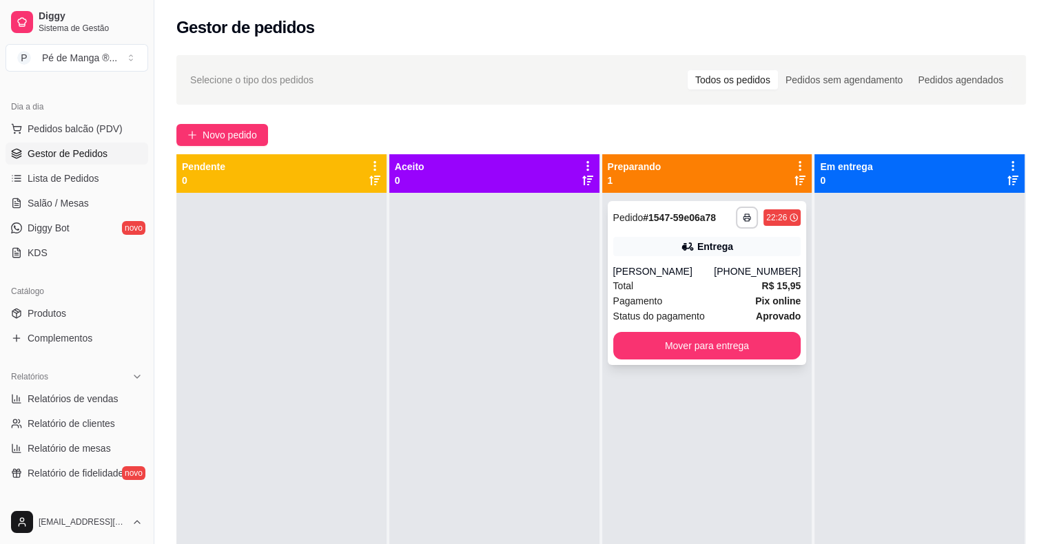
click at [704, 305] on div "Pagamento Pix online" at bounding box center [707, 301] width 188 height 15
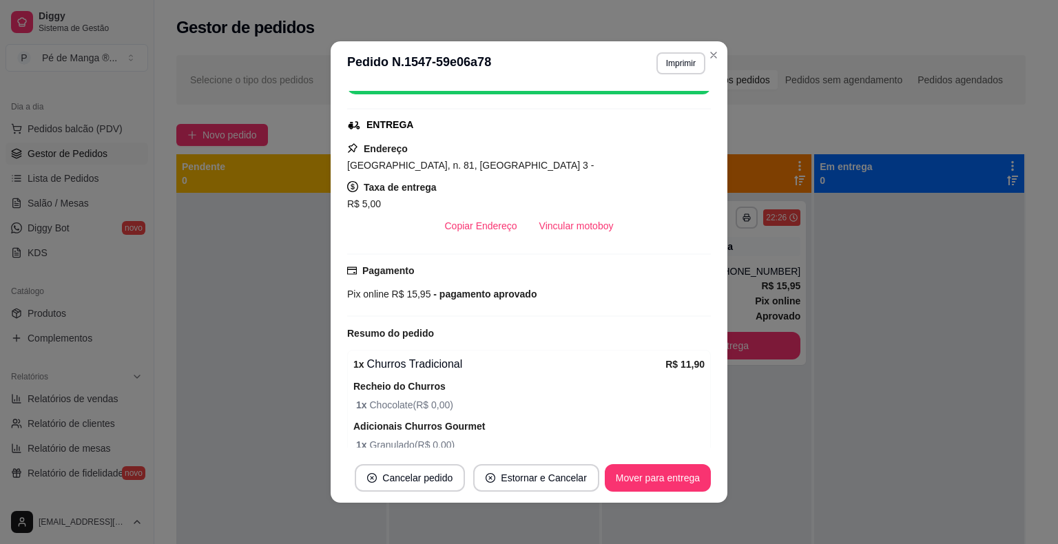
scroll to position [287, 0]
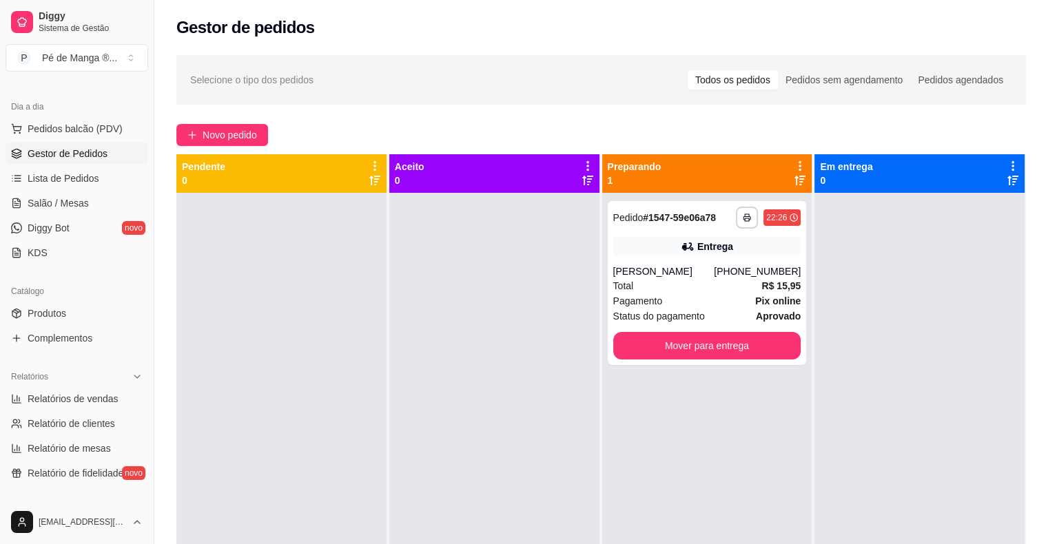
click at [73, 193] on link "Salão / Mesas" at bounding box center [77, 203] width 143 height 22
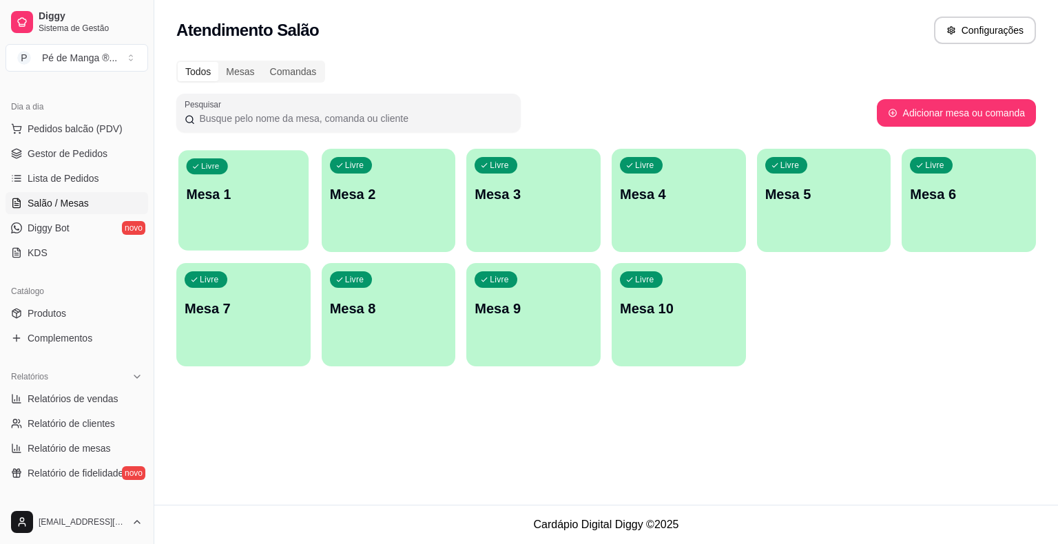
click at [267, 215] on div "Livre Mesa 1" at bounding box center [243, 192] width 130 height 84
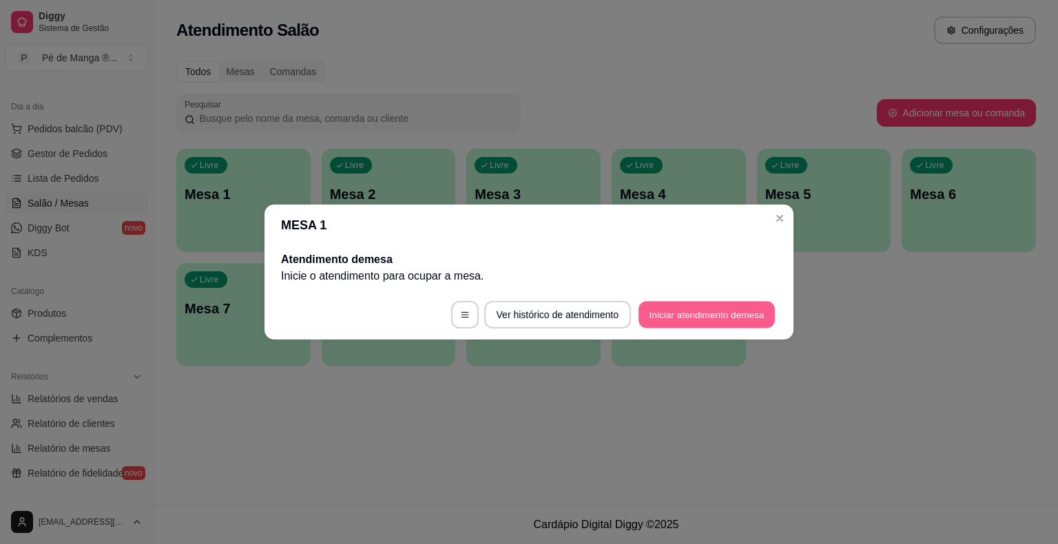
click at [692, 310] on button "Iniciar atendimento de mesa" at bounding box center [707, 315] width 136 height 27
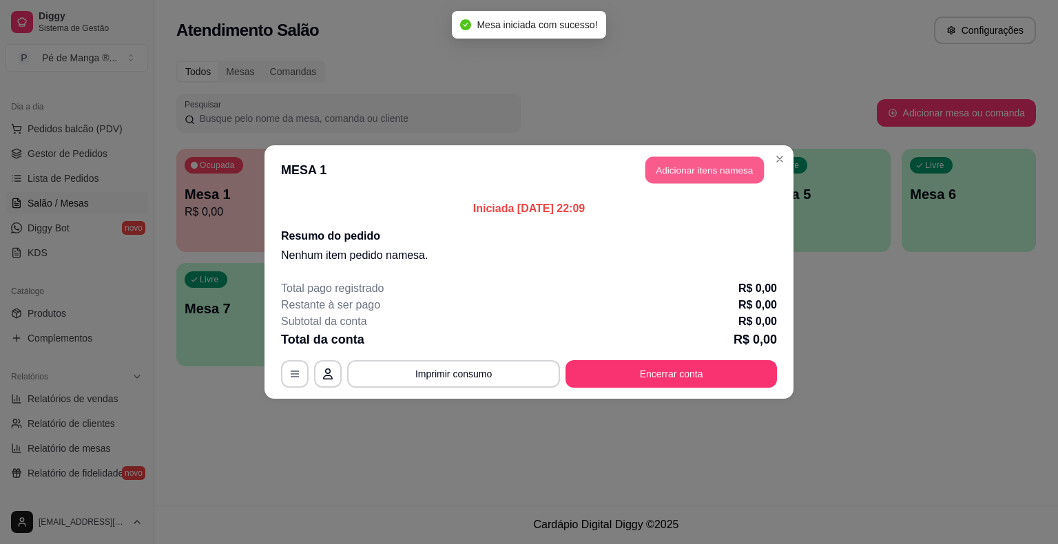
click at [697, 182] on button "Adicionar itens na mesa" at bounding box center [705, 170] width 119 height 27
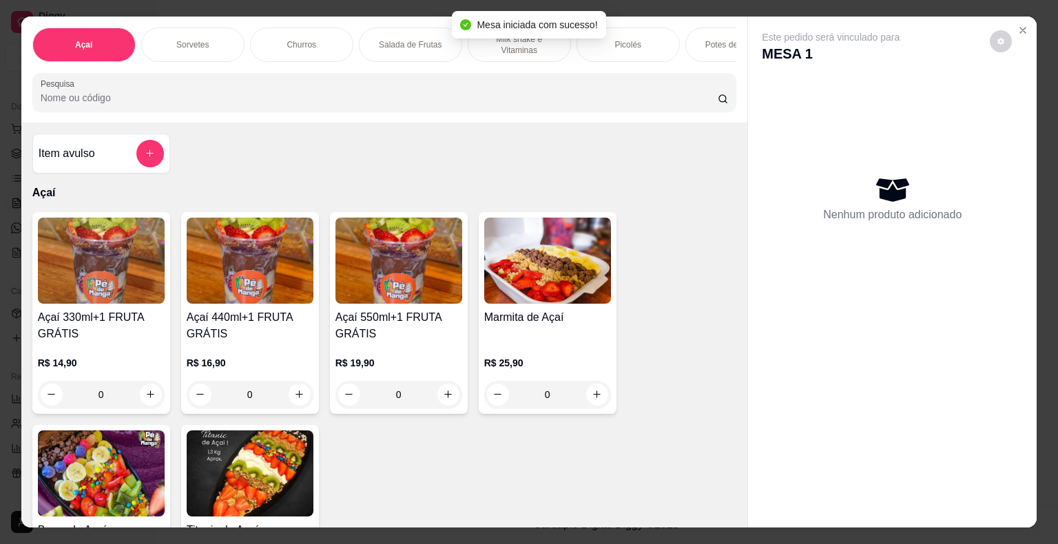
click at [191, 39] on p "Sorvetes" at bounding box center [192, 44] width 32 height 11
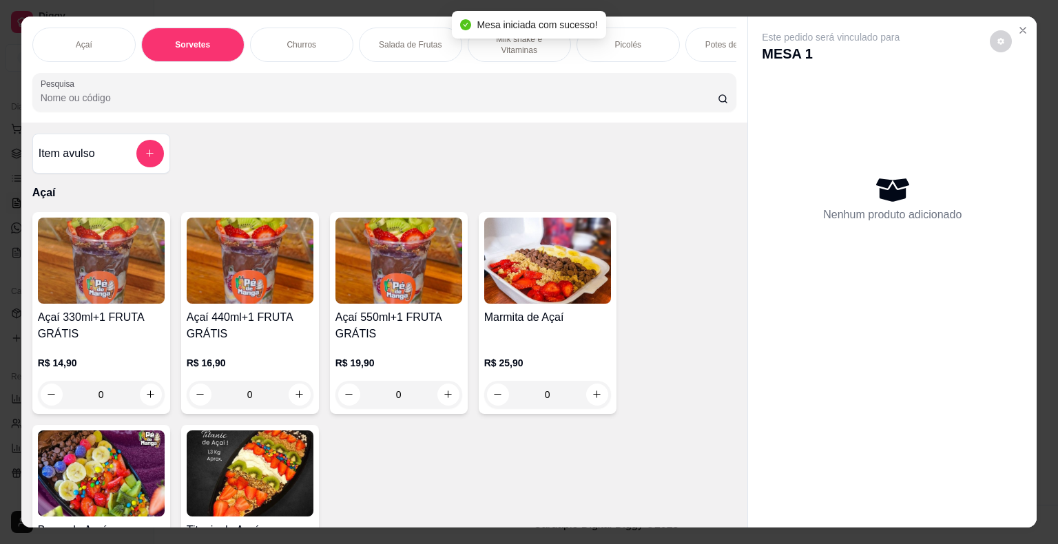
scroll to position [33, 0]
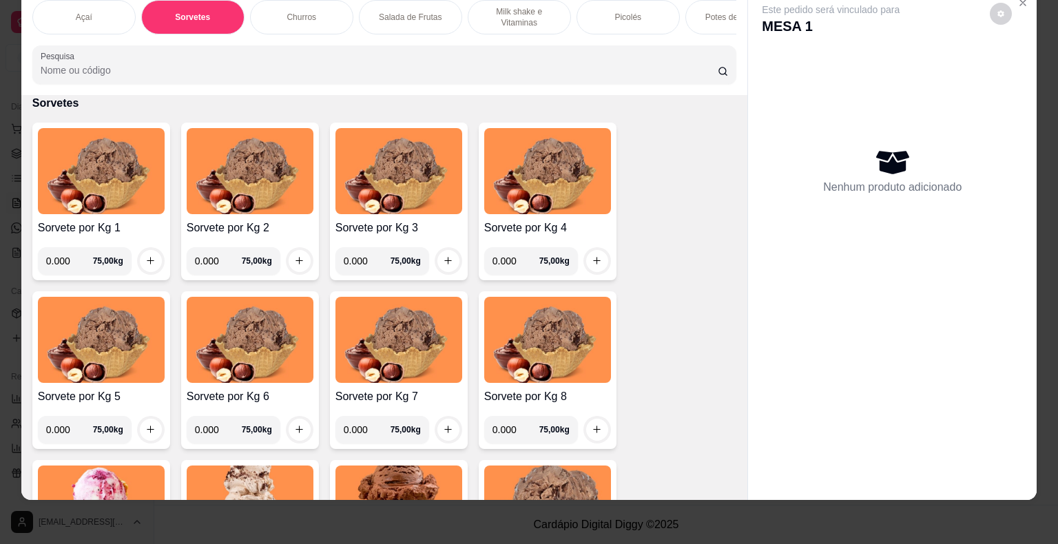
click at [68, 258] on input "0.000" at bounding box center [69, 261] width 47 height 28
type input "0.226"
click at [140, 266] on button "increase-product-quantity" at bounding box center [150, 260] width 21 height 21
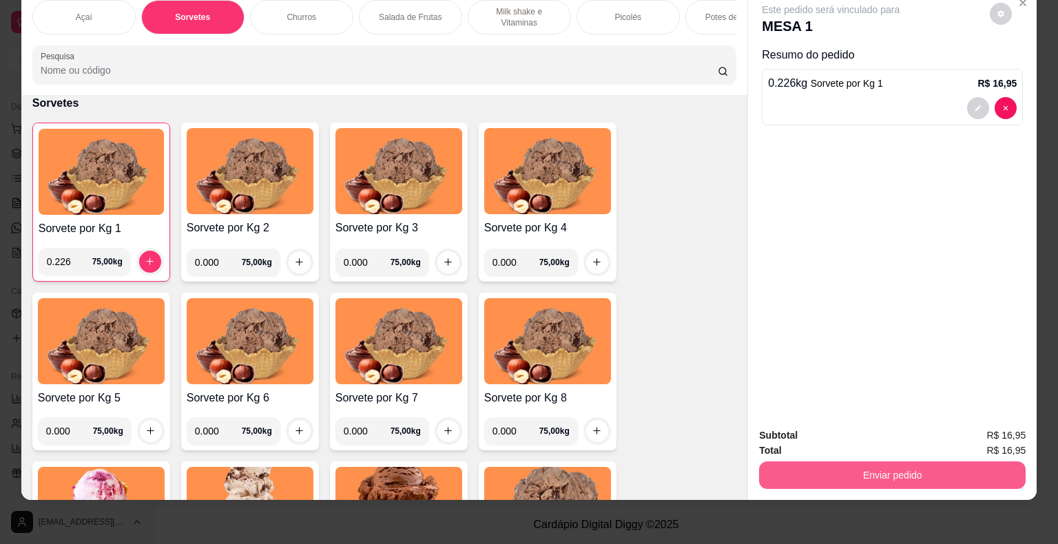
click at [894, 467] on button "Enviar pedido" at bounding box center [892, 476] width 267 height 28
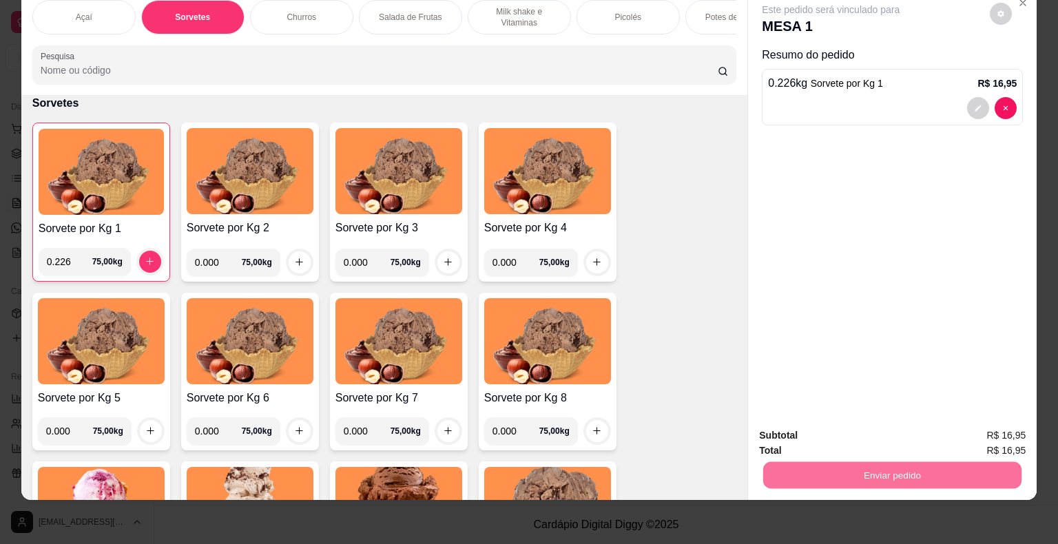
click at [989, 431] on button "Enviar pedido" at bounding box center [990, 430] width 76 height 25
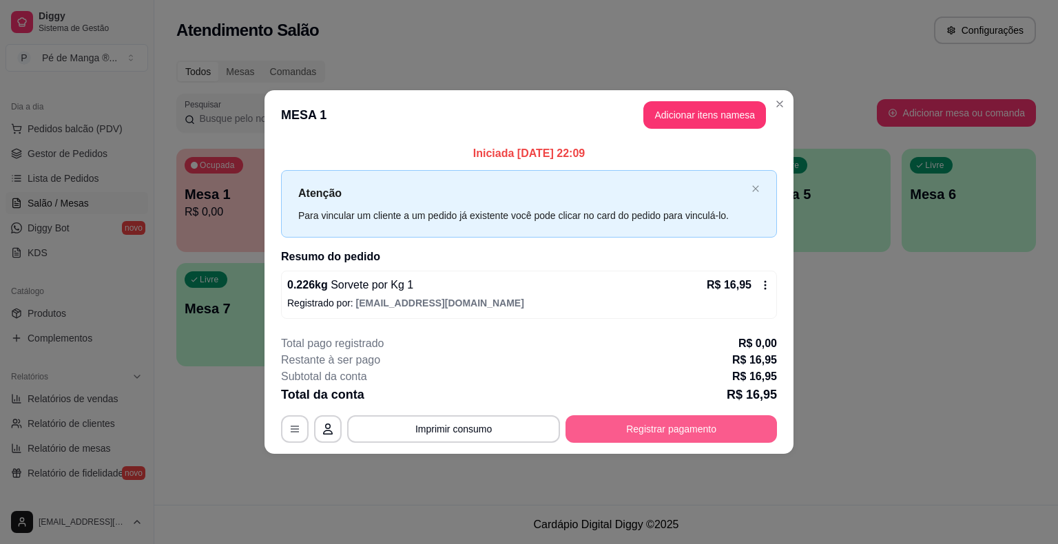
click at [738, 433] on button "Registrar pagamento" at bounding box center [672, 430] width 212 height 28
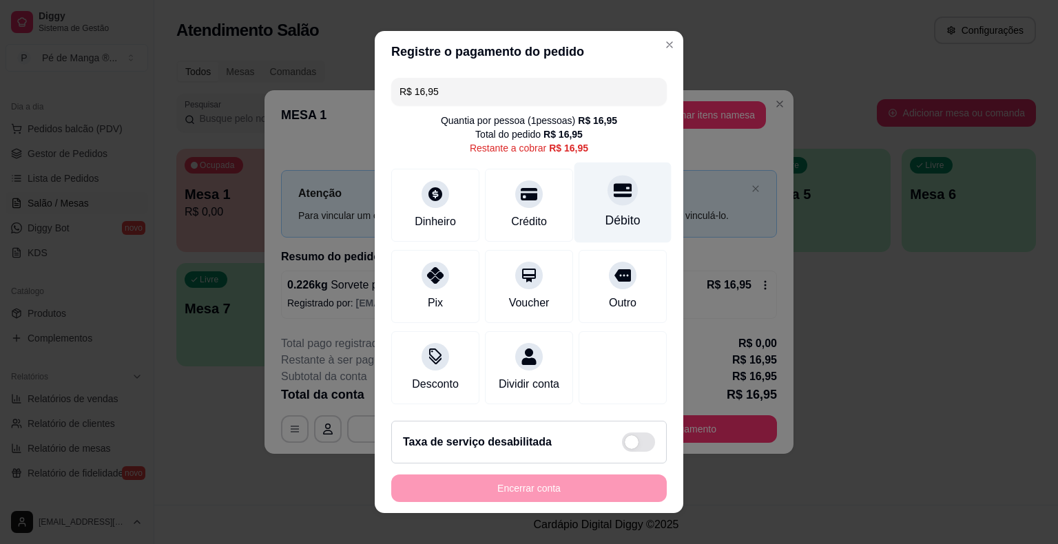
click at [608, 213] on div "Débito" at bounding box center [623, 203] width 97 height 81
type input "R$ 0,00"
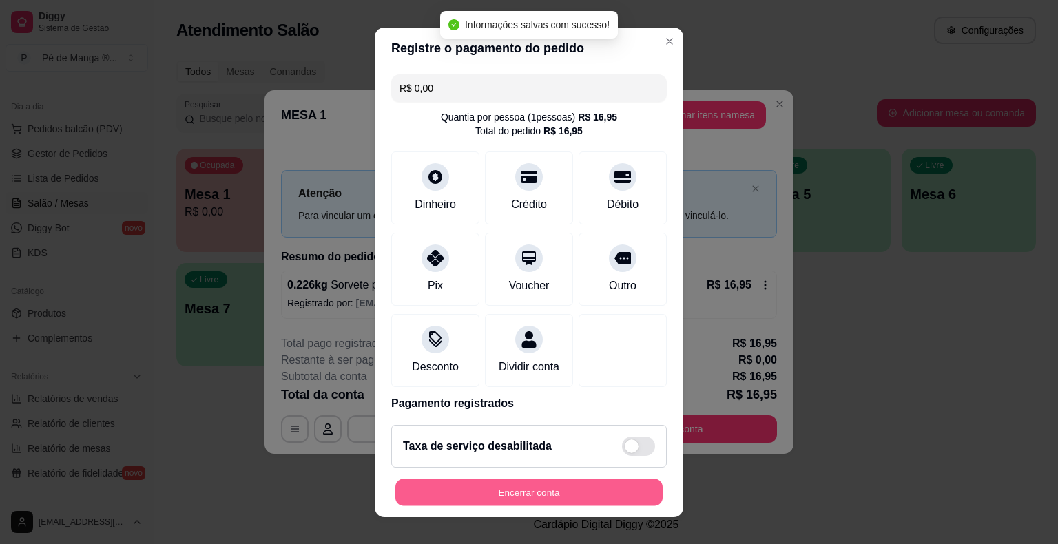
click at [527, 484] on button "Encerrar conta" at bounding box center [529, 492] width 267 height 27
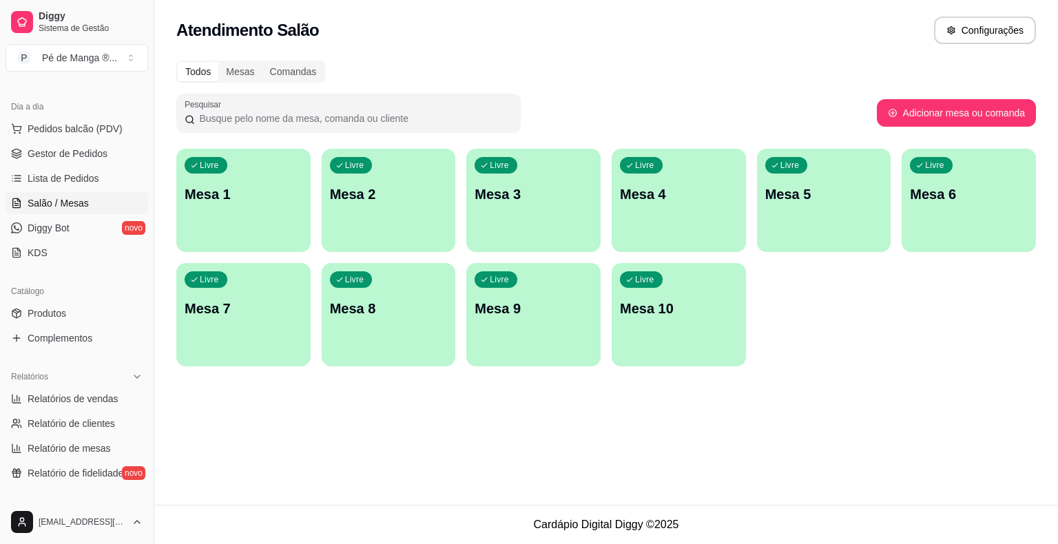
click at [225, 196] on p "Mesa 1" at bounding box center [244, 194] width 118 height 19
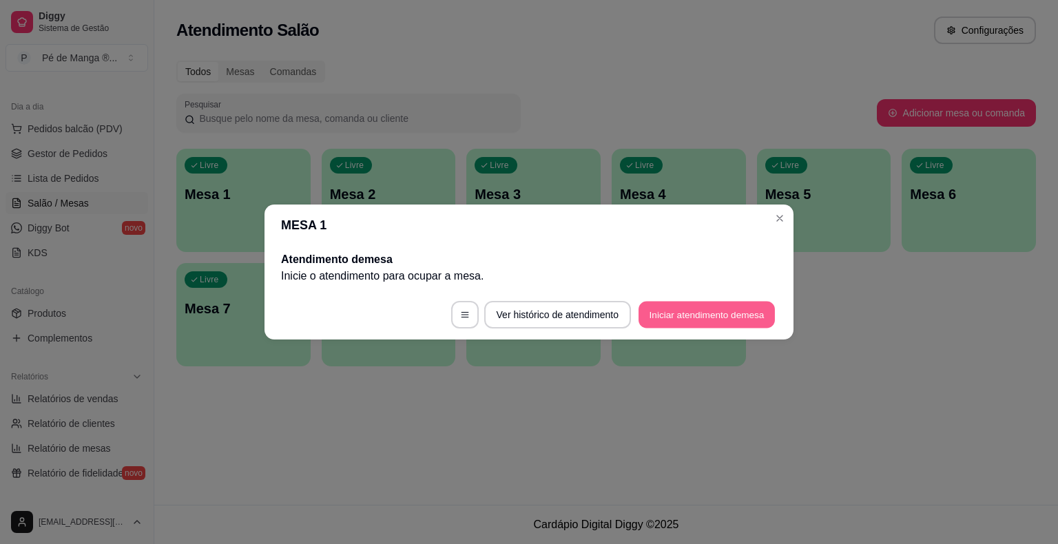
click at [736, 324] on button "Iniciar atendimento de mesa" at bounding box center [707, 315] width 136 height 27
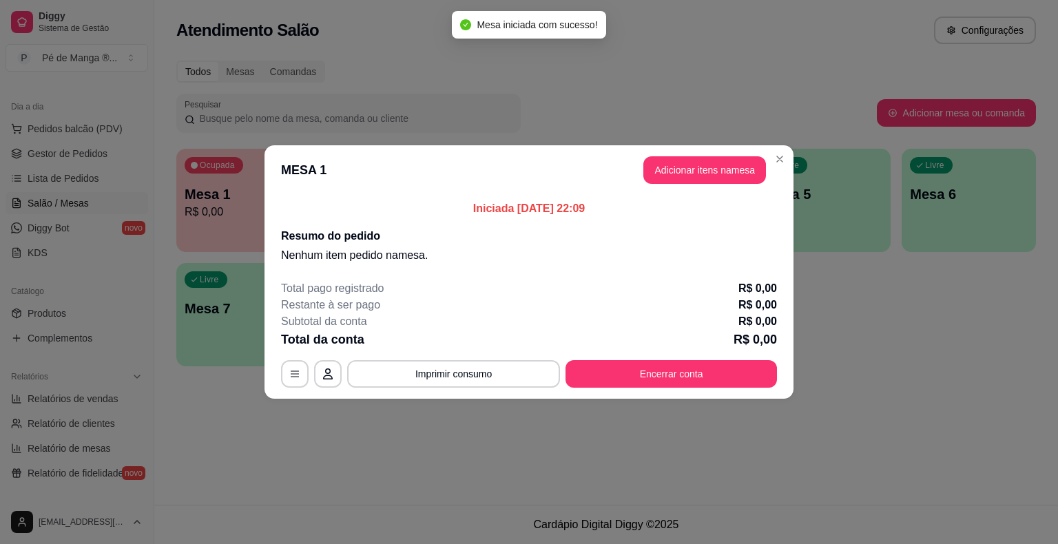
click at [718, 165] on button "Adicionar itens na mesa" at bounding box center [705, 170] width 123 height 28
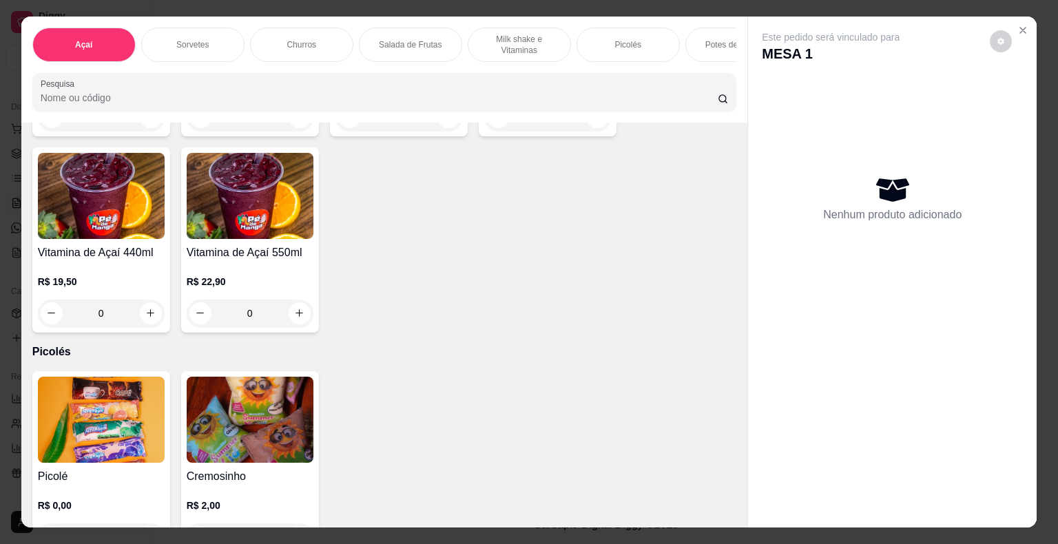
scroll to position [2343, 0]
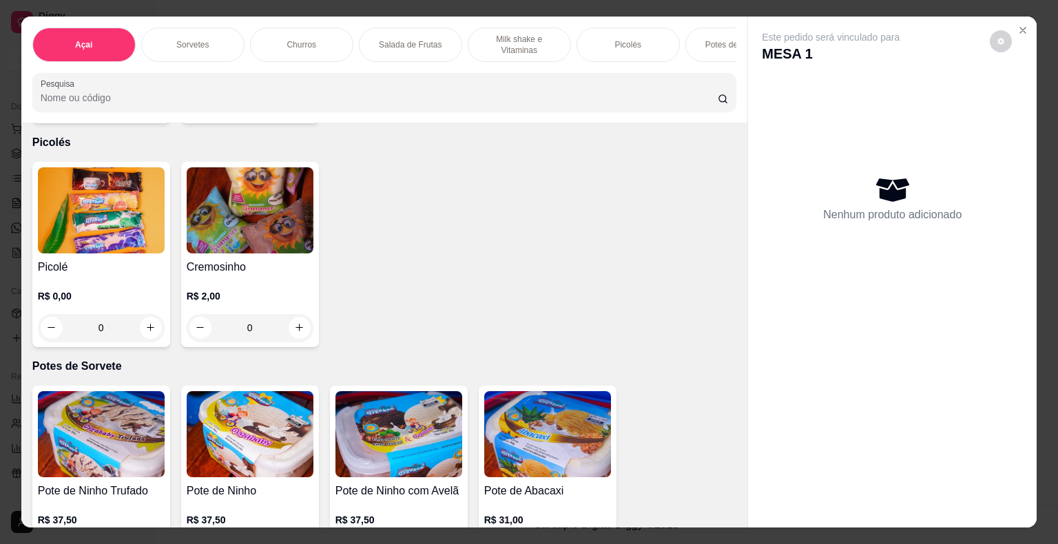
click at [266, 288] on div "R$ 2,00 0" at bounding box center [250, 309] width 127 height 66
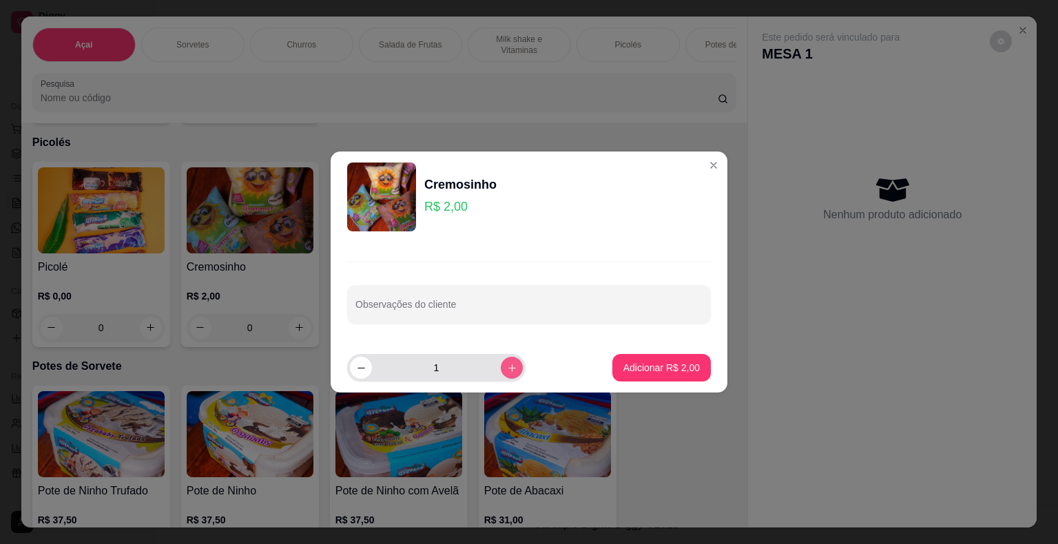
click at [507, 369] on icon "increase-product-quantity" at bounding box center [512, 368] width 10 height 10
type input "3"
click at [639, 355] on button "Adicionar R$ 6,00" at bounding box center [662, 368] width 99 height 28
type input "3"
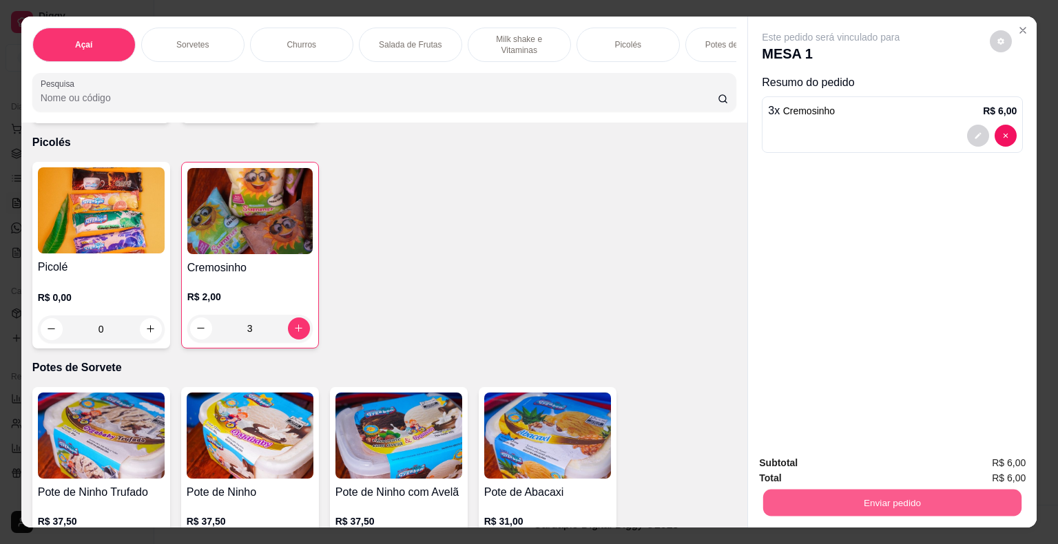
click at [1000, 494] on button "Enviar pedido" at bounding box center [893, 503] width 258 height 27
click at [996, 451] on button "Enviar pedido" at bounding box center [991, 464] width 78 height 26
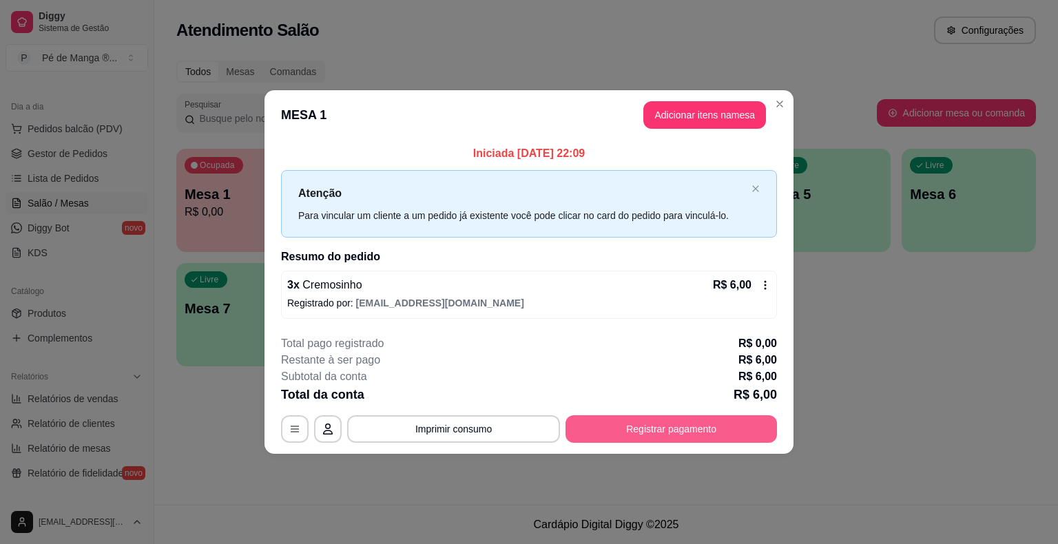
click at [701, 435] on button "Registrar pagamento" at bounding box center [672, 430] width 212 height 28
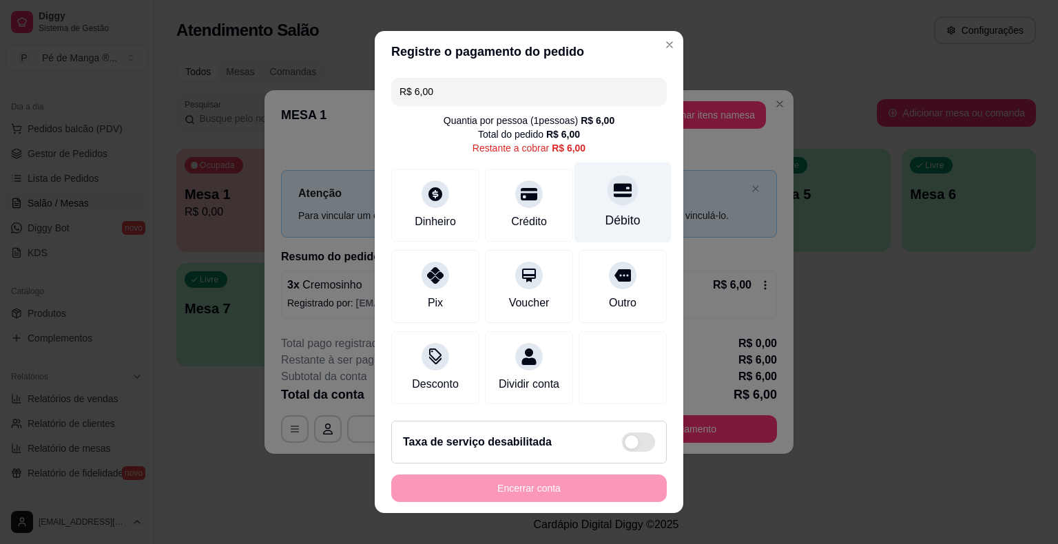
click at [614, 198] on icon at bounding box center [623, 190] width 18 height 18
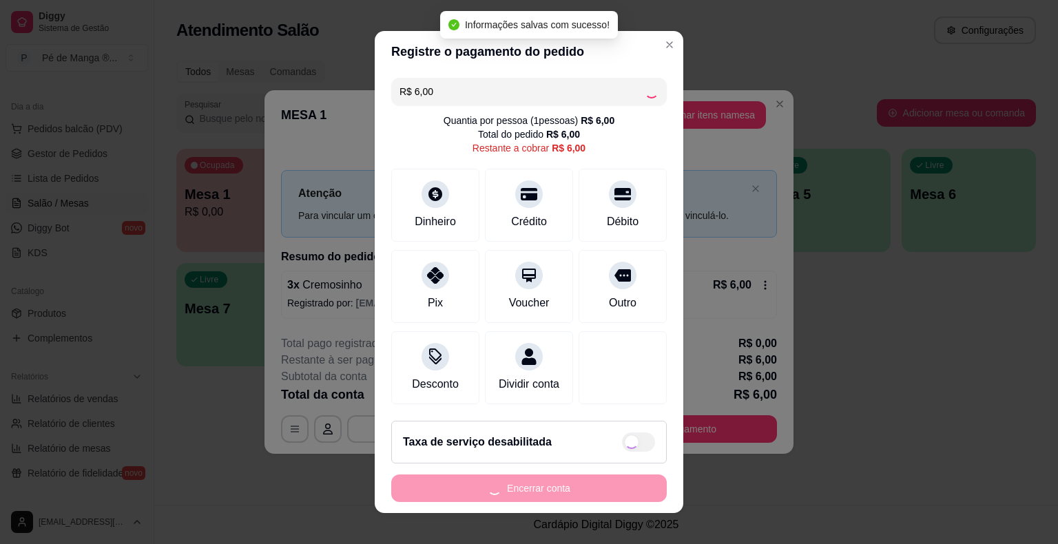
type input "R$ 0,00"
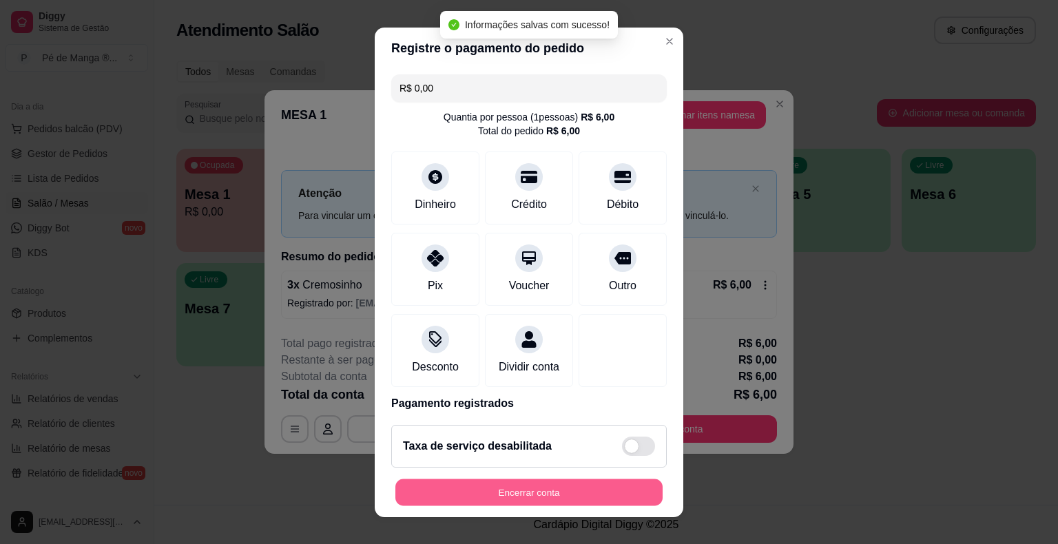
click at [568, 496] on button "Encerrar conta" at bounding box center [529, 492] width 267 height 27
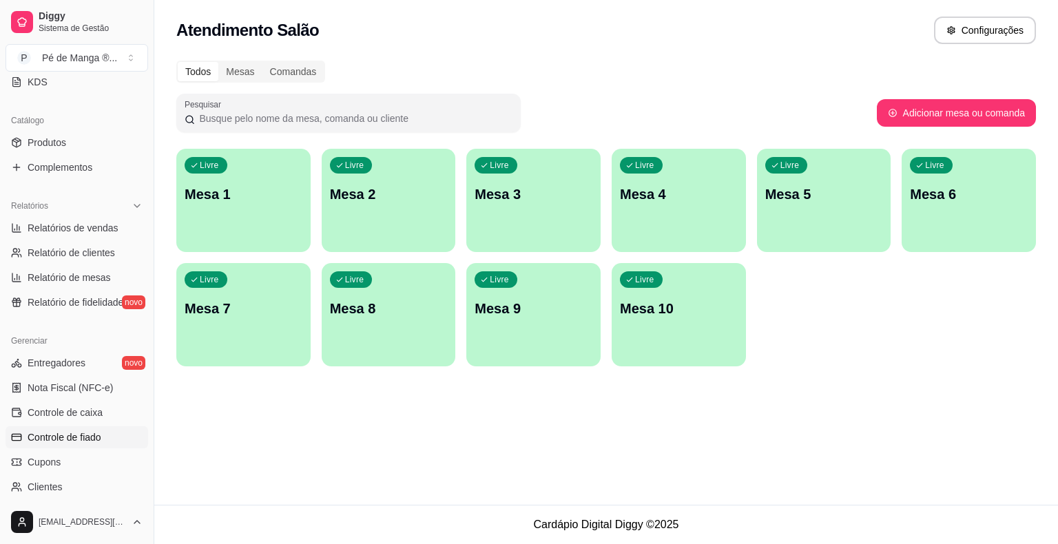
scroll to position [447, 0]
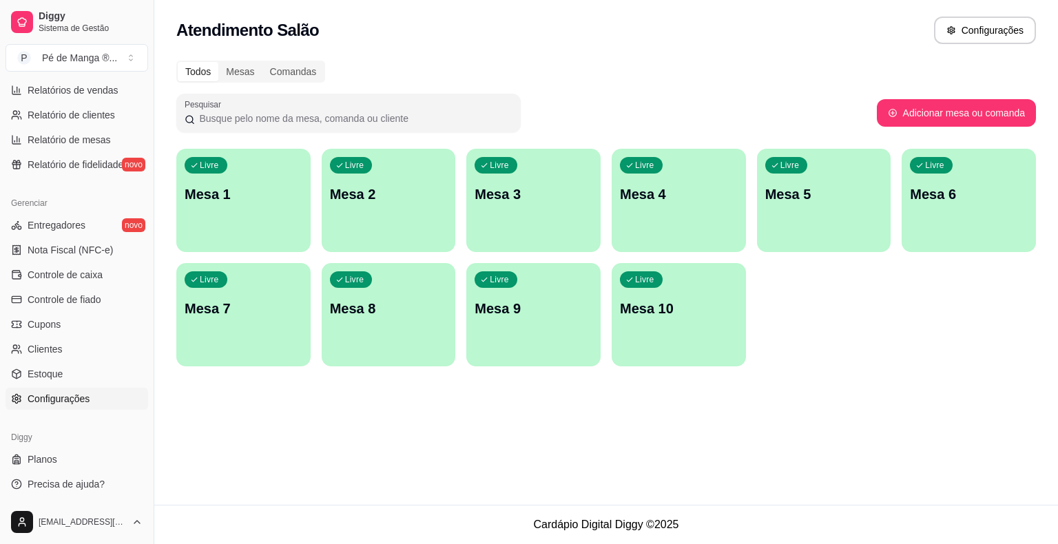
click at [92, 394] on link "Configurações" at bounding box center [77, 399] width 143 height 22
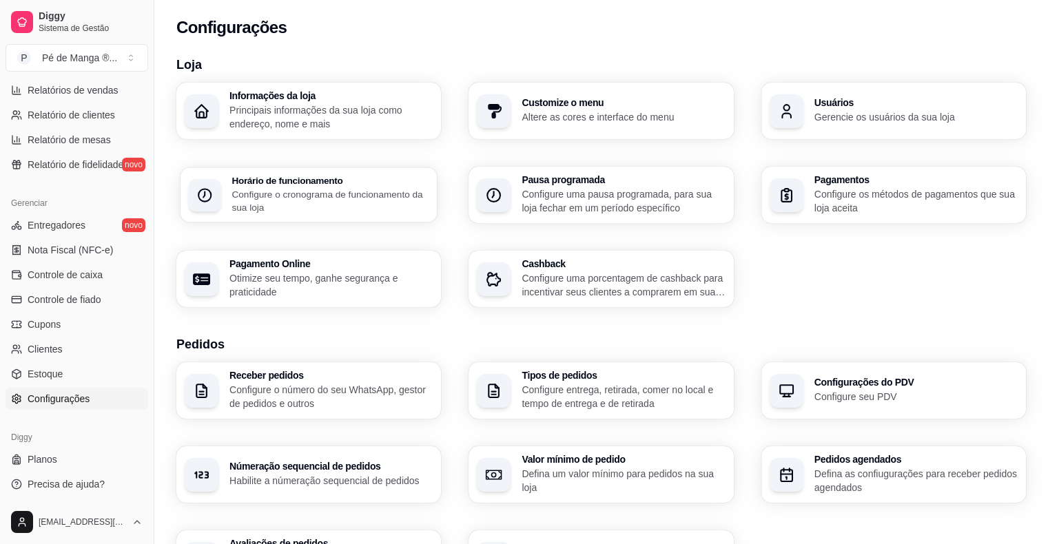
click at [235, 211] on p "Configure o cronograma de funcionamento da sua loja" at bounding box center [330, 200] width 197 height 27
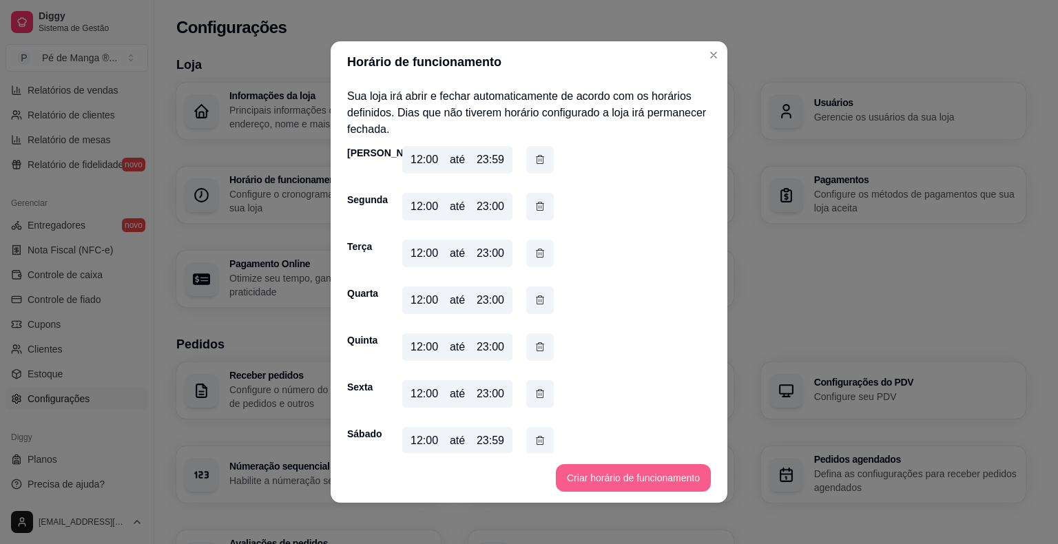
click at [612, 476] on button "Criar horário de funcionamento" at bounding box center [633, 478] width 155 height 28
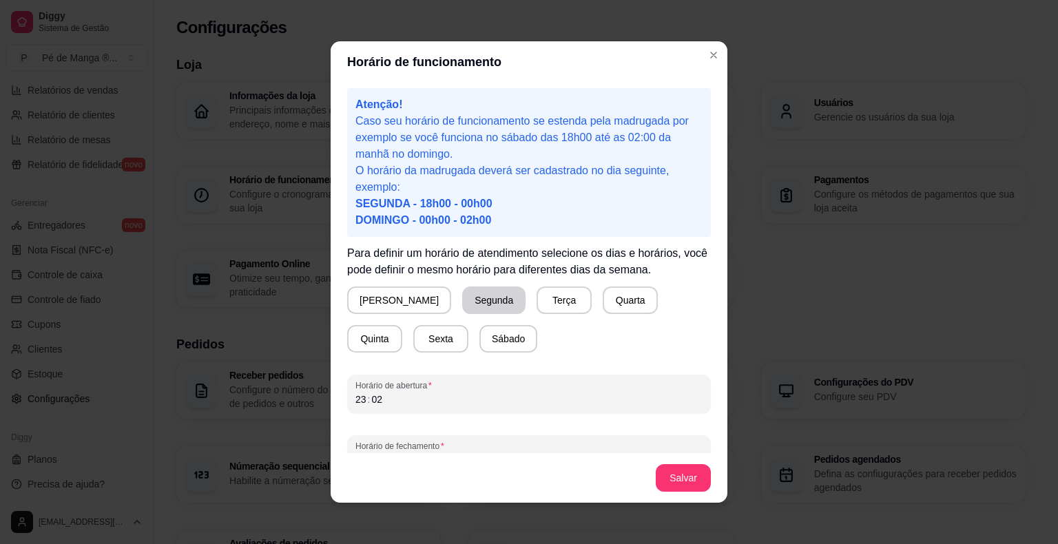
click at [462, 305] on button "Segunda" at bounding box center [493, 301] width 63 height 28
click at [354, 400] on div "23" at bounding box center [361, 400] width 14 height 14
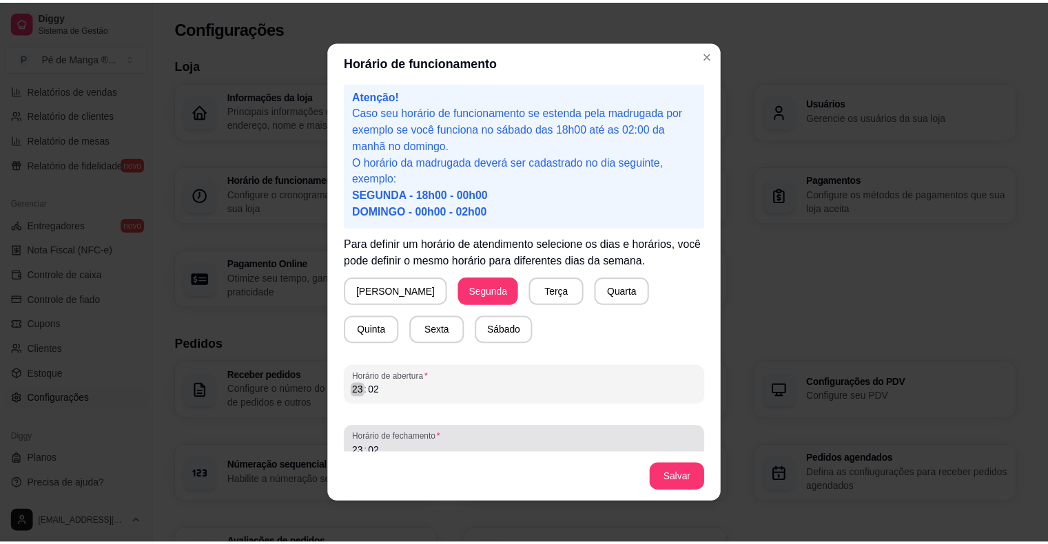
scroll to position [25, 0]
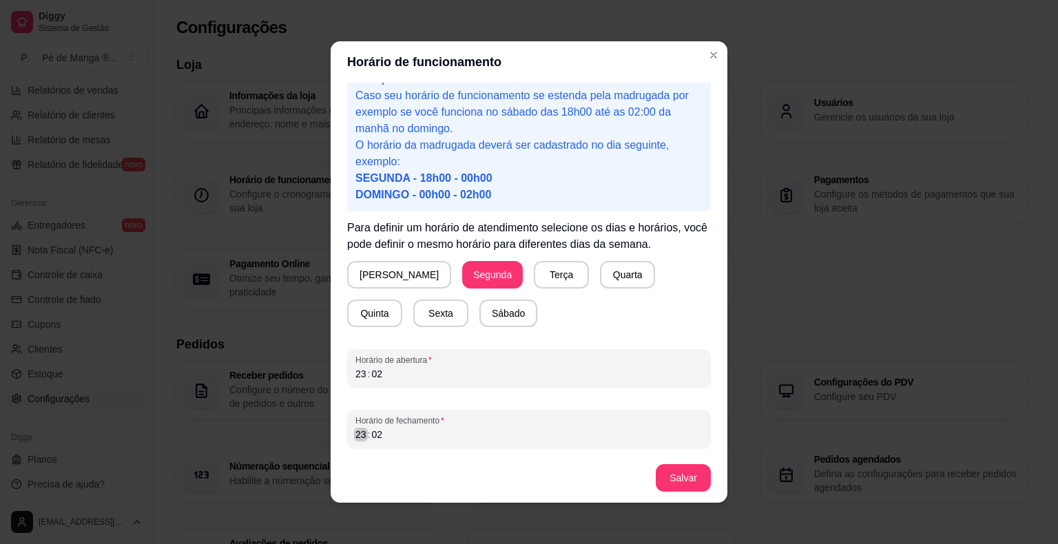
click at [354, 434] on div "23" at bounding box center [361, 435] width 14 height 14
click at [356, 438] on div "02" at bounding box center [361, 435] width 14 height 14
click at [671, 480] on button "Salvar" at bounding box center [684, 478] width 54 height 27
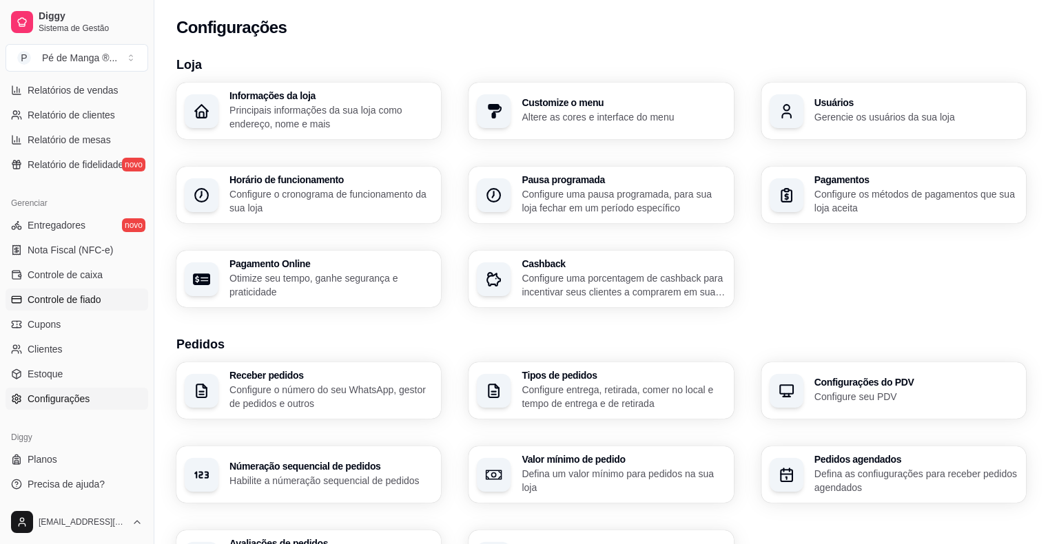
click at [79, 305] on span "Controle de fiado" at bounding box center [65, 300] width 74 height 14
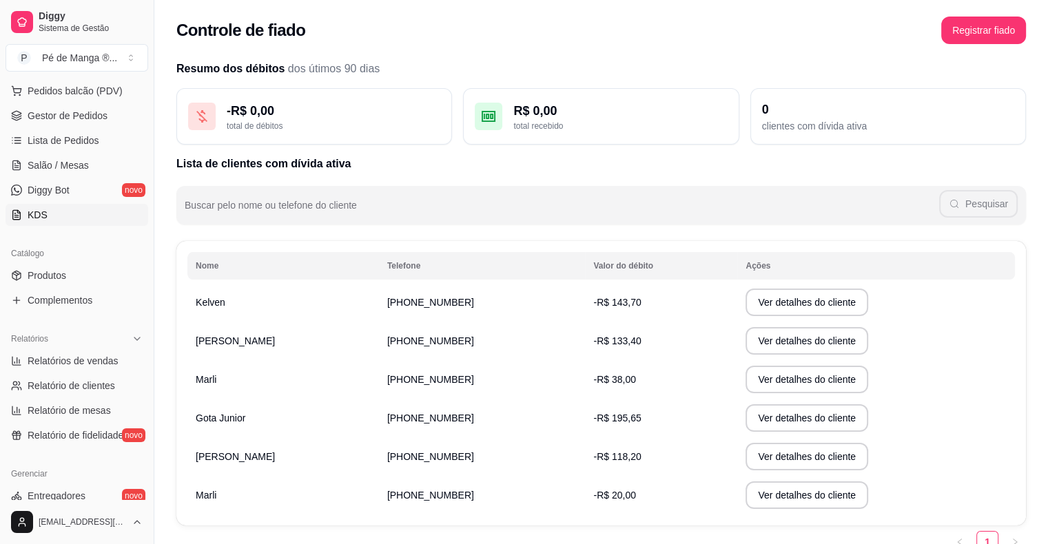
scroll to position [171, 0]
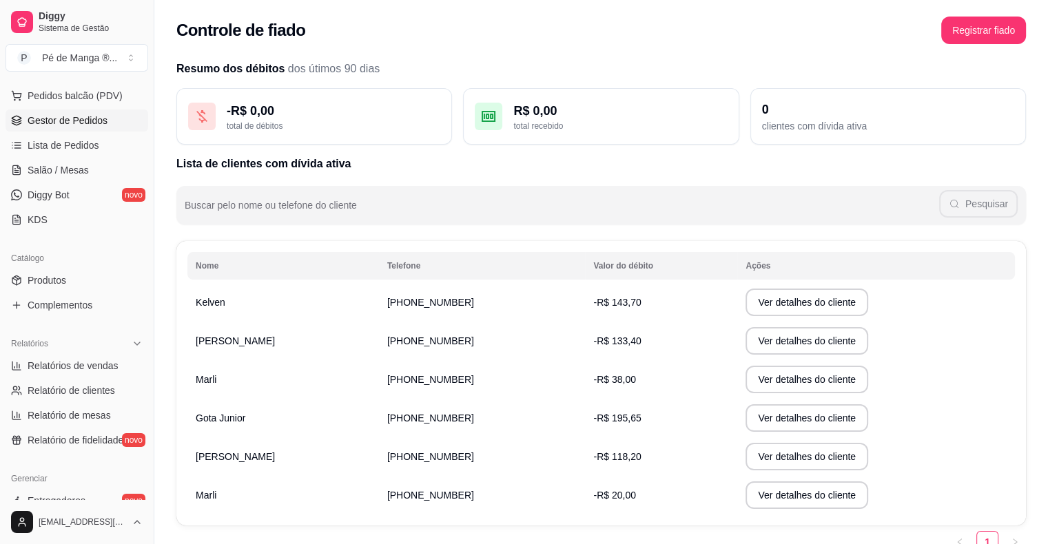
click at [73, 120] on span "Gestor de Pedidos" at bounding box center [68, 121] width 80 height 14
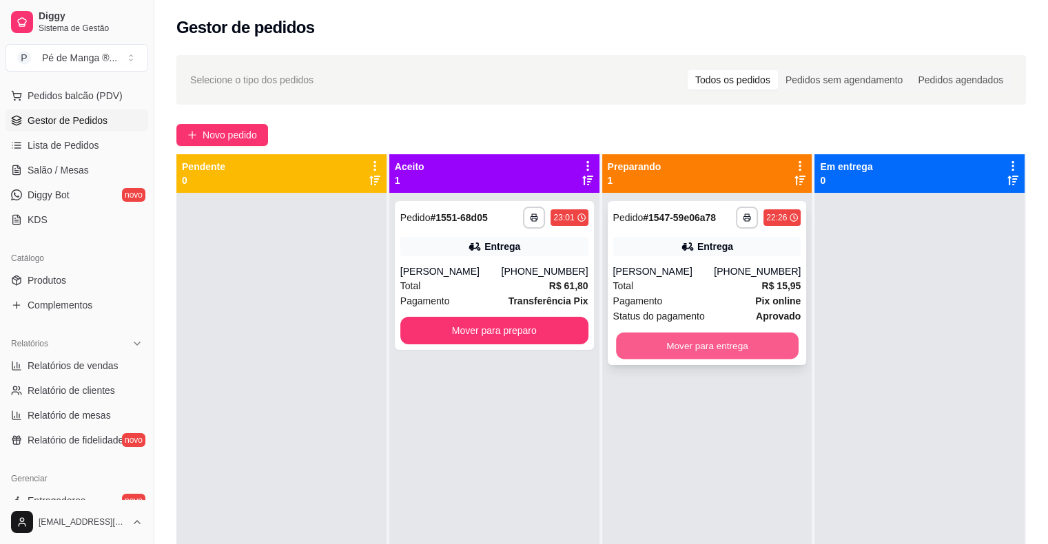
click at [665, 352] on button "Mover para entrega" at bounding box center [707, 346] width 183 height 27
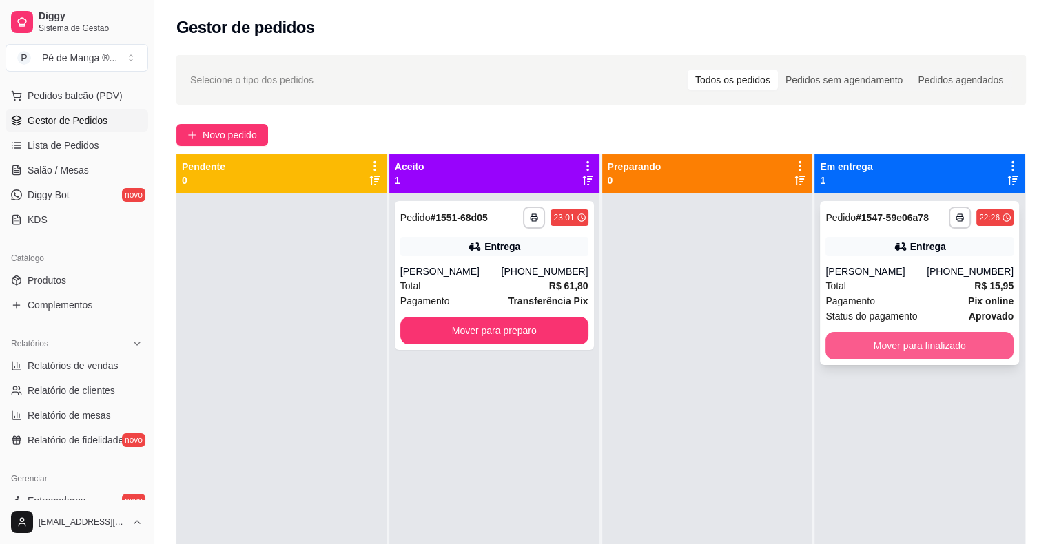
click at [858, 355] on button "Mover para finalizado" at bounding box center [920, 346] width 188 height 28
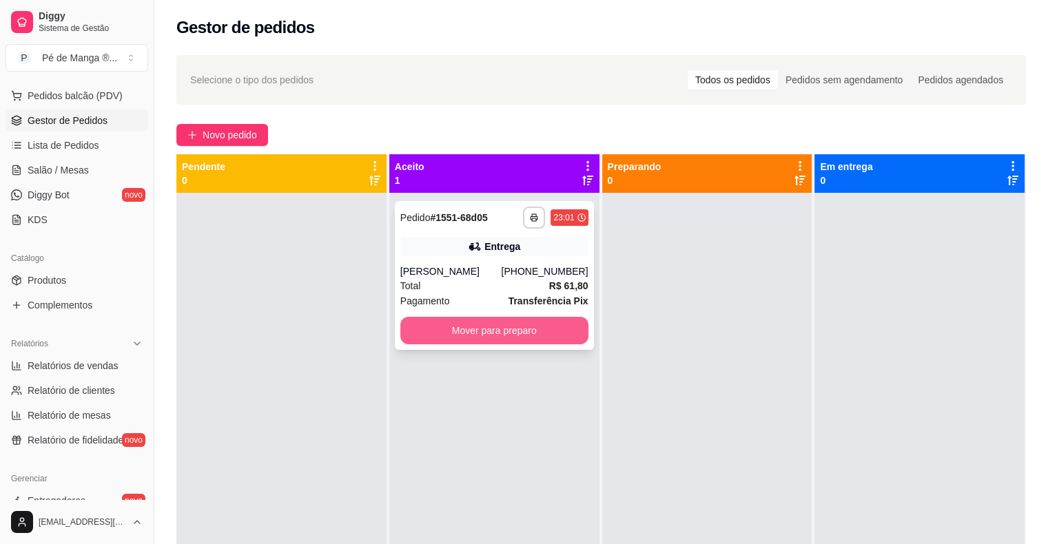
click at [562, 329] on button "Mover para preparo" at bounding box center [494, 331] width 188 height 28
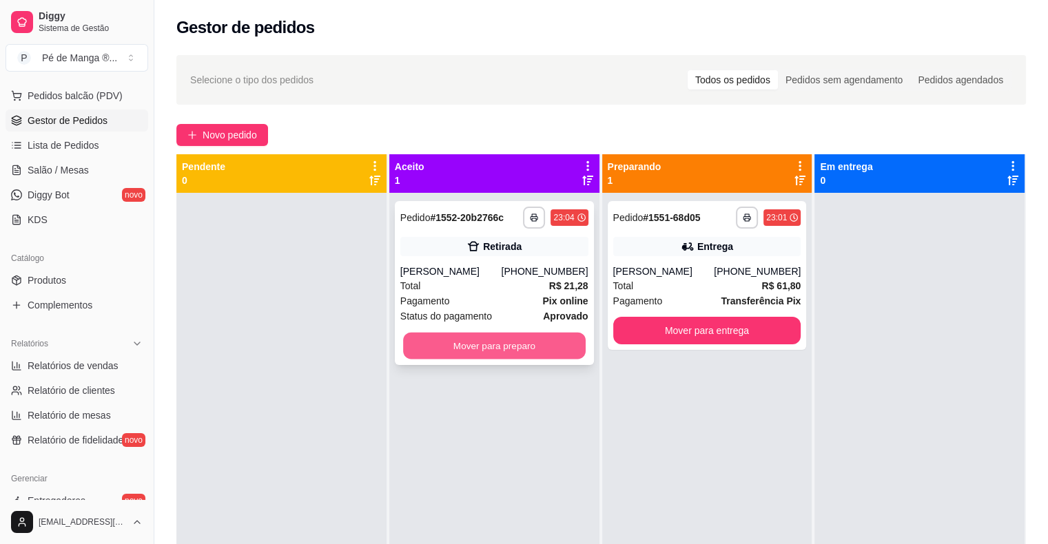
click at [524, 348] on button "Mover para preparo" at bounding box center [494, 346] width 183 height 27
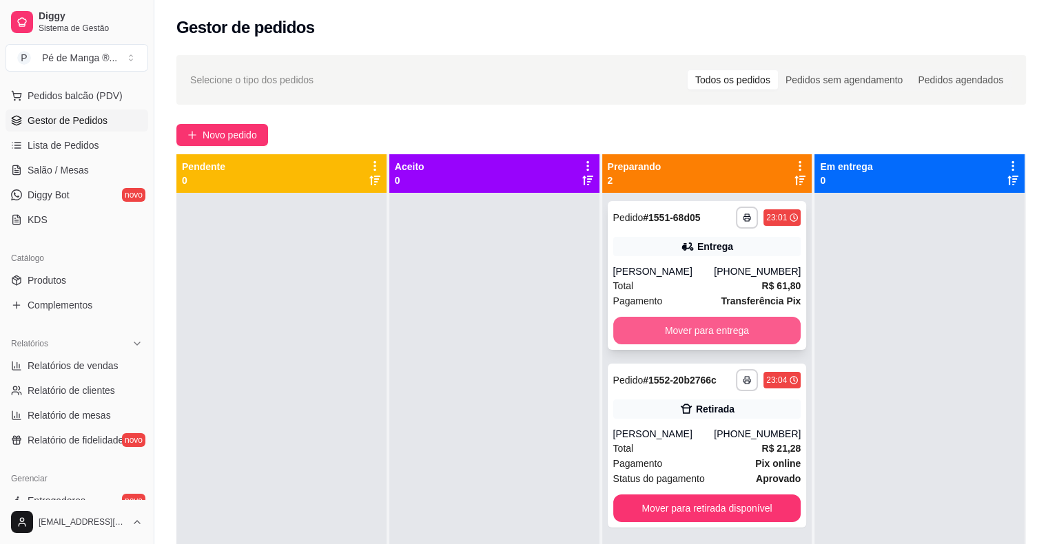
click at [670, 327] on button "Mover para entrega" at bounding box center [707, 331] width 188 height 28
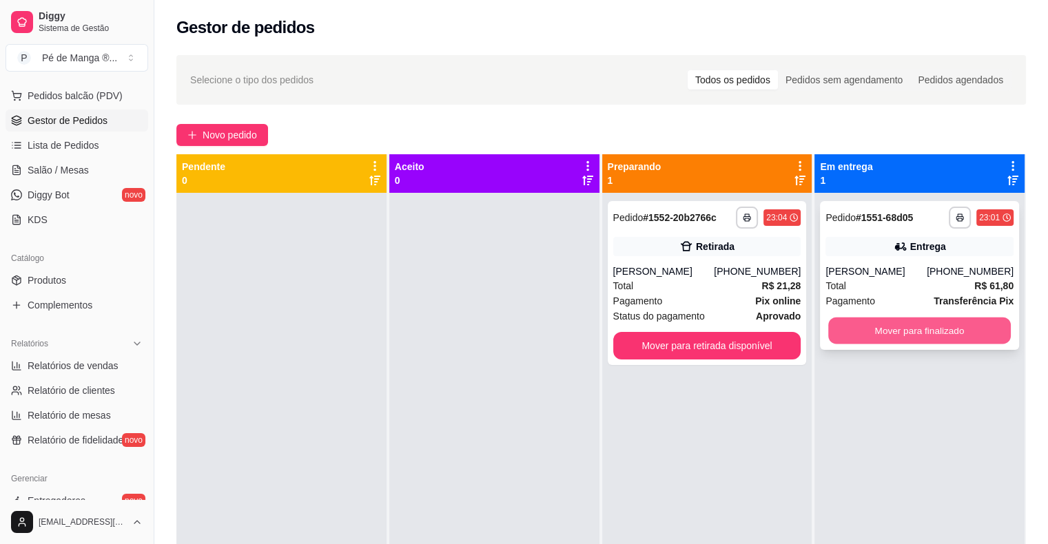
click at [932, 331] on button "Mover para finalizado" at bounding box center [919, 331] width 183 height 27
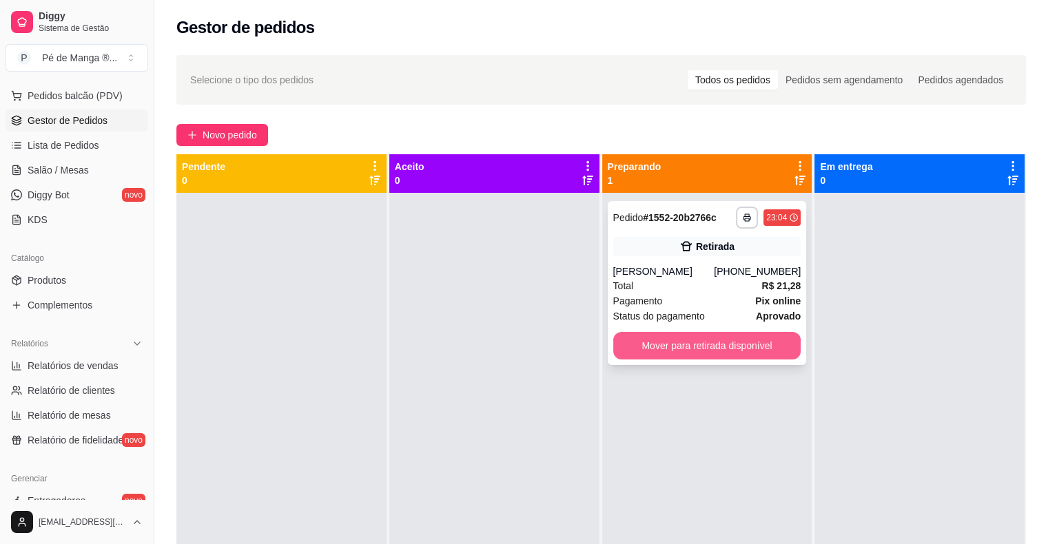
click at [773, 354] on button "Mover para retirada disponível" at bounding box center [707, 346] width 188 height 28
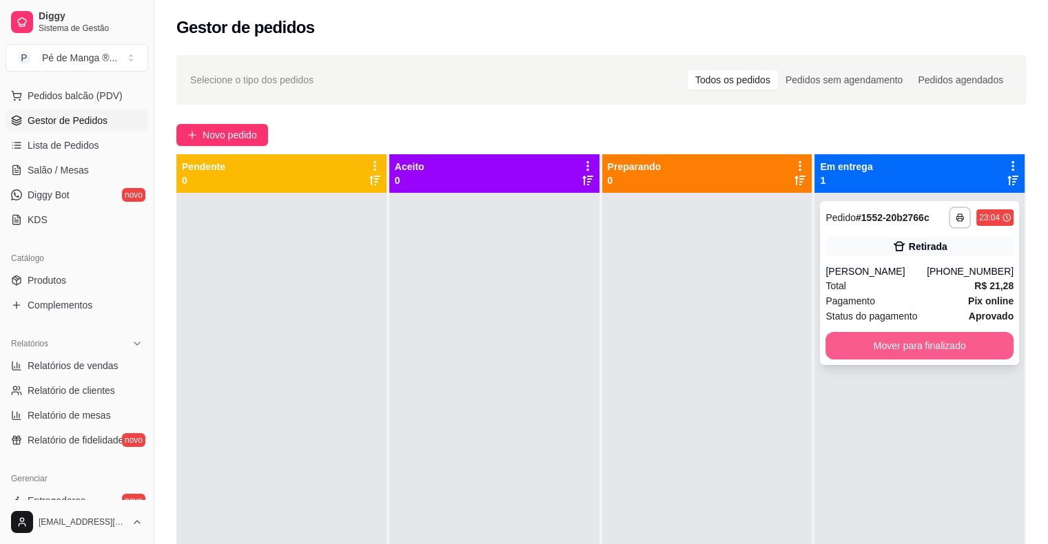
click at [853, 351] on button "Mover para finalizado" at bounding box center [920, 346] width 188 height 28
click at [877, 349] on button "Mover para finalizado" at bounding box center [919, 346] width 183 height 27
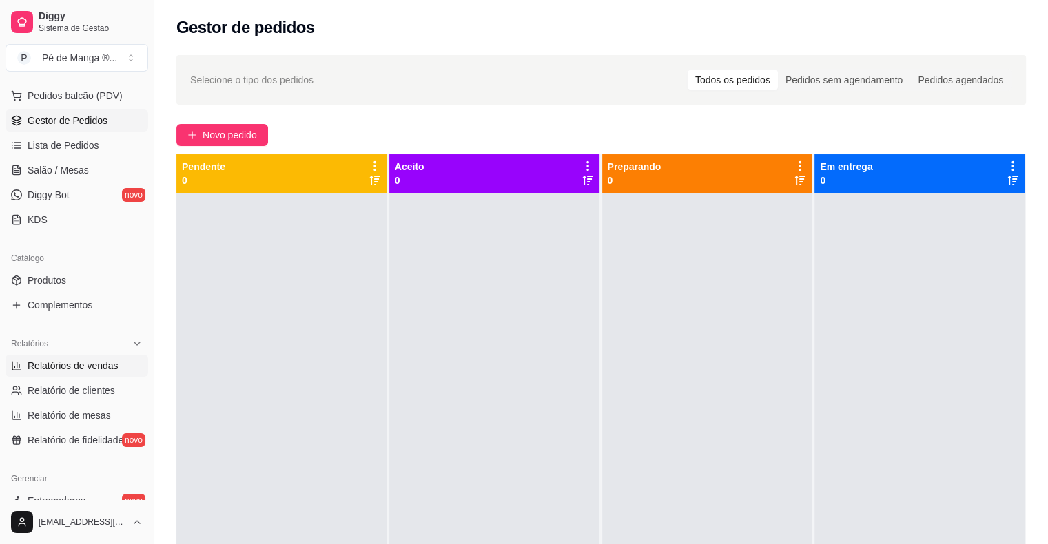
click at [110, 374] on link "Relatórios de vendas" at bounding box center [77, 366] width 143 height 22
select select "ALL"
select select "0"
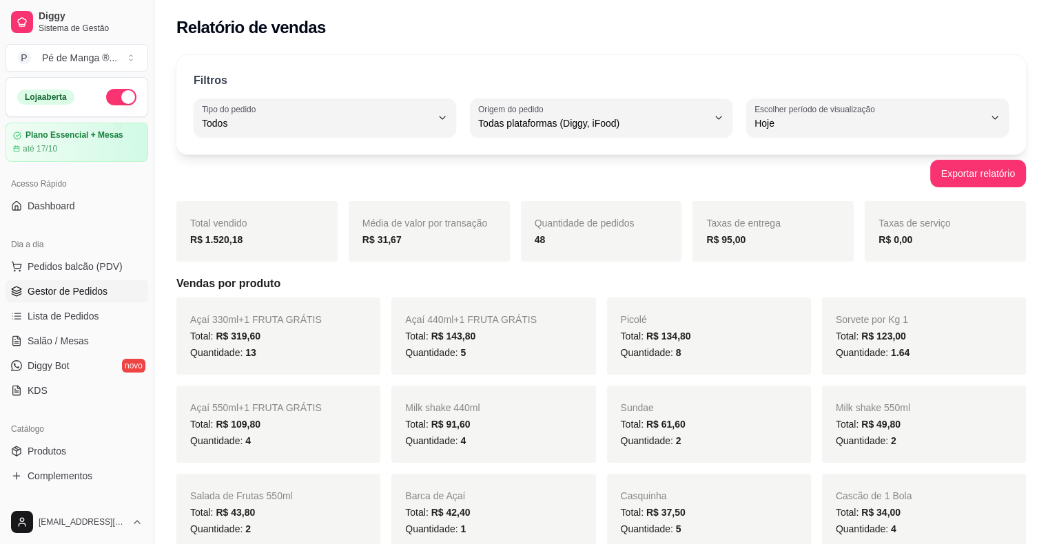
click at [81, 294] on span "Gestor de Pedidos" at bounding box center [68, 292] width 80 height 14
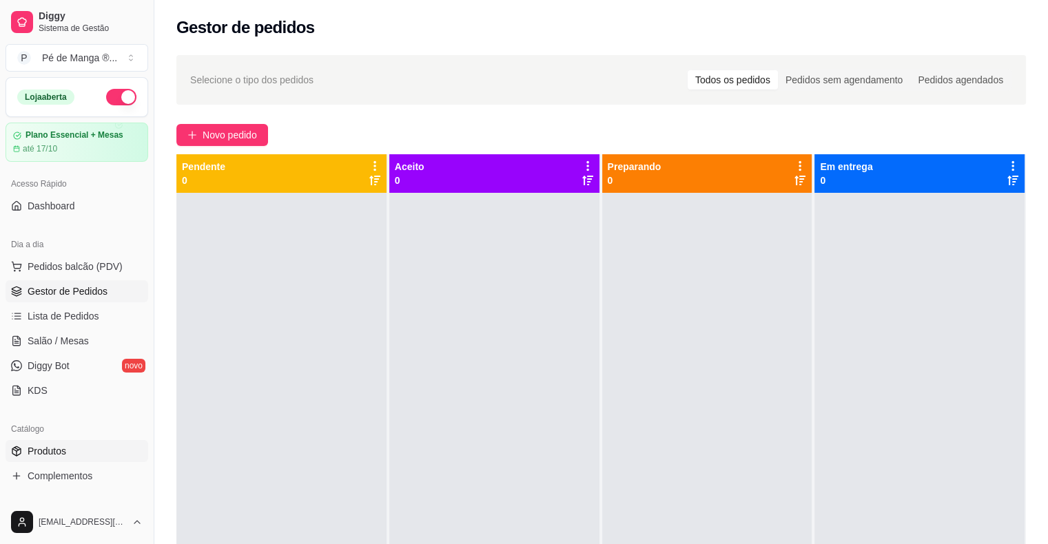
click at [88, 450] on link "Produtos" at bounding box center [77, 451] width 143 height 22
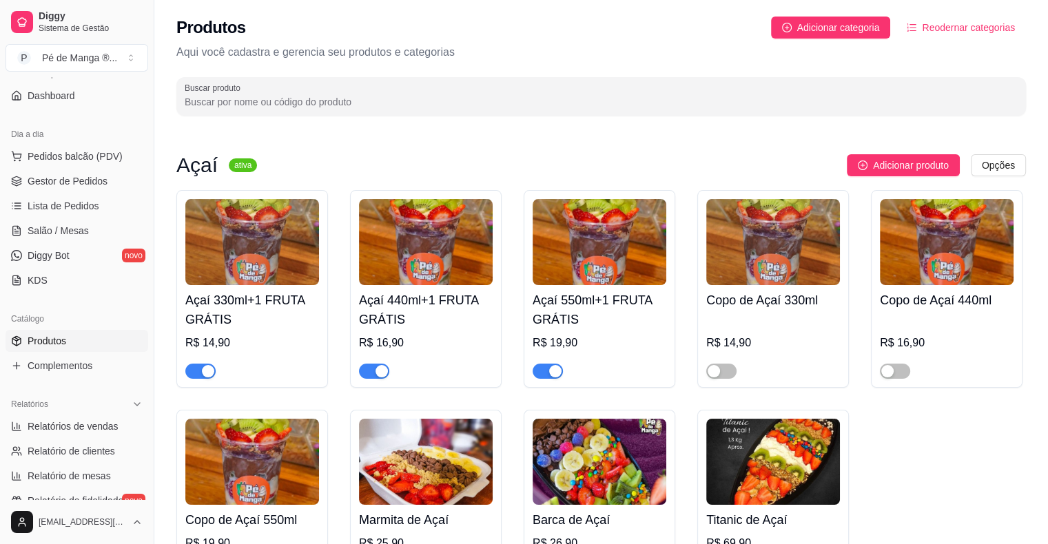
scroll to position [102, 0]
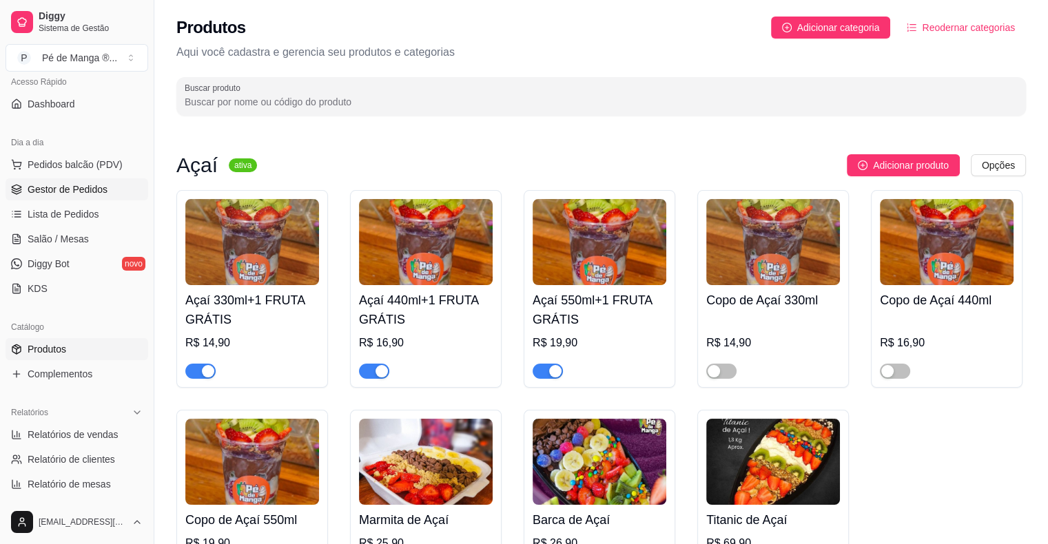
click at [68, 189] on span "Gestor de Pedidos" at bounding box center [68, 190] width 80 height 14
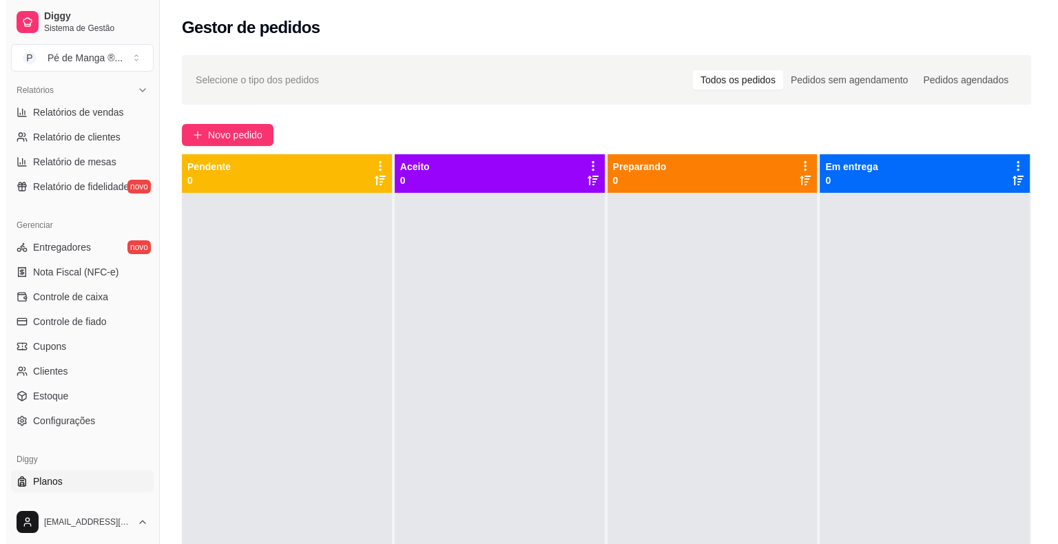
scroll to position [447, 0]
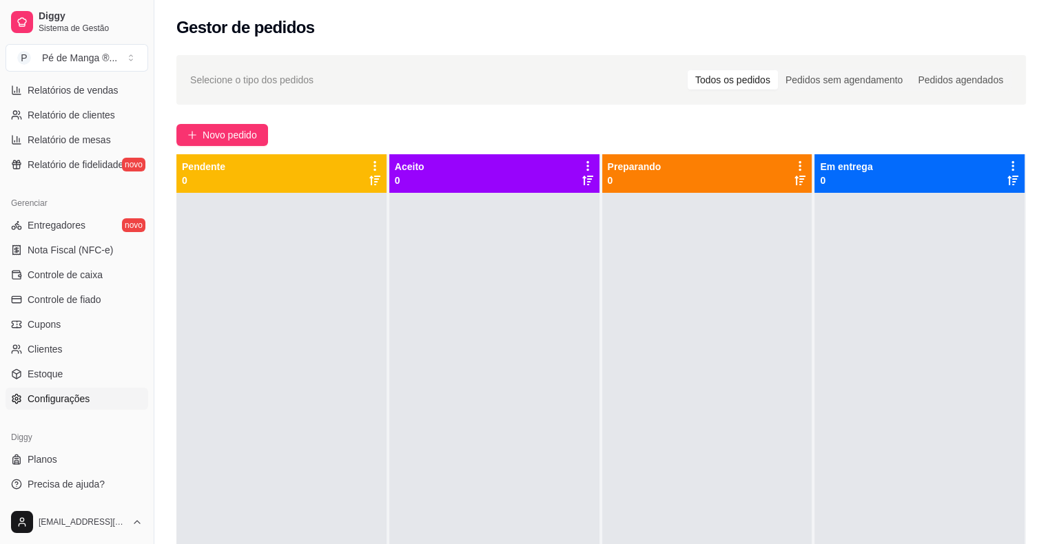
click at [90, 400] on link "Configurações" at bounding box center [77, 399] width 143 height 22
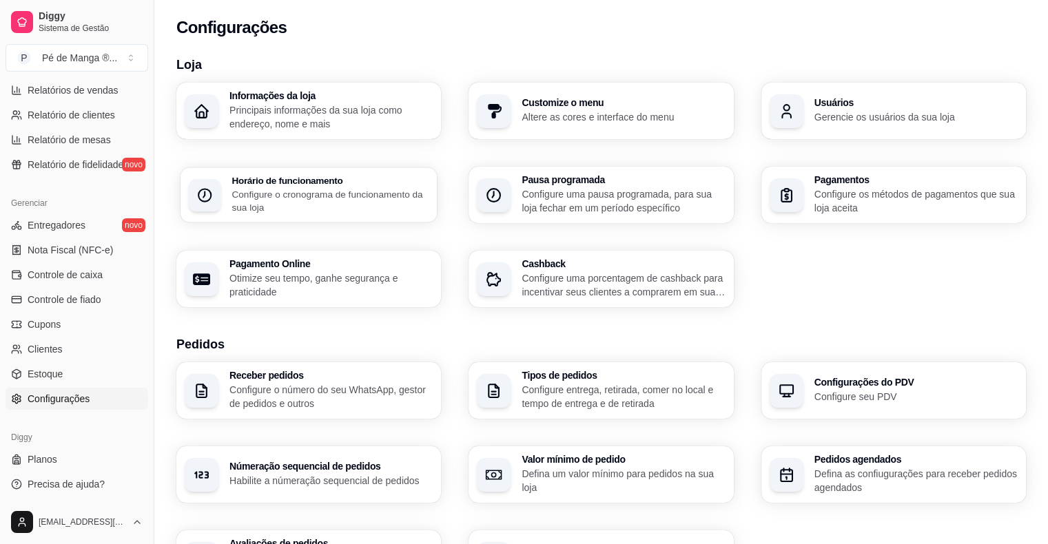
click at [342, 210] on p "Configure o cronograma de funcionamento da sua loja" at bounding box center [330, 200] width 197 height 27
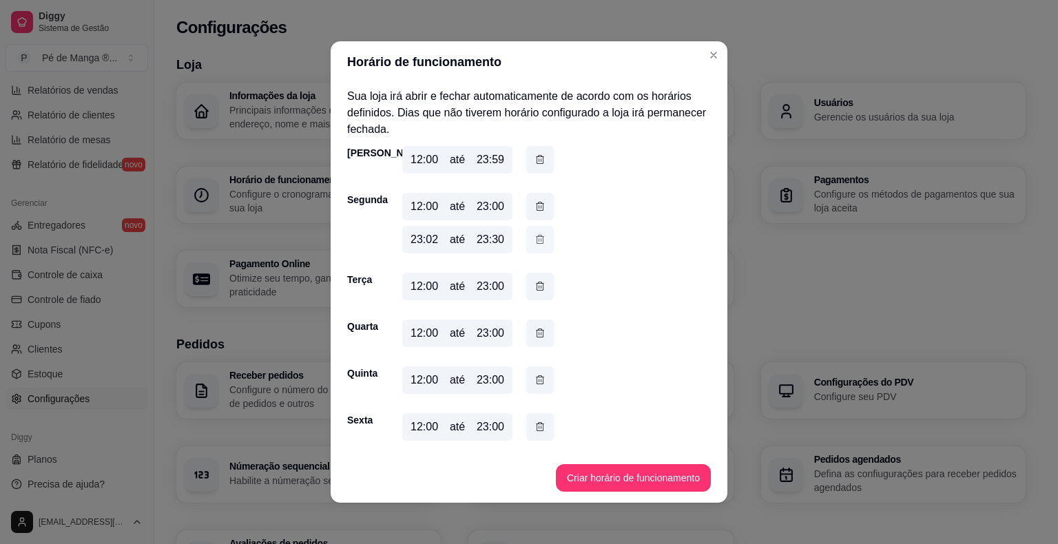
click at [541, 245] on button "button" at bounding box center [540, 240] width 28 height 28
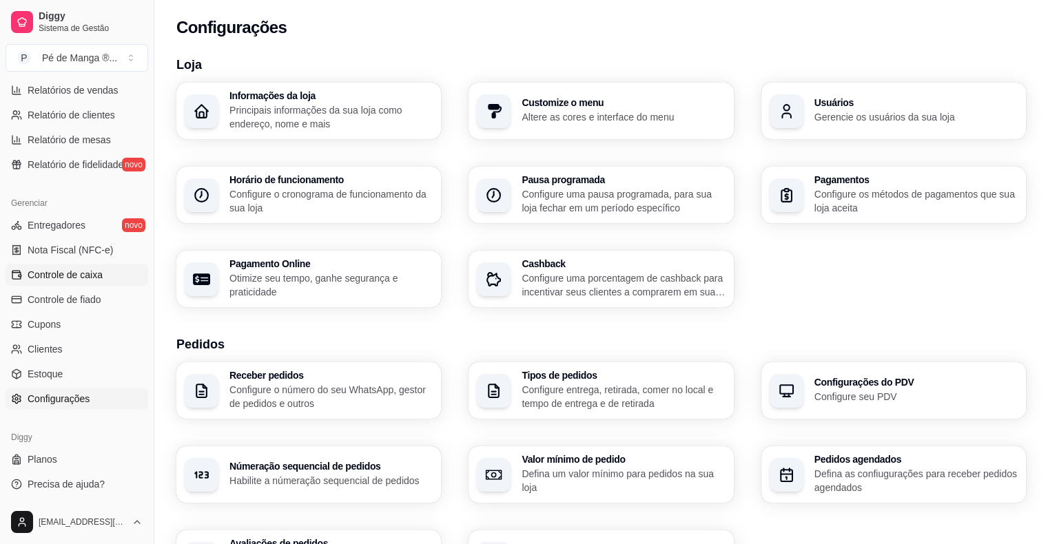
click at [88, 277] on span "Controle de caixa" at bounding box center [65, 275] width 75 height 14
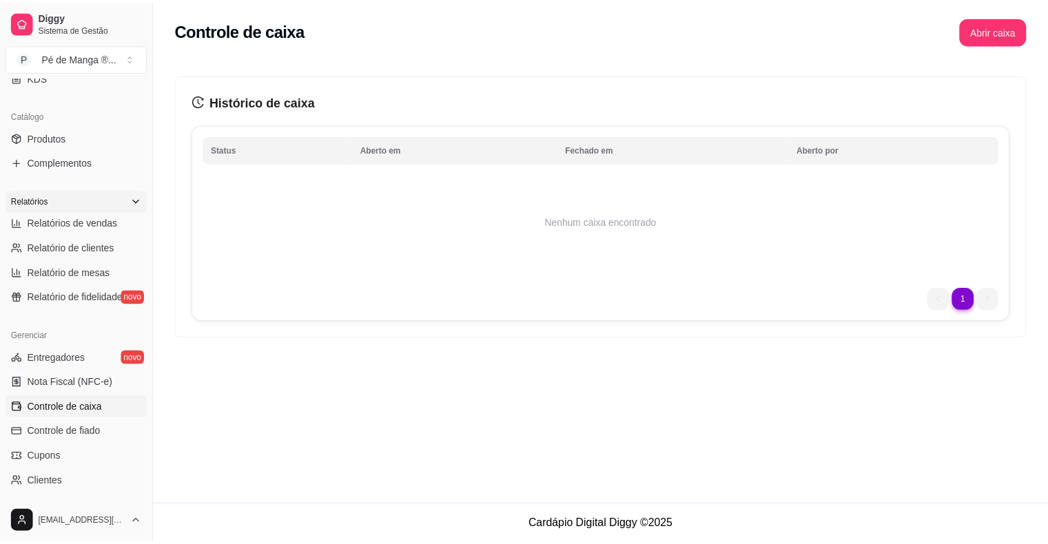
scroll to position [309, 0]
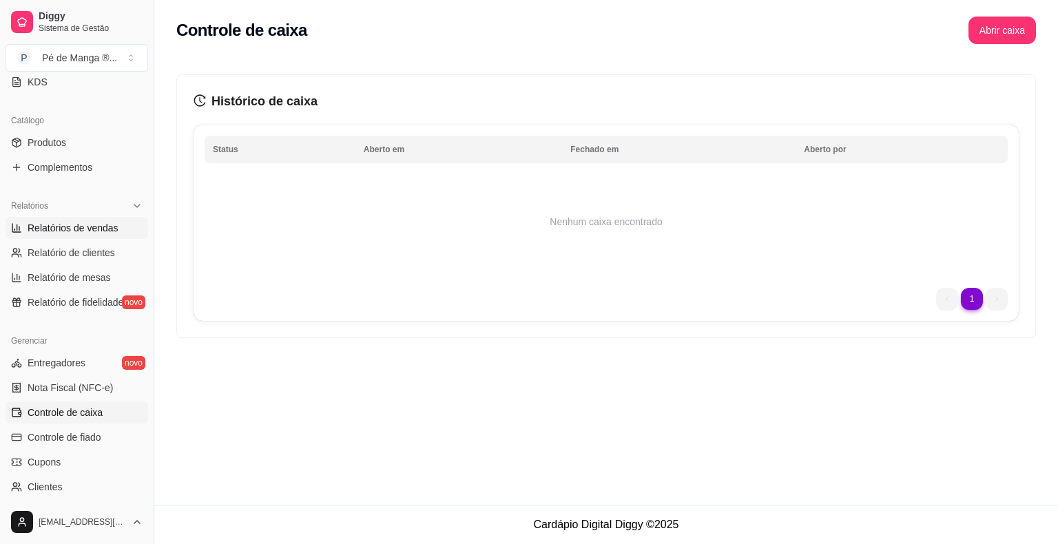
click at [72, 223] on span "Relatórios de vendas" at bounding box center [73, 228] width 91 height 14
select select "ALL"
select select "0"
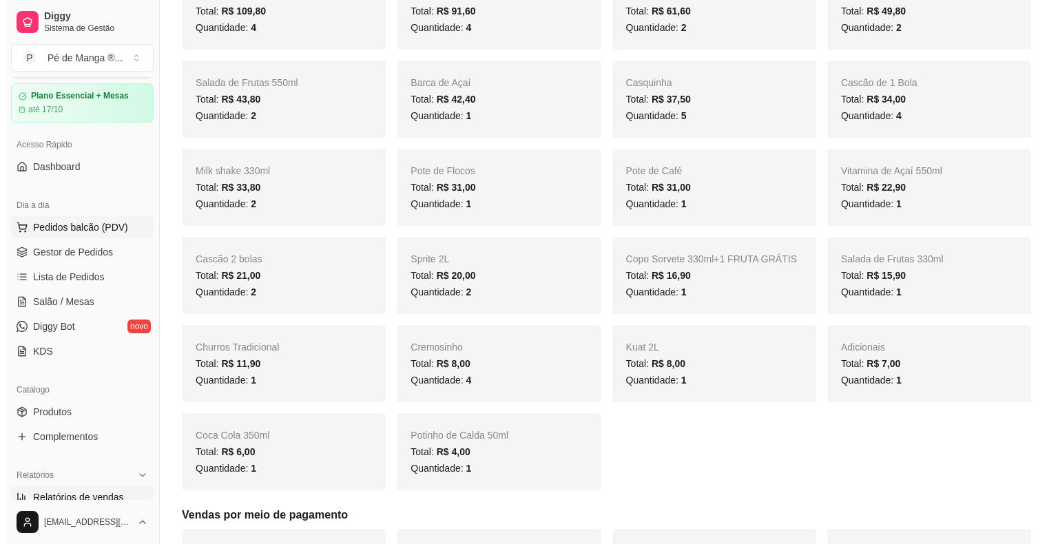
scroll to position [33, 0]
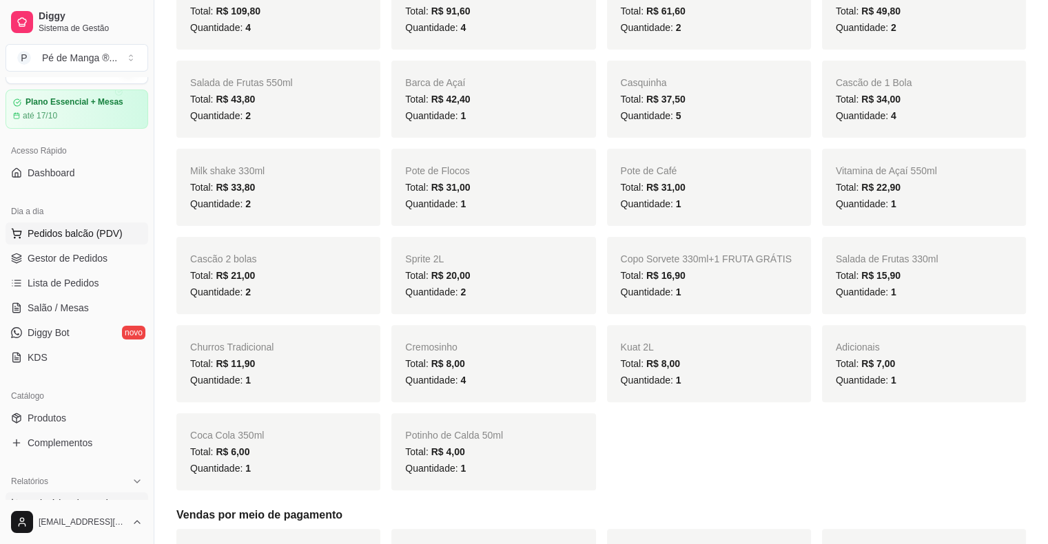
click at [68, 230] on span "Pedidos balcão (PDV)" at bounding box center [75, 234] width 95 height 14
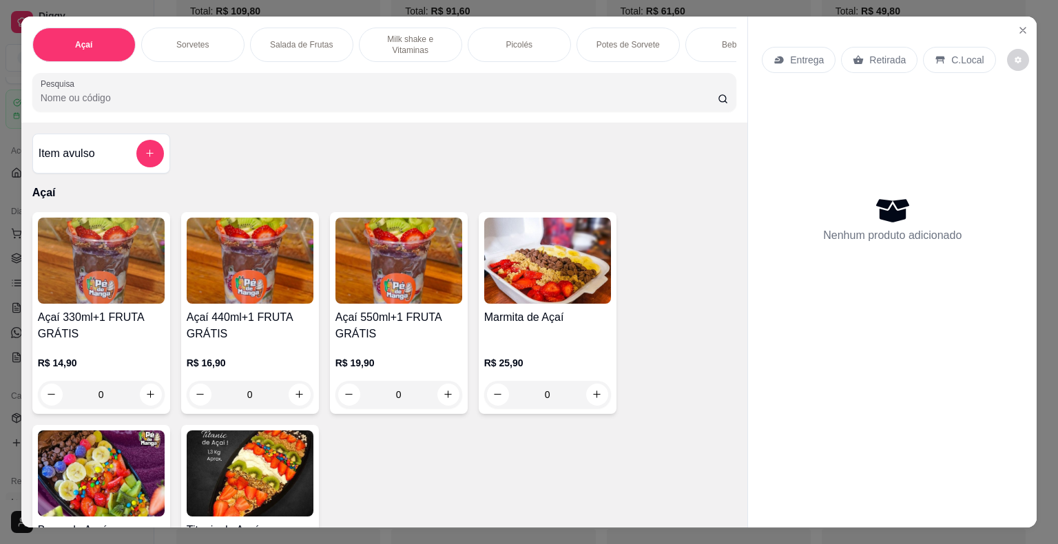
click at [533, 42] on div "Picolés" at bounding box center [519, 45] width 103 height 34
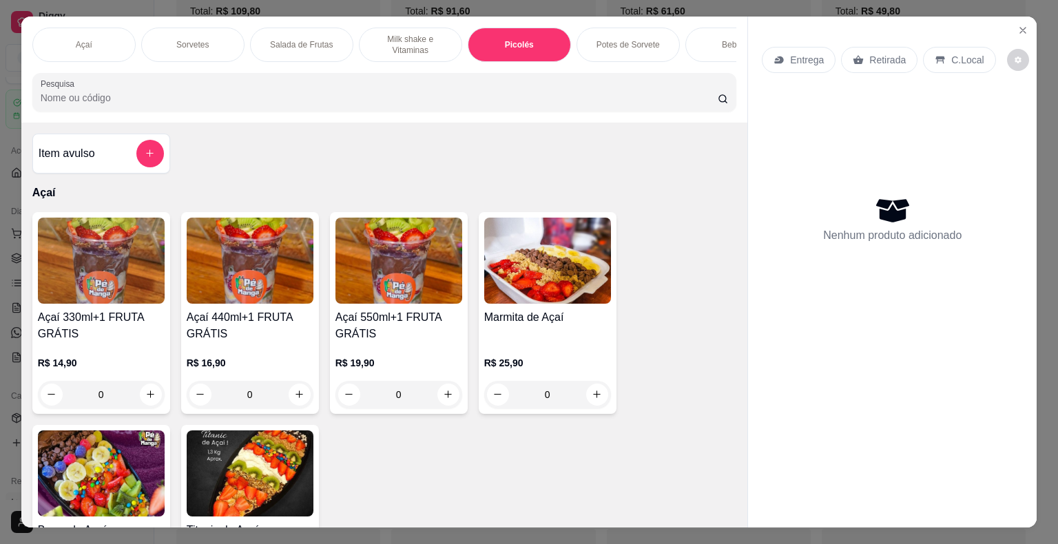
scroll to position [33, 0]
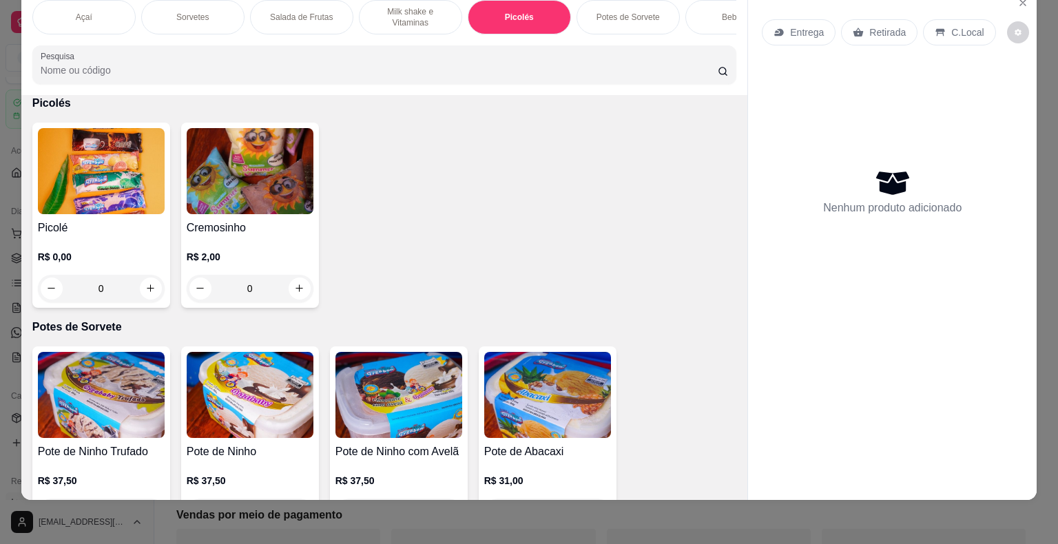
click at [121, 227] on h4 "Picolé" at bounding box center [101, 228] width 127 height 17
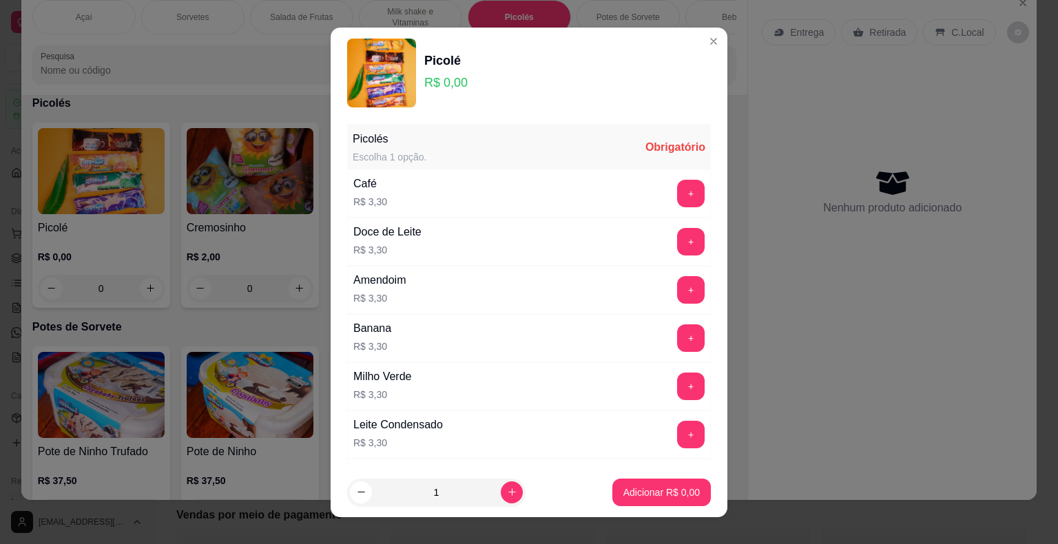
click at [677, 301] on button "+" at bounding box center [691, 290] width 28 height 28
click at [678, 289] on button "+" at bounding box center [691, 289] width 27 height 27
click at [653, 481] on button "Adicionar R$ 6,60" at bounding box center [662, 493] width 99 height 28
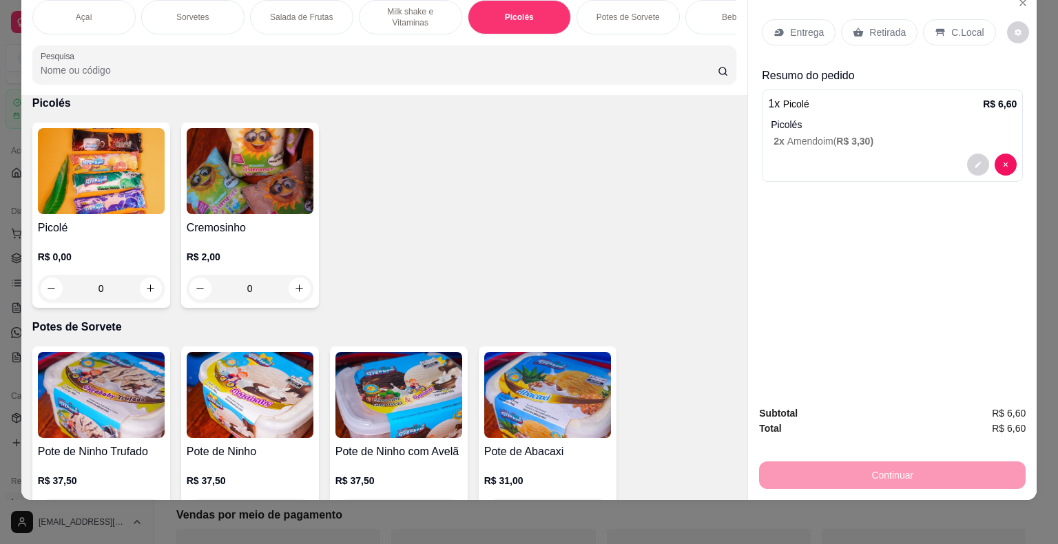
click at [941, 21] on div "C.Local" at bounding box center [959, 32] width 72 height 26
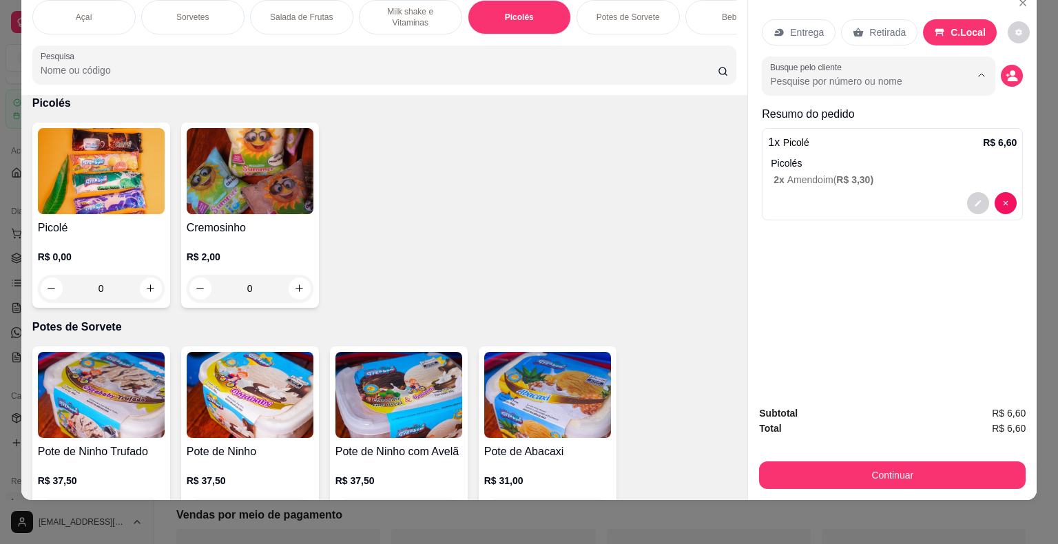
click at [863, 74] on input "Busque pelo cliente" at bounding box center [859, 81] width 178 height 14
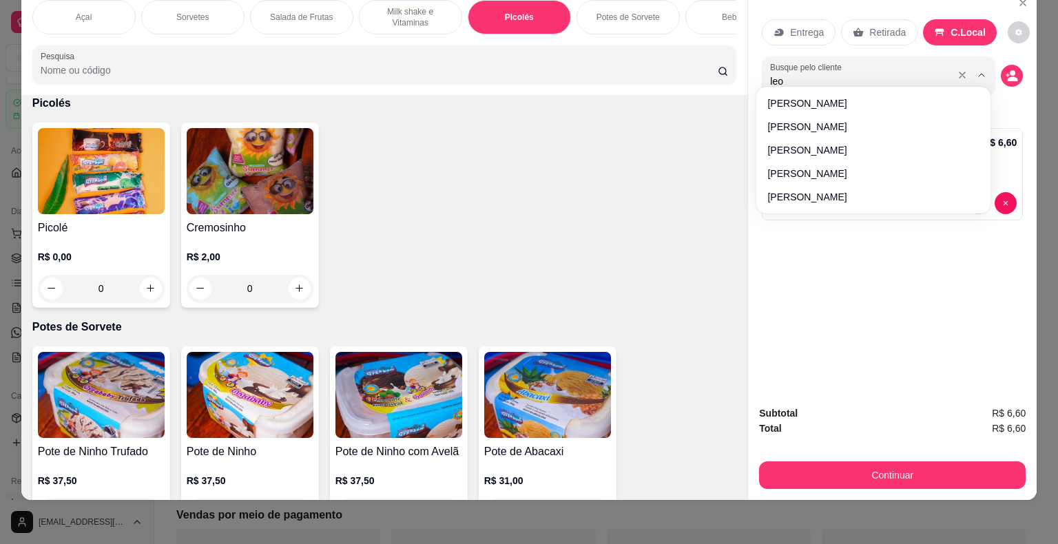
type input "leon"
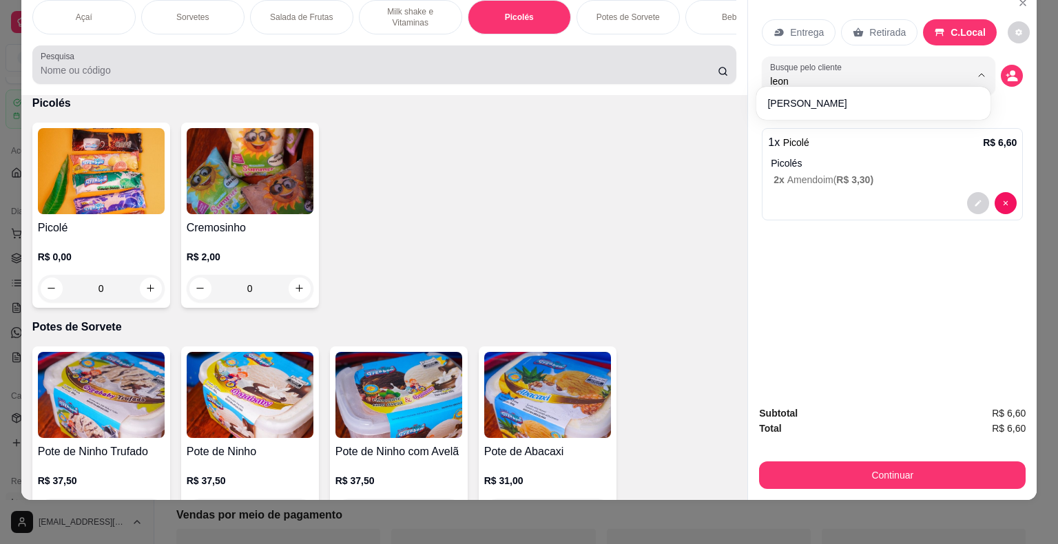
drag, startPoint x: 860, startPoint y: 71, endPoint x: 681, endPoint y: 72, distance: 179.2
click at [681, 72] on div "Açaí Sorvetes Salada de Frutas Milk shake e Vitaminas Picolés Potes de Sorvete …" at bounding box center [529, 245] width 1016 height 512
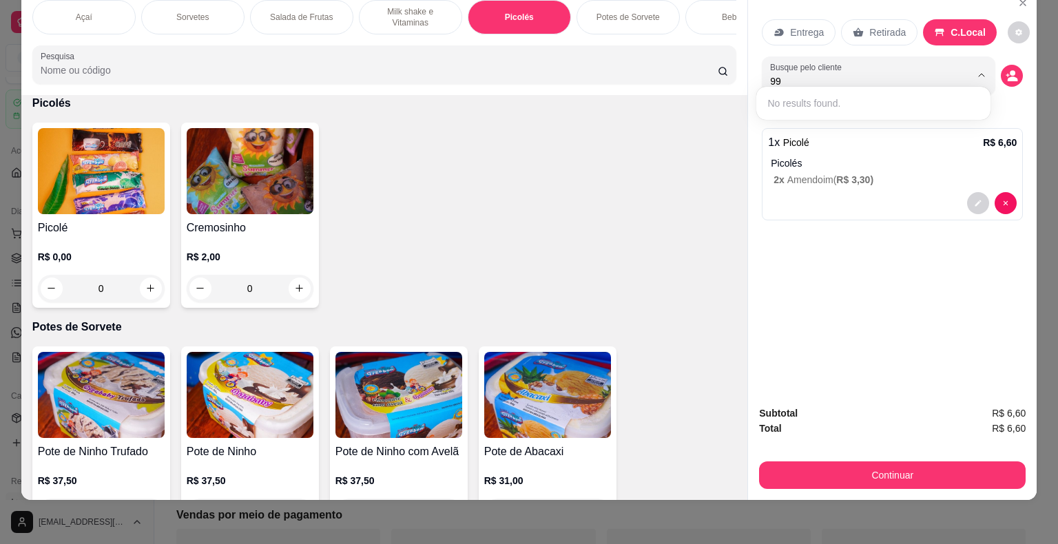
type input "9"
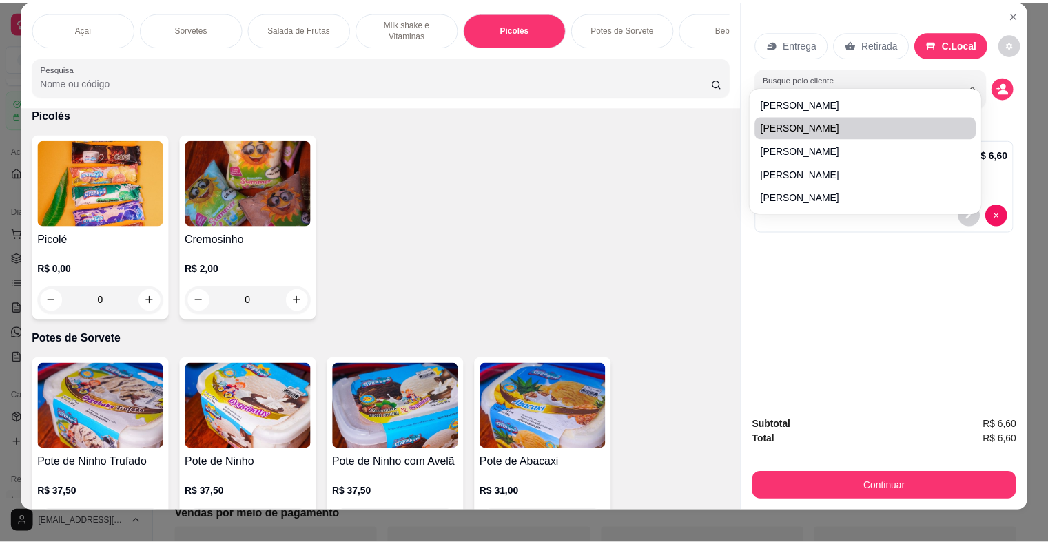
scroll to position [0, 0]
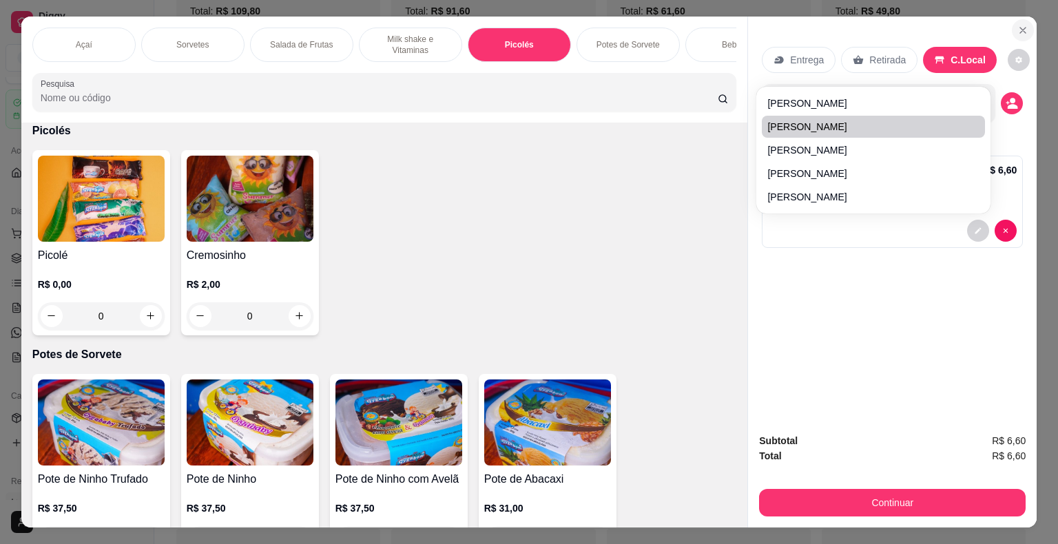
click at [1021, 19] on button "Close" at bounding box center [1023, 30] width 22 height 22
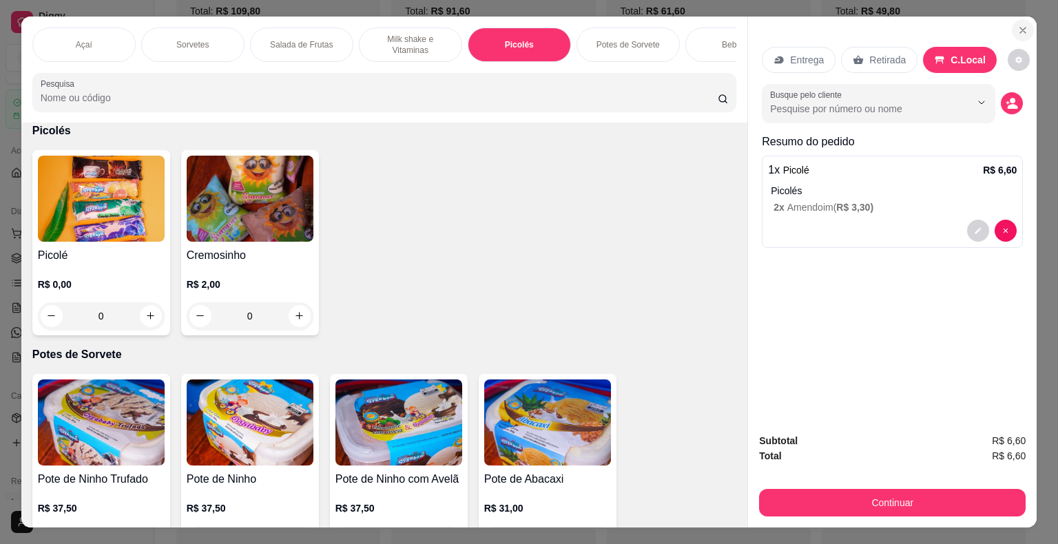
click at [1018, 25] on icon "Close" at bounding box center [1023, 30] width 11 height 11
